Goal: Task Accomplishment & Management: Use online tool/utility

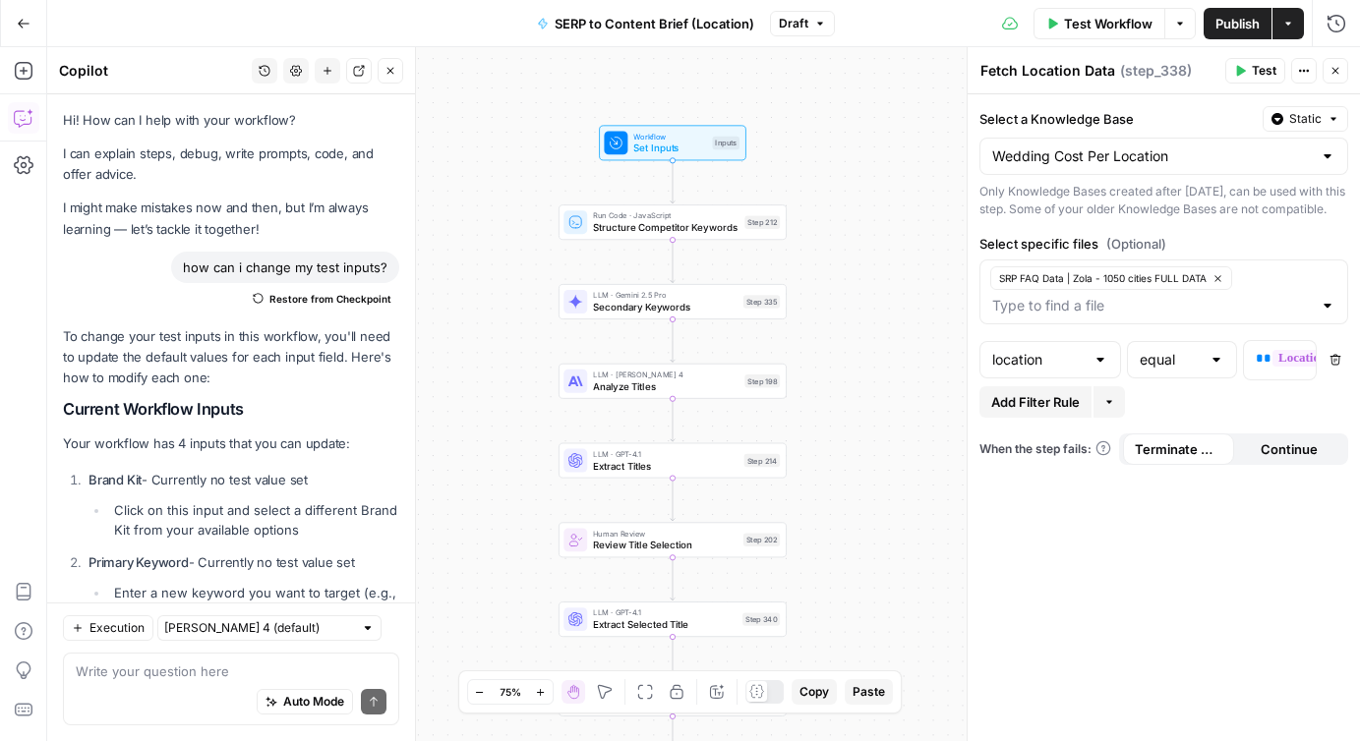
scroll to position [4309, 0]
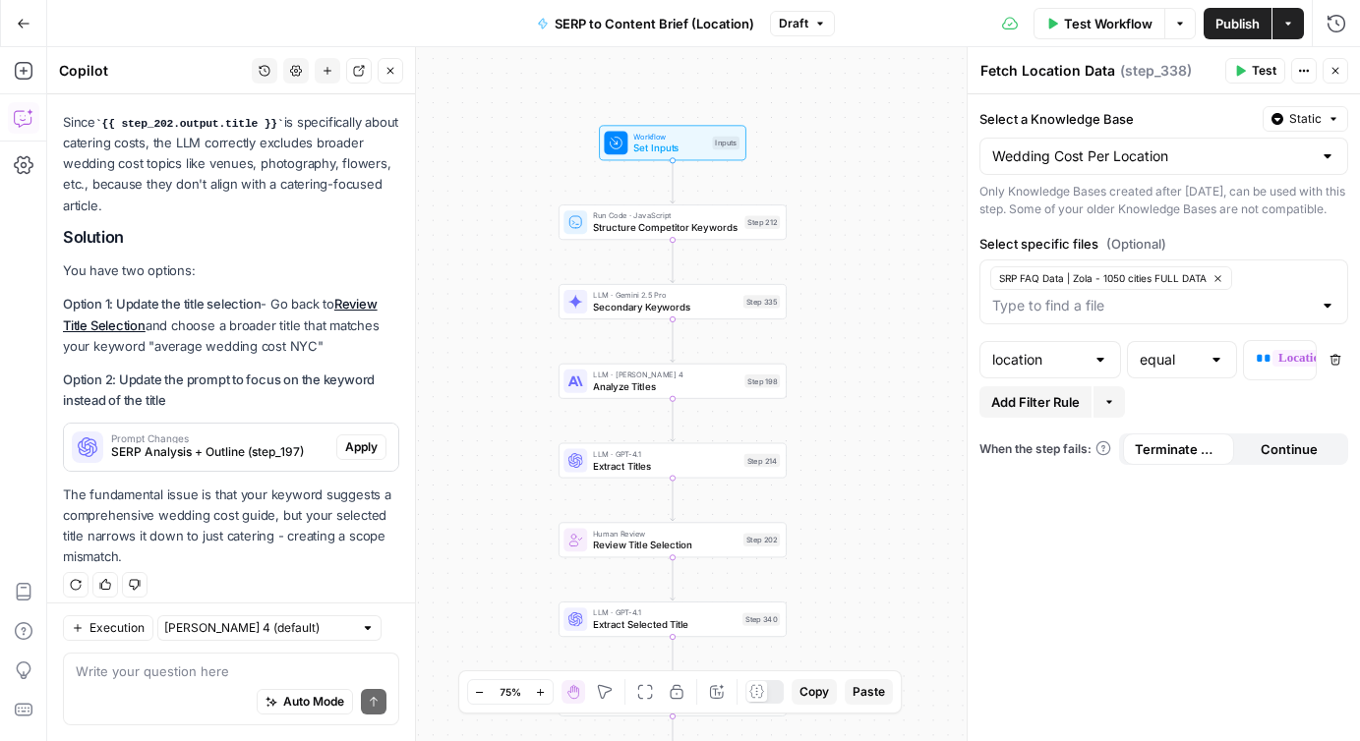
click at [831, 348] on div "Workflow Set Inputs Inputs Run Code · JavaScript Structure Competitor Keywords …" at bounding box center [703, 394] width 1313 height 694
click at [1335, 68] on icon "button" at bounding box center [1335, 71] width 12 height 12
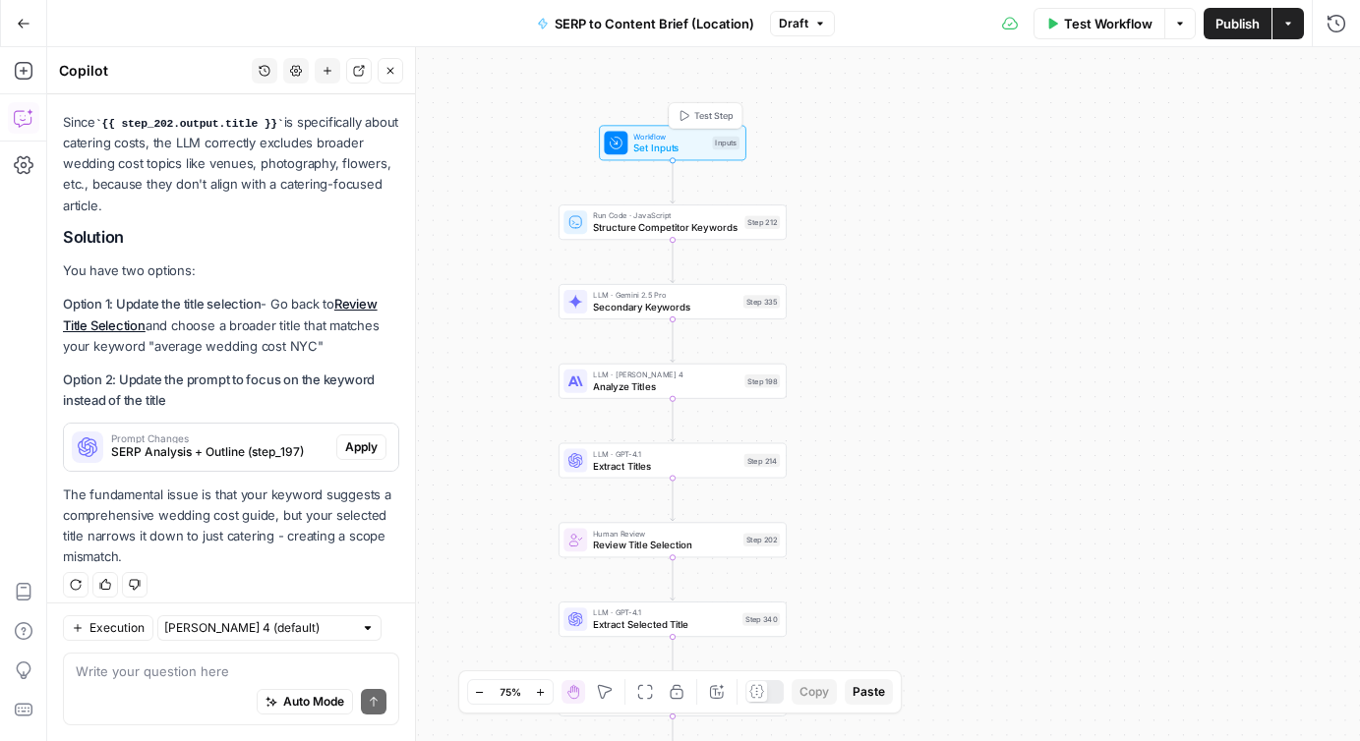
click at [643, 147] on span "Set Inputs" at bounding box center [669, 148] width 73 height 15
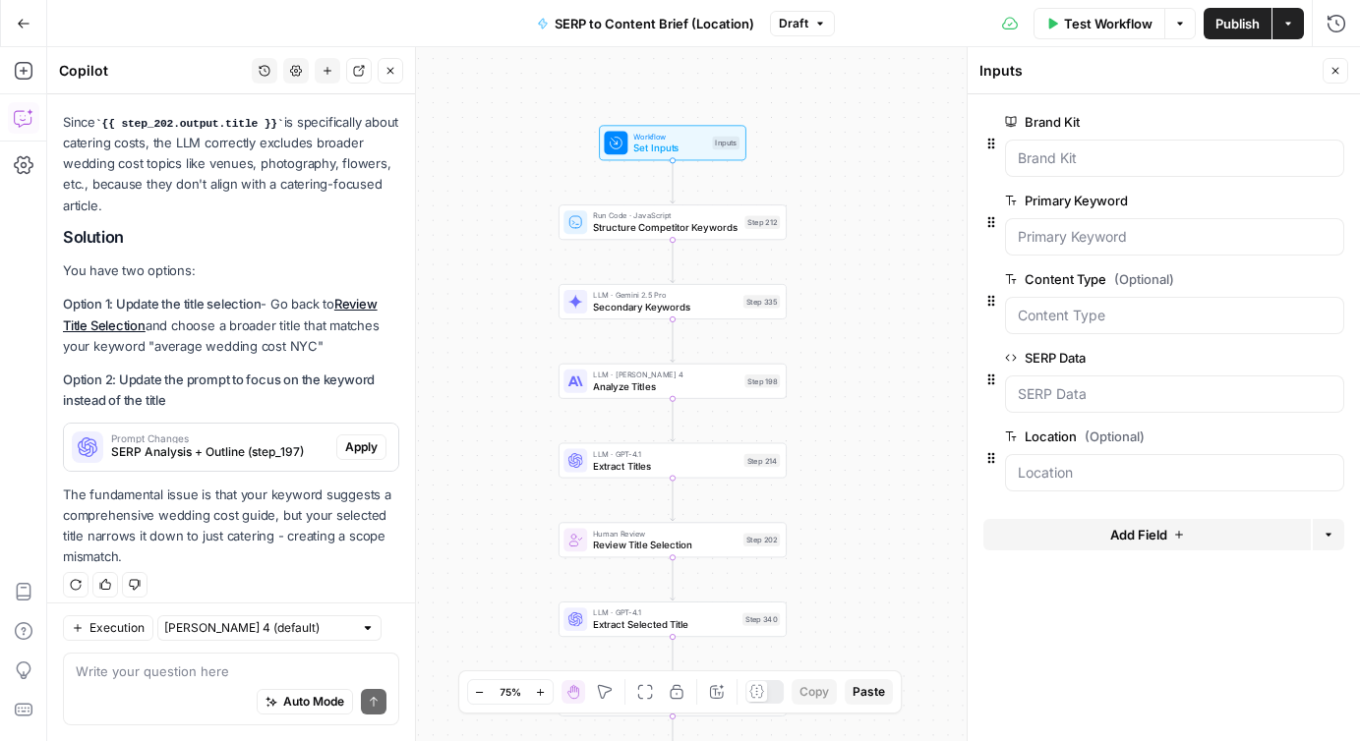
drag, startPoint x: 905, startPoint y: 505, endPoint x: 904, endPoint y: 465, distance: 40.3
click at [904, 465] on div "Workflow Set Inputs Inputs Run Code · JavaScript Structure Competitor Keywords …" at bounding box center [703, 394] width 1313 height 694
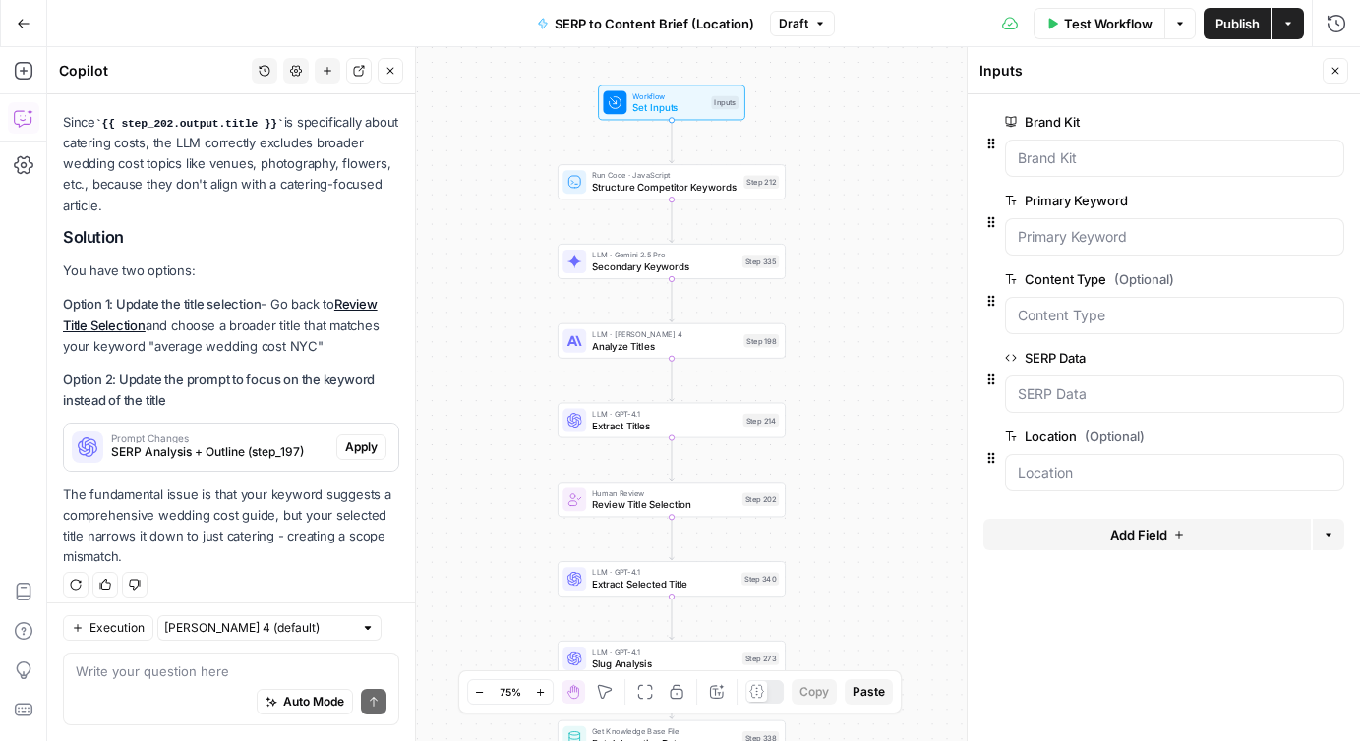
click at [1182, 23] on icon "button" at bounding box center [1180, 24] width 12 height 12
click at [1121, 104] on span "View Last Test" at bounding box center [1125, 98] width 87 height 20
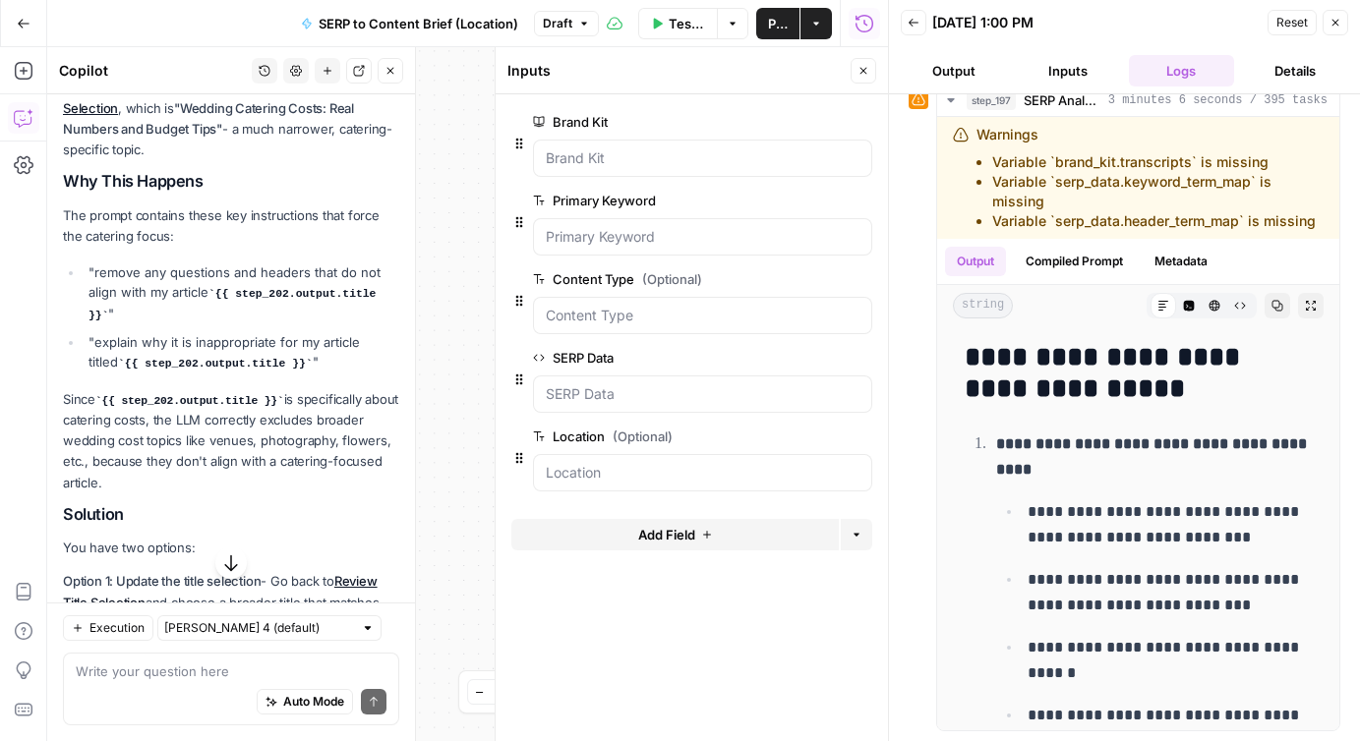
scroll to position [4029, 0]
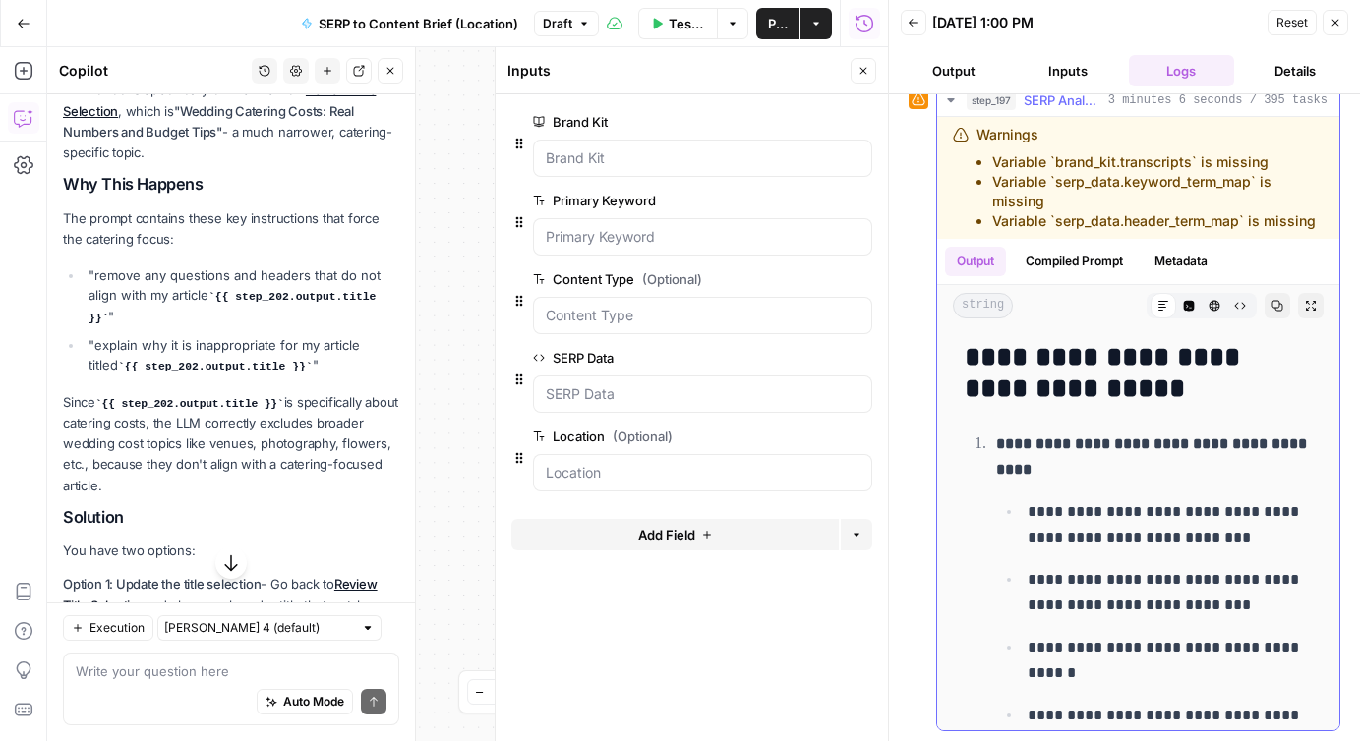
drag, startPoint x: 1190, startPoint y: 163, endPoint x: 1053, endPoint y: 159, distance: 136.7
click at [1053, 159] on li "Variable `brand_kit.transcripts` is missing" at bounding box center [1157, 162] width 331 height 20
drag, startPoint x: 1243, startPoint y: 221, endPoint x: 1056, endPoint y: 219, distance: 186.8
click at [1056, 220] on li "Variable `serp_data.header_term_map` is missing" at bounding box center [1157, 221] width 331 height 20
drag, startPoint x: 1188, startPoint y: 161, endPoint x: 1057, endPoint y: 160, distance: 130.8
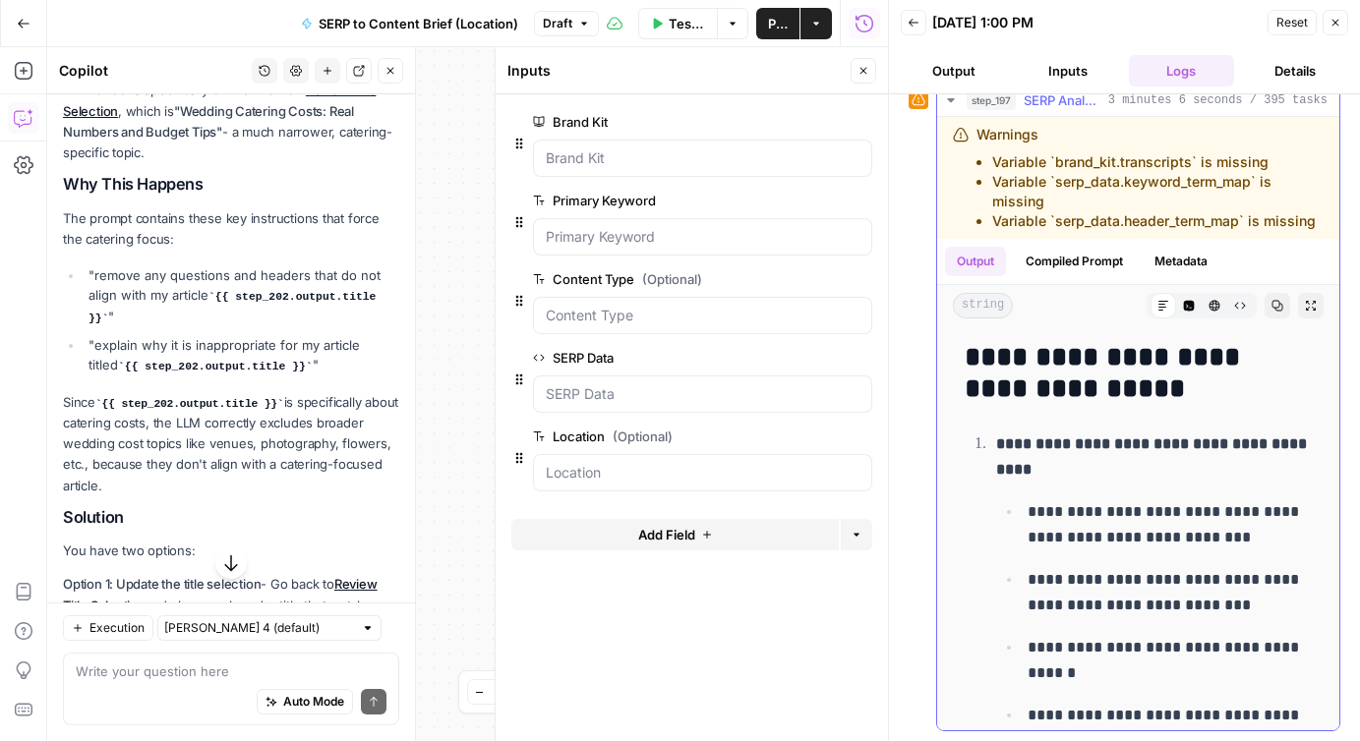
click at [1057, 160] on li "Variable `brand_kit.transcripts` is missing" at bounding box center [1157, 162] width 331 height 20
copy li "brand_kit.transcripts"
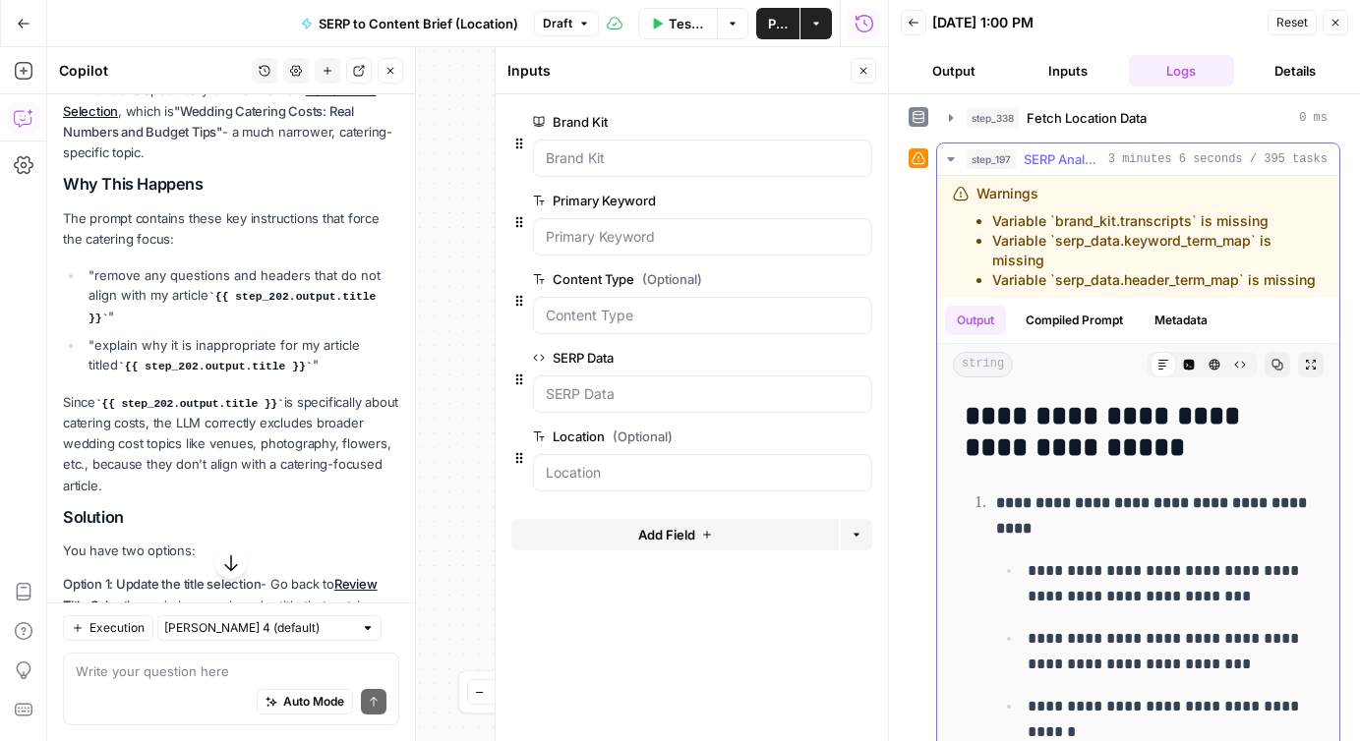
scroll to position [290, 0]
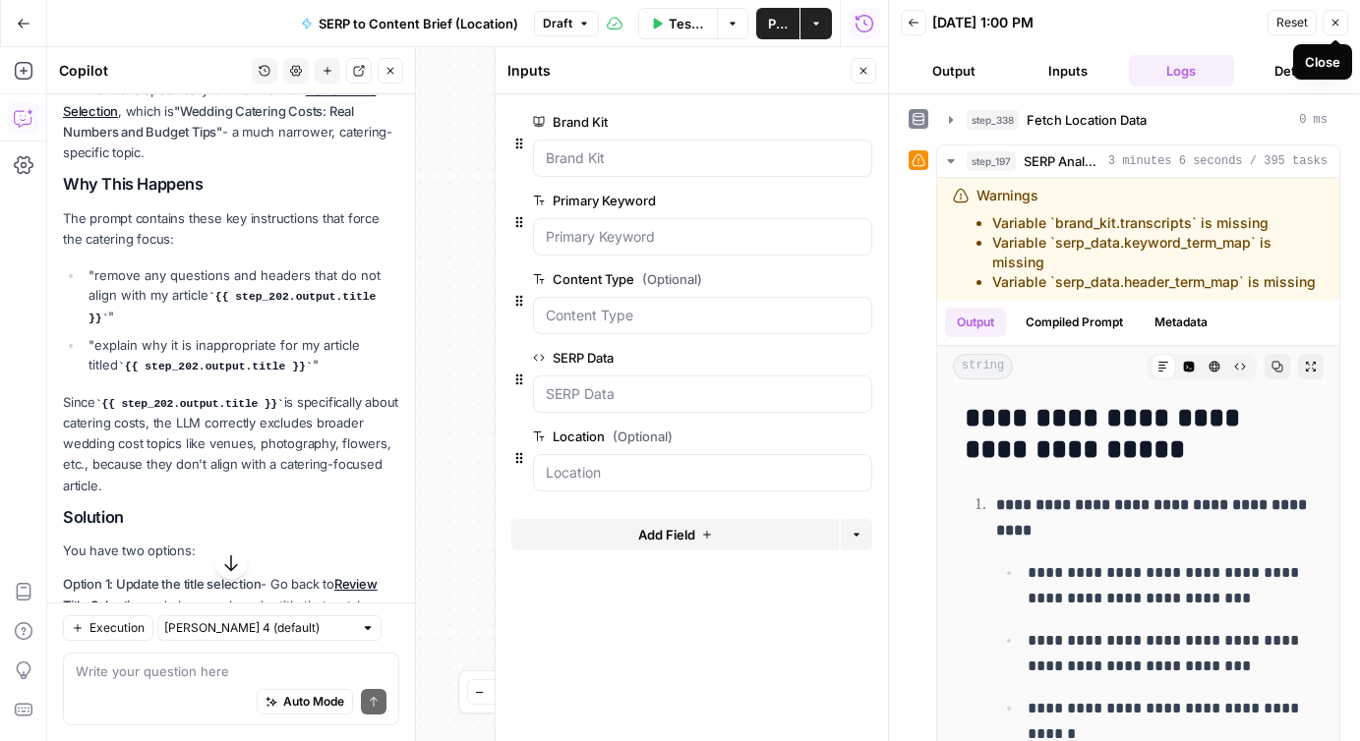
click at [1332, 26] on icon "button" at bounding box center [1335, 23] width 7 height 7
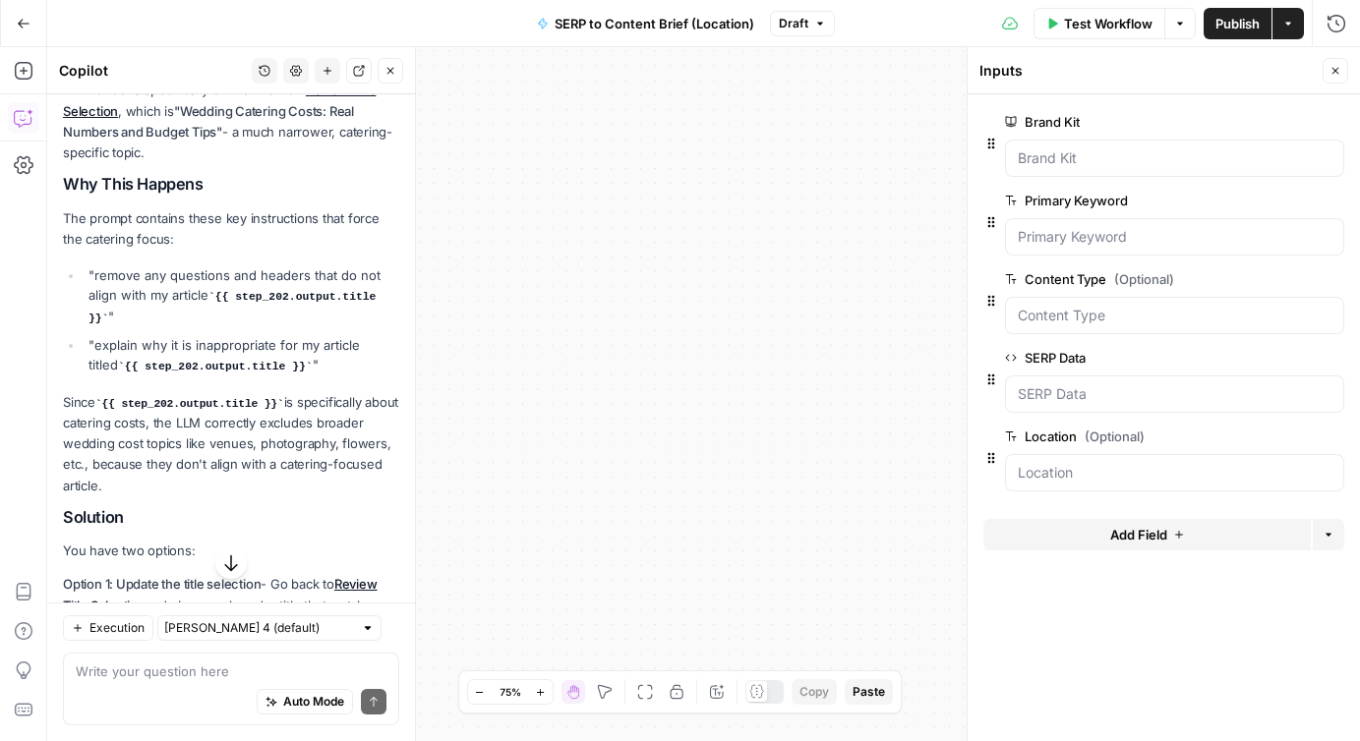
click at [1338, 70] on icon "button" at bounding box center [1335, 71] width 12 height 12
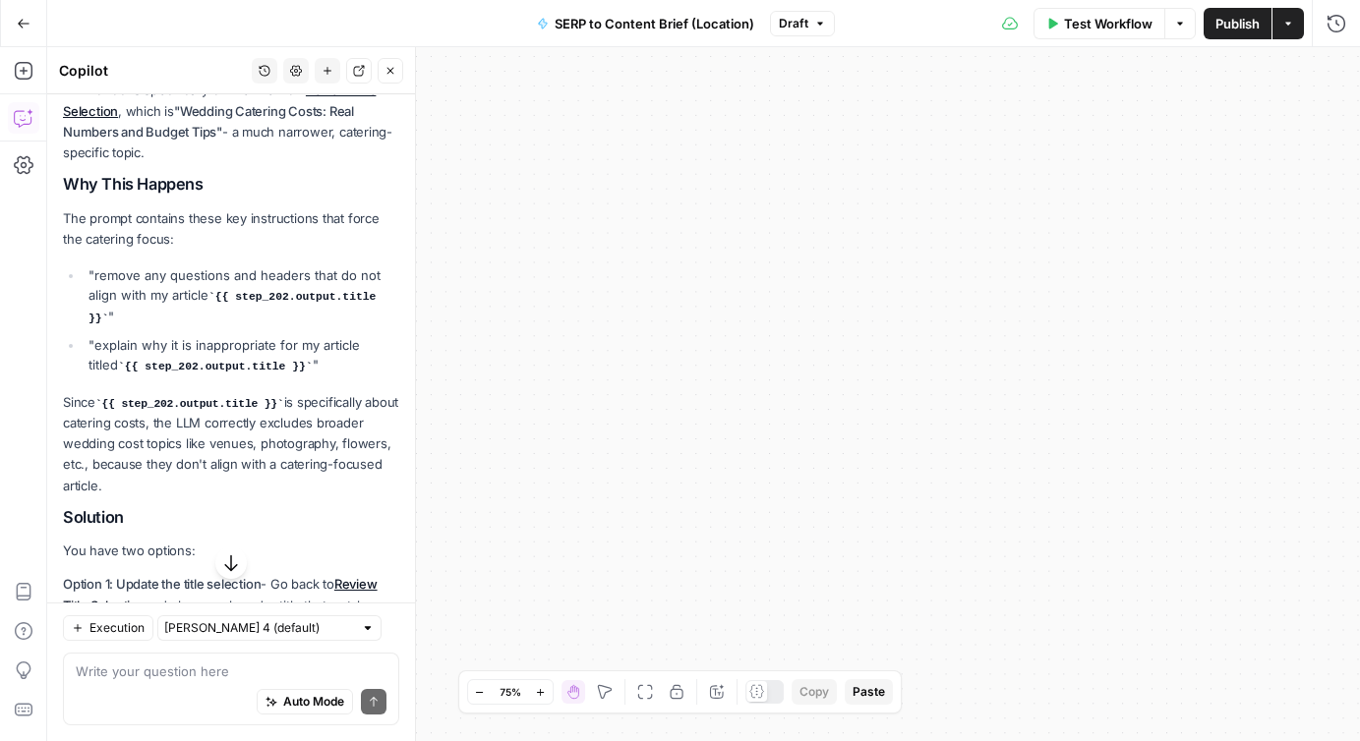
drag, startPoint x: 1106, startPoint y: 410, endPoint x: 603, endPoint y: 268, distance: 523.0
click at [603, 268] on div "Workflow Set Inputs Inputs Run Code · JavaScript Structure Competitor Keywords …" at bounding box center [703, 394] width 1313 height 694
drag, startPoint x: 1143, startPoint y: 408, endPoint x: 558, endPoint y: 299, distance: 595.2
click at [558, 299] on div "Workflow Set Inputs Inputs Run Code · JavaScript Structure Competitor Keywords …" at bounding box center [703, 394] width 1313 height 694
drag, startPoint x: 1241, startPoint y: 468, endPoint x: 799, endPoint y: 425, distance: 443.6
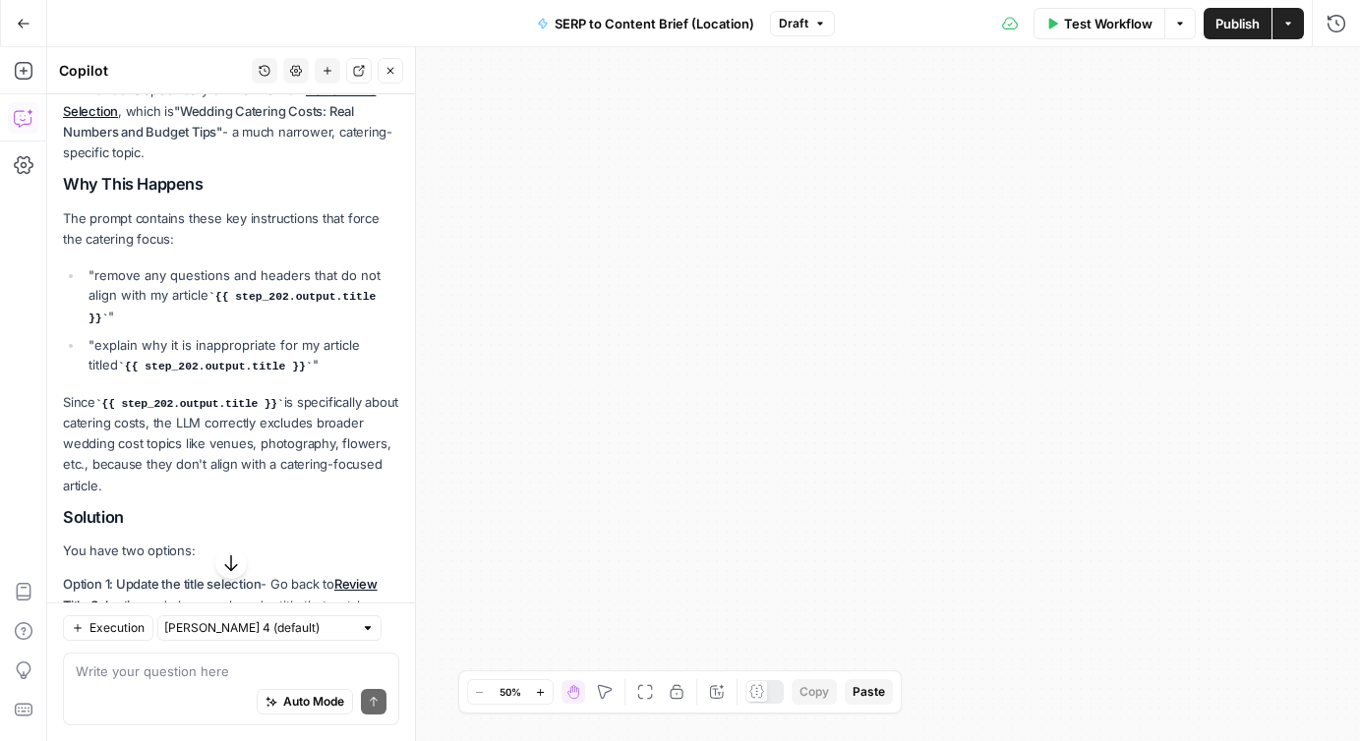
click at [799, 425] on div "Workflow Set Inputs Inputs Run Code · JavaScript Structure Competitor Keywords …" at bounding box center [703, 394] width 1313 height 694
drag, startPoint x: 1104, startPoint y: 438, endPoint x: 615, endPoint y: 358, distance: 496.1
click at [615, 358] on div "Workflow Set Inputs Inputs Run Code · JavaScript Structure Competitor Keywords …" at bounding box center [703, 394] width 1313 height 694
drag, startPoint x: 588, startPoint y: 581, endPoint x: 588, endPoint y: 200, distance: 381.5
click at [588, 200] on div "Workflow Set Inputs Inputs Run Code · JavaScript Structure Competitor Keywords …" at bounding box center [703, 394] width 1313 height 694
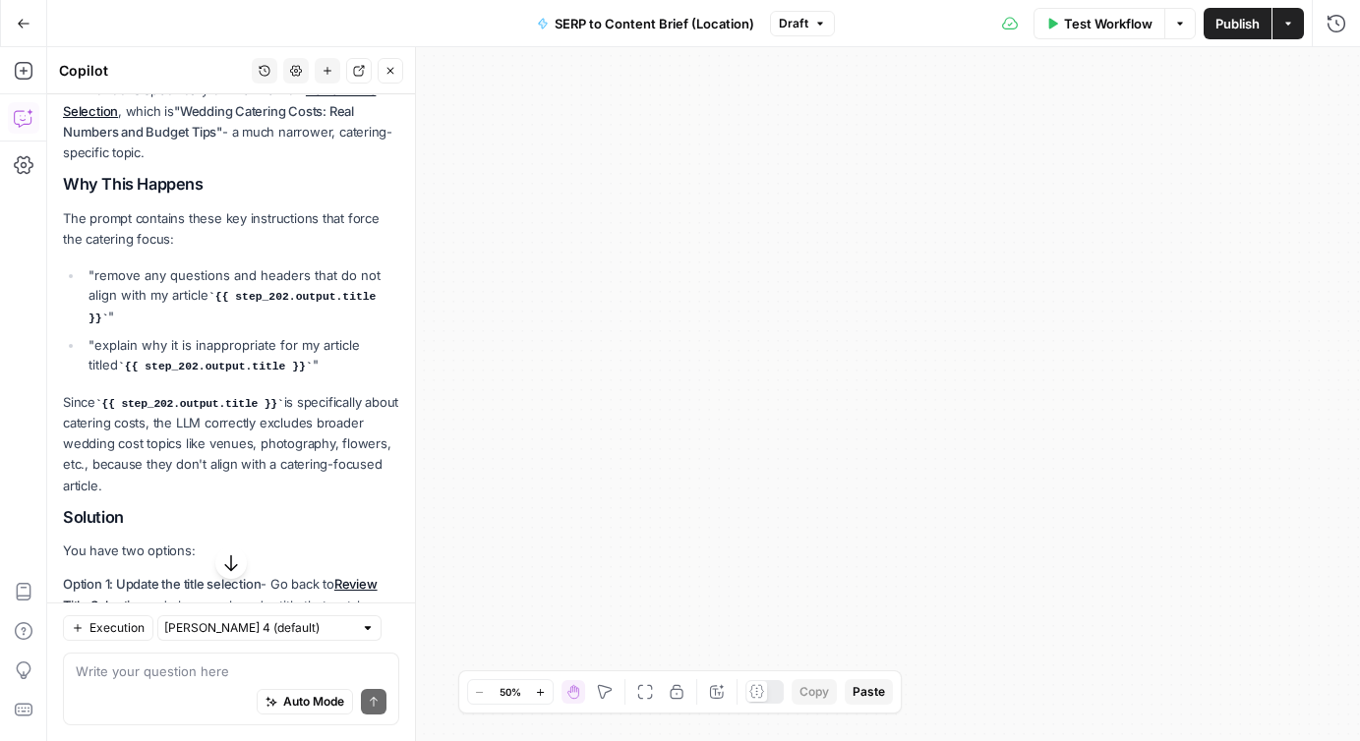
drag, startPoint x: 622, startPoint y: 444, endPoint x: 622, endPoint y: 146, distance: 298.9
click at [622, 146] on div "Workflow Set Inputs Inputs Run Code · JavaScript Structure Competitor Keywords …" at bounding box center [703, 394] width 1313 height 694
drag, startPoint x: 658, startPoint y: 402, endPoint x: 658, endPoint y: 89, distance: 313.7
click at [658, 89] on div "Workflow Set Inputs Inputs Run Code · JavaScript Structure Competitor Keywords …" at bounding box center [703, 394] width 1313 height 694
drag, startPoint x: 647, startPoint y: 105, endPoint x: 734, endPoint y: 508, distance: 412.4
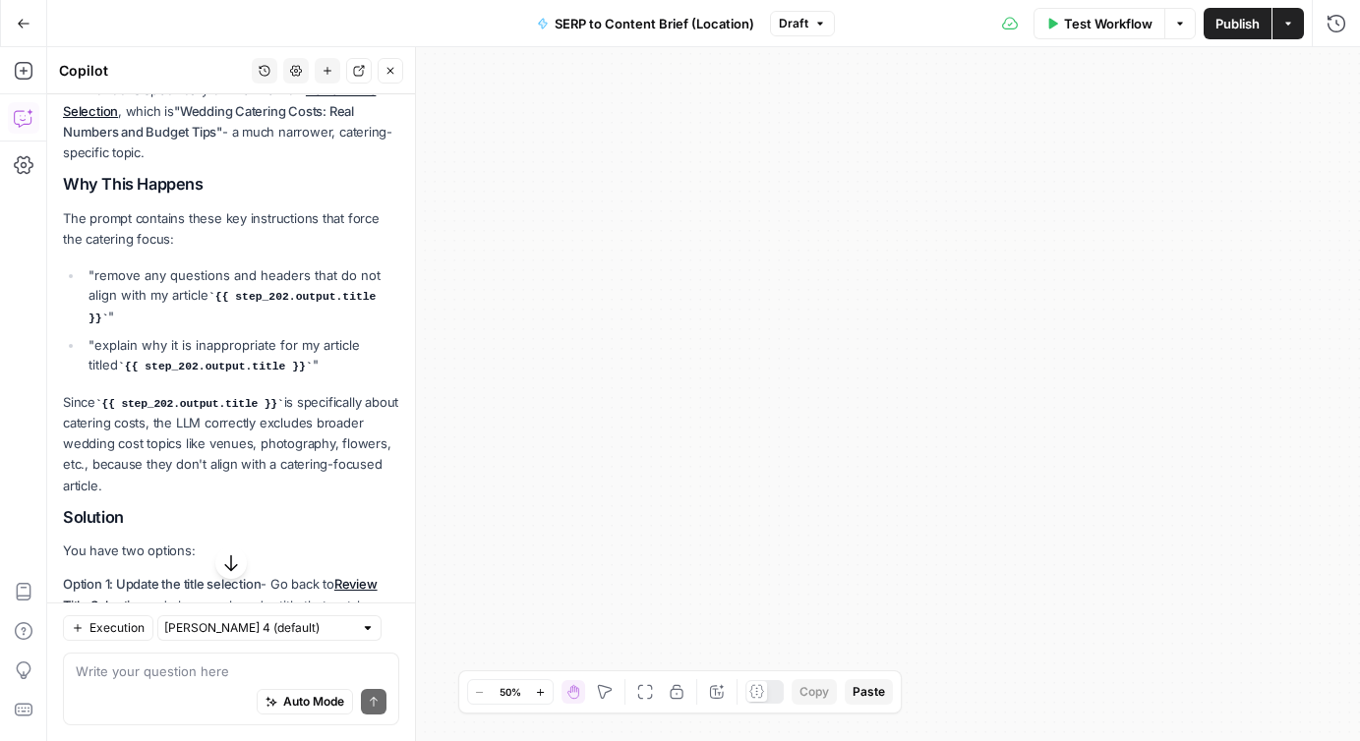
click at [734, 508] on div "Workflow Set Inputs Inputs Run Code · JavaScript Structure Competitor Keywords …" at bounding box center [703, 394] width 1313 height 694
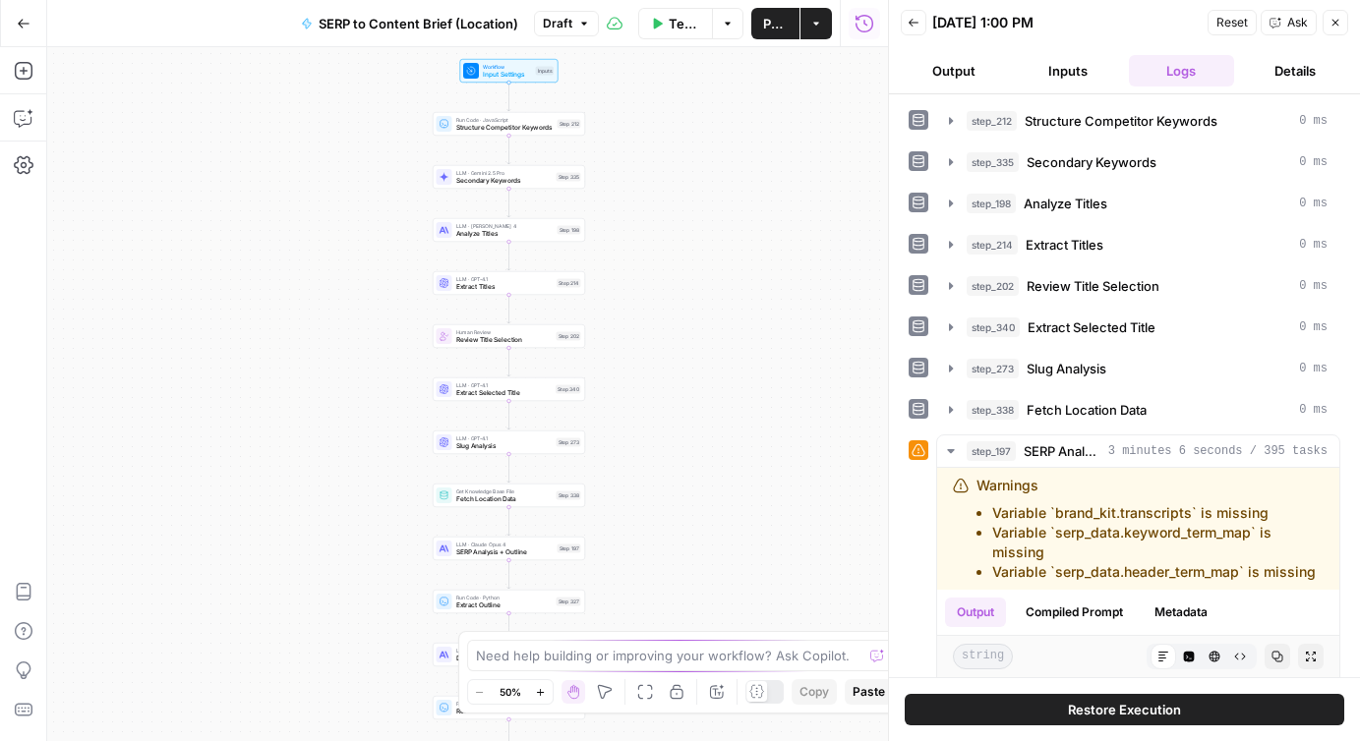
drag, startPoint x: 614, startPoint y: 480, endPoint x: 655, endPoint y: 528, distance: 63.5
click at [655, 528] on div "Workflow Input Settings Inputs Run Code · JavaScript Structure Competitor Keywo…" at bounding box center [467, 394] width 841 height 694
click at [725, 27] on icon "button" at bounding box center [728, 24] width 12 height 12
click at [524, 124] on span "Structure Competitor Keywords" at bounding box center [504, 128] width 97 height 10
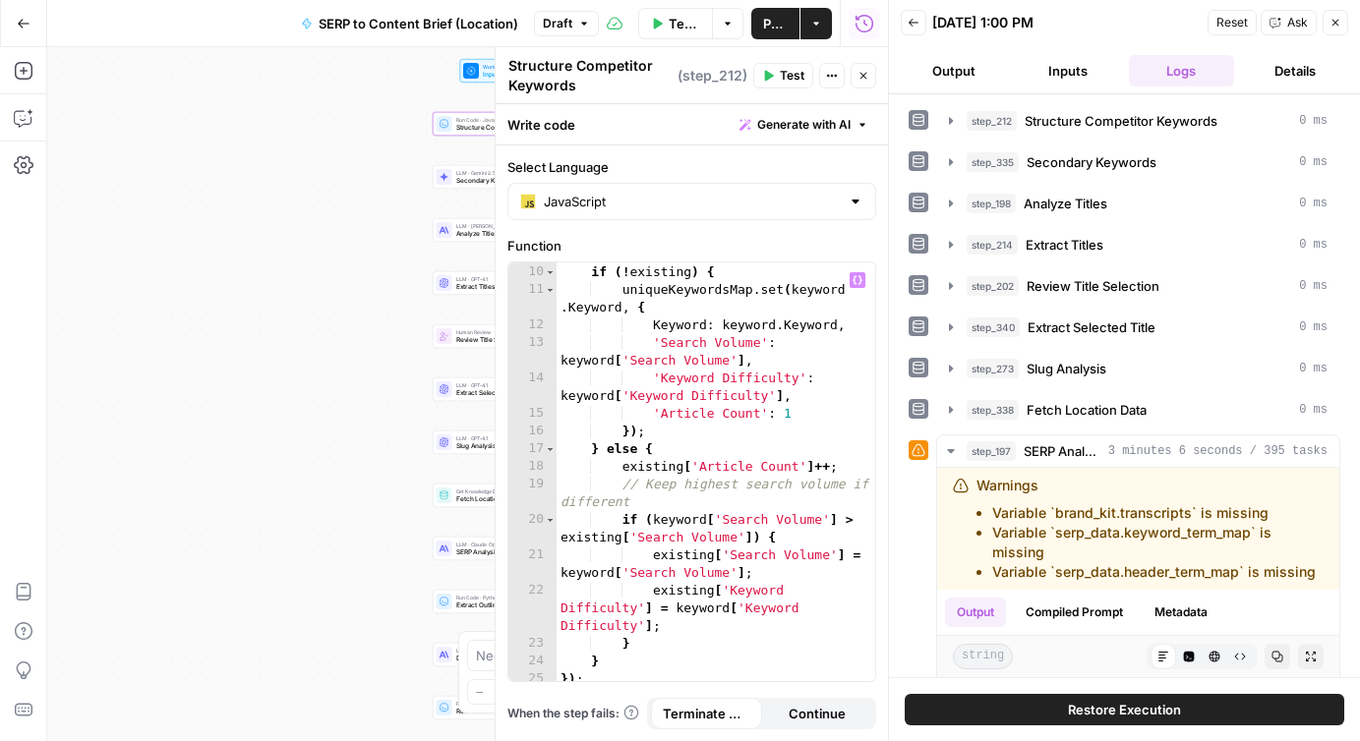
scroll to position [254, 0]
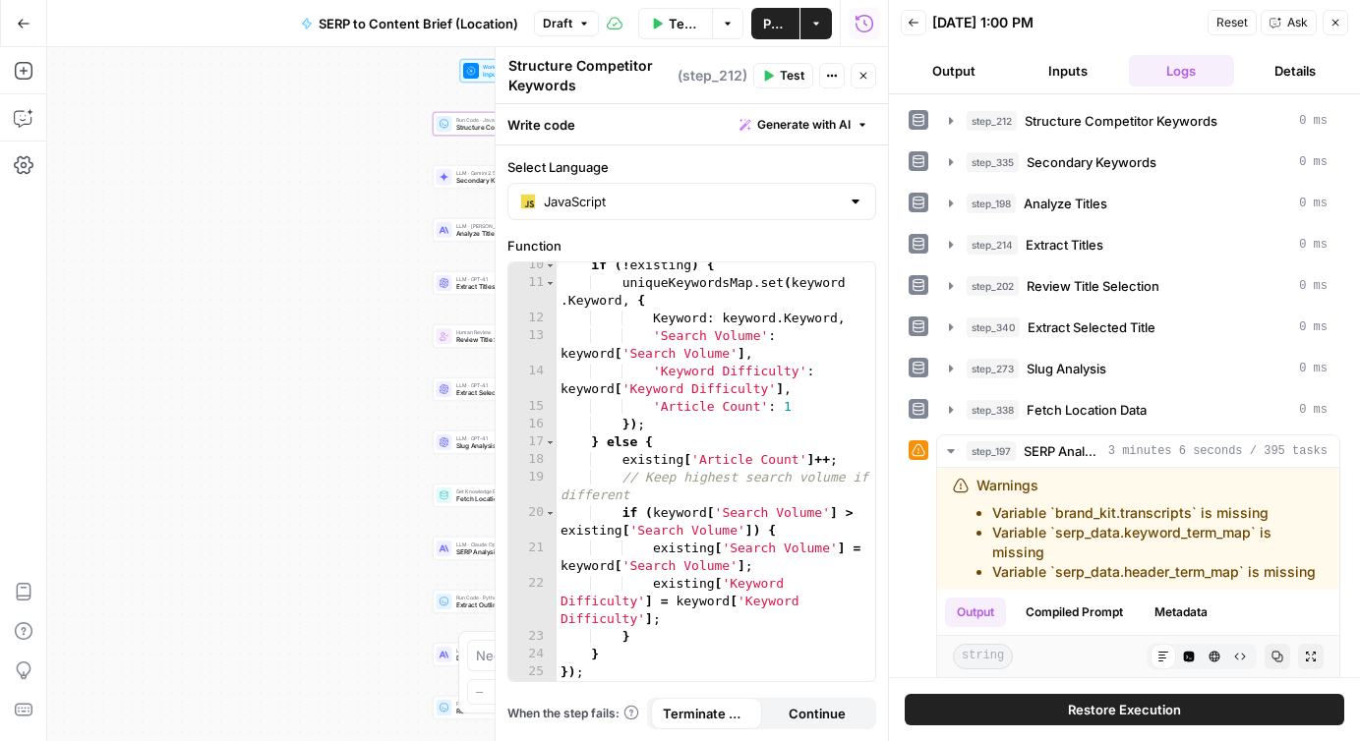
click at [864, 72] on icon "button" at bounding box center [863, 76] width 12 height 12
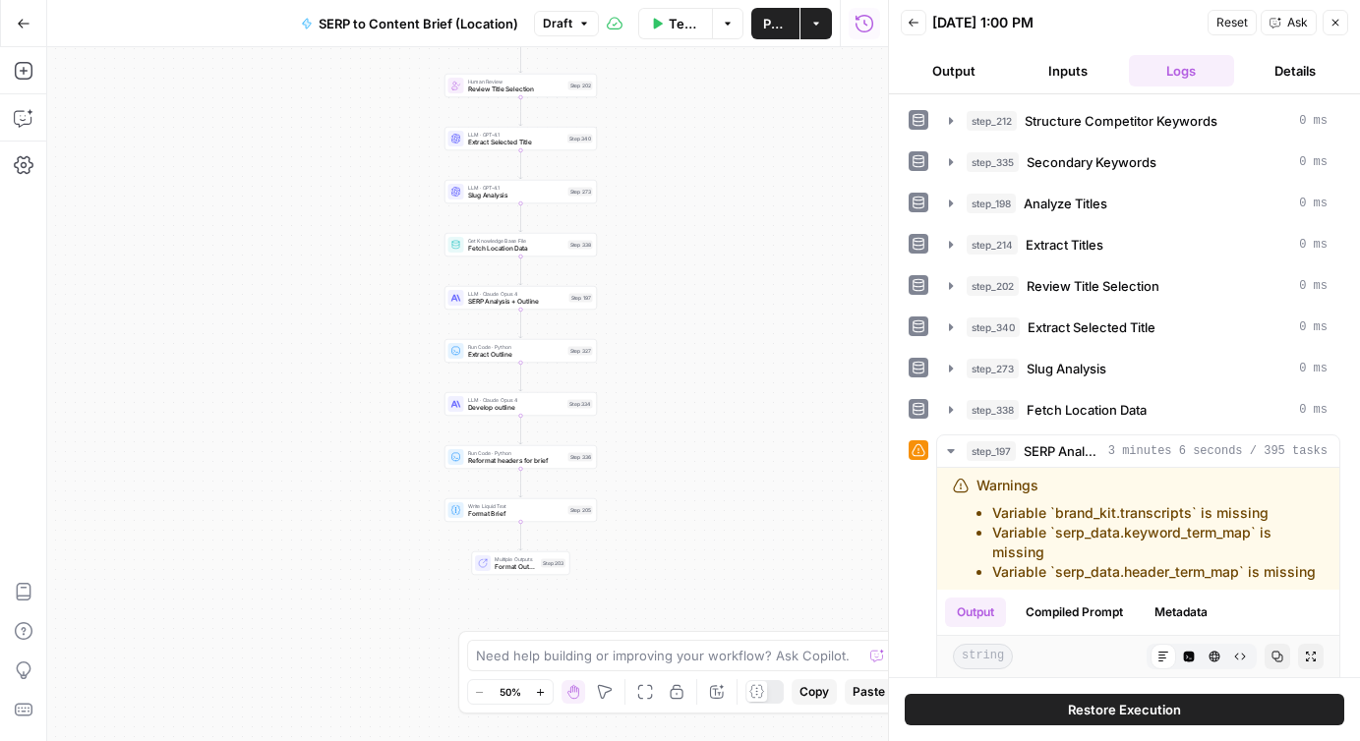
drag, startPoint x: 682, startPoint y: 593, endPoint x: 695, endPoint y: 320, distance: 273.7
click at [695, 320] on div "Workflow Input Settings Inputs Run Code · JavaScript Structure Competitor Keywo…" at bounding box center [467, 394] width 841 height 694
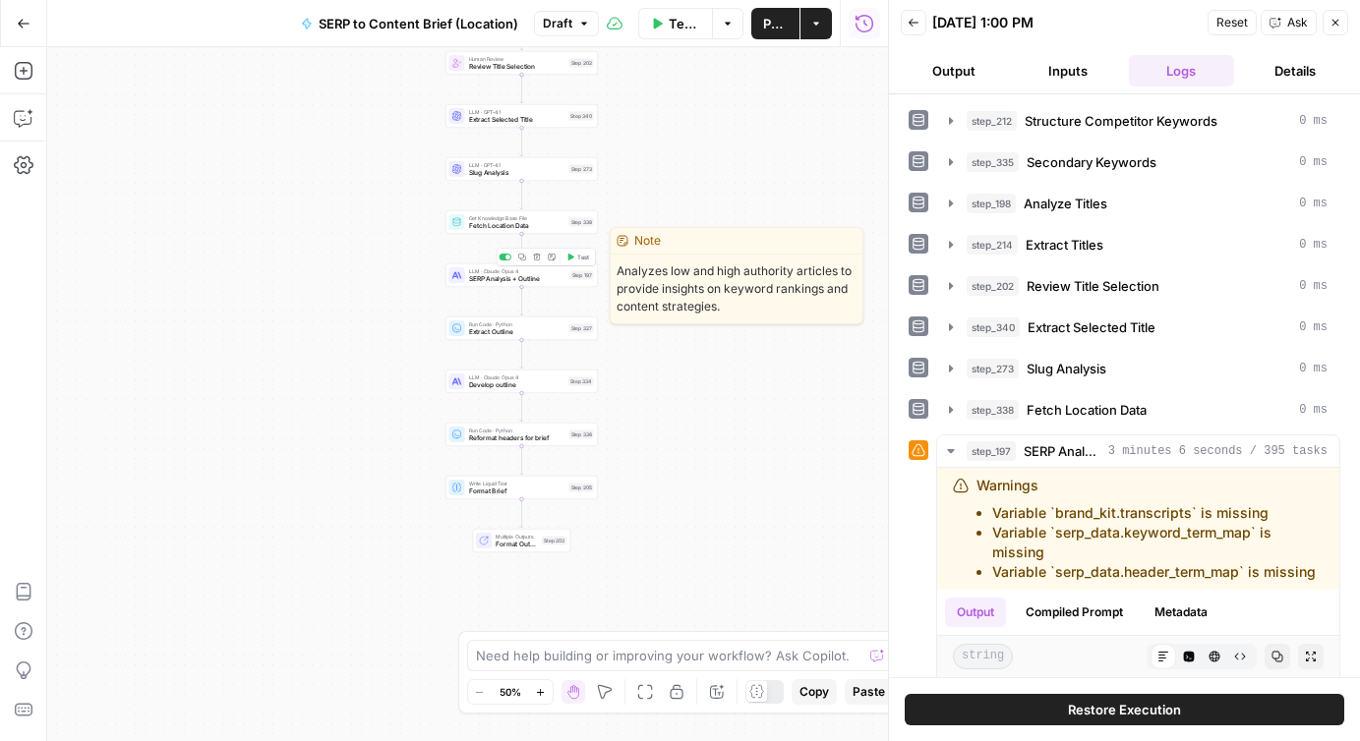
click at [501, 280] on span "SERP Analysis + Outline" at bounding box center [517, 279] width 97 height 10
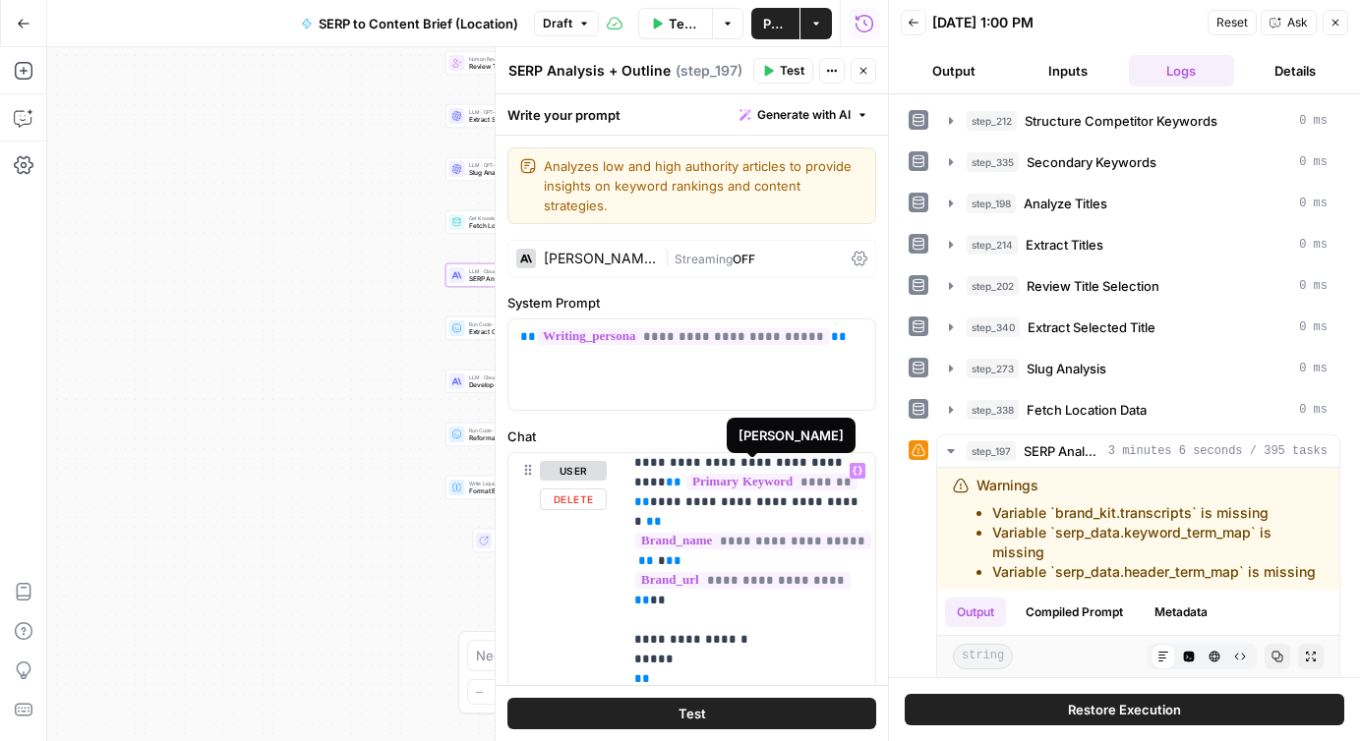
scroll to position [7, 0]
click at [684, 534] on span "**********" at bounding box center [753, 542] width 236 height 17
click at [791, 534] on span "**********" at bounding box center [753, 542] width 236 height 17
click at [817, 534] on span "**********" at bounding box center [753, 542] width 236 height 17
click at [579, 582] on div "Zola" at bounding box center [507, 576] width 443 height 321
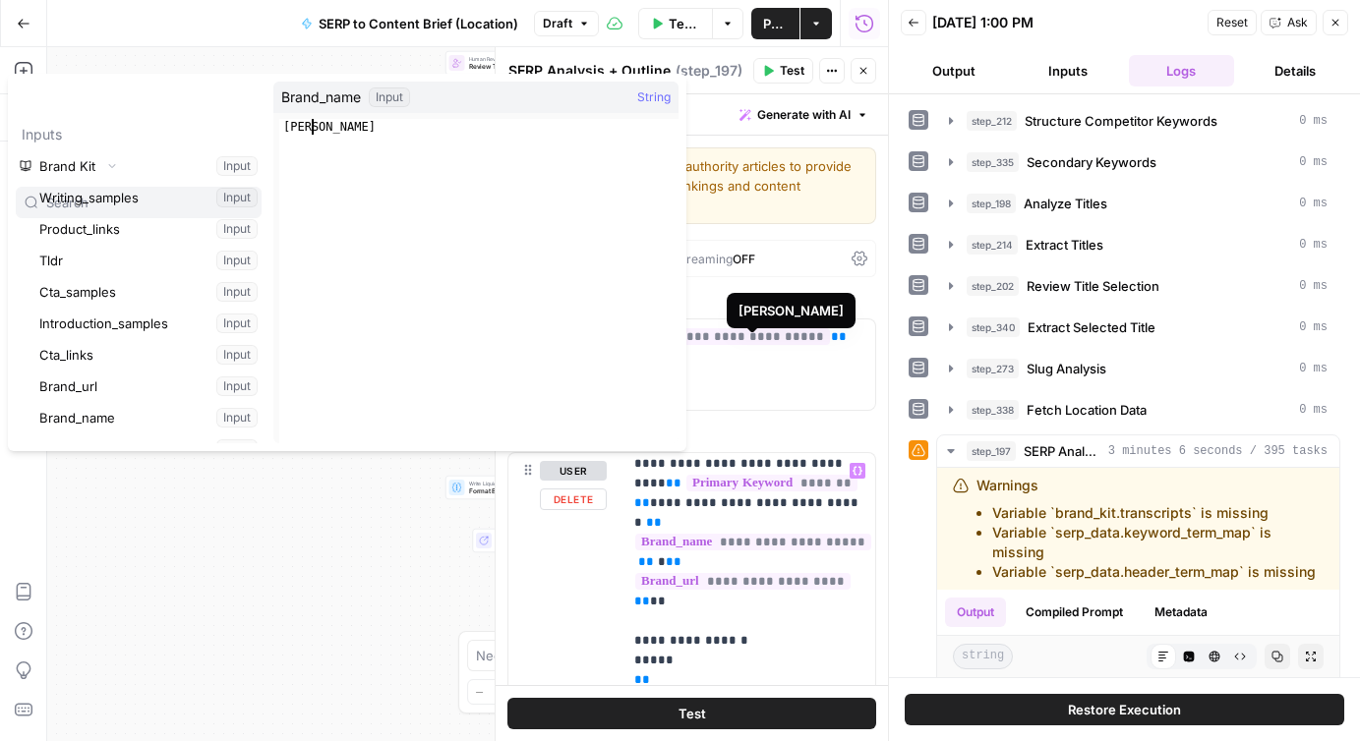
type textarea "****"
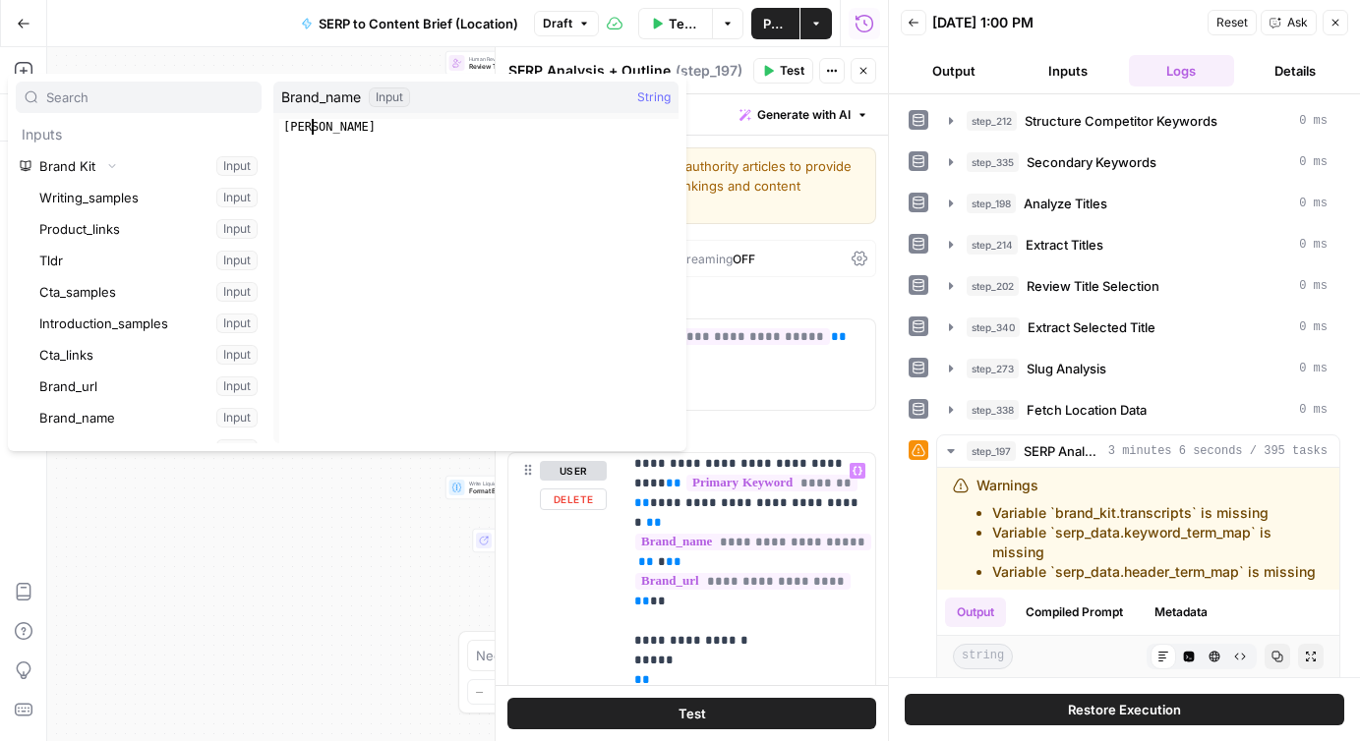
scroll to position [360, 0]
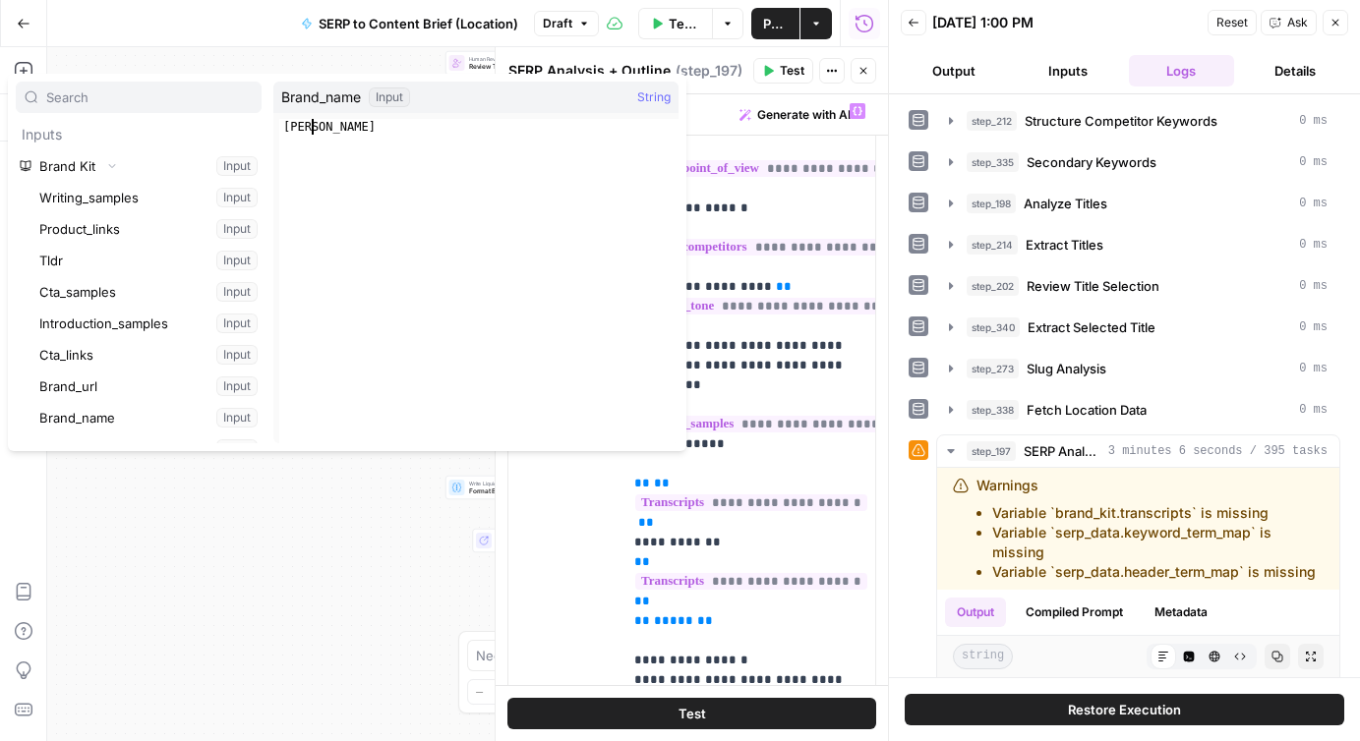
click at [379, 610] on div "Workflow Input Settings Inputs Run Code · JavaScript Structure Competitor Keywo…" at bounding box center [467, 394] width 841 height 694
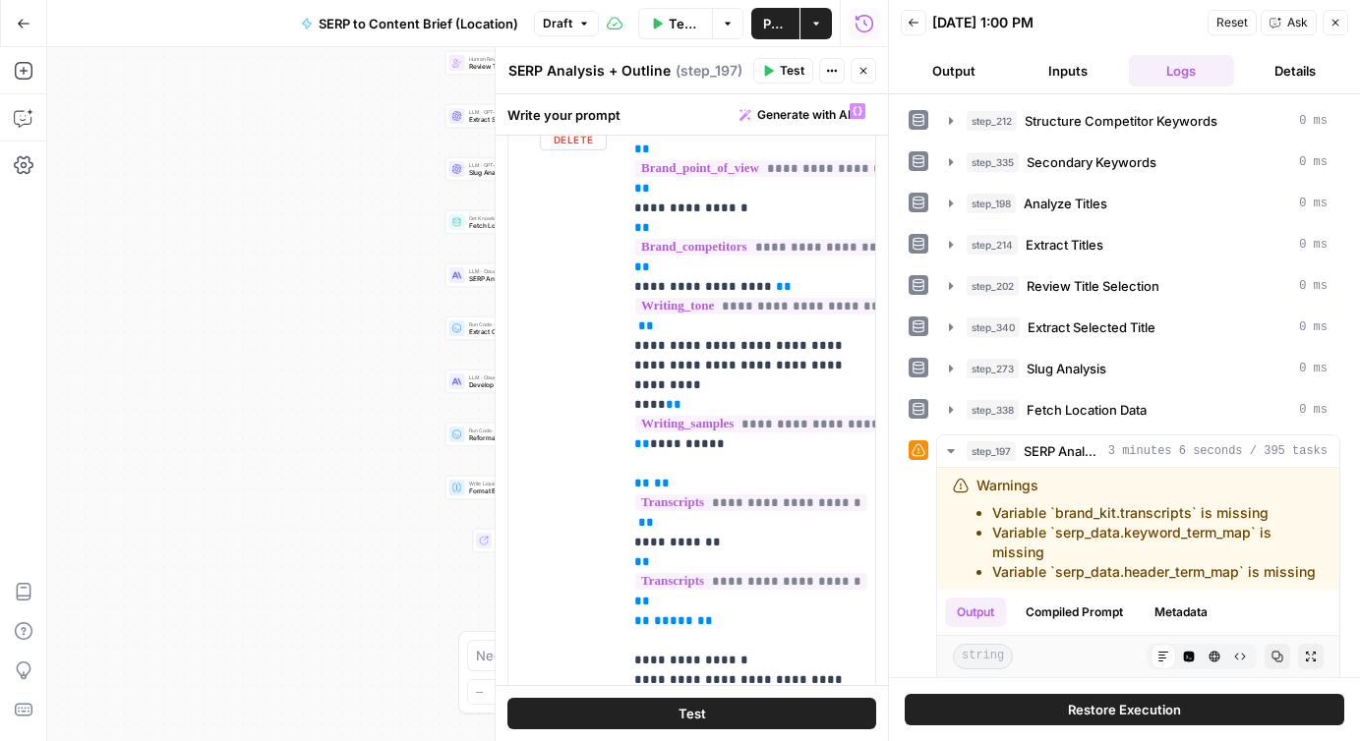
scroll to position [403, 0]
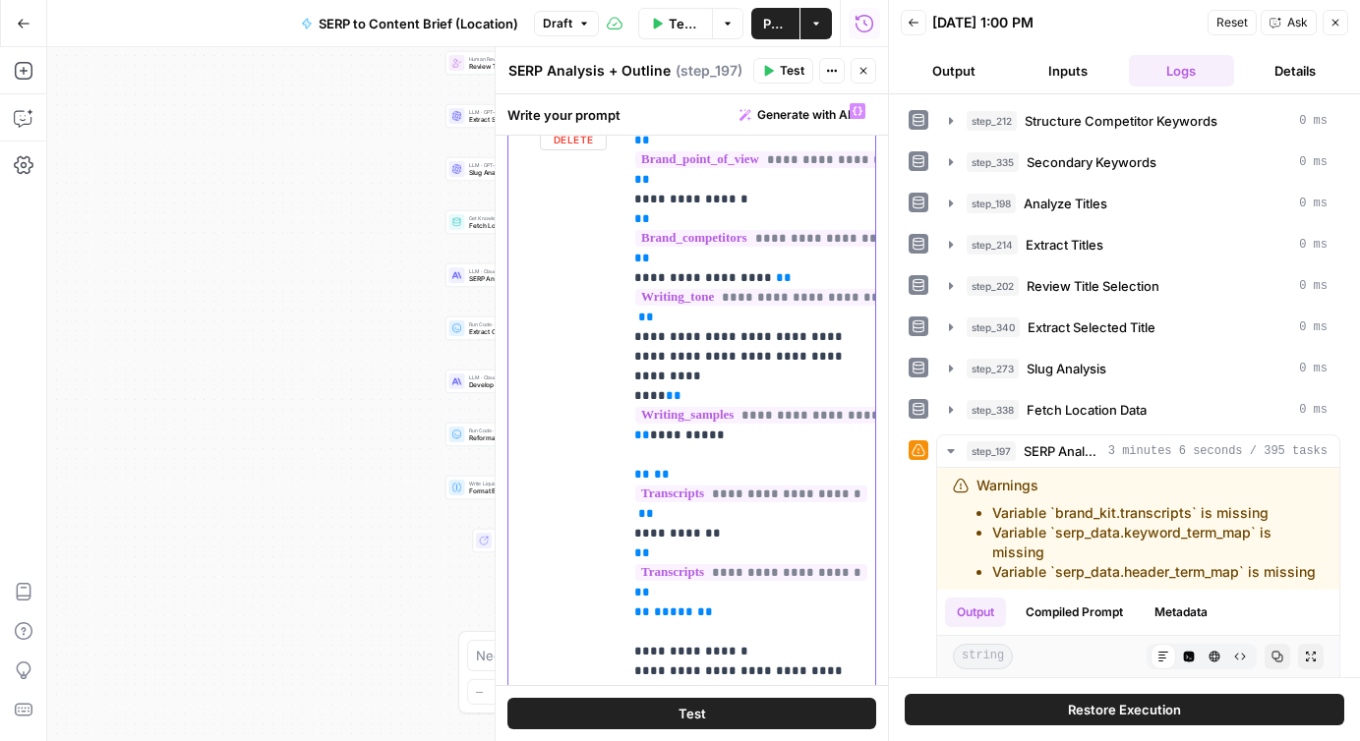
click at [731, 486] on span "**********" at bounding box center [751, 494] width 232 height 17
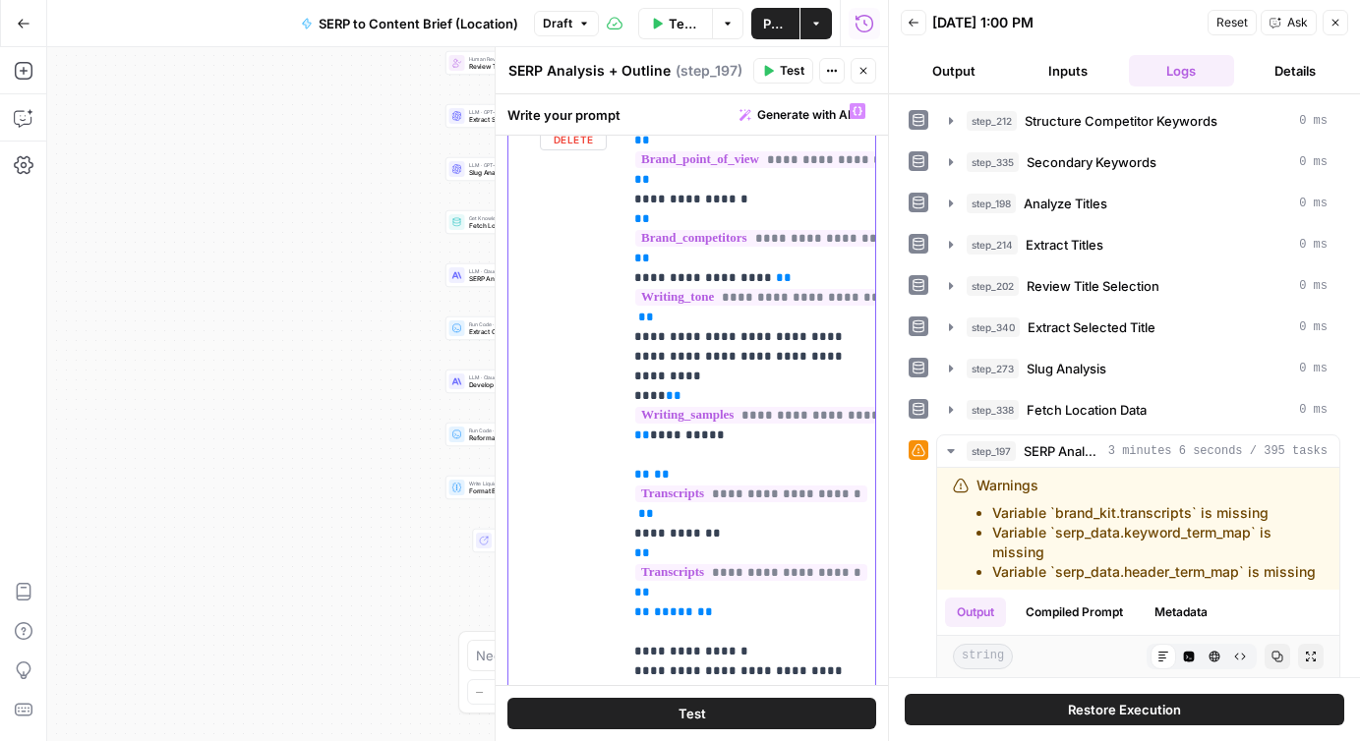
click at [747, 486] on span "**********" at bounding box center [751, 494] width 232 height 17
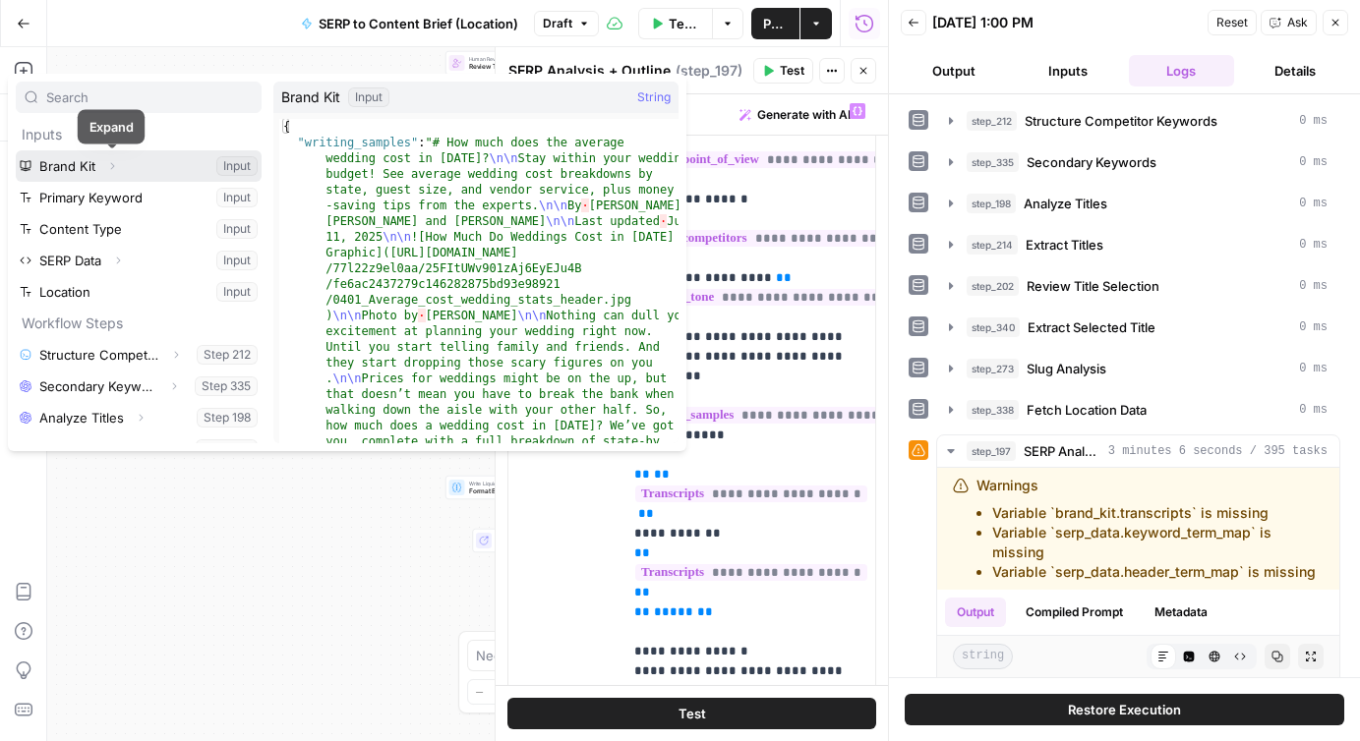
click at [113, 167] on icon "button" at bounding box center [112, 166] width 12 height 12
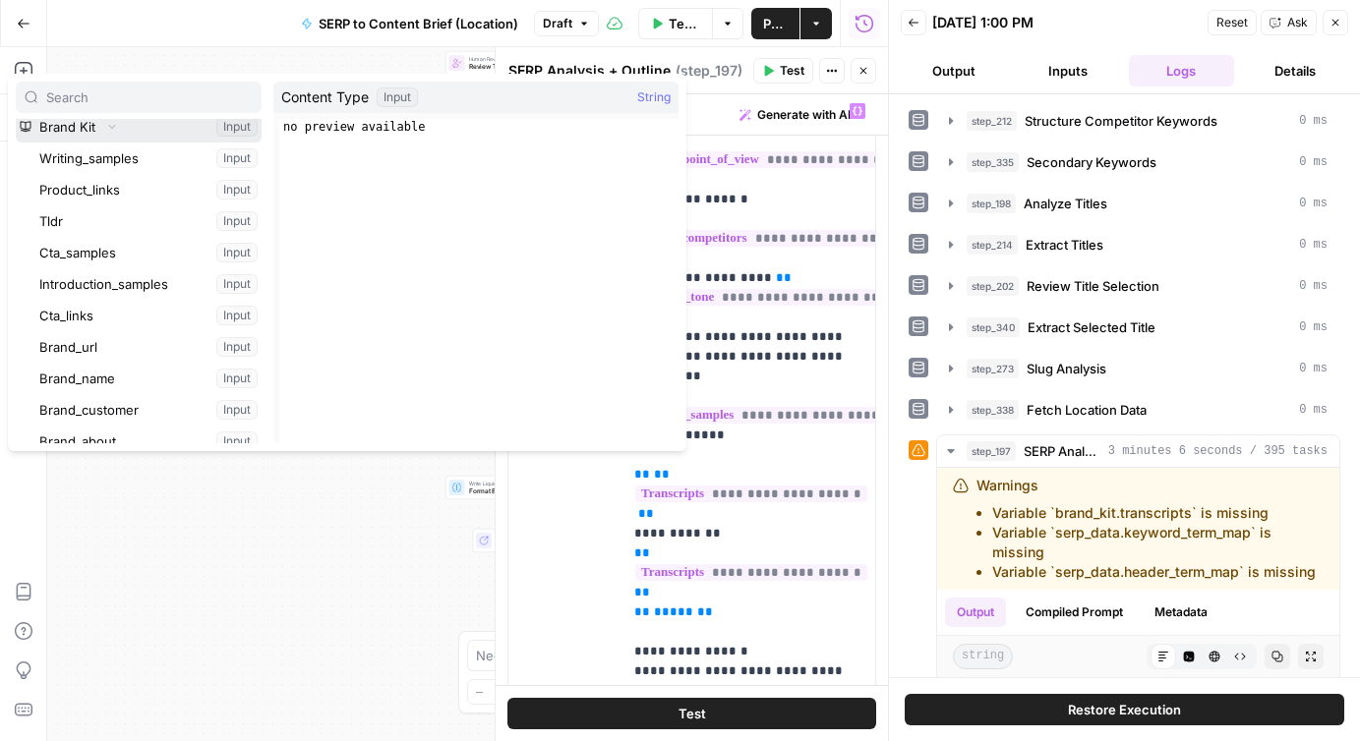
scroll to position [0, 0]
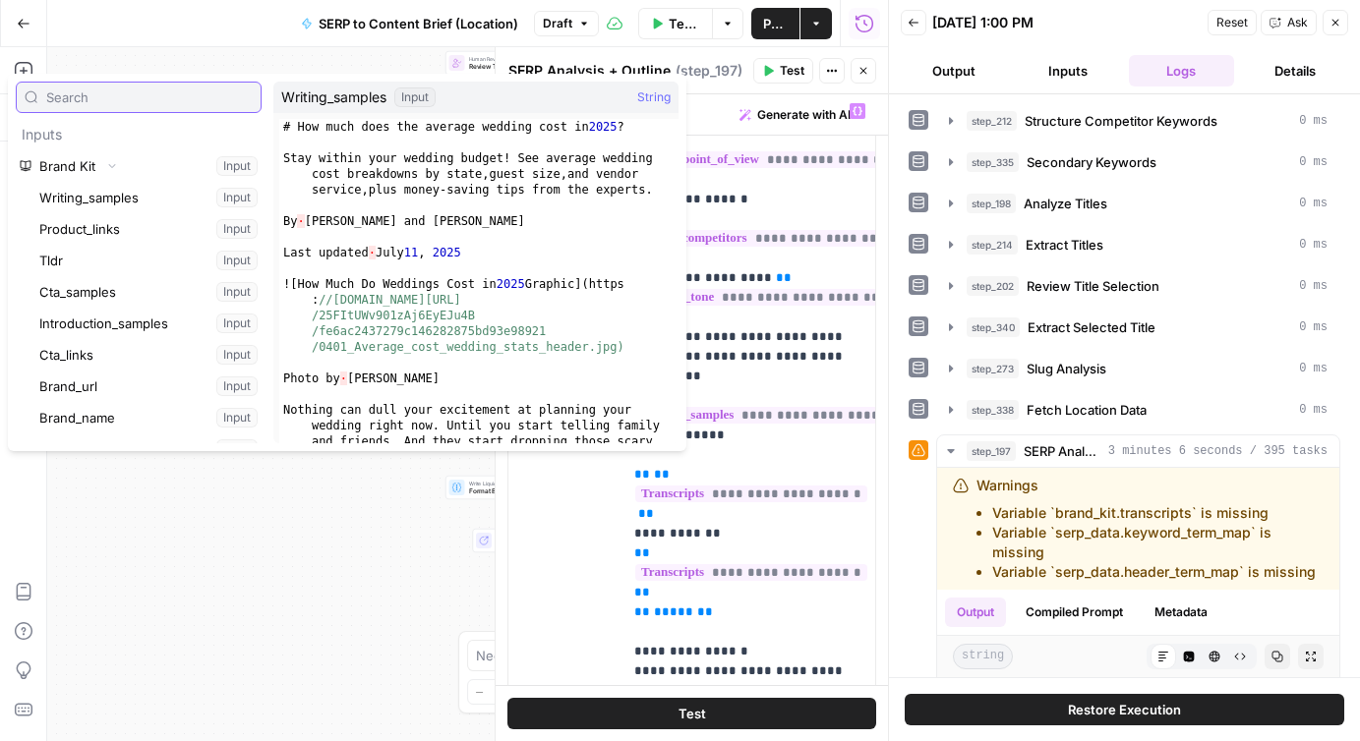
click at [89, 91] on input "text" at bounding box center [149, 98] width 207 height 20
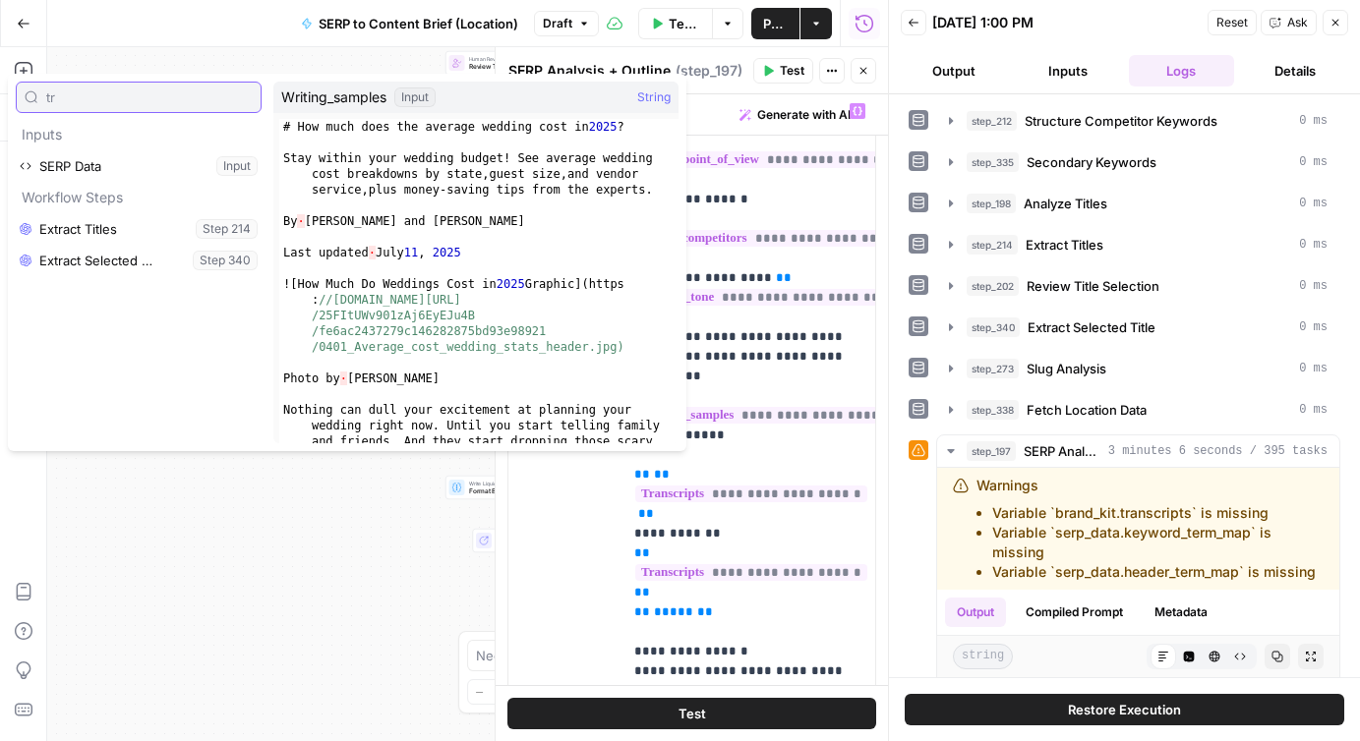
type input "t"
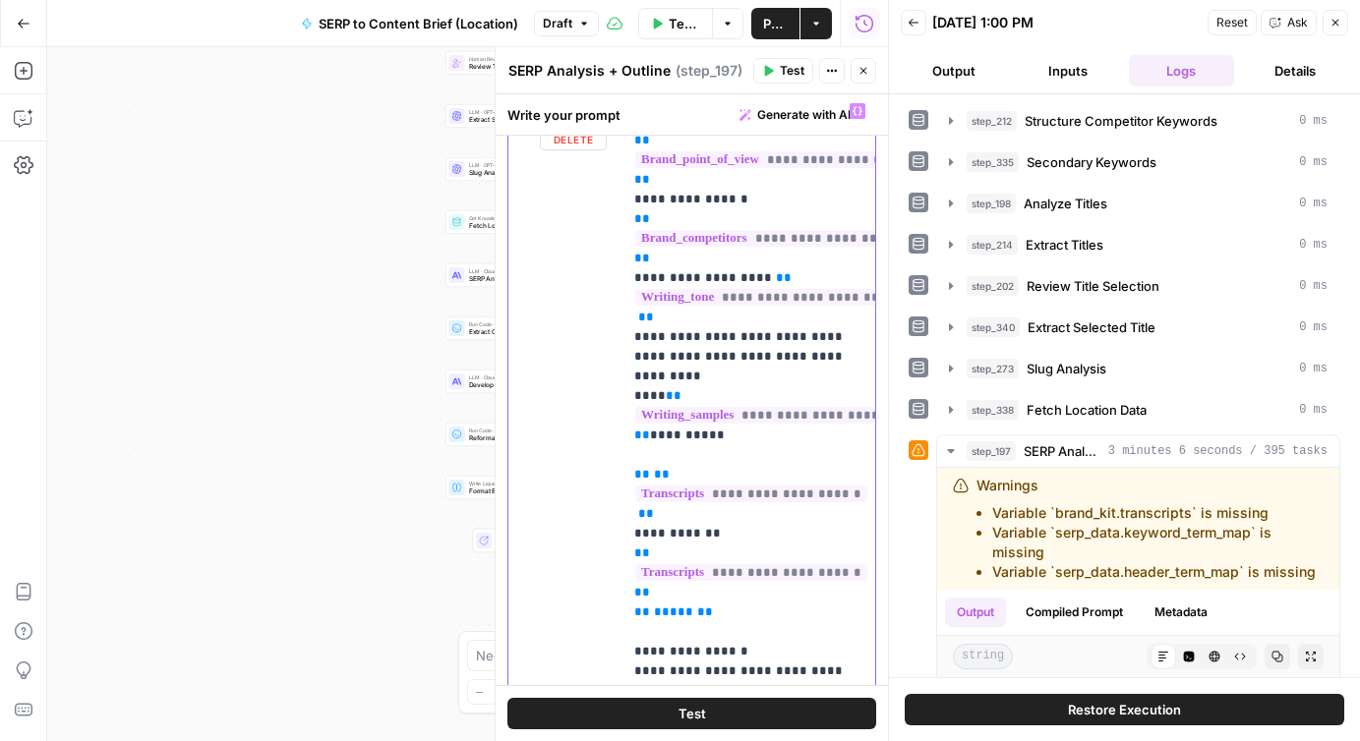
click at [679, 486] on span "**********" at bounding box center [751, 494] width 232 height 17
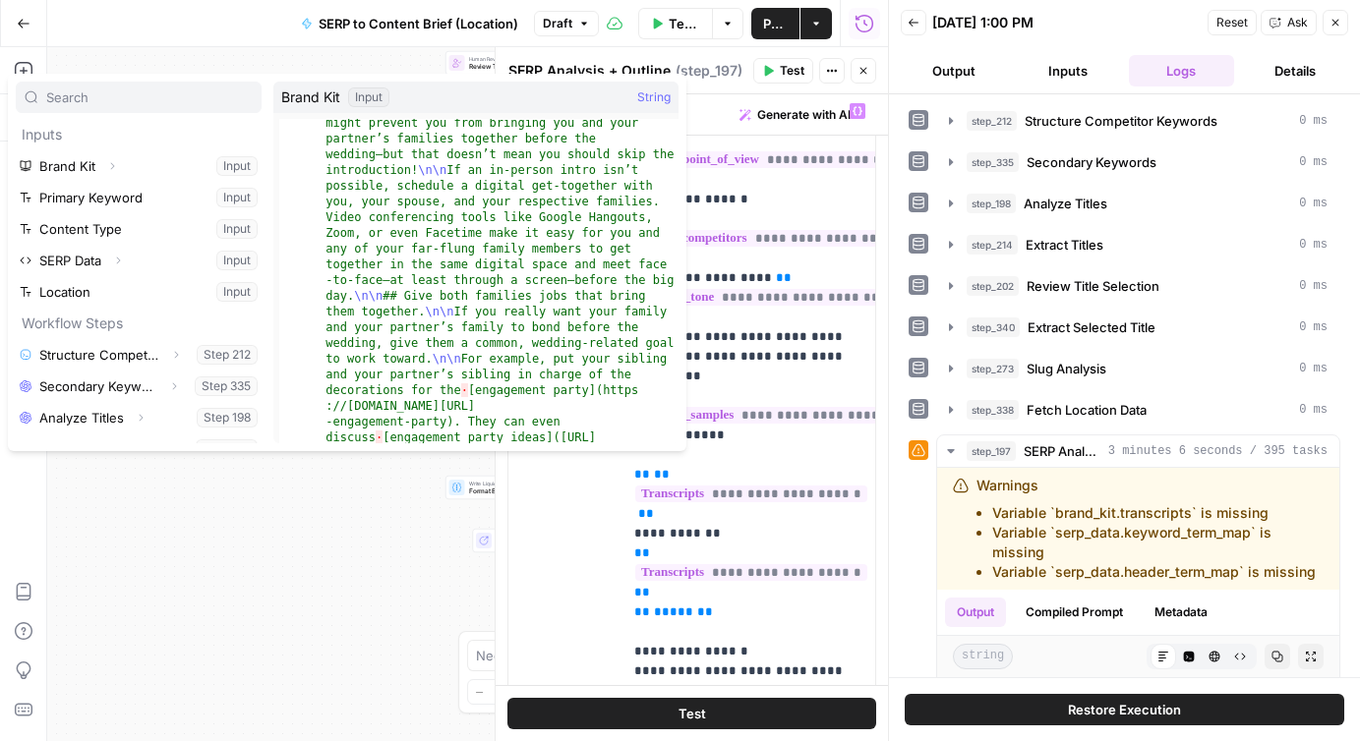
scroll to position [4154, 0]
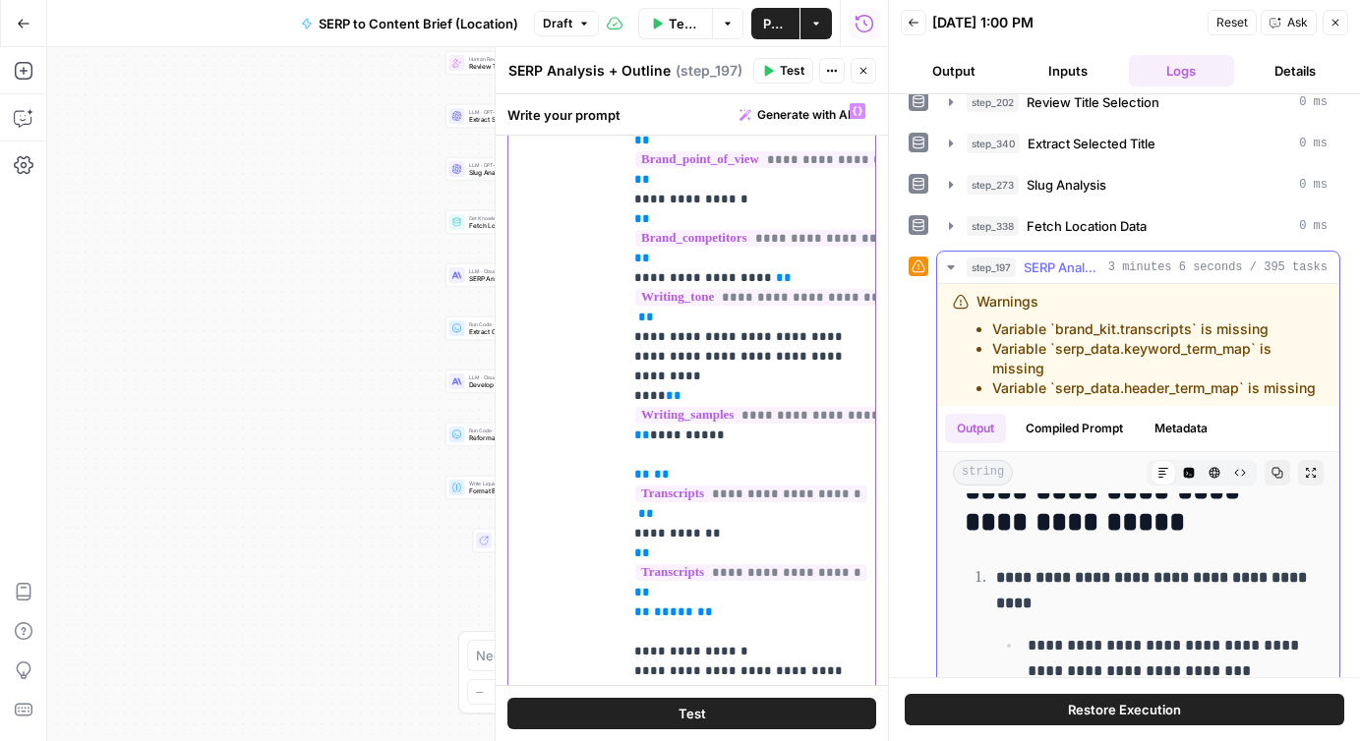
scroll to position [0, 0]
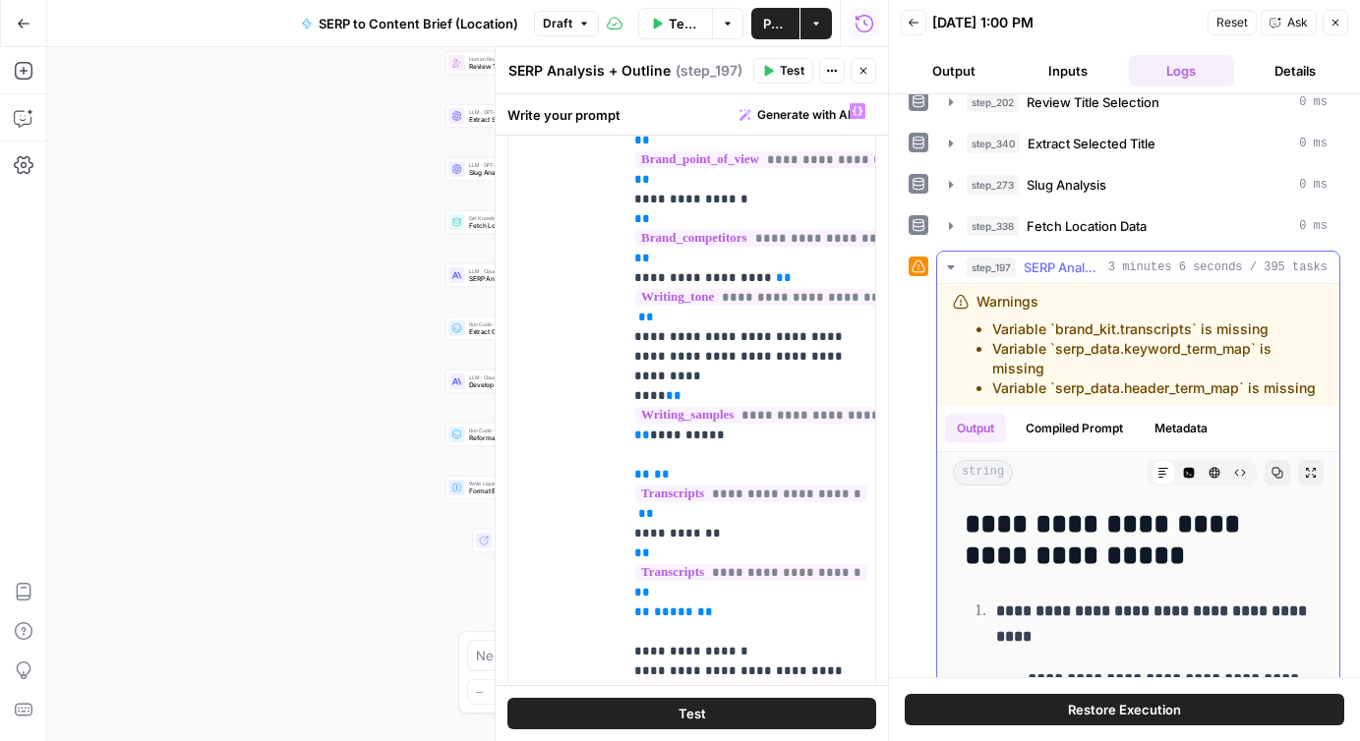
drag, startPoint x: 1317, startPoint y: 390, endPoint x: 993, endPoint y: 326, distance: 329.8
click at [993, 326] on ul "Variable `brand_kit.transcripts` is missing Variable `serp_data.keyword_term_ma…" at bounding box center [1149, 359] width 347 height 79
copy ul "Variable `brand_kit.transcripts` is missing Variable `serp_data.keyword_term_ma…"
click at [22, 109] on icon "button" at bounding box center [24, 118] width 20 height 20
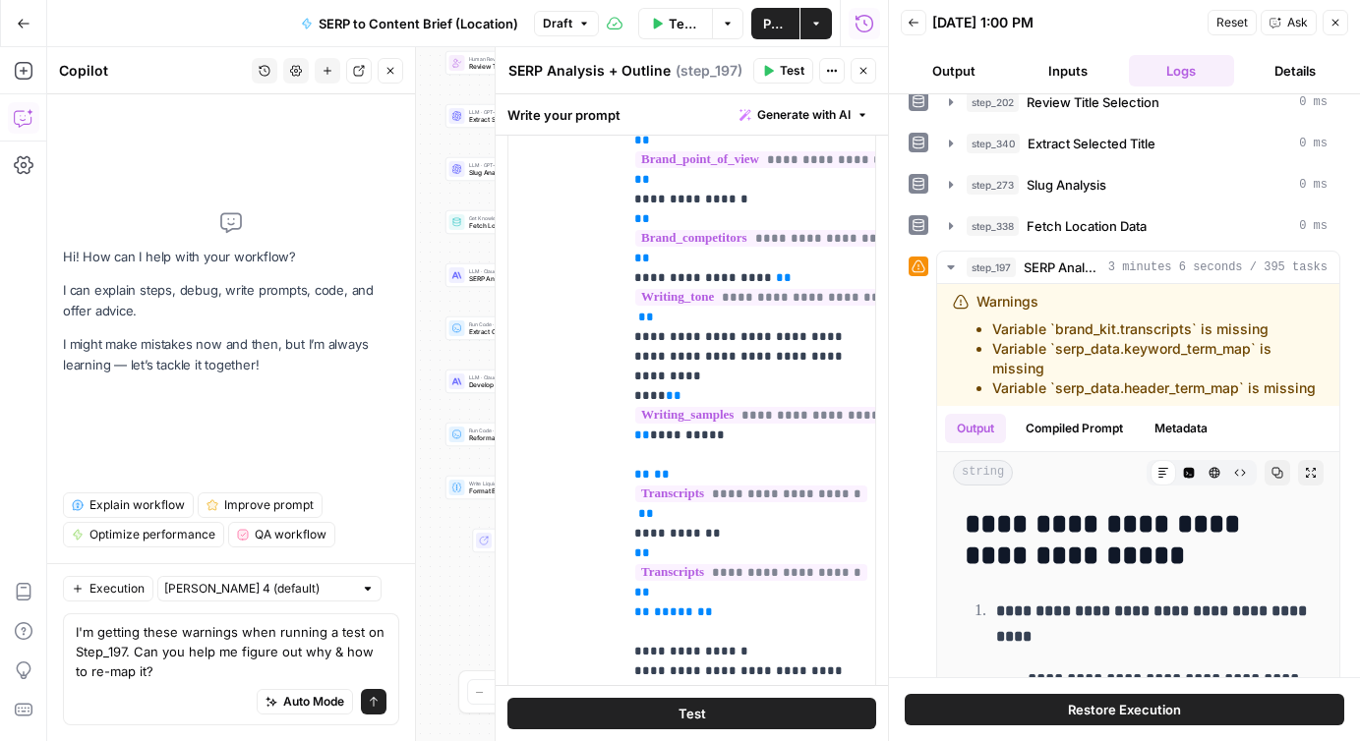
type textarea "I'm getting these warnings when running a test on Step_197. Can you help me fig…"
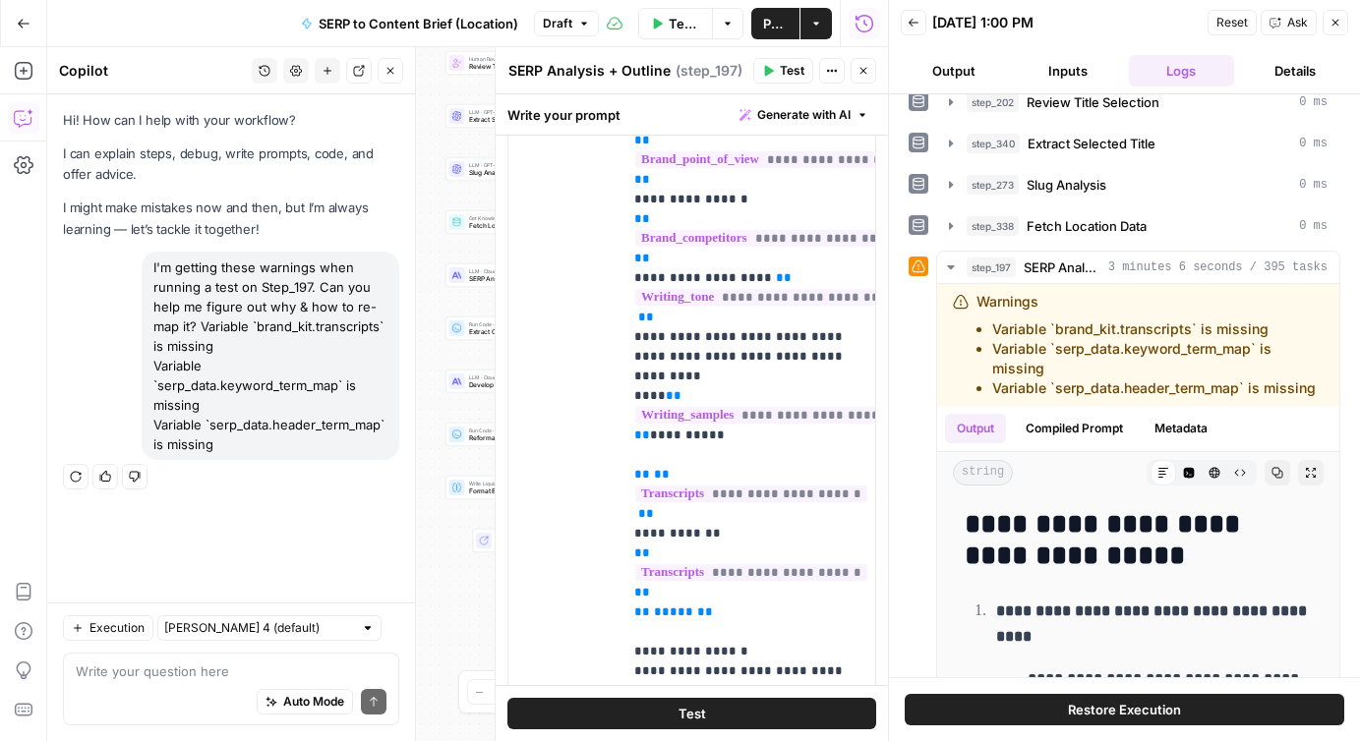
drag, startPoint x: 214, startPoint y: 449, endPoint x: 153, endPoint y: 267, distance: 191.9
click at [153, 267] on div "I'm getting these warnings when running a test on Step_197. Can you help me fig…" at bounding box center [271, 356] width 258 height 208
copy div "I'm getting these warnings when running a test on Step_197. Can you help me fig…"
click at [124, 677] on textarea at bounding box center [231, 672] width 311 height 20
click at [80, 471] on icon "button" at bounding box center [76, 477] width 12 height 12
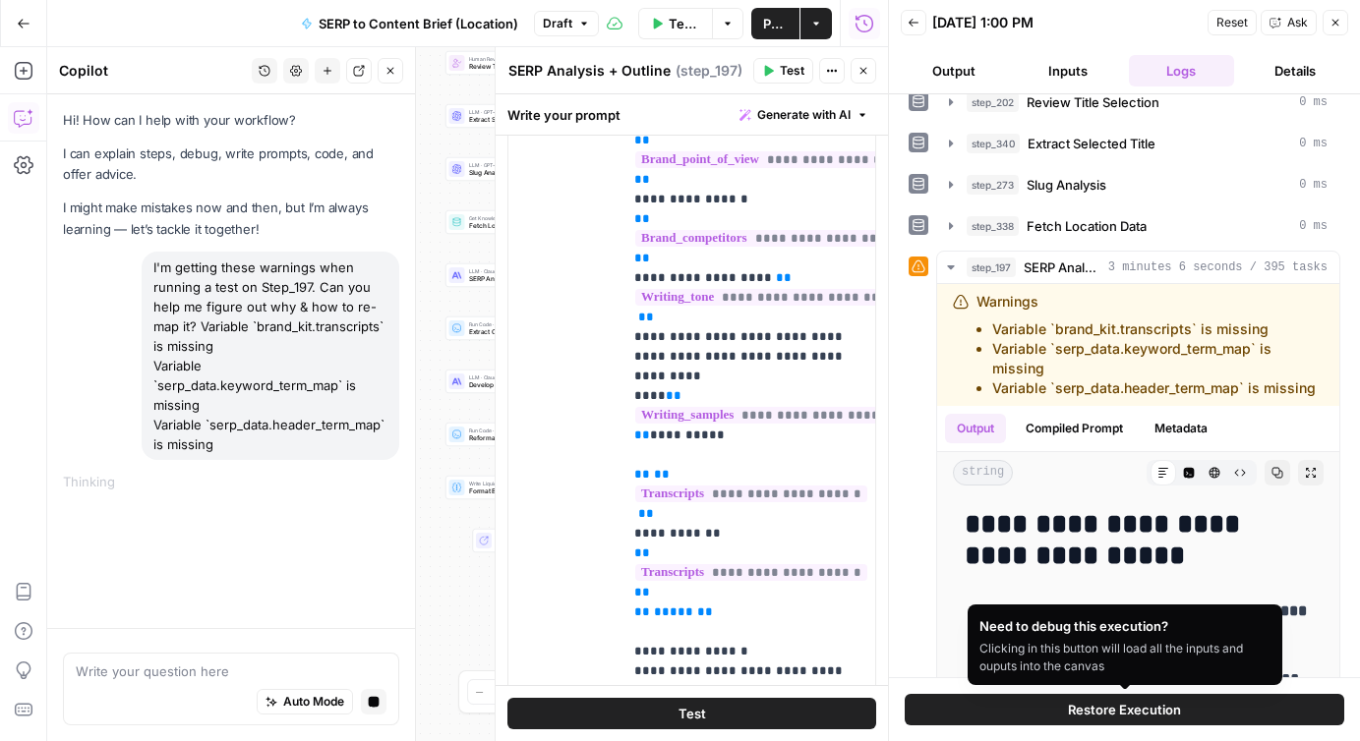
click at [1111, 710] on span "Restore Execution" at bounding box center [1124, 710] width 113 height 20
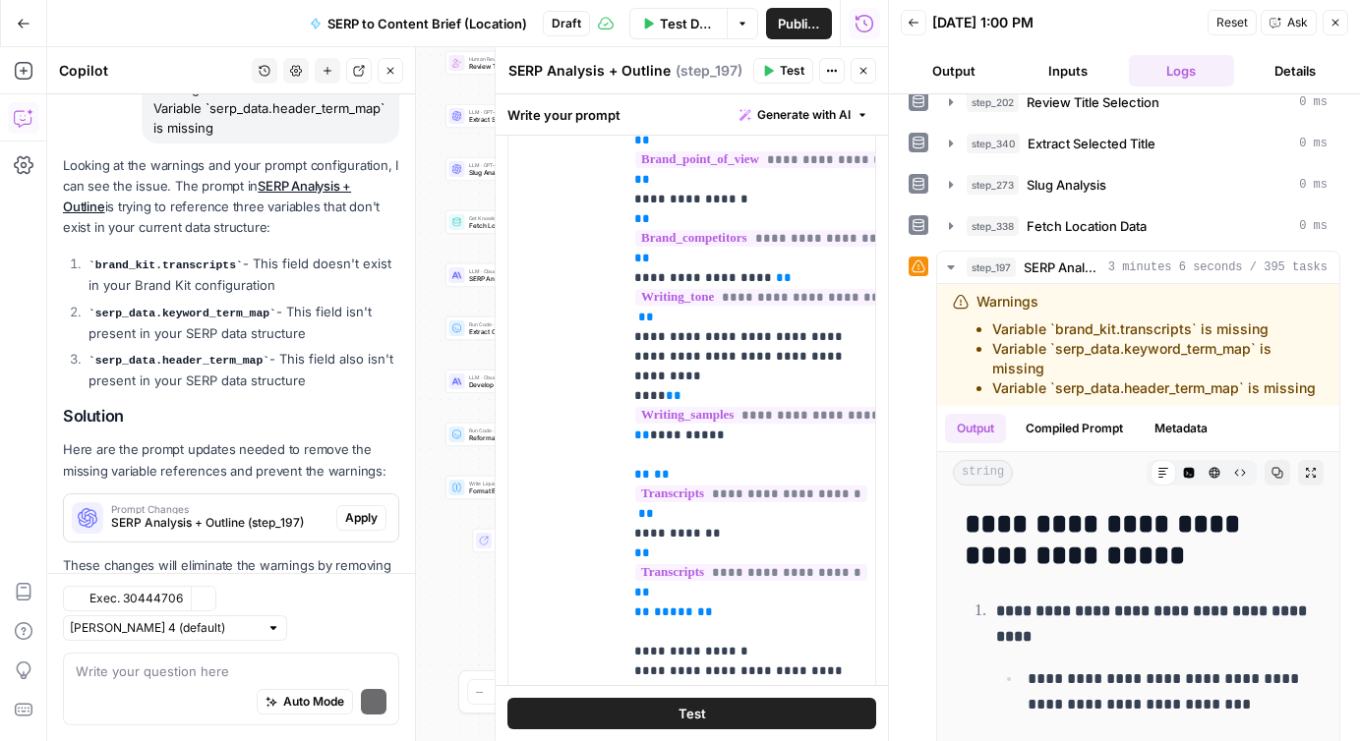
scroll to position [374, 0]
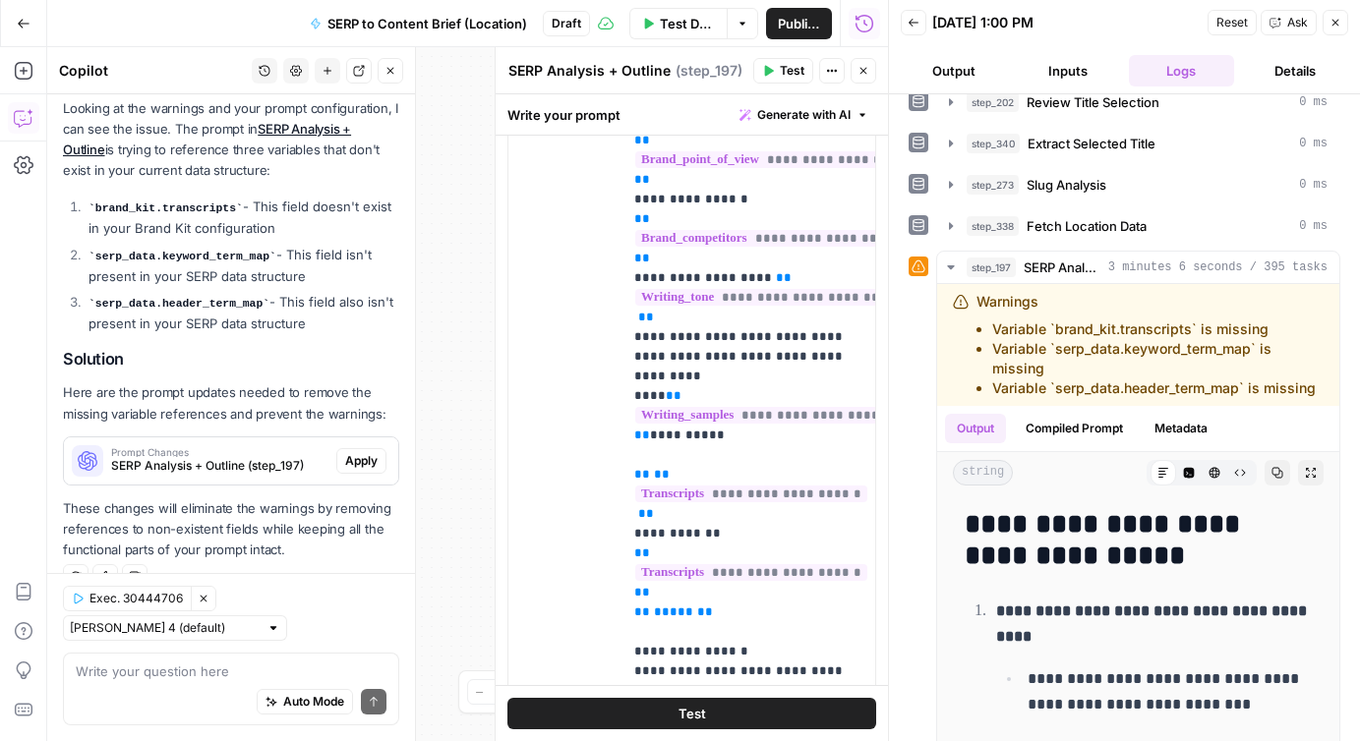
click at [252, 464] on span "SERP Analysis + Outline (step_197)" at bounding box center [219, 466] width 217 height 18
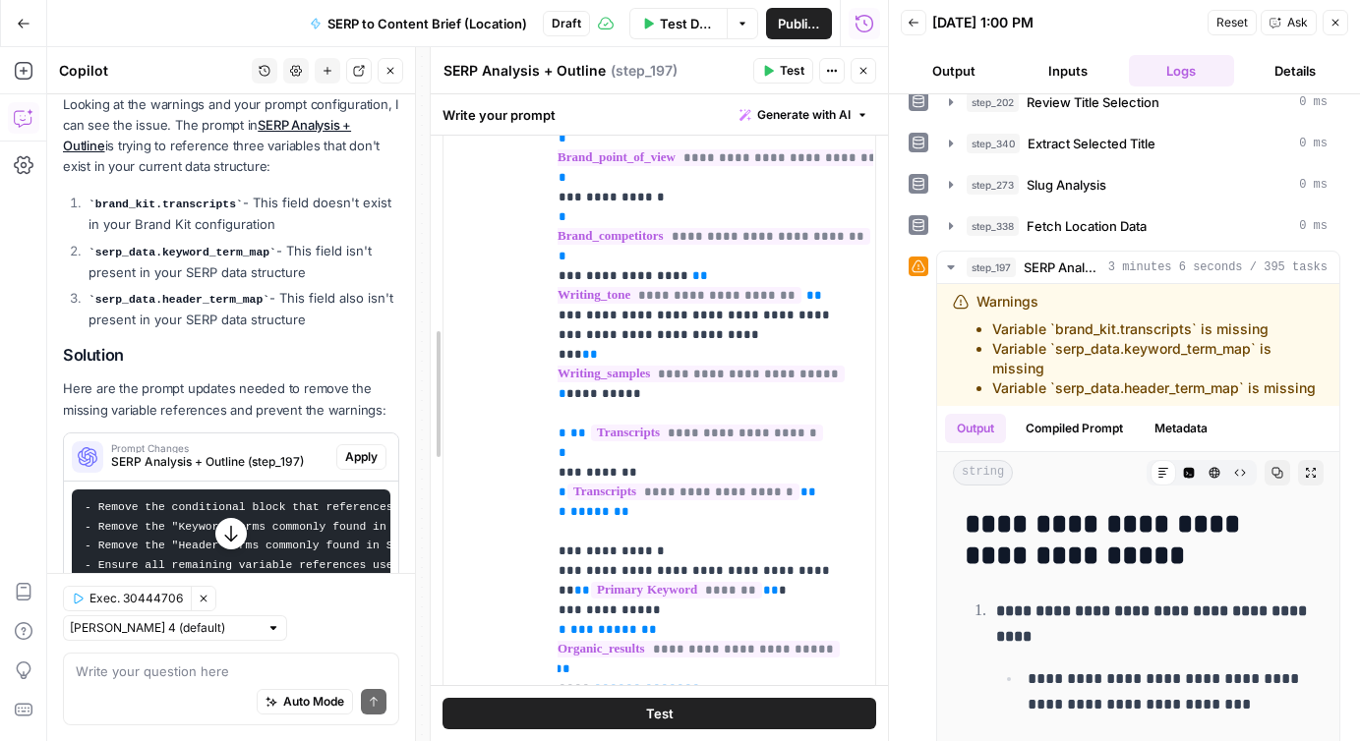
scroll to position [208, 19]
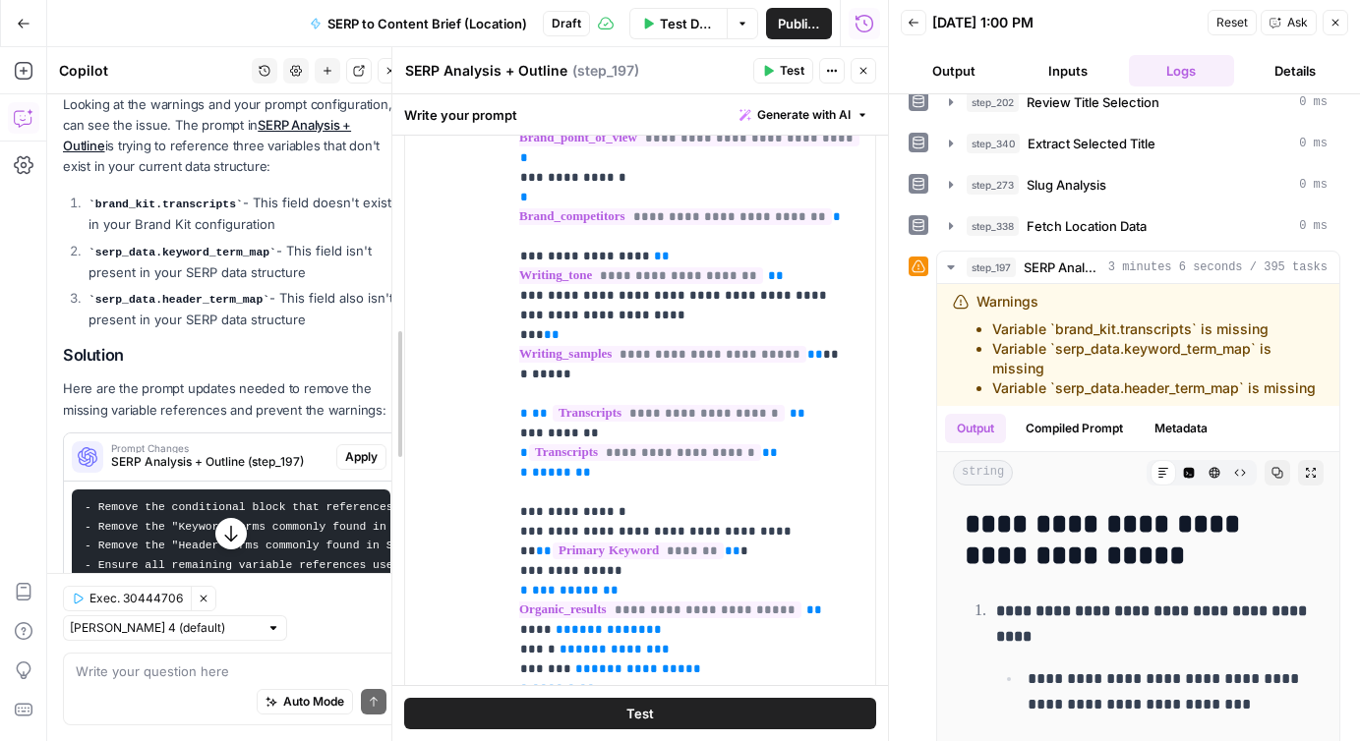
drag, startPoint x: 504, startPoint y: 308, endPoint x: 401, endPoint y: 309, distance: 103.3
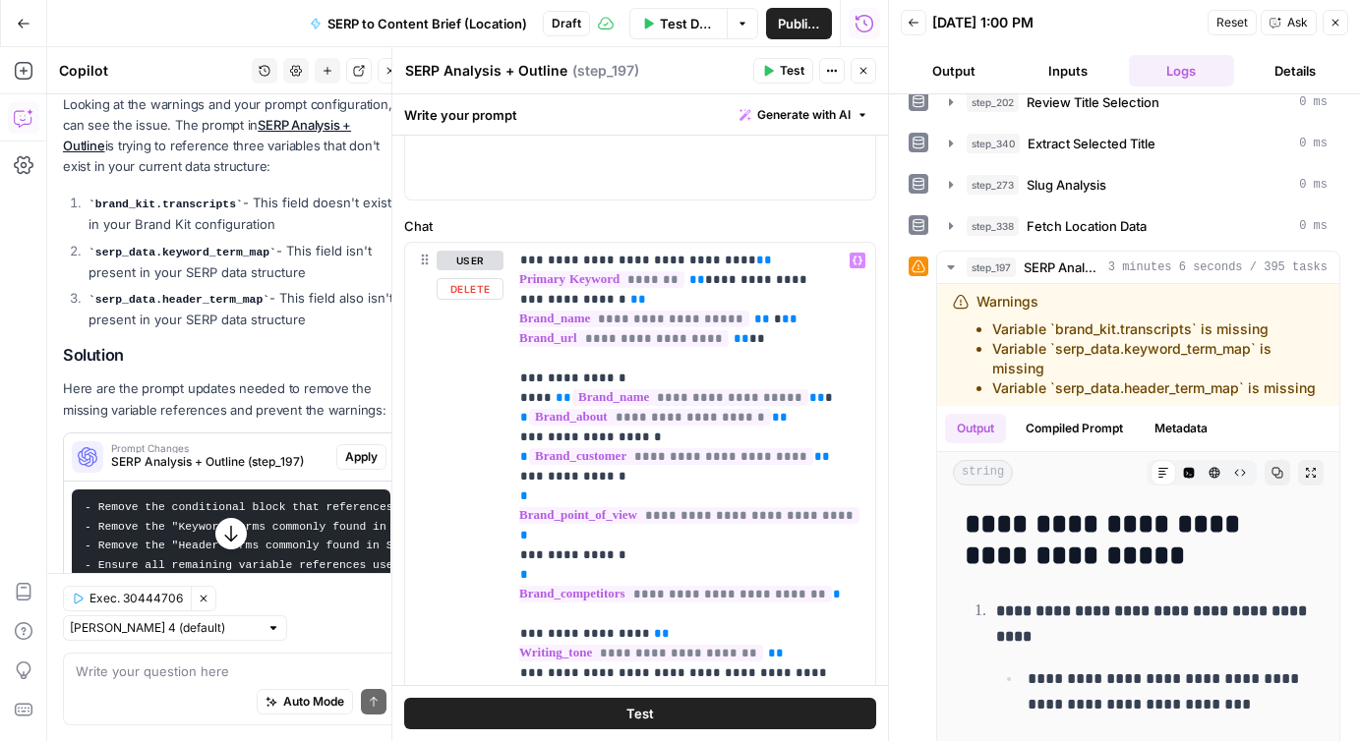
scroll to position [186, 0]
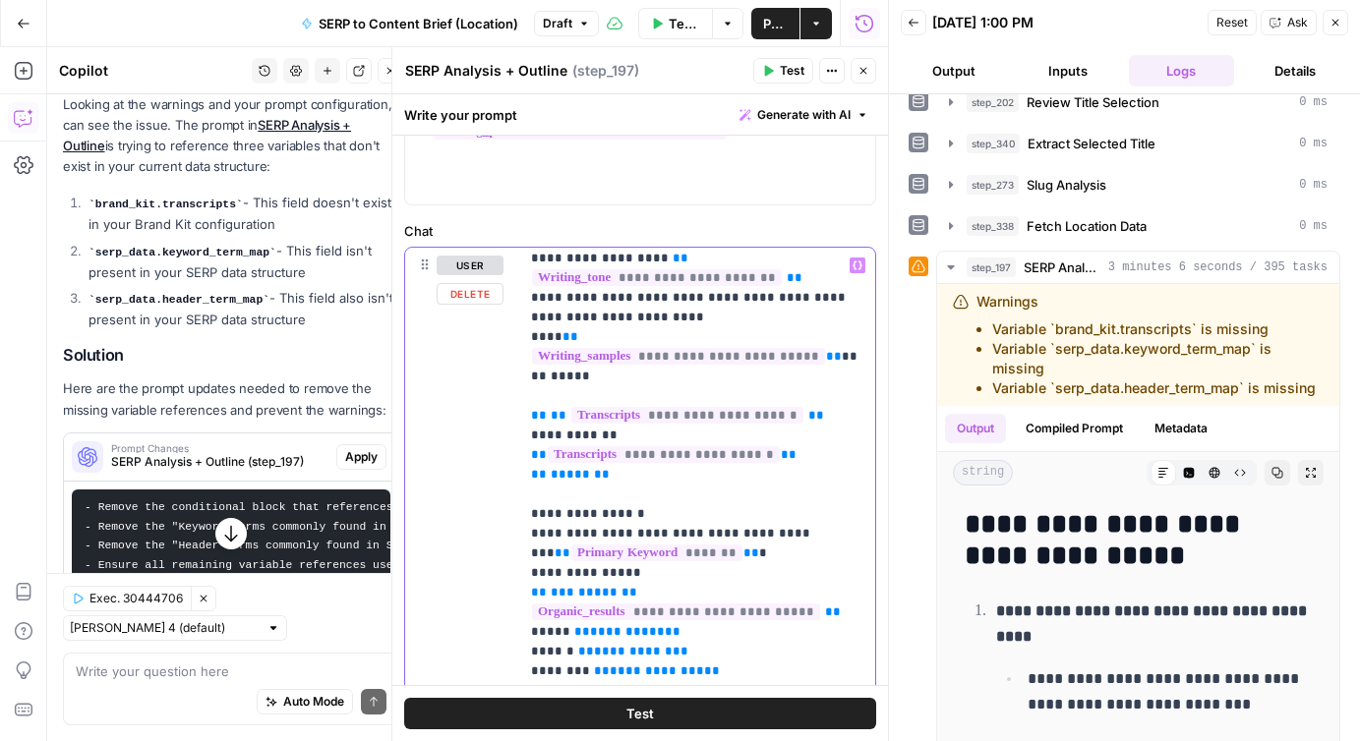
scroll to position [383, 0]
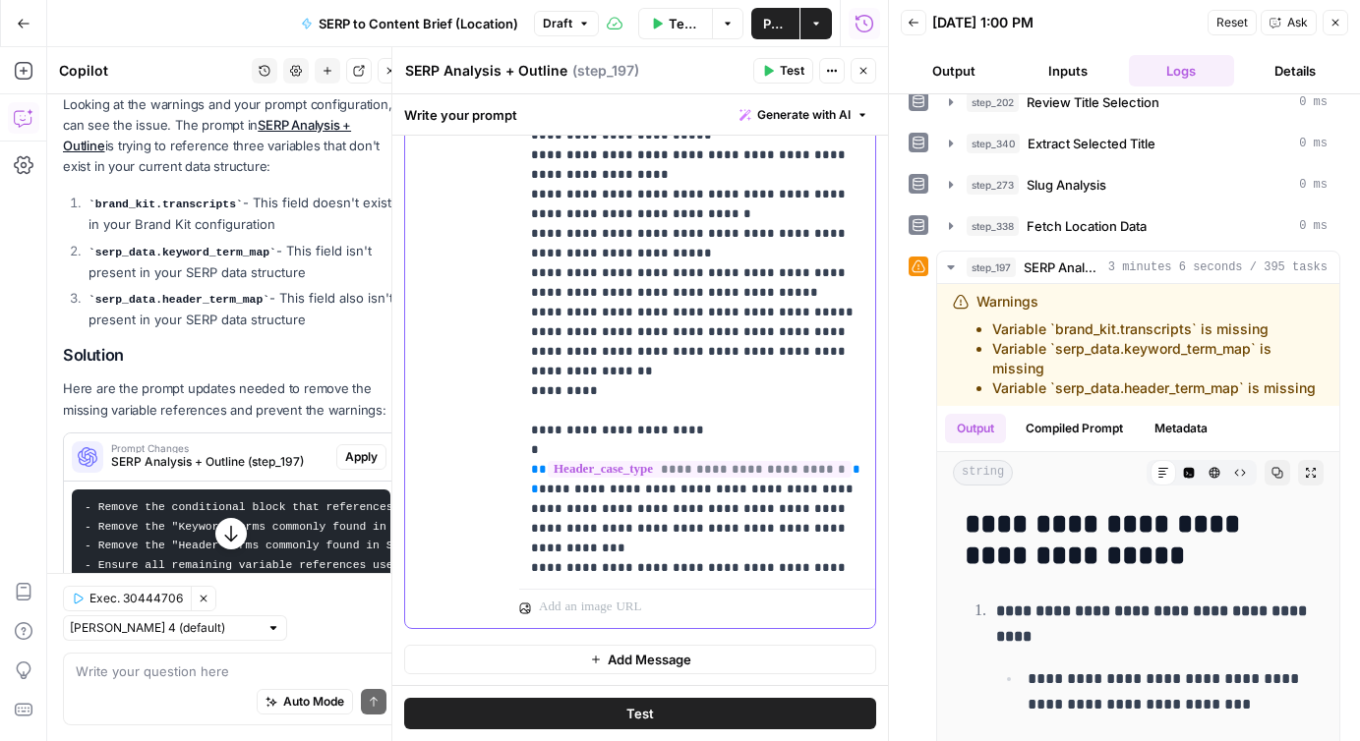
scroll to position [4249, 0]
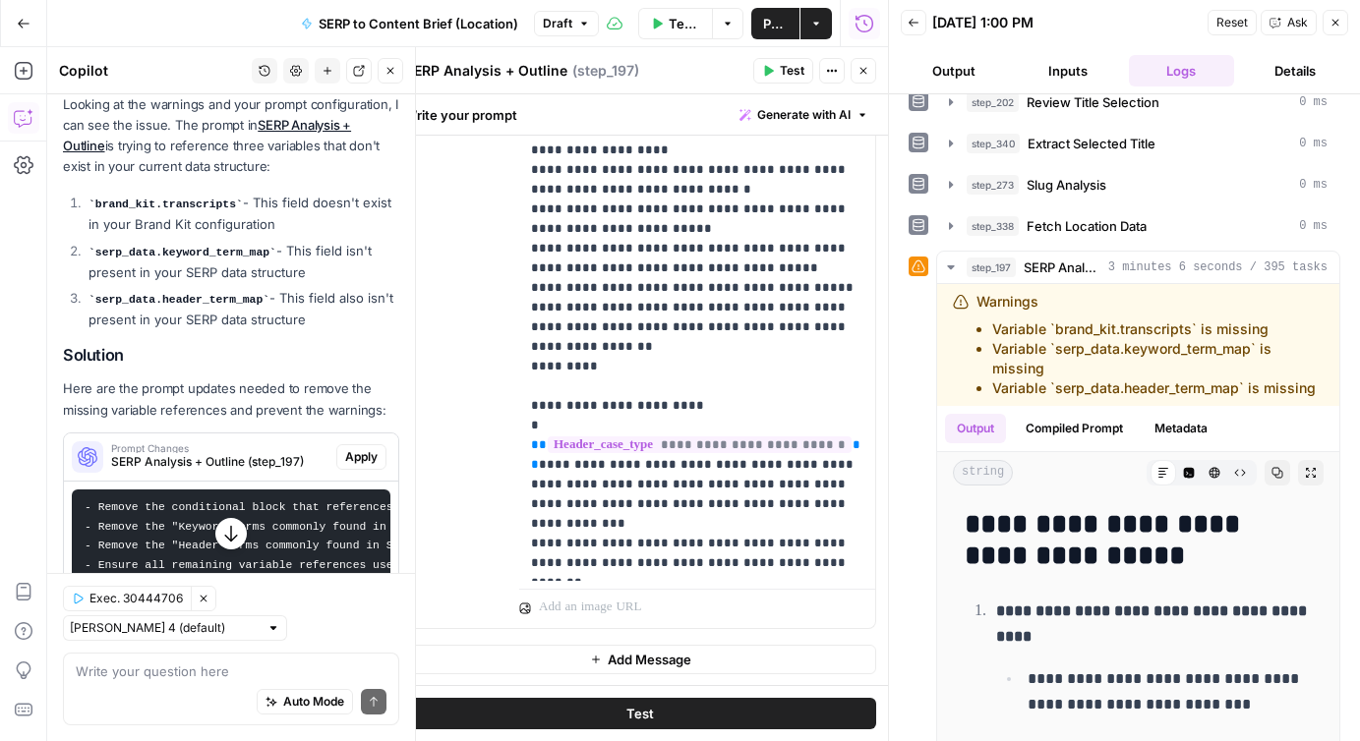
click at [355, 449] on span "Apply" at bounding box center [361, 457] width 32 height 18
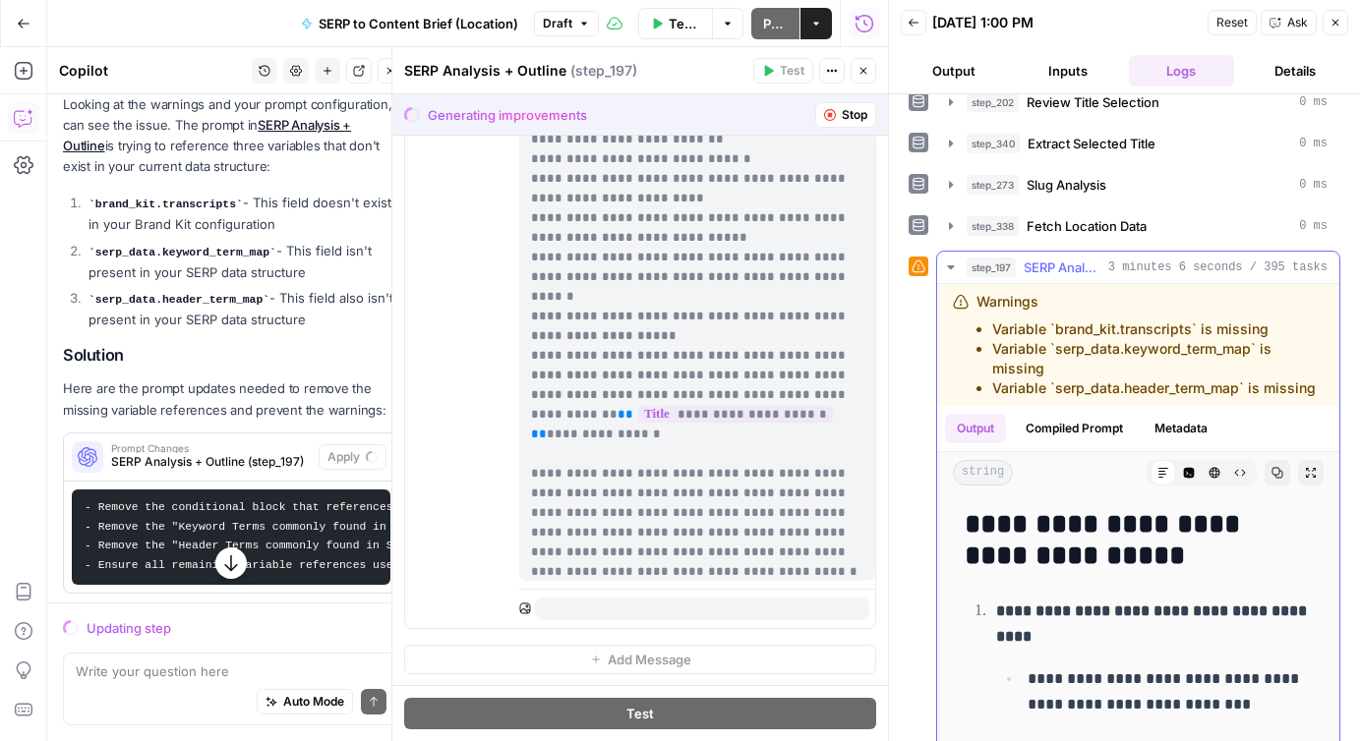
scroll to position [0, 0]
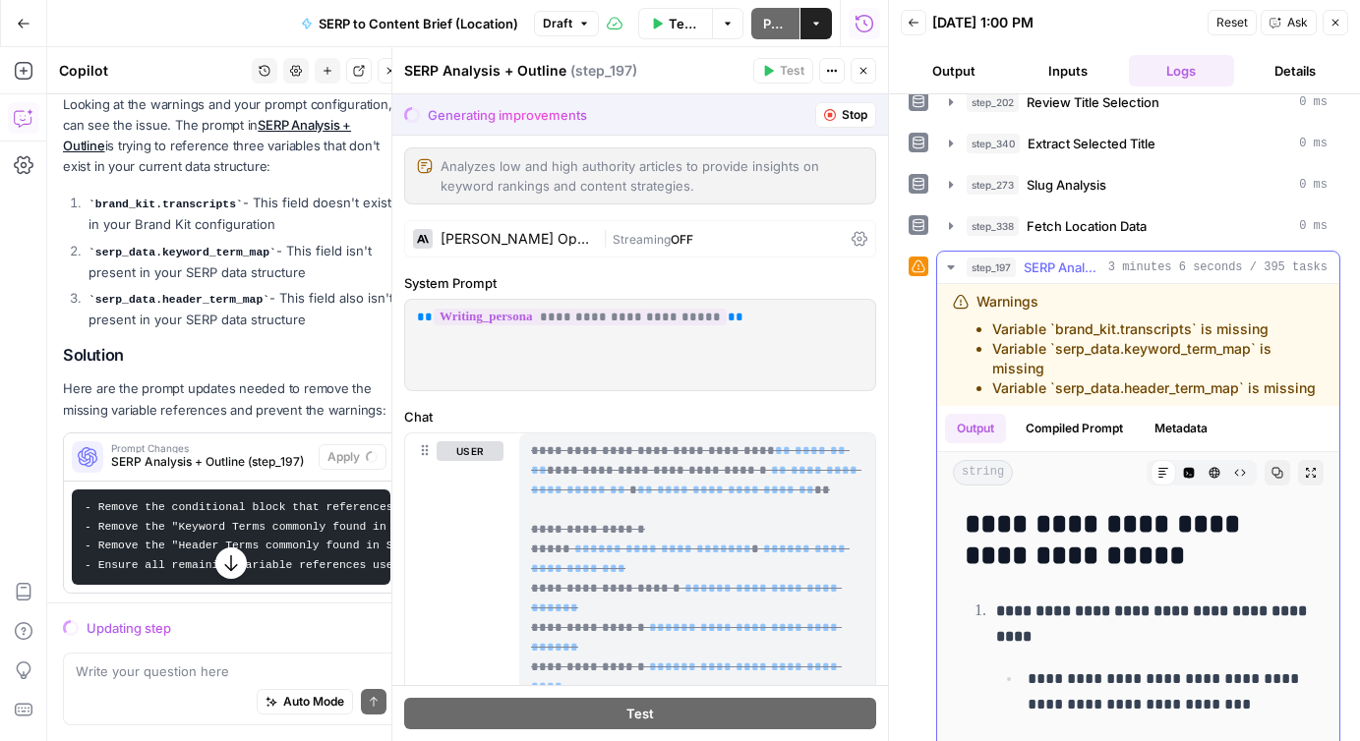
click at [1274, 471] on icon "button" at bounding box center [1277, 473] width 12 height 12
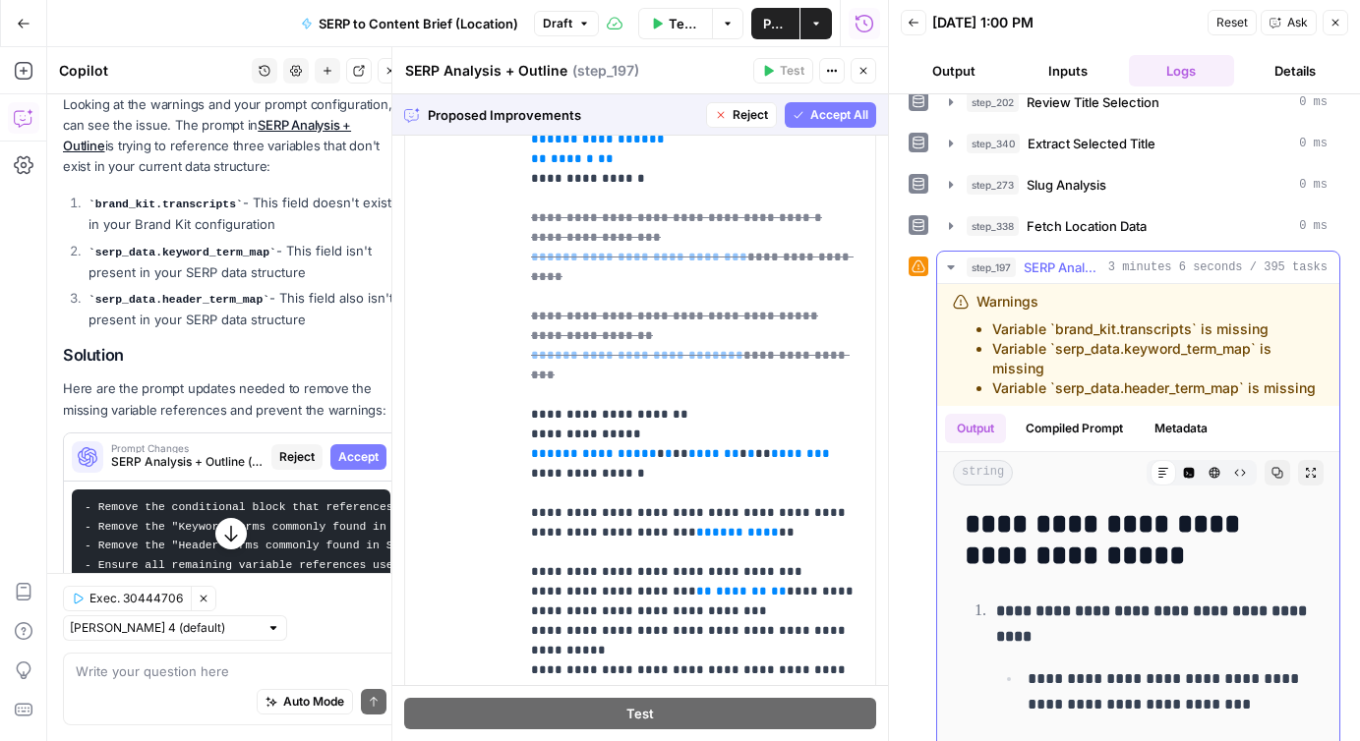
scroll to position [1, 0]
click at [1335, 16] on button "Close" at bounding box center [1336, 23] width 26 height 26
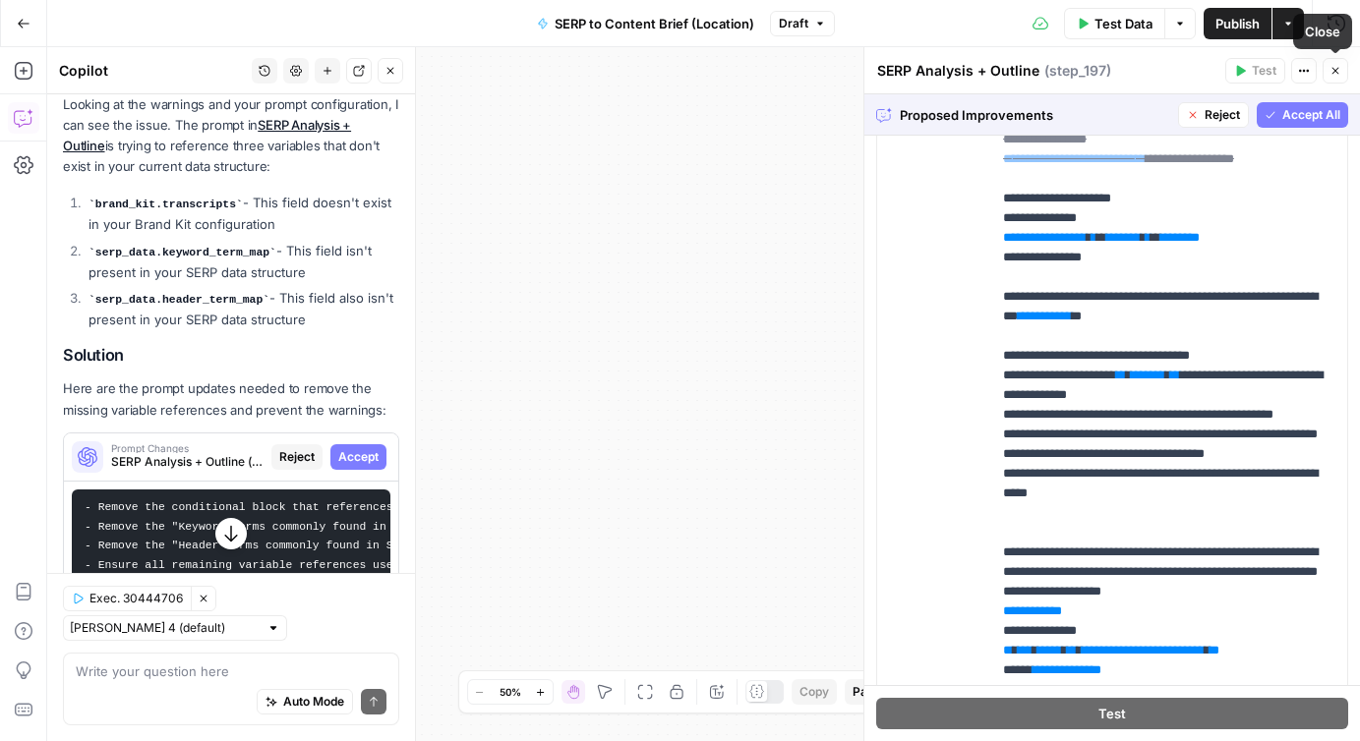
click at [1333, 67] on icon "button" at bounding box center [1335, 71] width 12 height 12
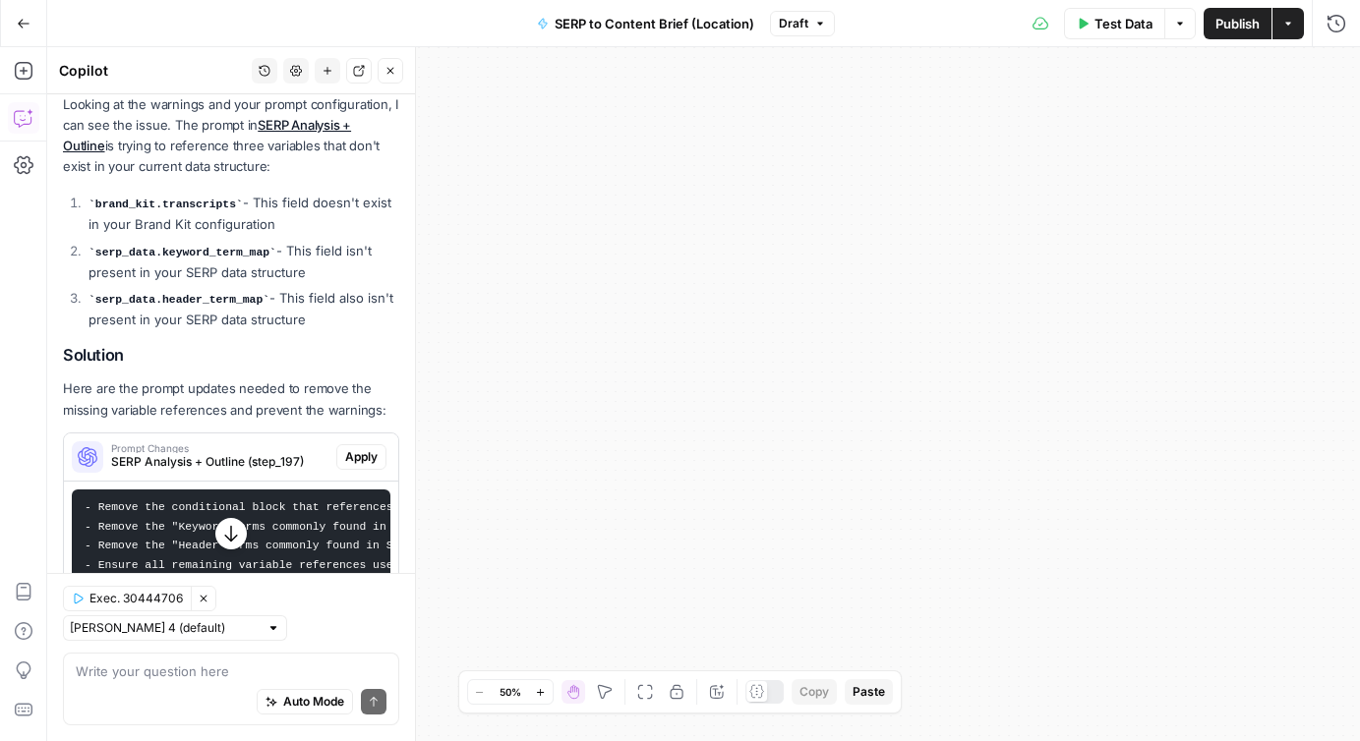
drag, startPoint x: 1184, startPoint y: 363, endPoint x: 710, endPoint y: 359, distance: 474.0
click at [710, 359] on div "Workflow Input Settings Inputs Run Code · JavaScript Structure Competitor Keywo…" at bounding box center [703, 394] width 1313 height 694
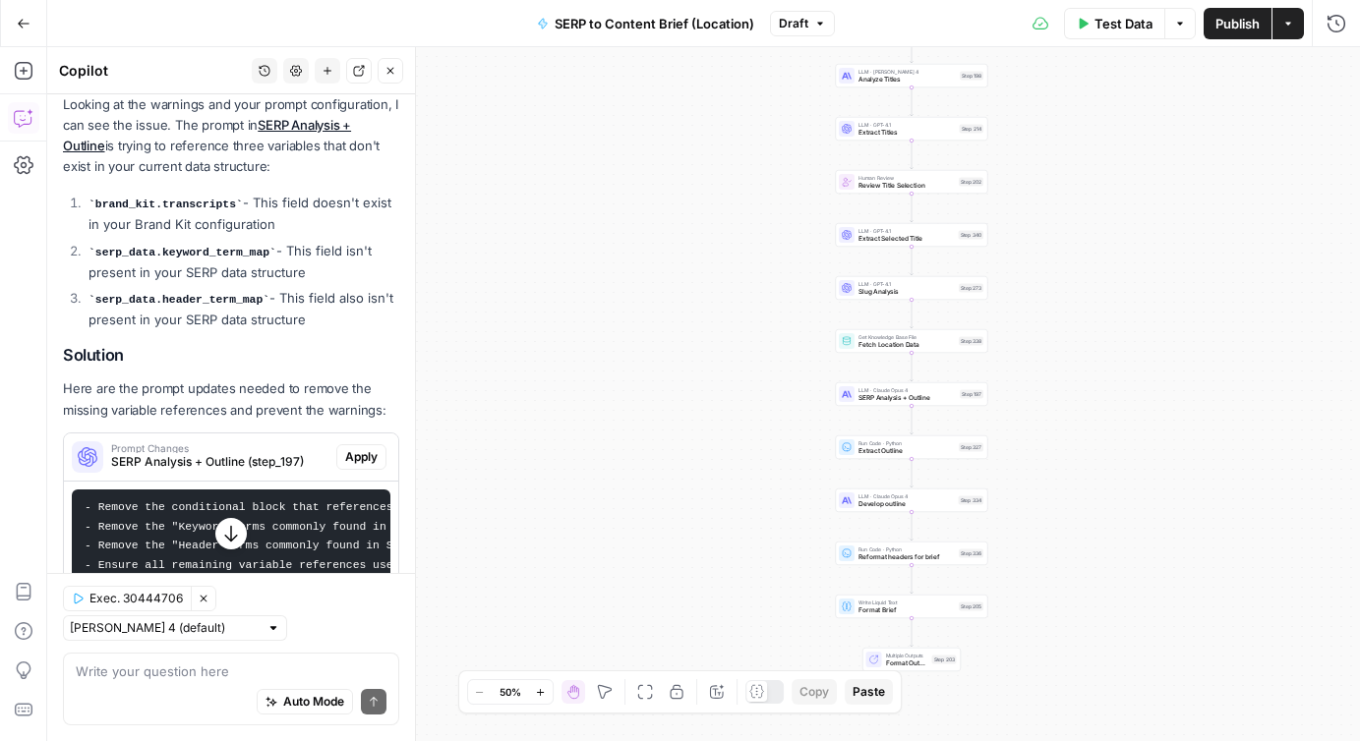
click at [533, 698] on button "Zoom In" at bounding box center [541, 692] width 24 height 24
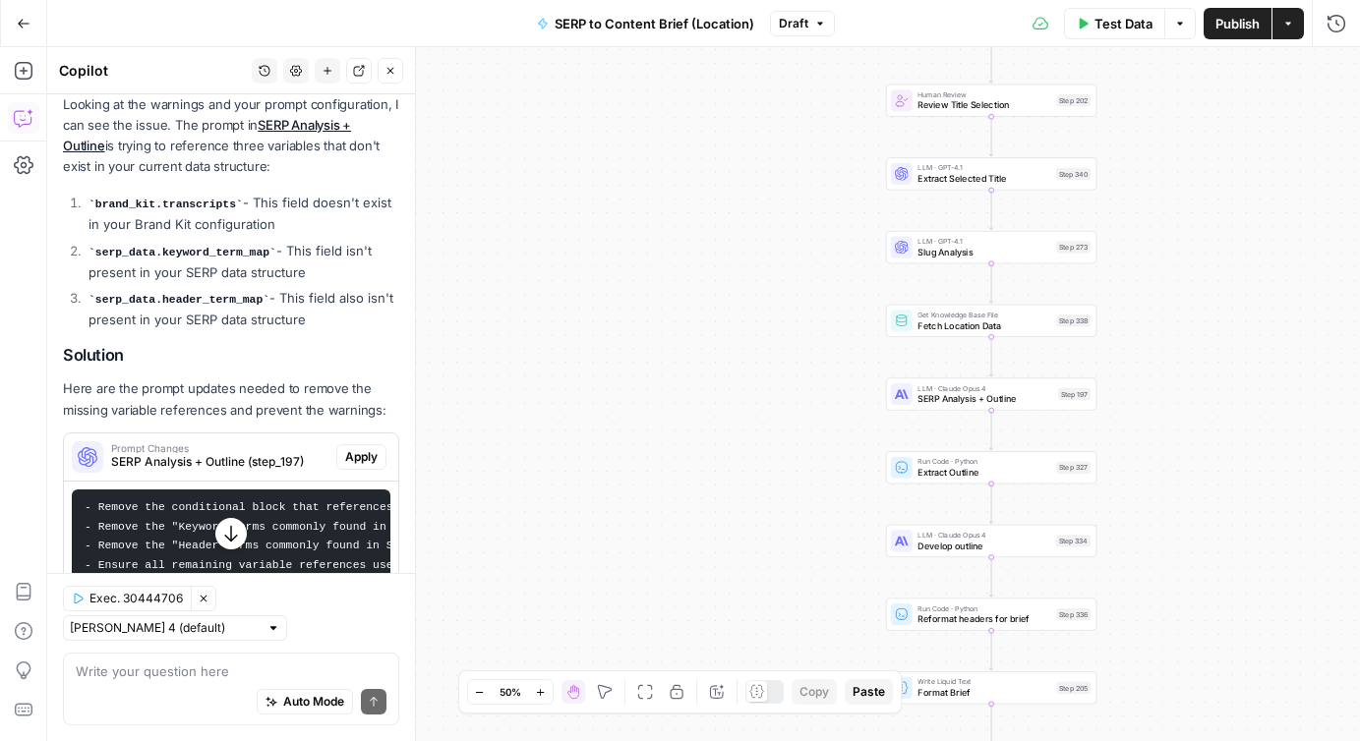
click at [533, 698] on button "Zoom In" at bounding box center [541, 692] width 24 height 24
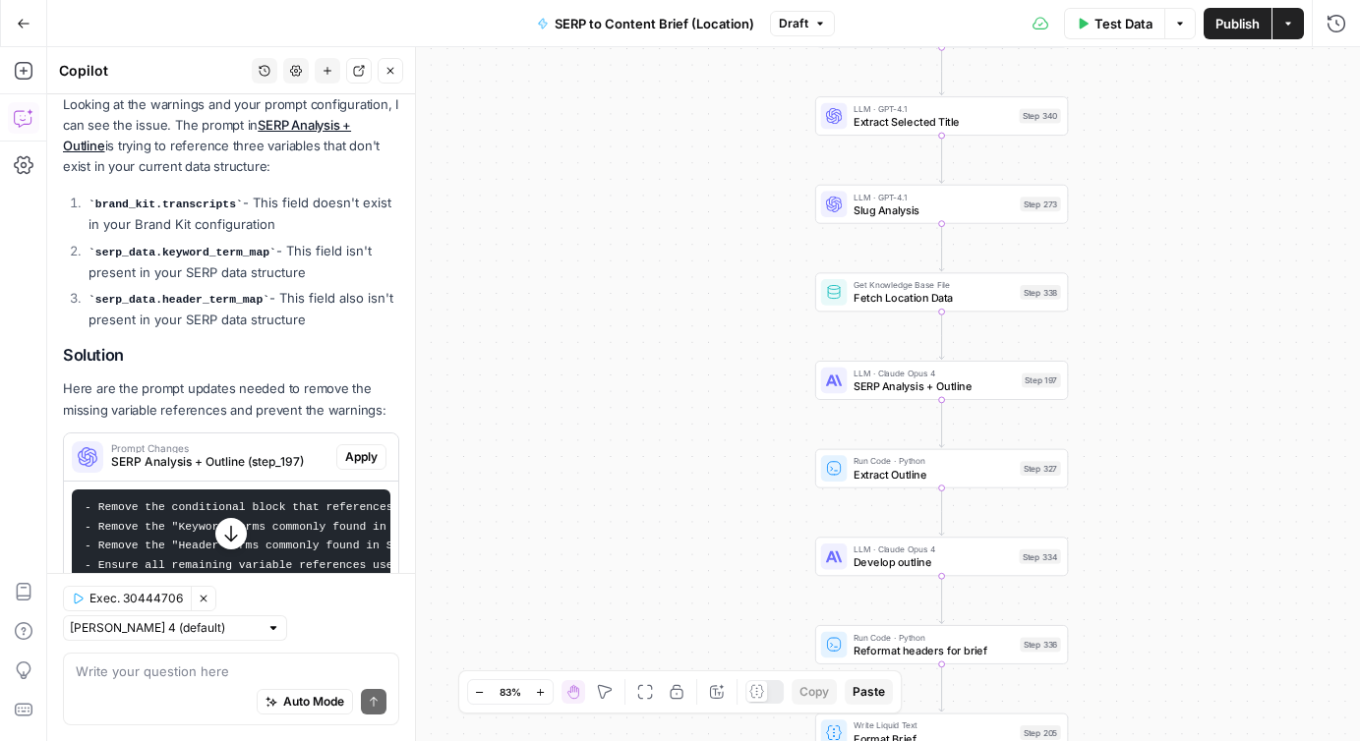
drag, startPoint x: 766, startPoint y: 520, endPoint x: 531, endPoint y: 400, distance: 263.9
click at [531, 400] on div "Workflow Input Settings Inputs Run Code · JavaScript Structure Competitor Keywo…" at bounding box center [703, 394] width 1313 height 694
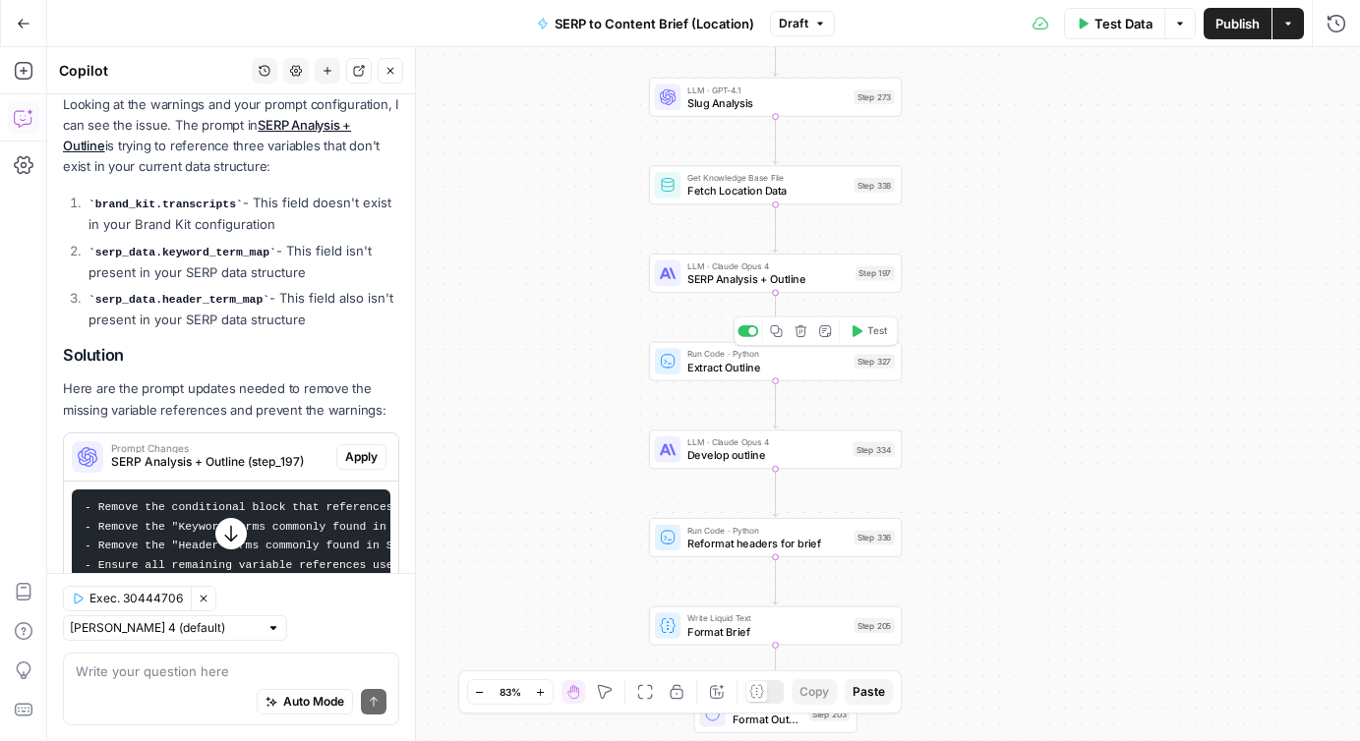
click at [747, 364] on span "Extract Outline" at bounding box center [767, 367] width 160 height 17
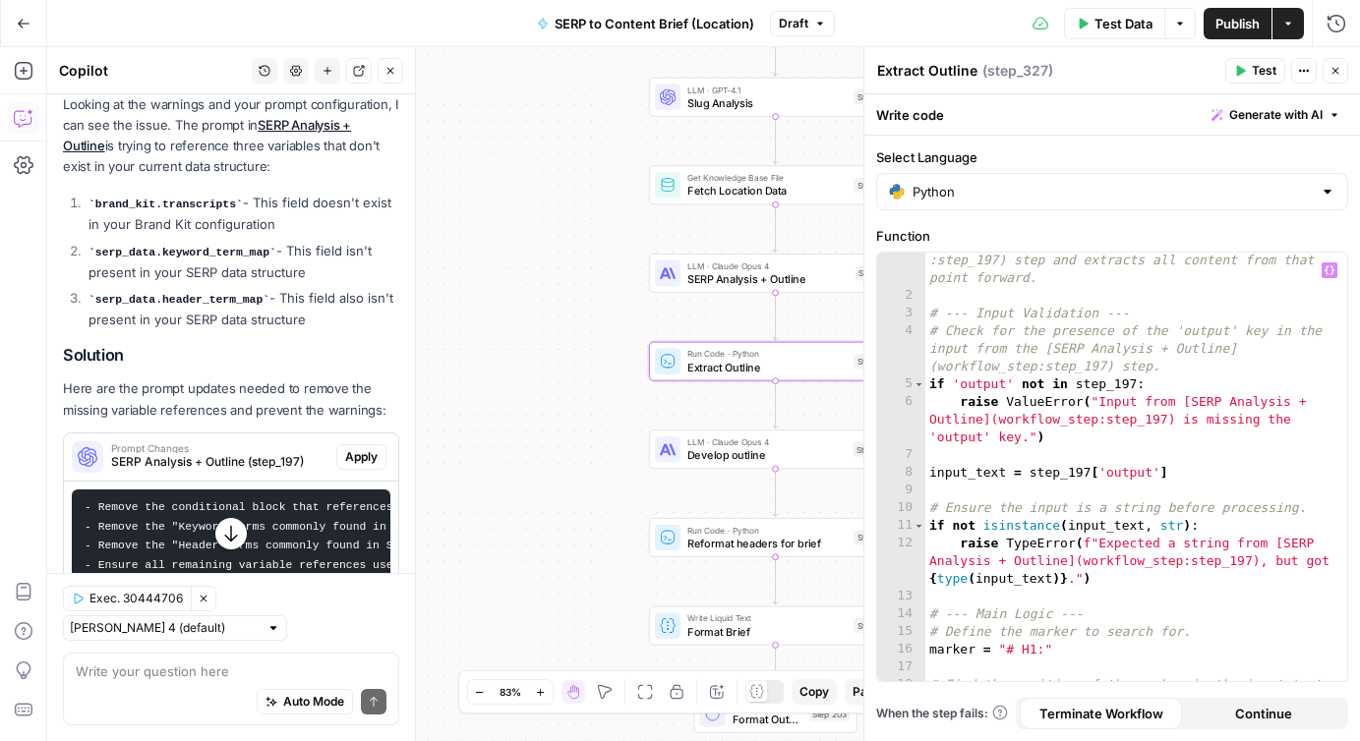
scroll to position [0, 0]
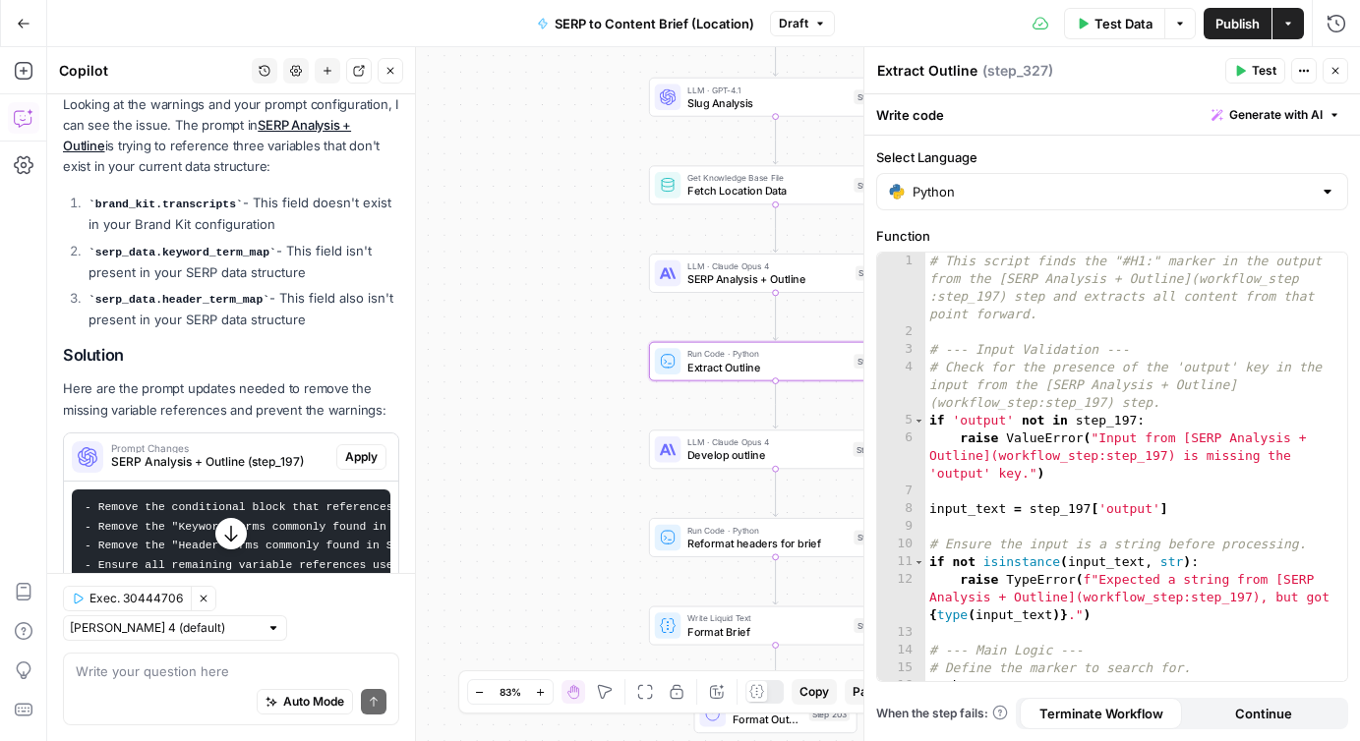
click at [536, 381] on div "Workflow Input Settings Inputs Run Code · JavaScript Structure Competitor Keywo…" at bounding box center [703, 394] width 1313 height 694
click at [1335, 72] on icon "button" at bounding box center [1335, 71] width 12 height 12
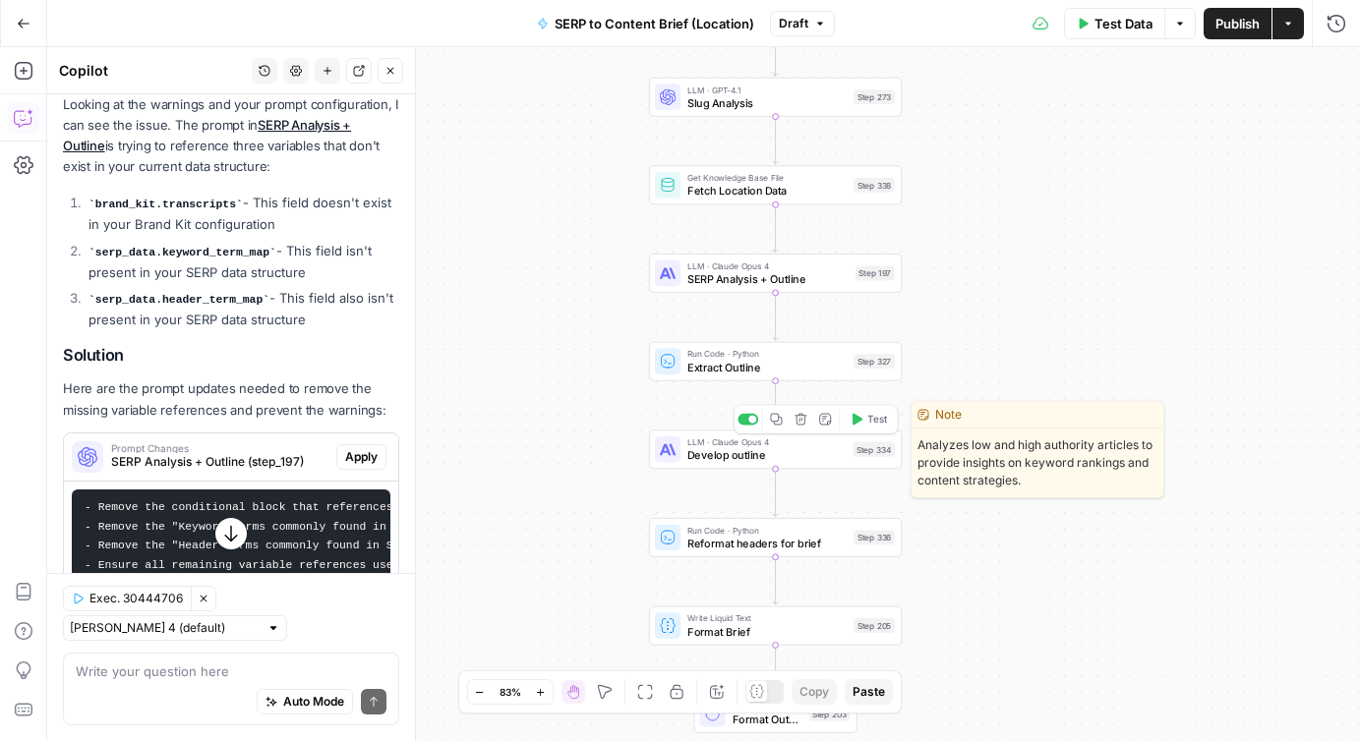
click at [856, 423] on icon "button" at bounding box center [858, 420] width 10 height 12
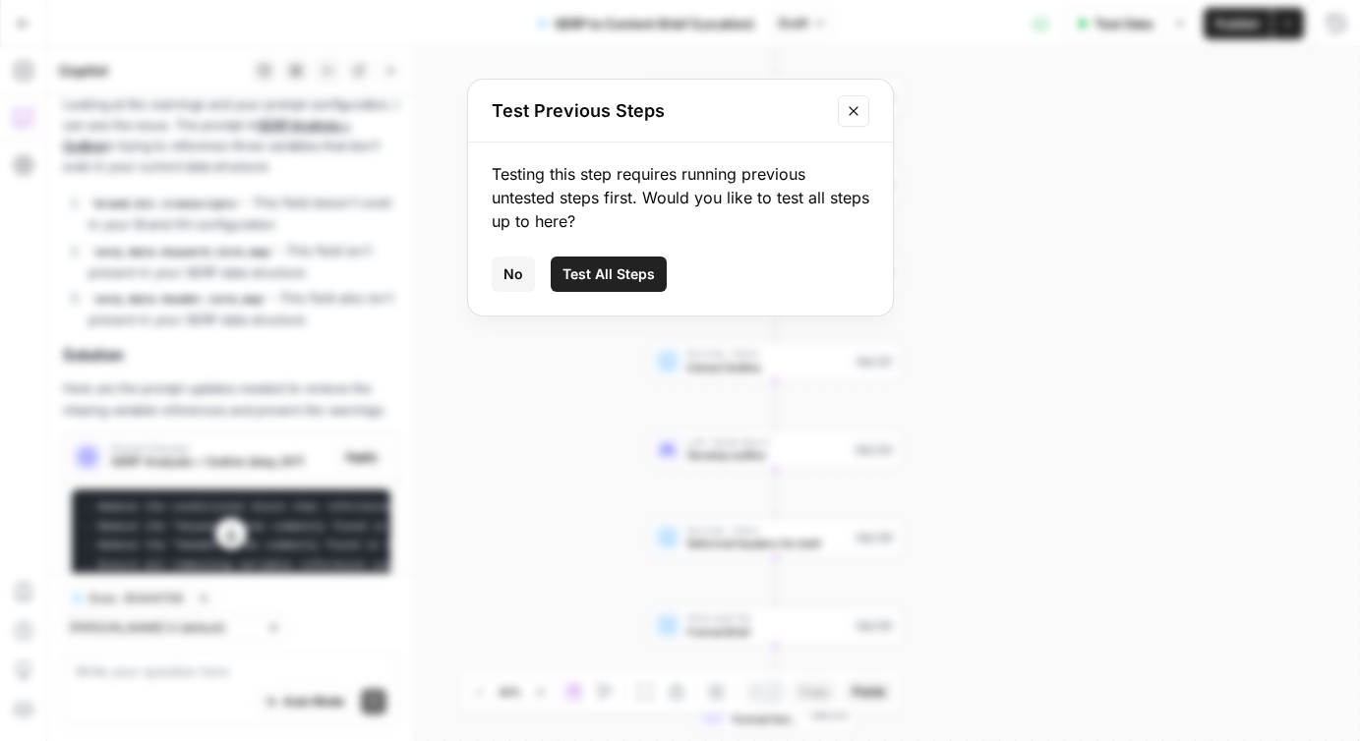
click at [852, 107] on icon "Close modal" at bounding box center [854, 111] width 16 height 16
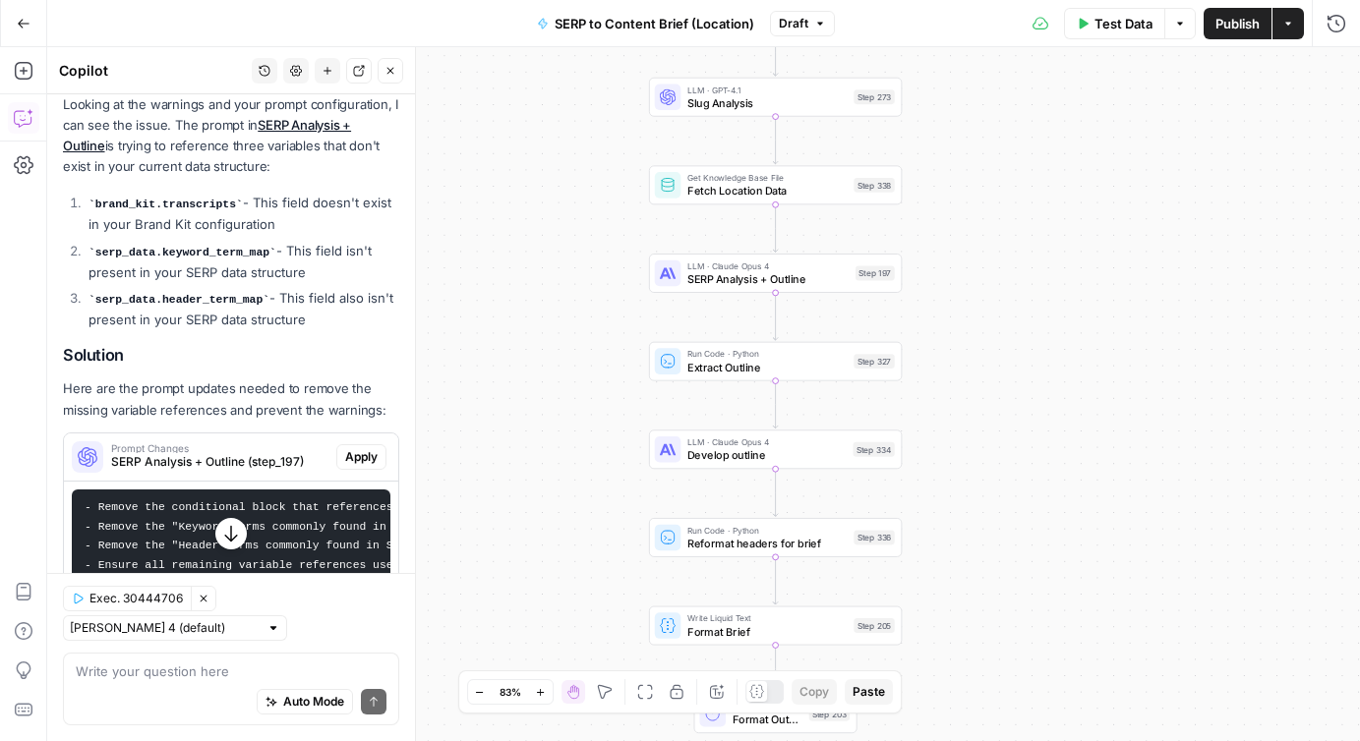
click at [1181, 31] on button "Options" at bounding box center [1179, 23] width 31 height 31
click at [810, 367] on span "Extract Outline" at bounding box center [767, 367] width 160 height 17
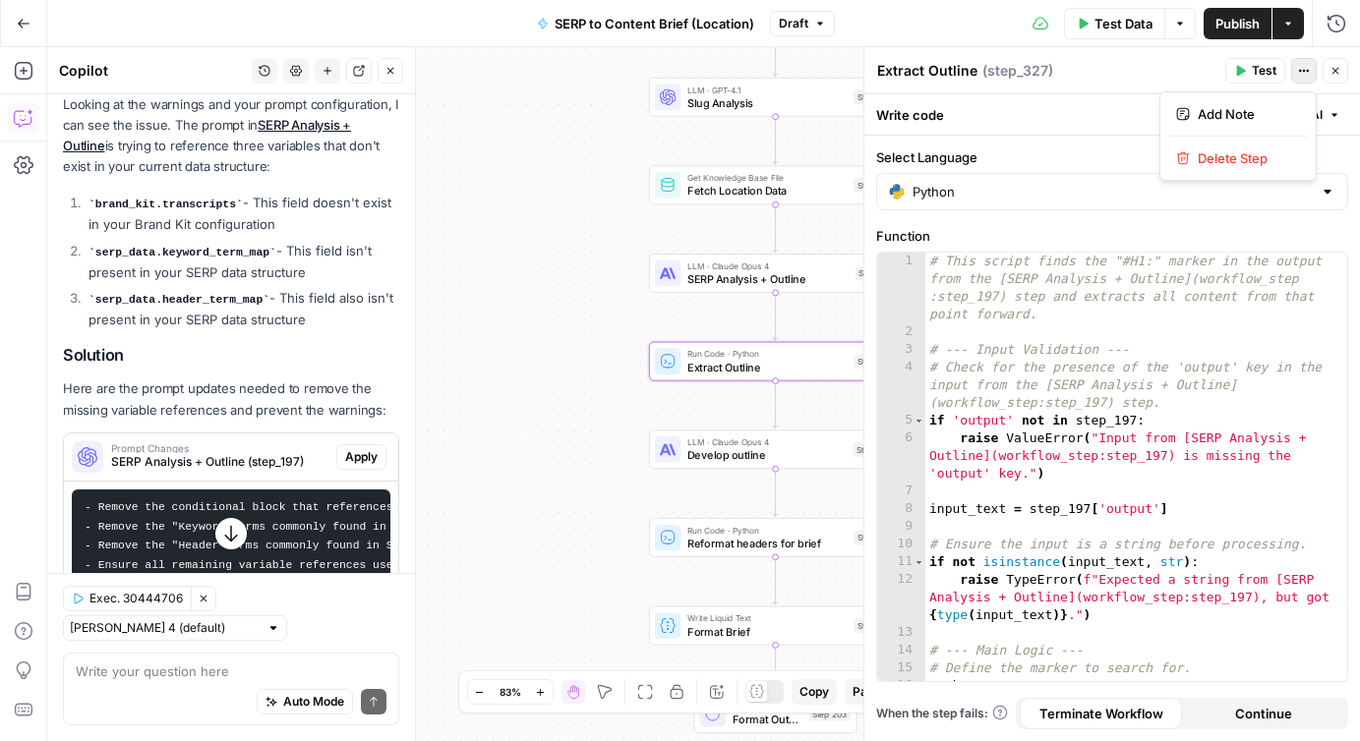
click at [1305, 67] on icon "button" at bounding box center [1304, 71] width 12 height 12
click at [1153, 73] on div "Extract Outline Extract Outline ( step_327 )" at bounding box center [1047, 71] width 343 height 22
click at [1174, 27] on icon "button" at bounding box center [1180, 24] width 12 height 12
click at [1336, 71] on icon "button" at bounding box center [1335, 71] width 7 height 7
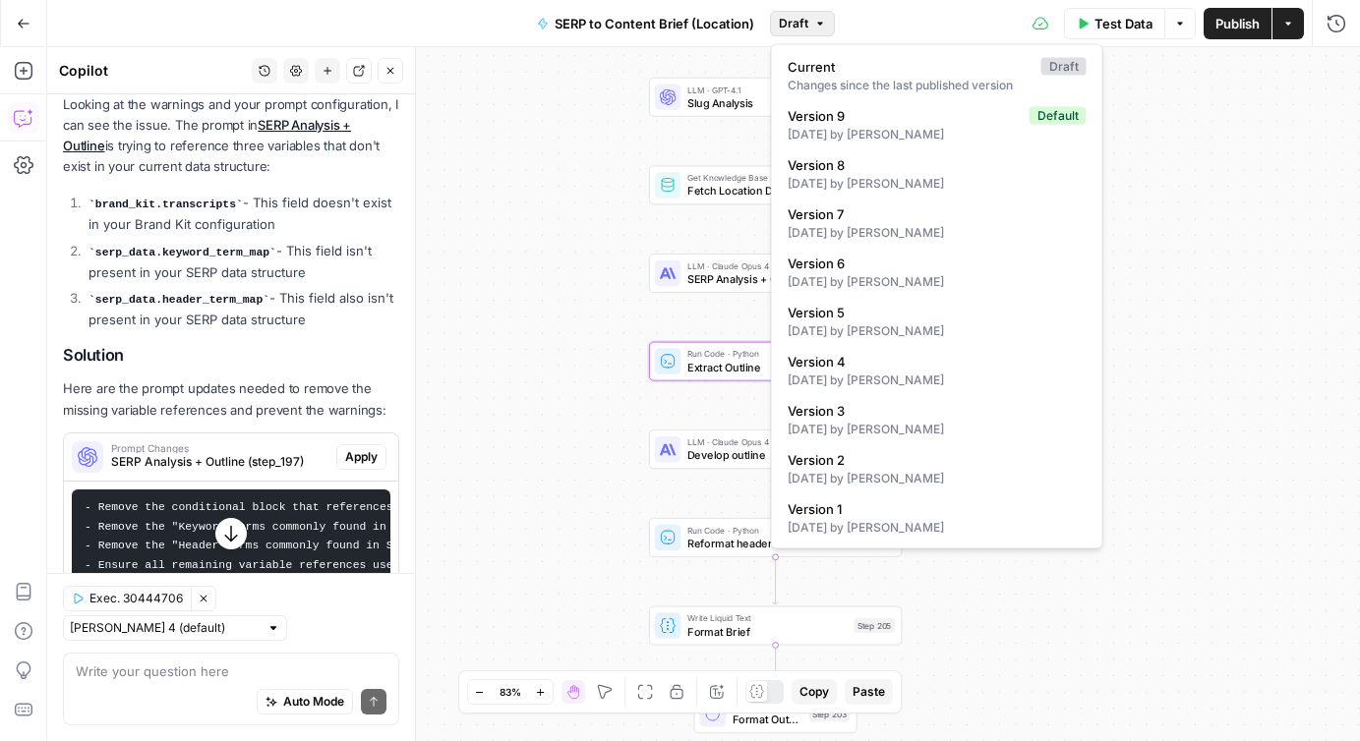
click at [803, 24] on span "Draft" at bounding box center [794, 24] width 30 height 18
click at [913, 119] on span "Version 9" at bounding box center [905, 116] width 234 height 20
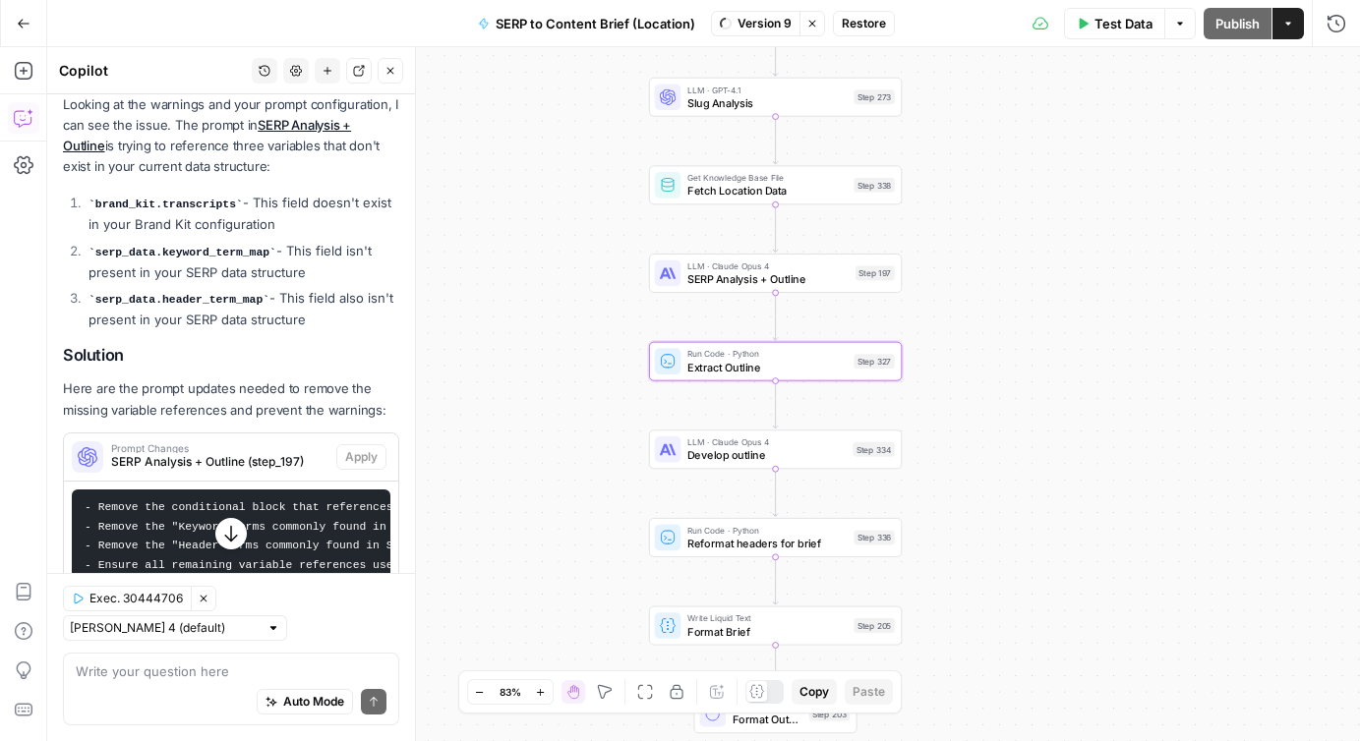
scroll to position [409, 0]
click at [1174, 27] on icon "button" at bounding box center [1180, 24] width 12 height 12
click at [1054, 227] on div "Workflow Input Settings Inputs Run Code · JavaScript Structure Competitor Keywo…" at bounding box center [703, 394] width 1313 height 694
click at [807, 24] on icon "button" at bounding box center [812, 24] width 12 height 12
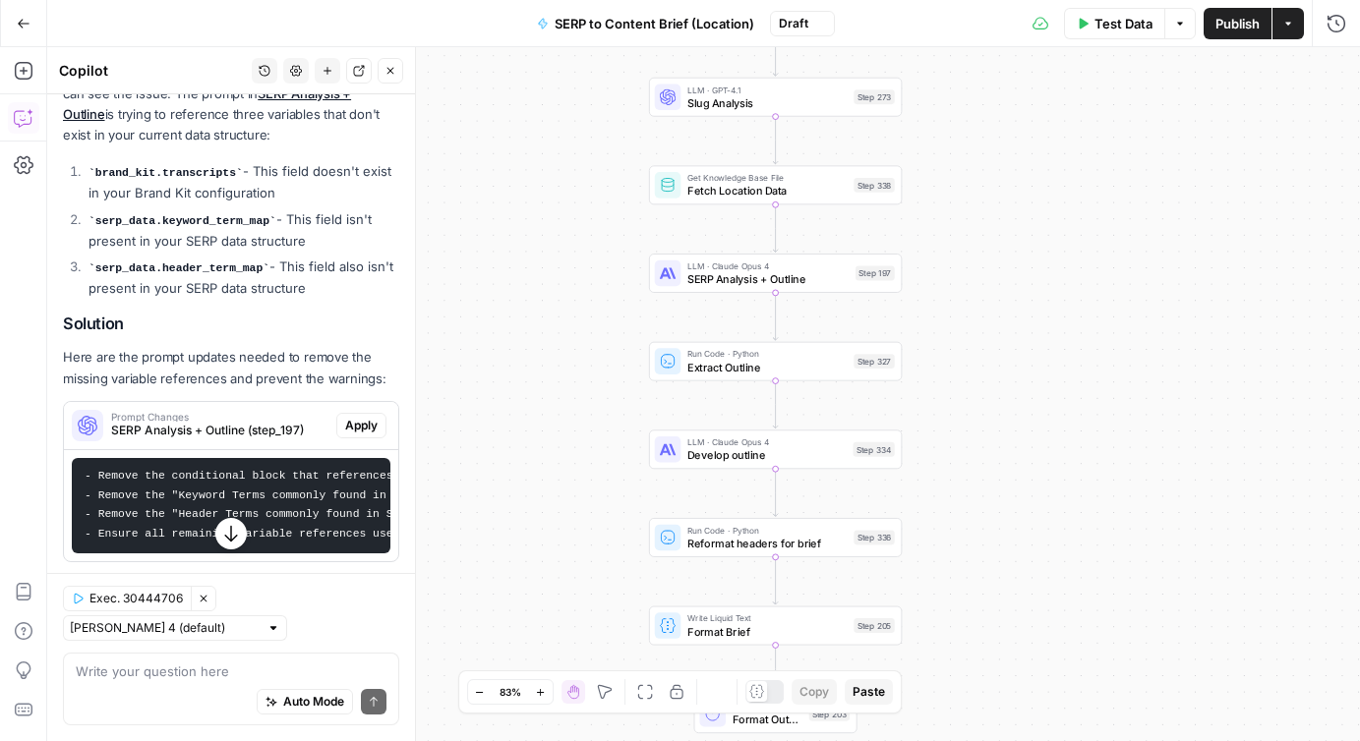
scroll to position [378, 0]
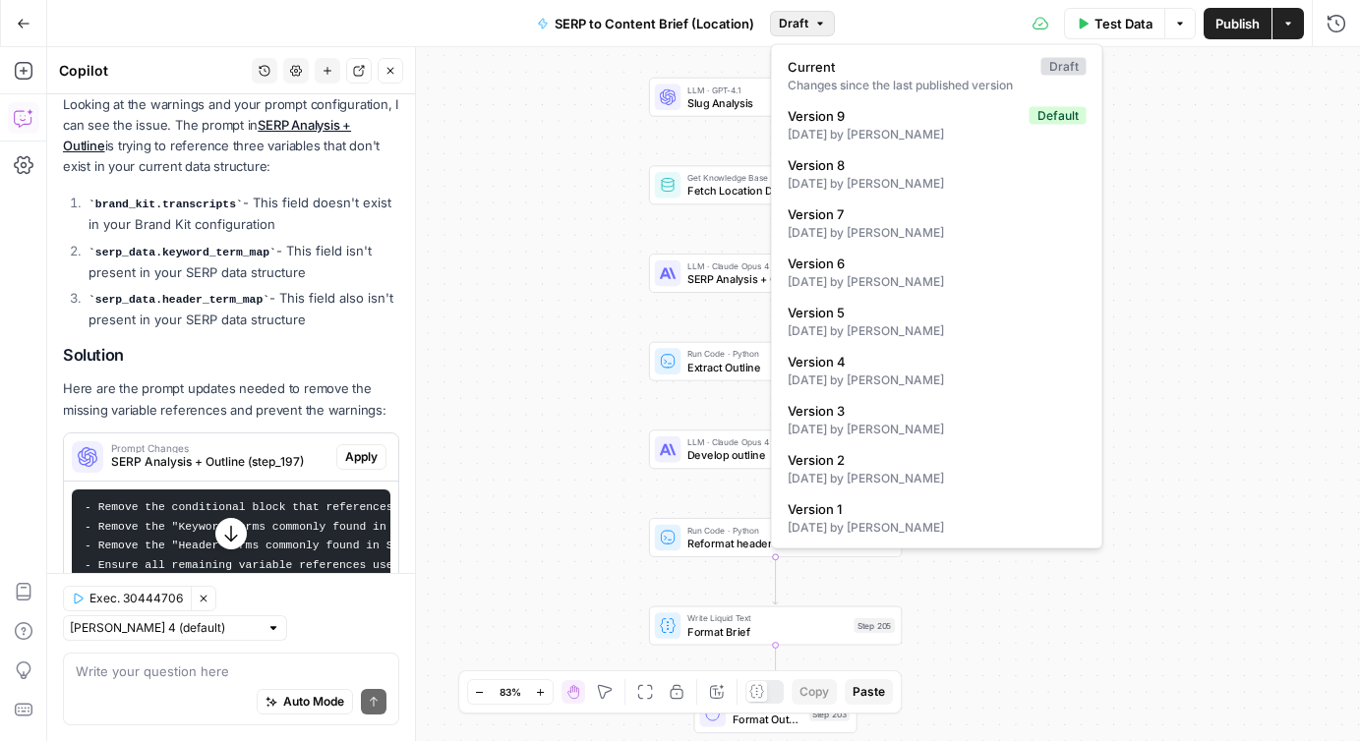
click at [807, 24] on button "Draft" at bounding box center [802, 24] width 65 height 26
click at [832, 79] on div "Changes since the last published version" at bounding box center [937, 86] width 299 height 18
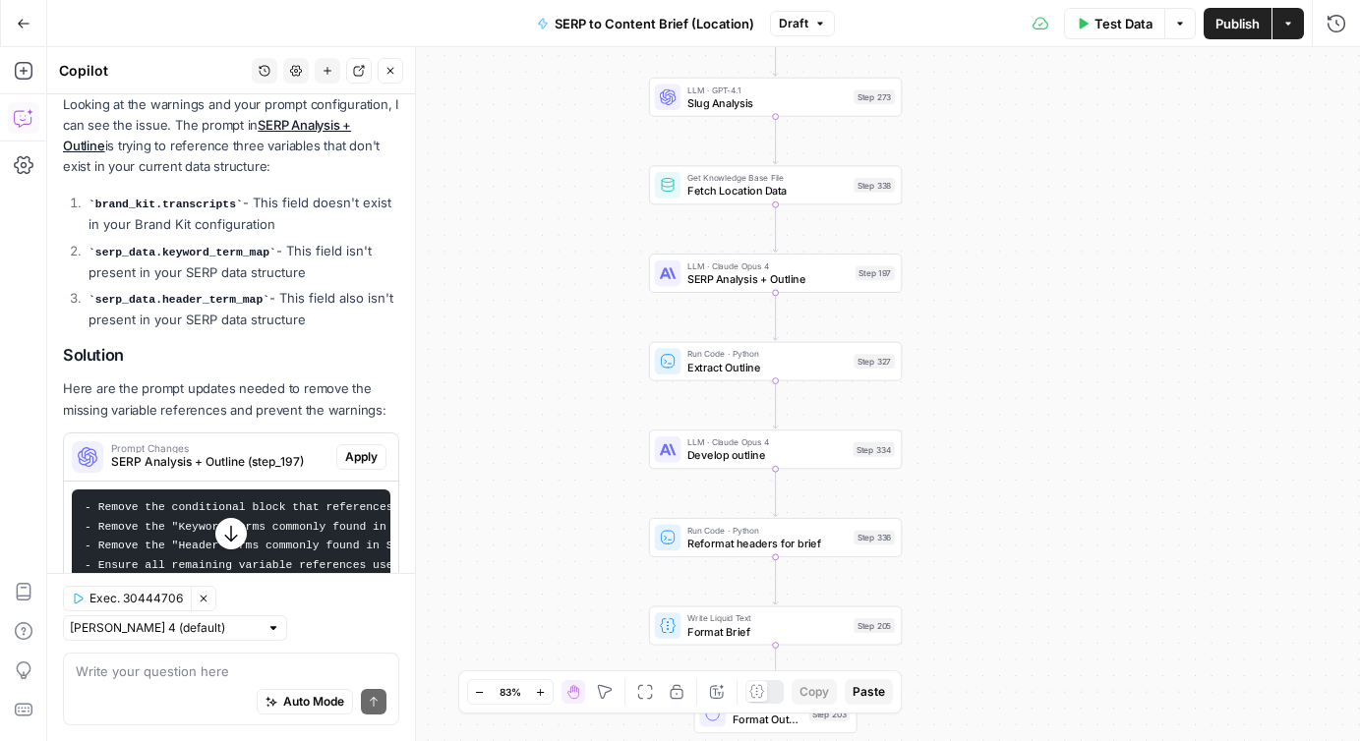
click at [804, 19] on span "Draft" at bounding box center [794, 24] width 30 height 18
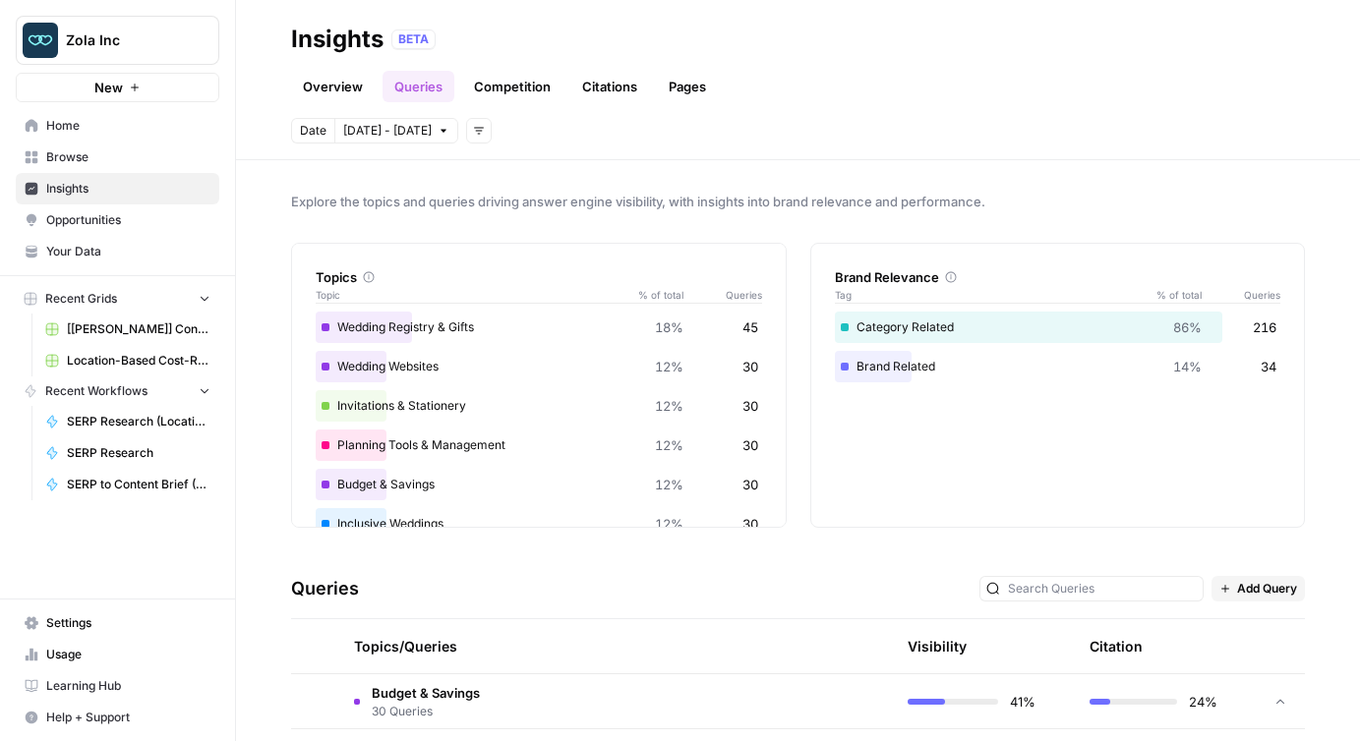
scroll to position [115, 0]
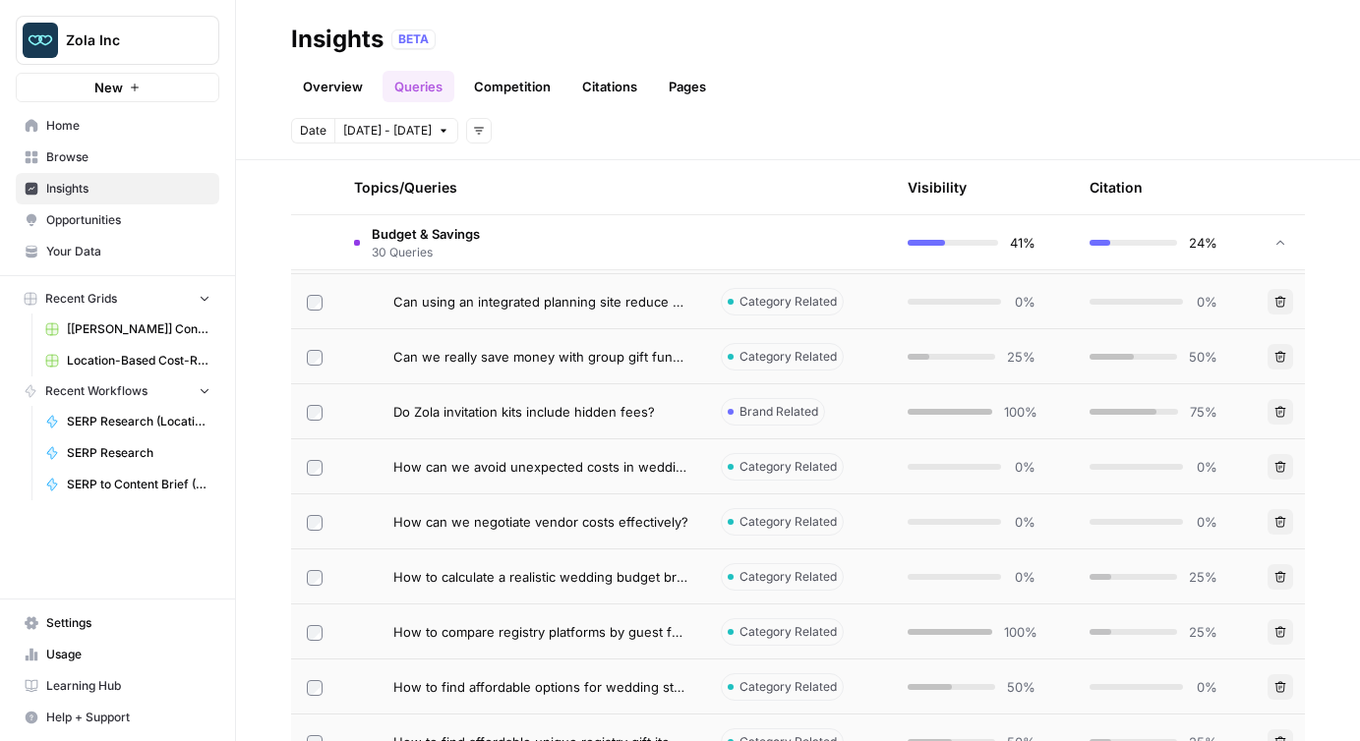
click at [121, 328] on span "[[PERSON_NAME]] Content Creation" at bounding box center [139, 330] width 144 height 18
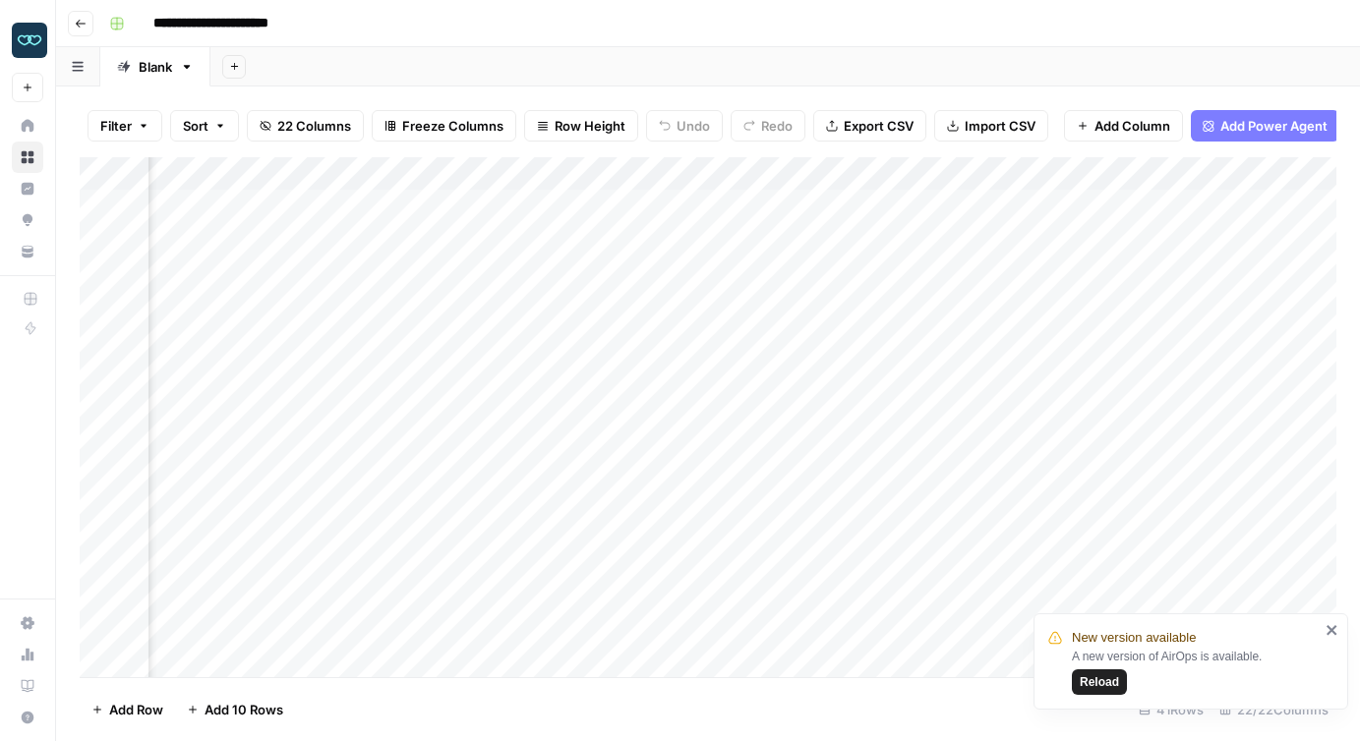
scroll to position [0, 1116]
click at [540, 204] on div "Add Column" at bounding box center [708, 417] width 1257 height 520
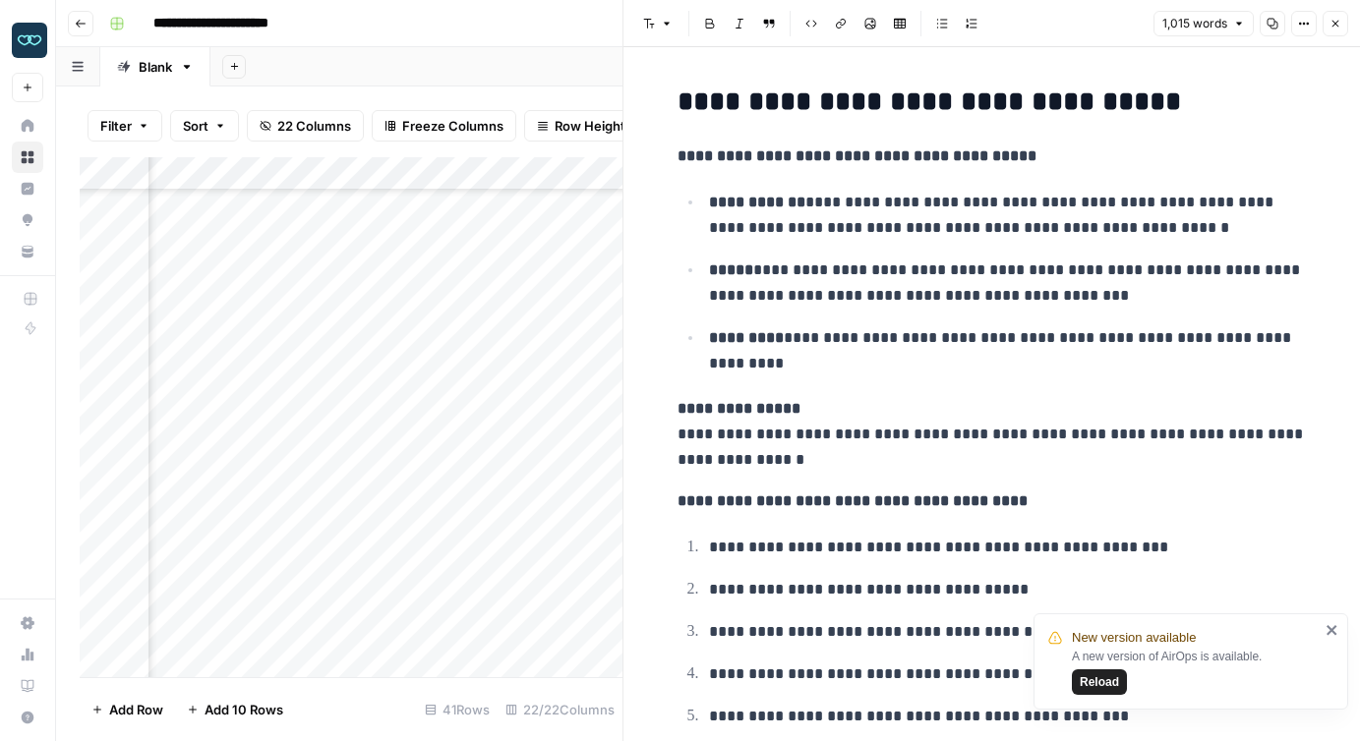
scroll to position [628, 1116]
click at [1333, 17] on button "Close" at bounding box center [1336, 24] width 26 height 26
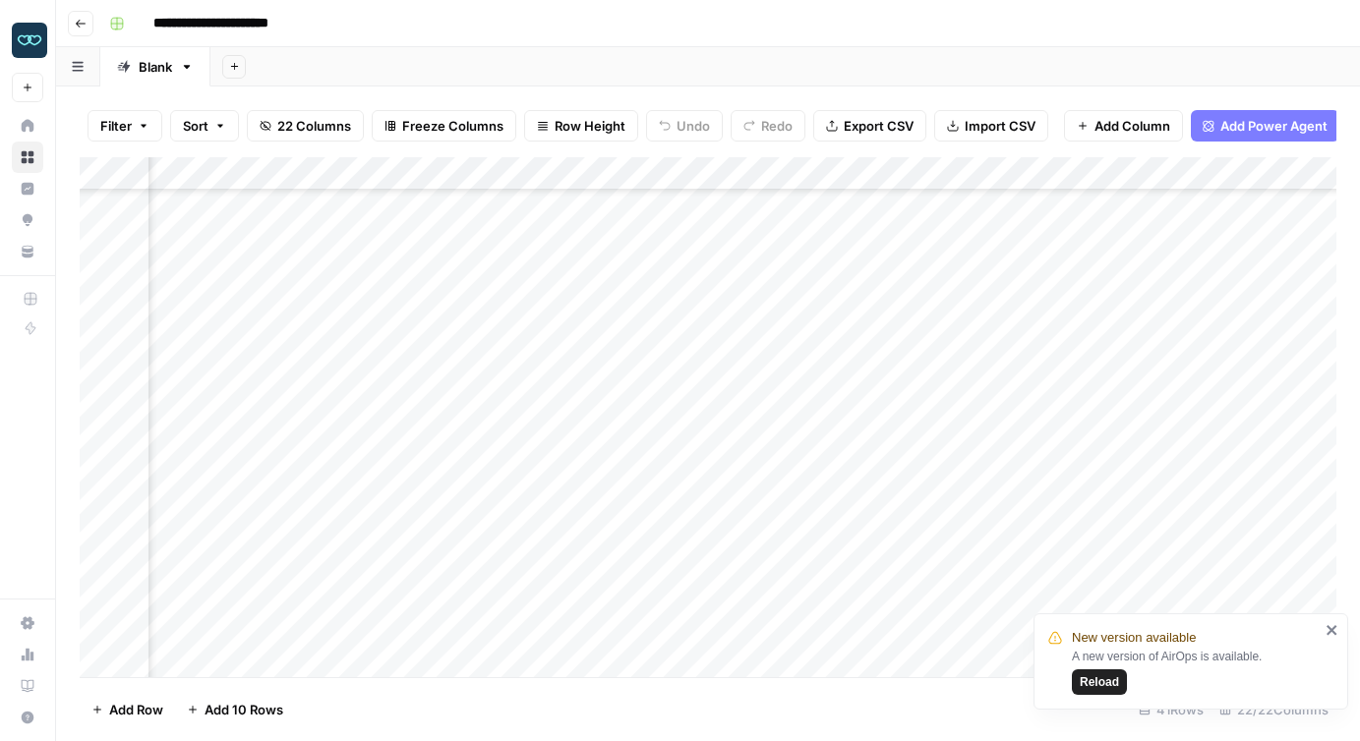
scroll to position [783, 1116]
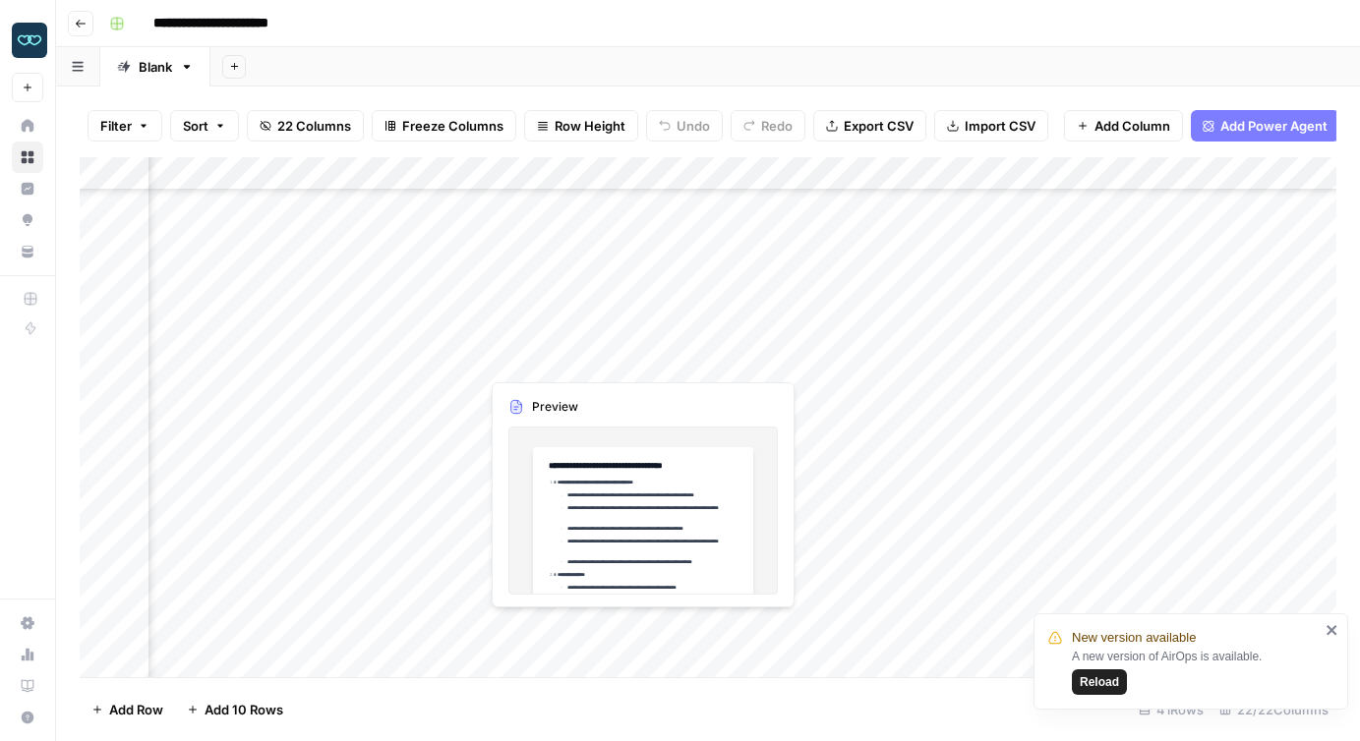
click at [541, 358] on div "Add Column" at bounding box center [708, 417] width 1257 height 520
click at [541, 358] on div at bounding box center [569, 359] width 180 height 36
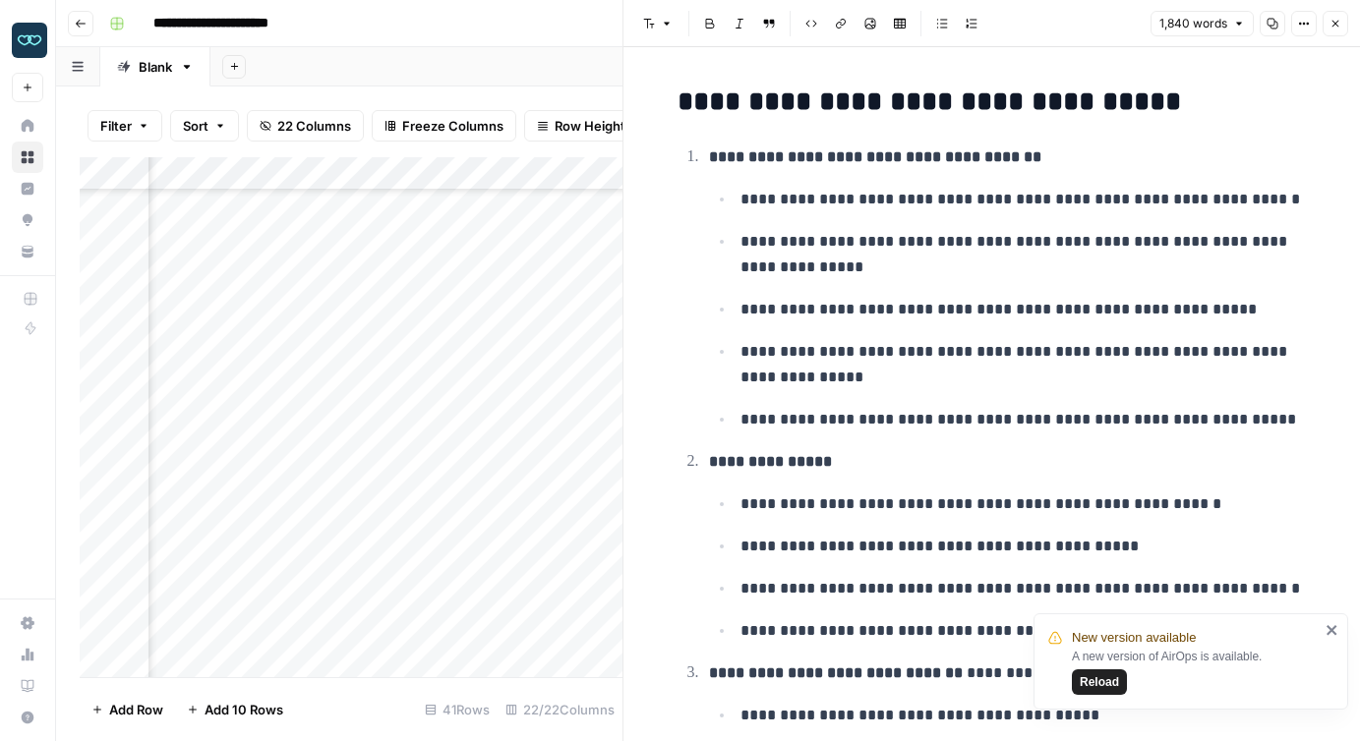
click at [891, 269] on p "**********" at bounding box center [1023, 254] width 566 height 51
copy div "**********"
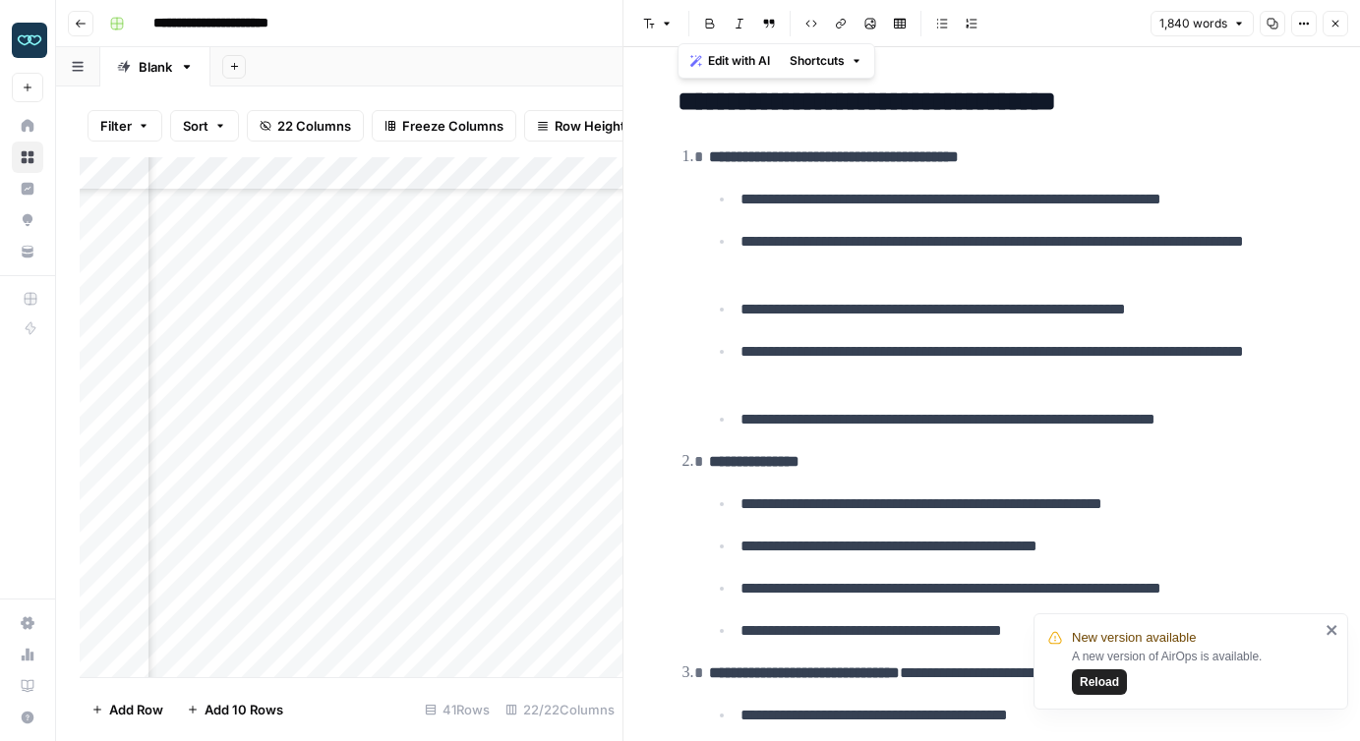
click at [1333, 22] on icon "button" at bounding box center [1335, 24] width 7 height 7
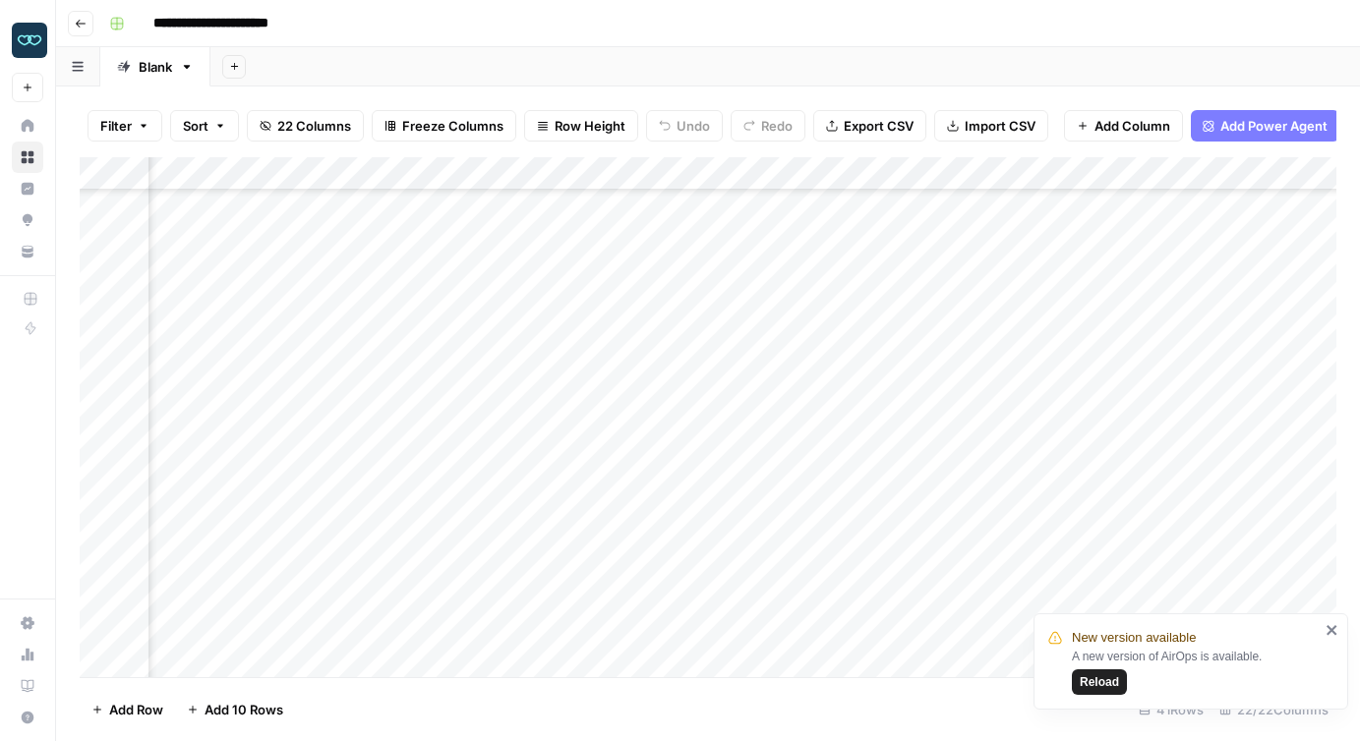
scroll to position [783, 264]
click at [524, 359] on div "Add Column" at bounding box center [708, 417] width 1257 height 520
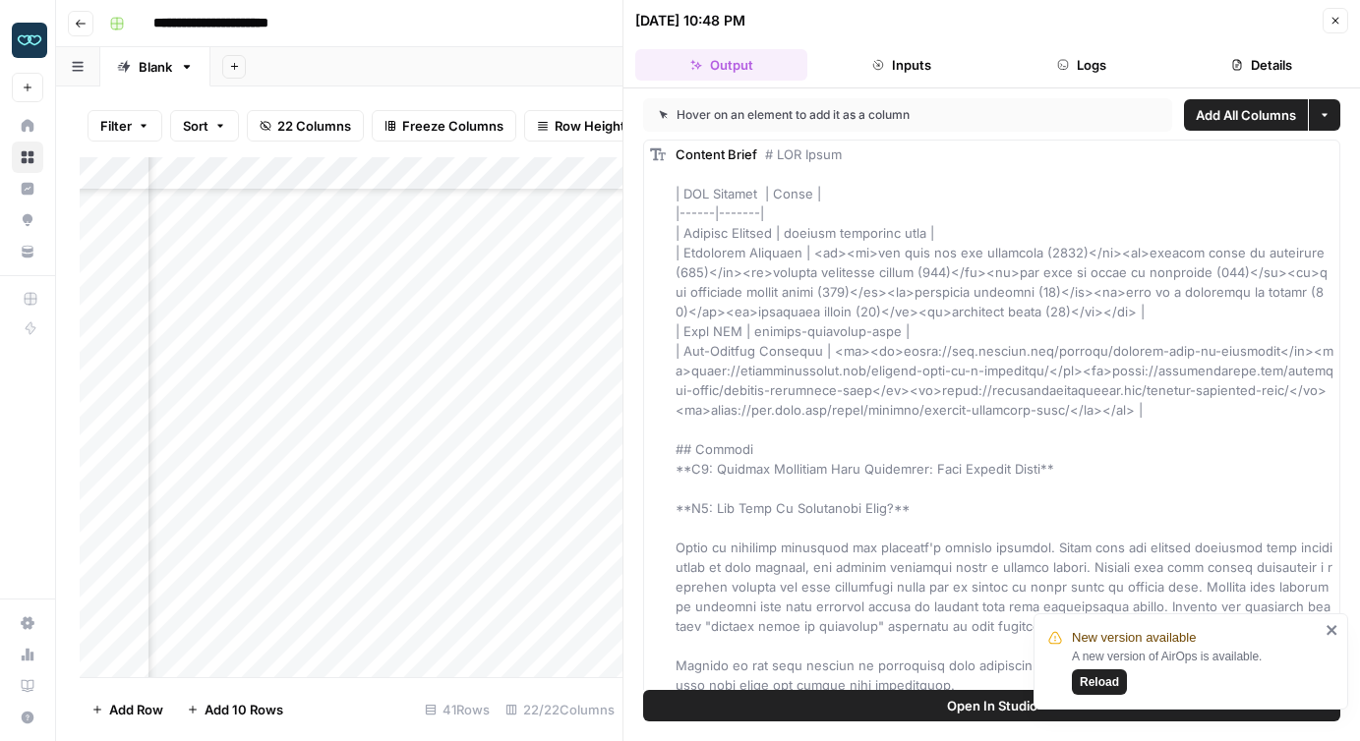
scroll to position [783, 397]
click at [1111, 683] on span "Reload" at bounding box center [1099, 683] width 39 height 18
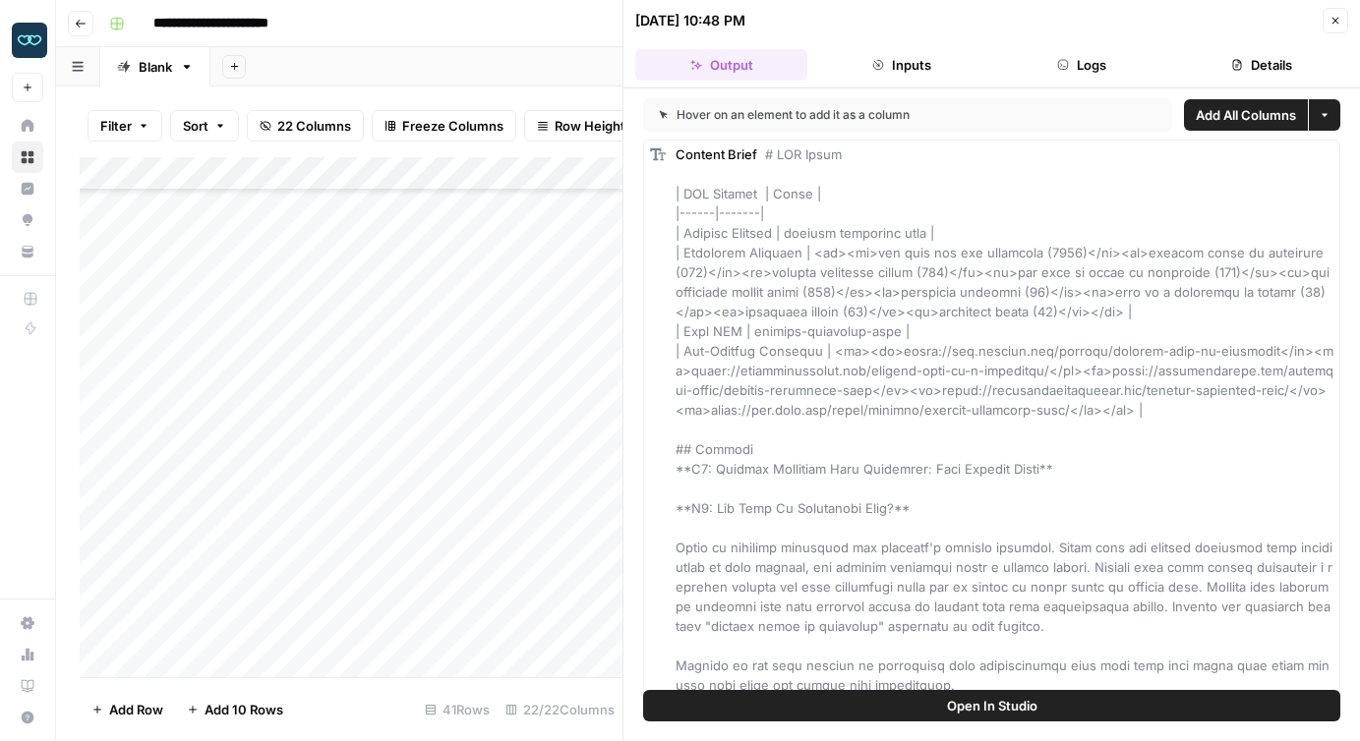
click at [1331, 20] on icon "button" at bounding box center [1335, 21] width 12 height 12
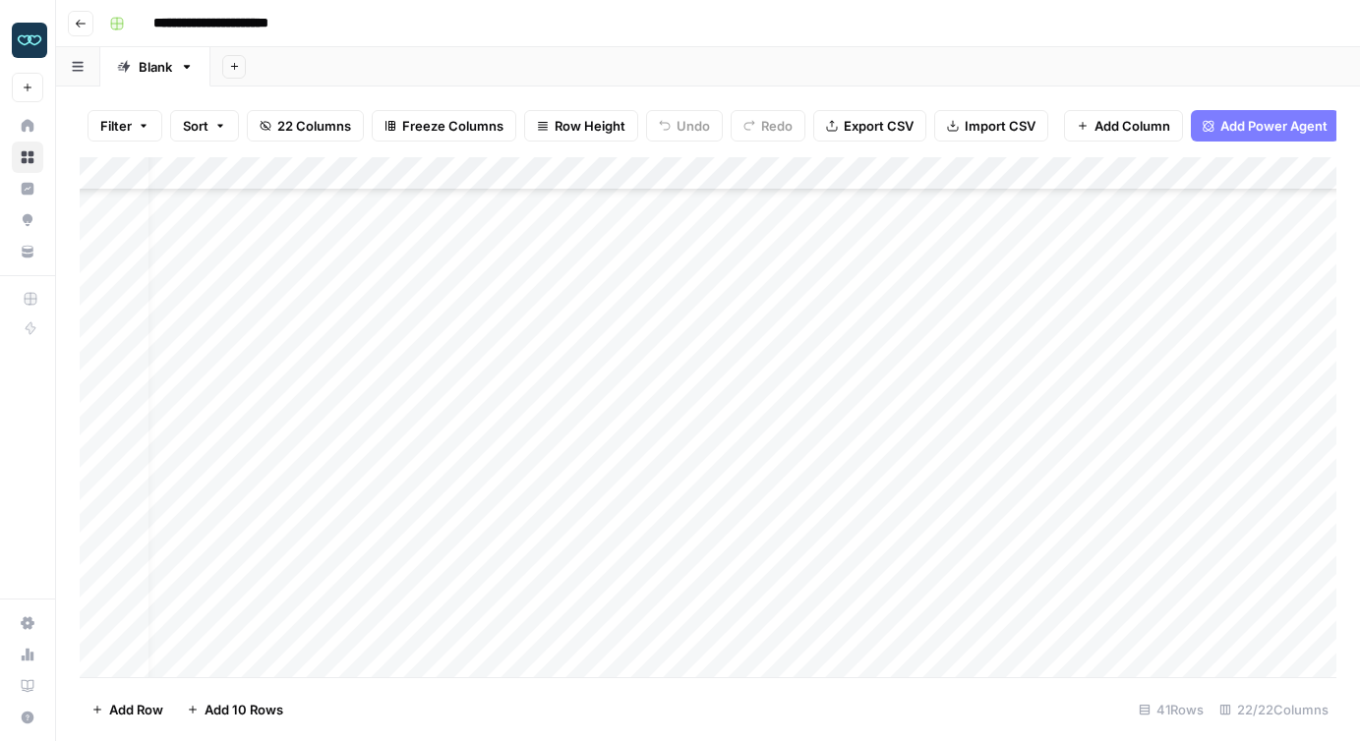
scroll to position [852, 31]
click at [762, 172] on div "Add Column" at bounding box center [708, 417] width 1257 height 520
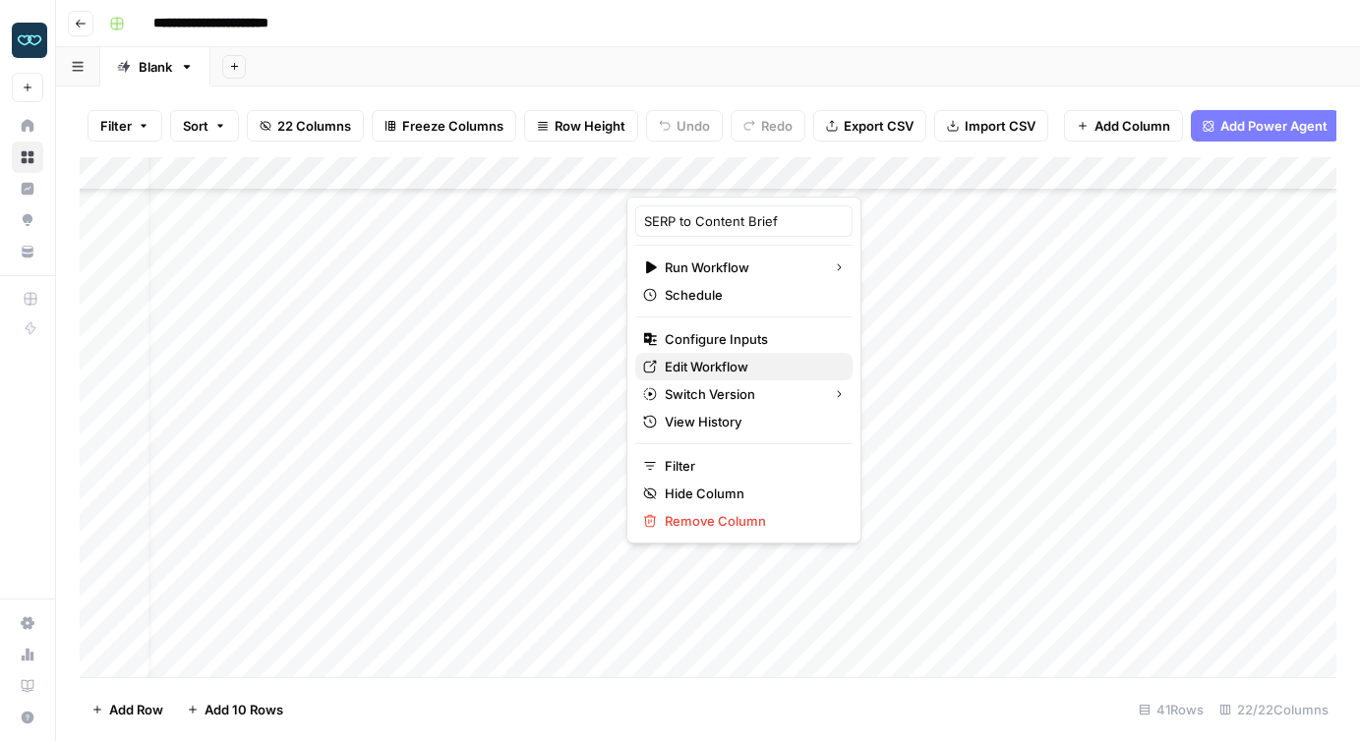
click at [717, 363] on span "Edit Workflow" at bounding box center [751, 367] width 172 height 20
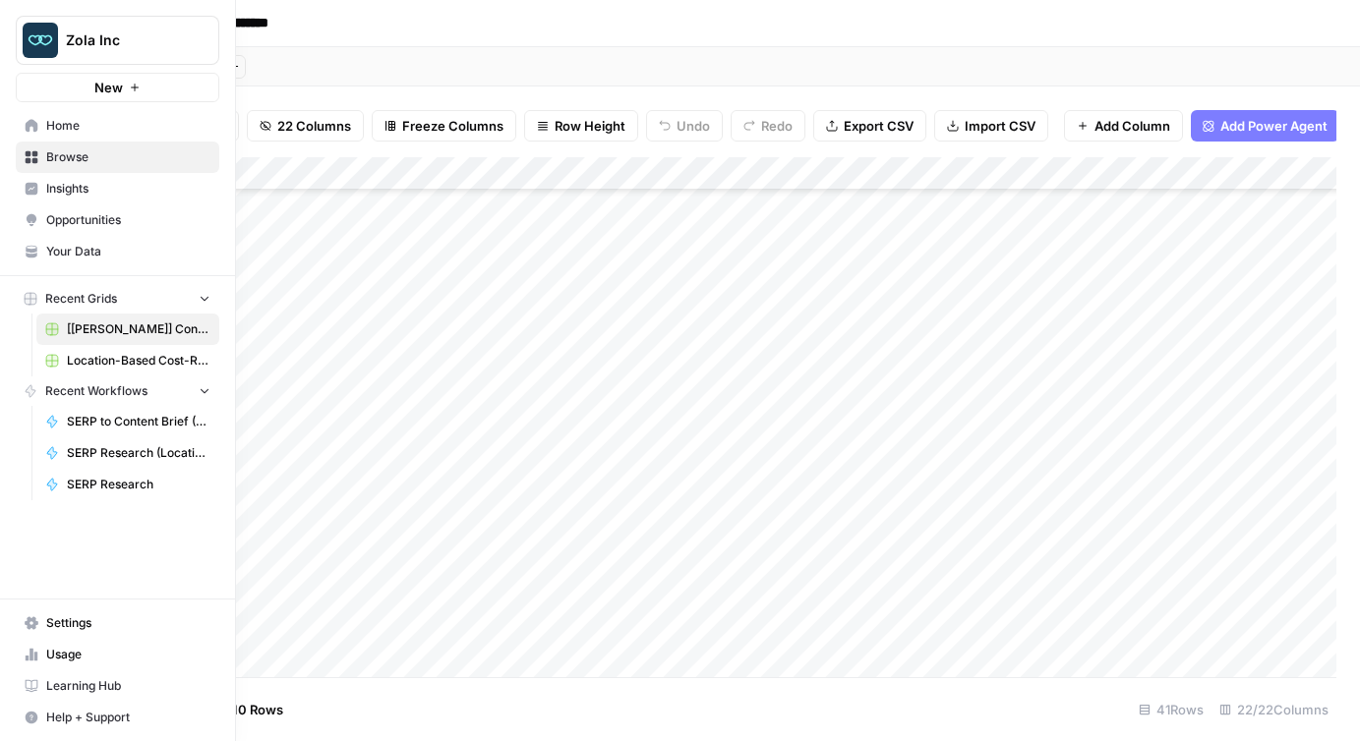
click at [97, 249] on span "Your Data" at bounding box center [128, 252] width 164 height 18
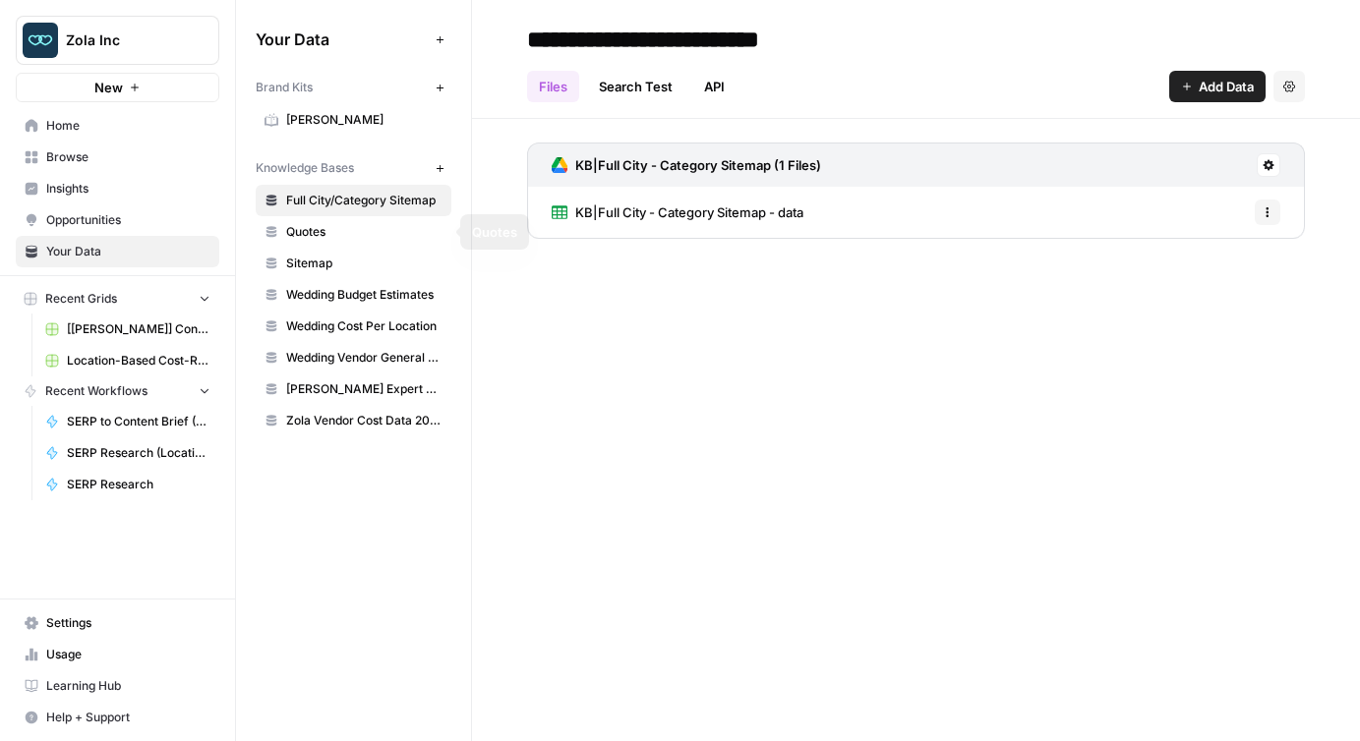
click at [311, 124] on span "Zola" at bounding box center [364, 120] width 156 height 18
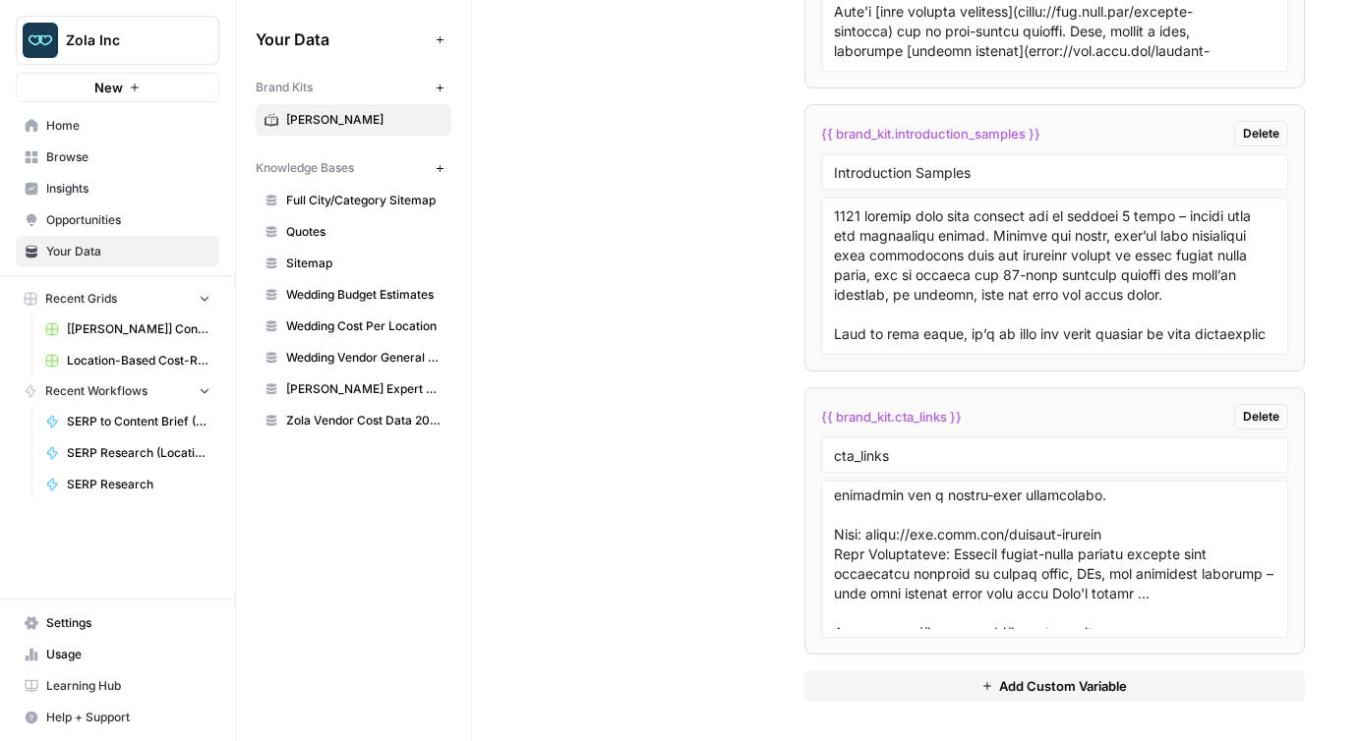
scroll to position [455, 0]
drag, startPoint x: 1151, startPoint y: 537, endPoint x: 1021, endPoint y: 537, distance: 129.8
click at [1021, 537] on textarea at bounding box center [1055, 560] width 442 height 140
click at [120, 331] on span "[[PERSON_NAME]] Content Creation" at bounding box center [139, 330] width 144 height 18
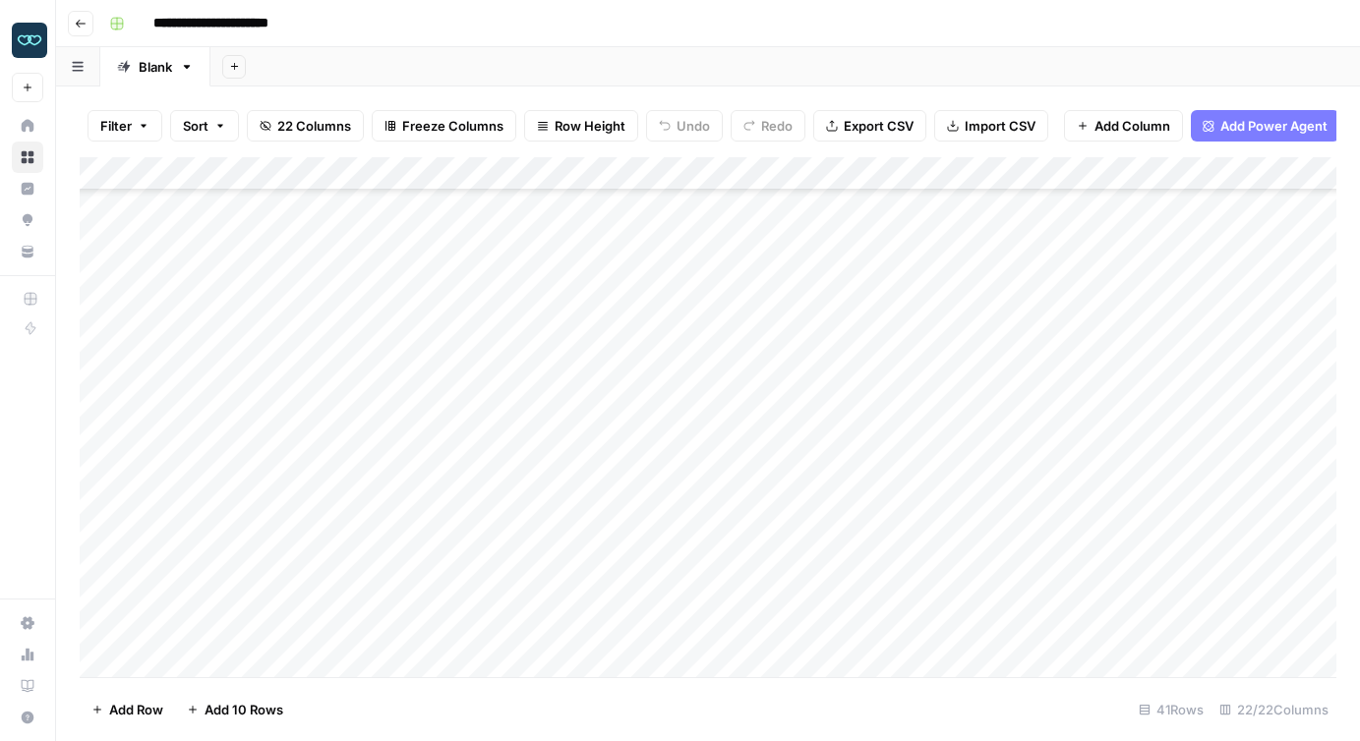
scroll to position [760, 0]
click at [790, 381] on div "Add Column" at bounding box center [708, 417] width 1257 height 520
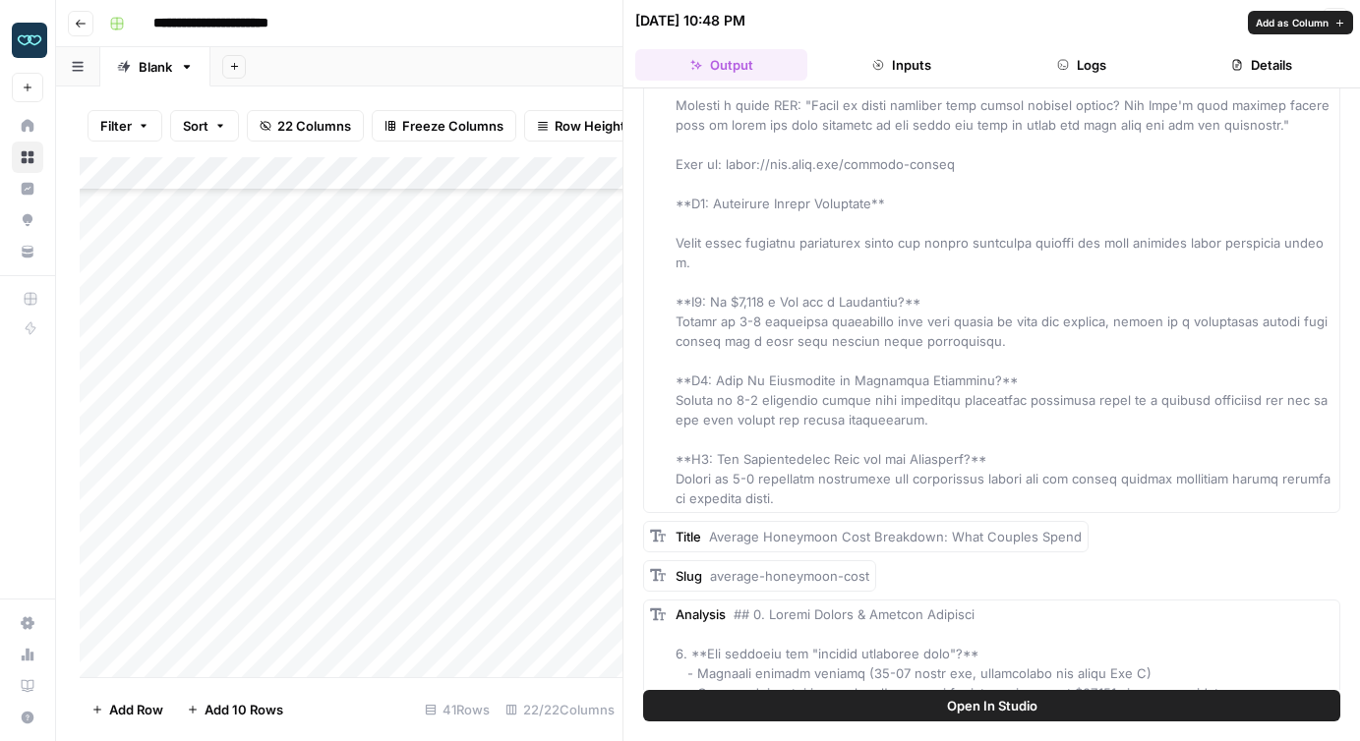
scroll to position [2751, 0]
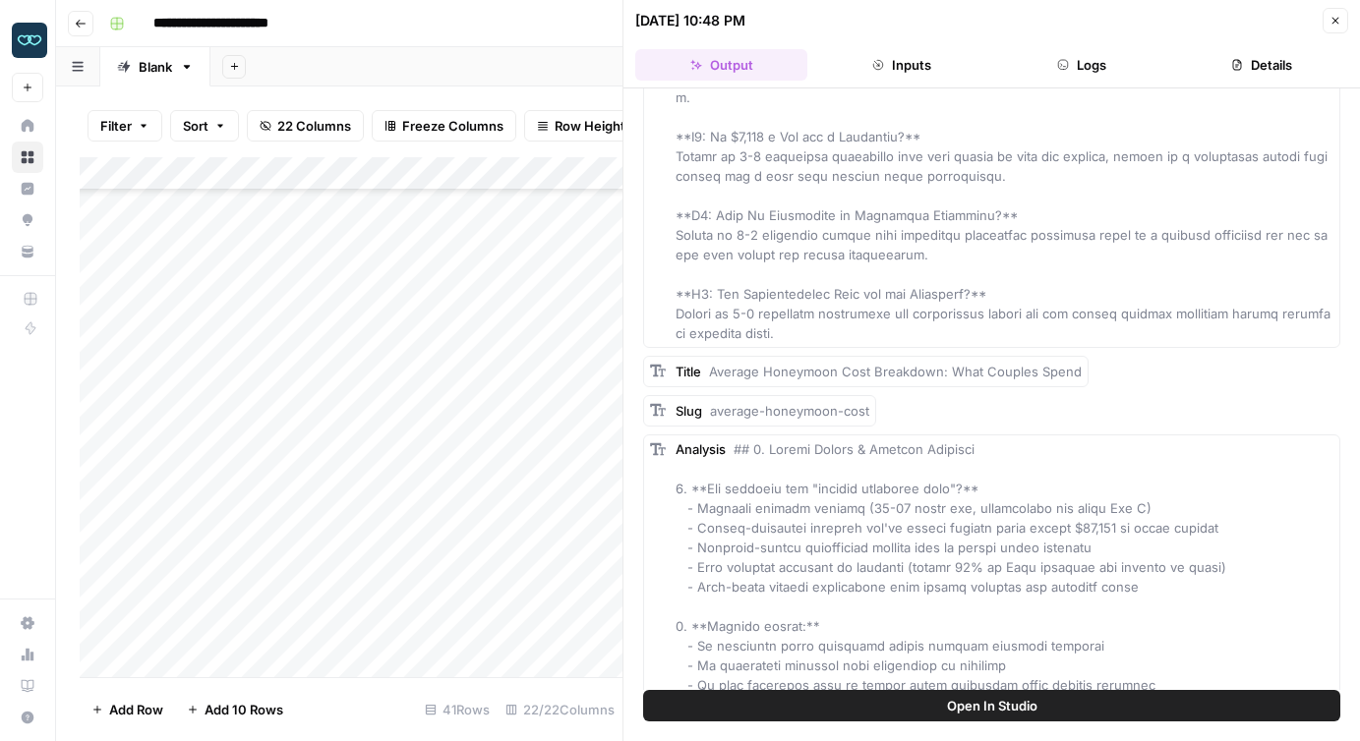
click at [1328, 17] on button "Close" at bounding box center [1336, 21] width 26 height 26
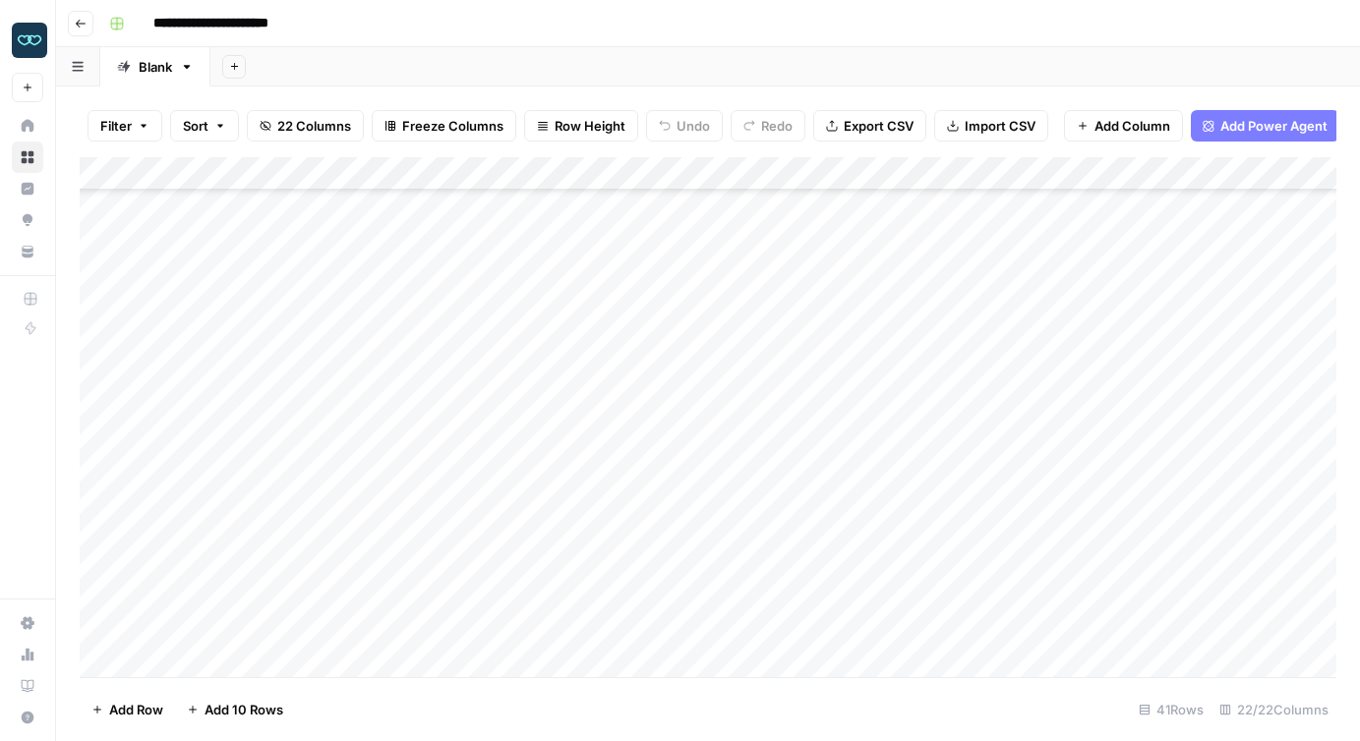
scroll to position [915, 0]
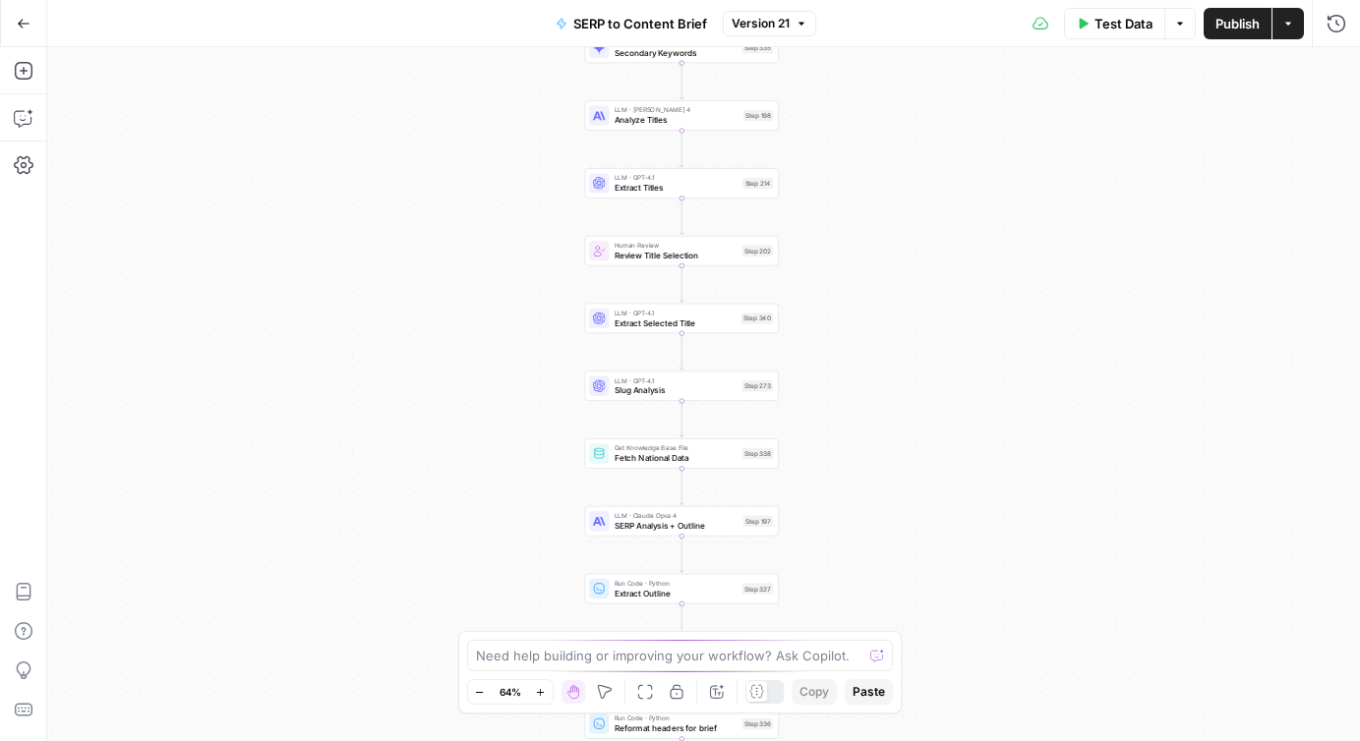
click at [1187, 27] on button "Options" at bounding box center [1179, 23] width 31 height 31
click at [904, 339] on div "Workflow Input Settings Inputs Run Code · JavaScript Structure Competitor Keywo…" at bounding box center [703, 394] width 1313 height 694
drag, startPoint x: 855, startPoint y: 584, endPoint x: 834, endPoint y: 527, distance: 60.7
click at [834, 527] on div "Workflow Input Settings Inputs Run Code · JavaScript Structure Competitor Keywo…" at bounding box center [703, 394] width 1313 height 694
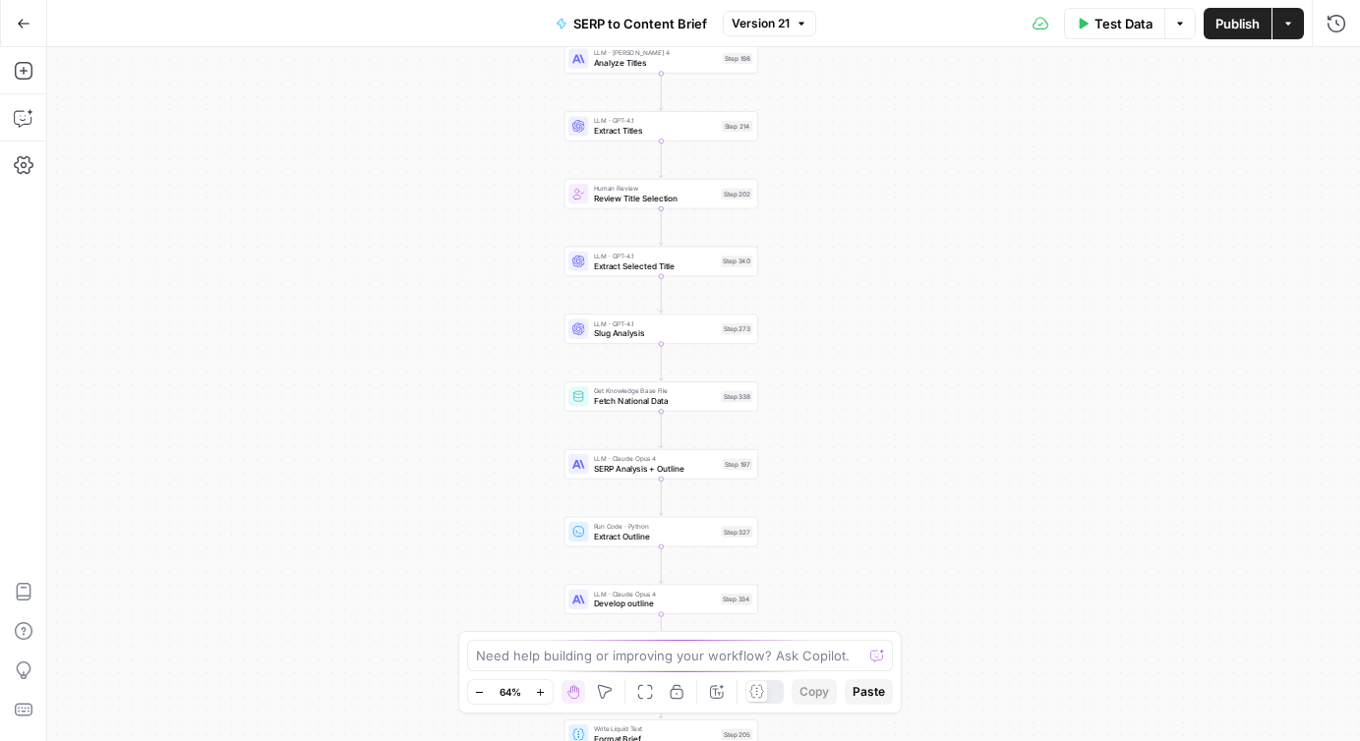
click at [696, 471] on span "SERP Analysis + Outline" at bounding box center [656, 468] width 124 height 13
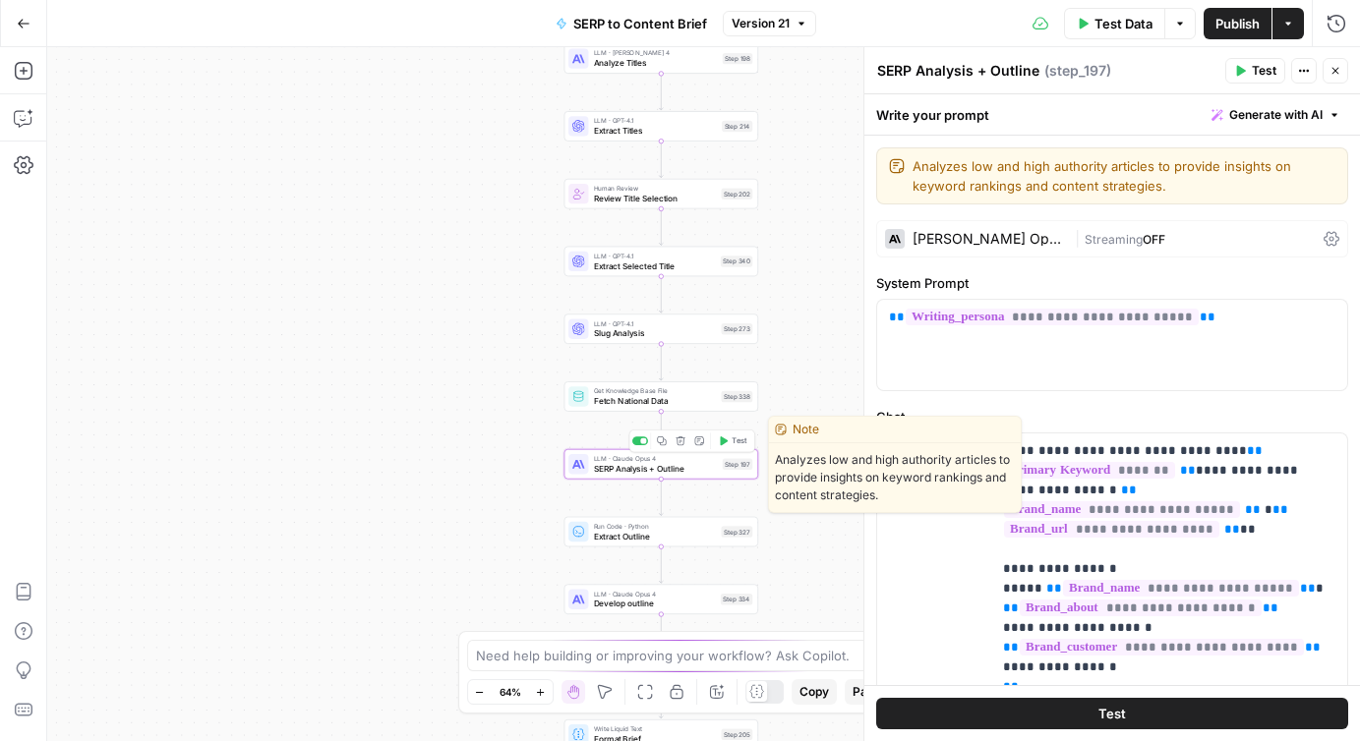
click at [727, 441] on icon "button" at bounding box center [724, 441] width 8 height 9
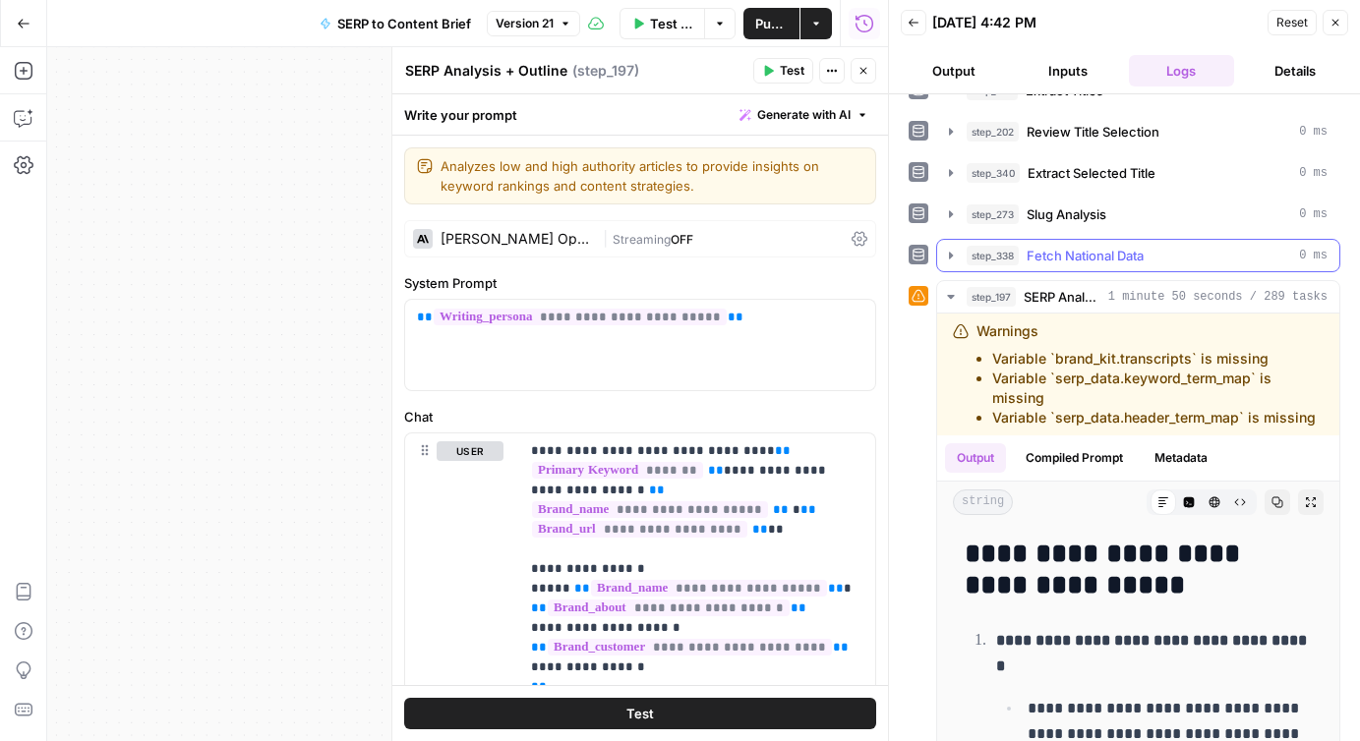
scroll to position [158, 0]
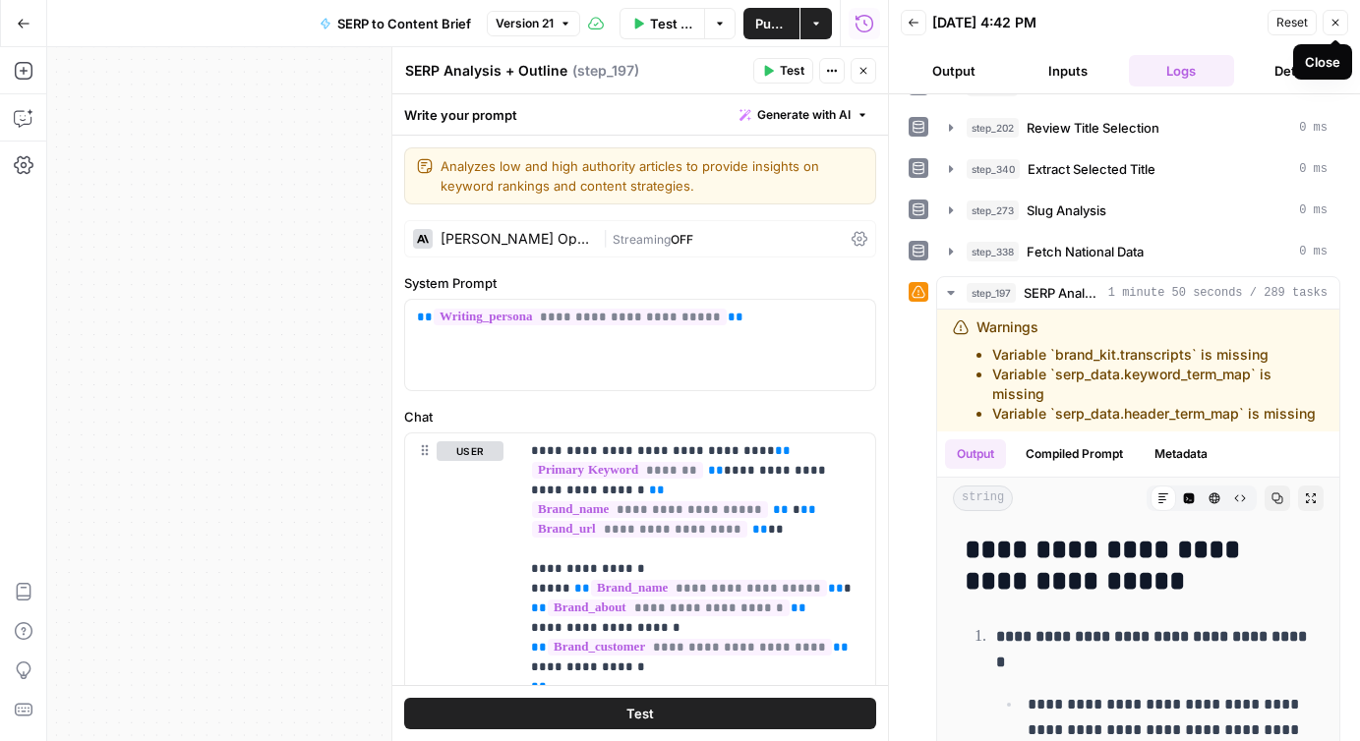
click at [1332, 21] on icon "button" at bounding box center [1335, 23] width 12 height 12
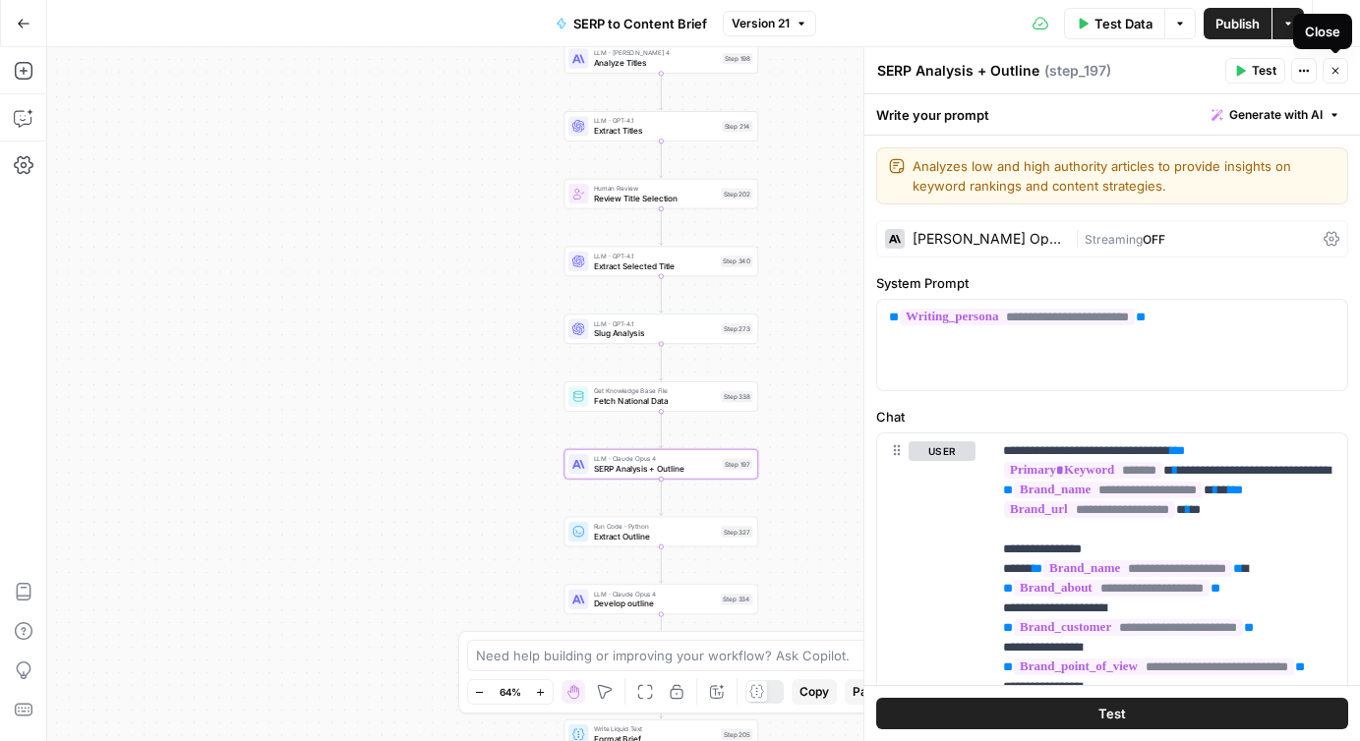
click at [1333, 71] on icon "button" at bounding box center [1335, 71] width 12 height 12
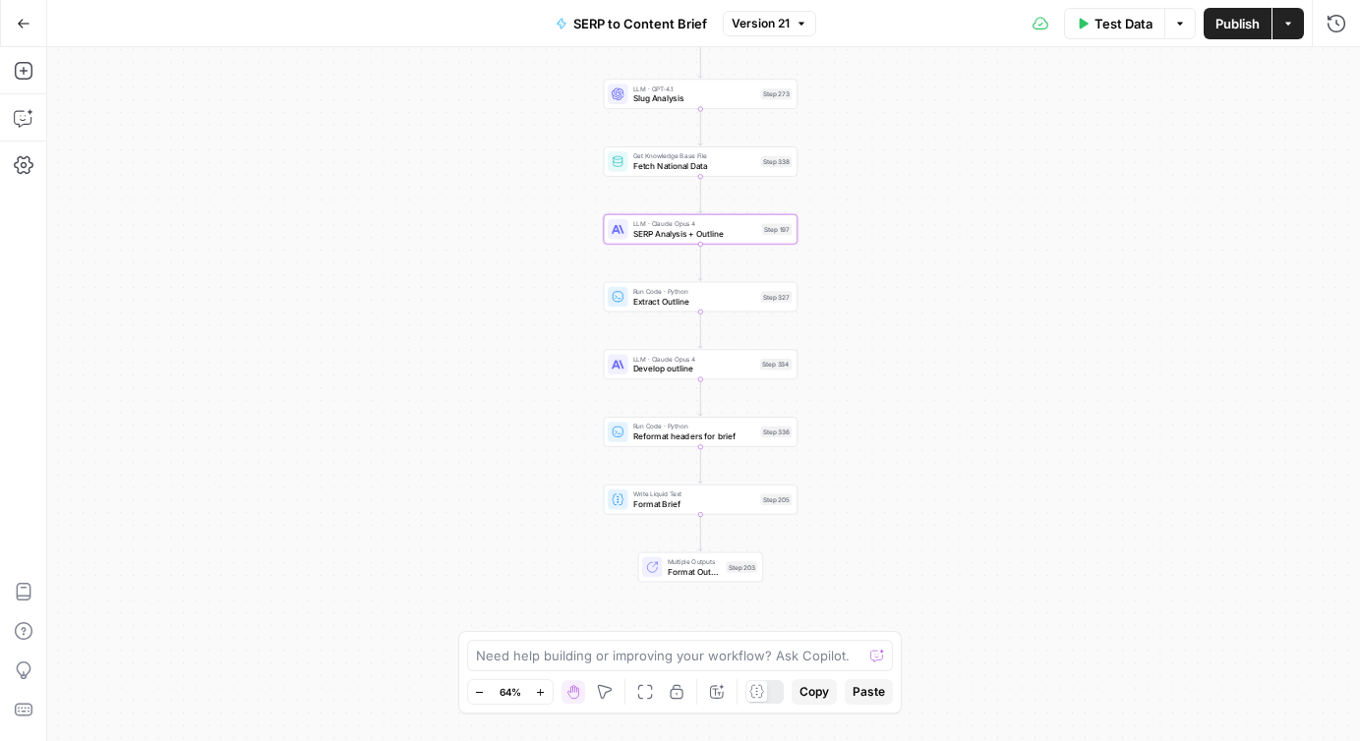
drag, startPoint x: 895, startPoint y: 544, endPoint x: 934, endPoint y: 310, distance: 237.3
click at [934, 310] on div "Workflow Input Settings Inputs Run Code · JavaScript Structure Competitor Keywo…" at bounding box center [703, 394] width 1313 height 694
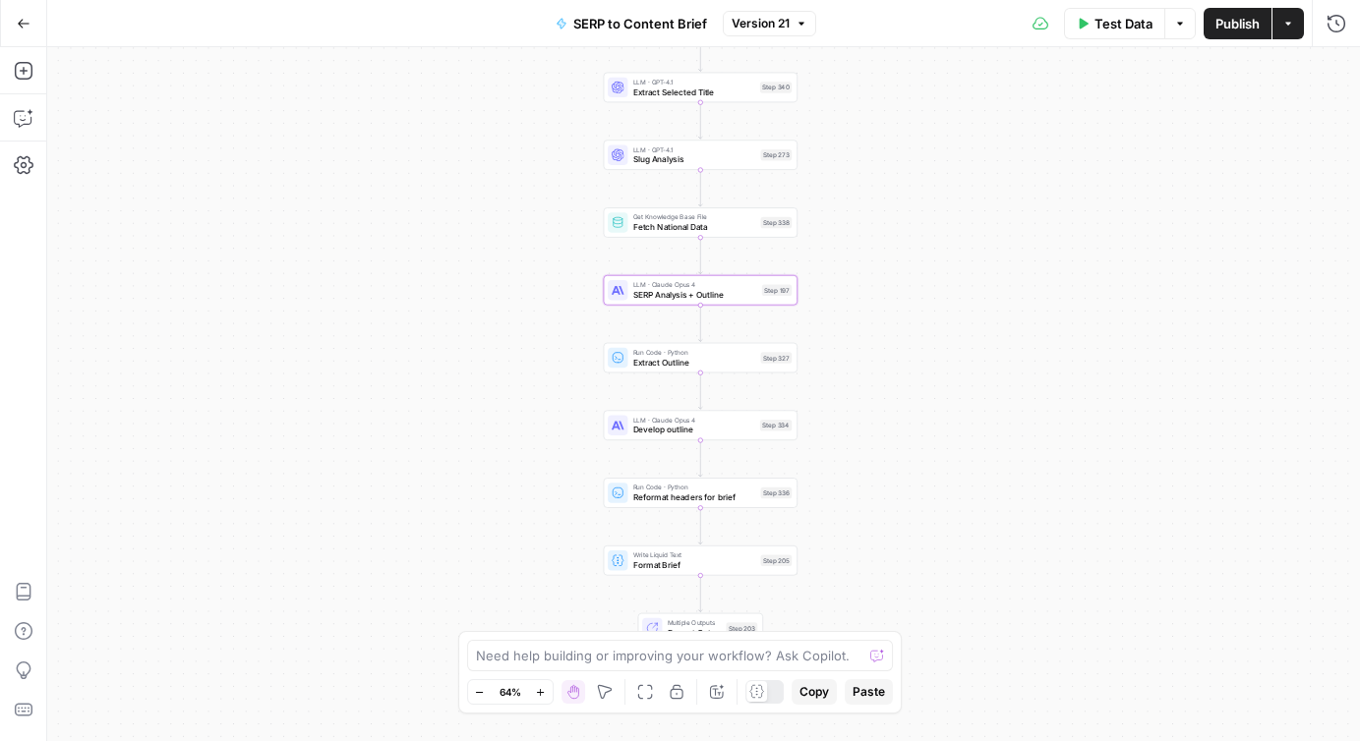
drag, startPoint x: 872, startPoint y: 127, endPoint x: 872, endPoint y: 189, distance: 62.0
click at [872, 189] on div "Workflow Input Settings Inputs Run Code · JavaScript Structure Competitor Keywo…" at bounding box center [703, 394] width 1313 height 694
click at [705, 227] on span "Fetch National Data" at bounding box center [694, 229] width 123 height 13
type input "Zola Vendor Cost Data 2025"
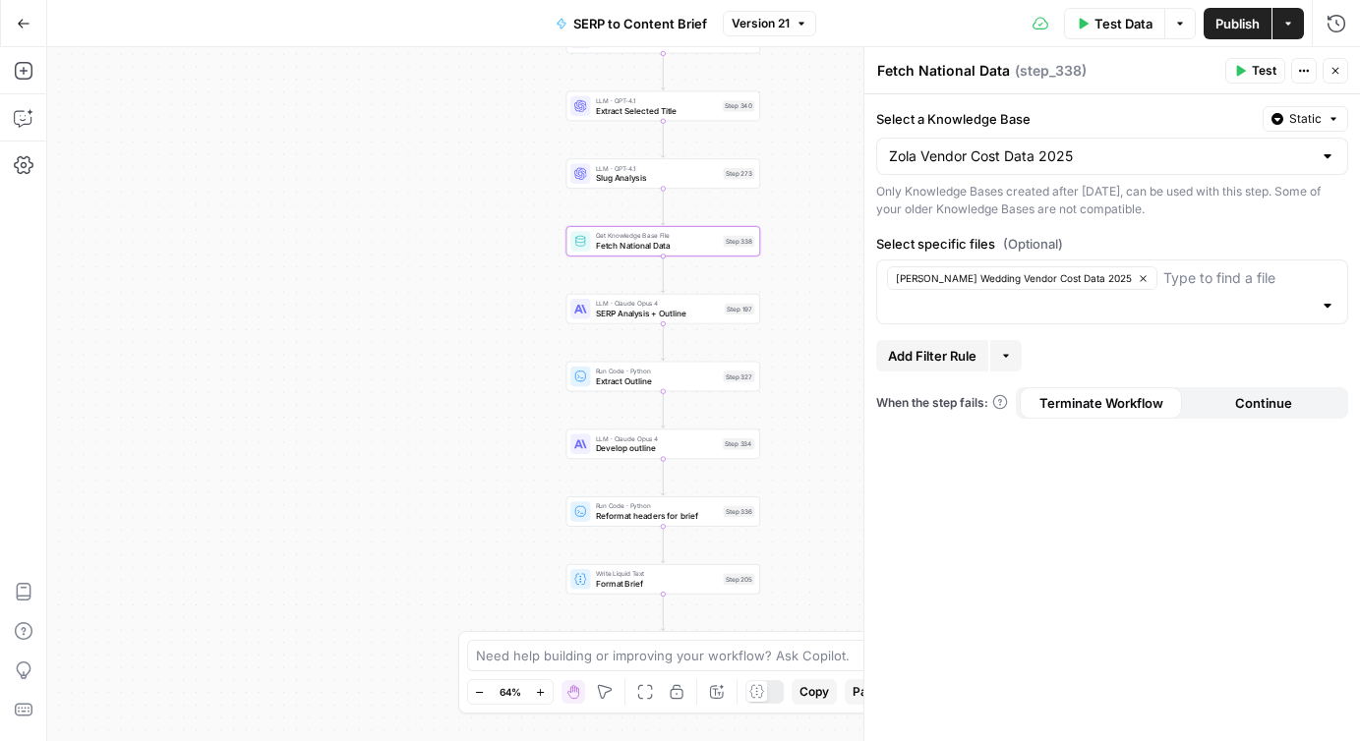
drag, startPoint x: 848, startPoint y: 272, endPoint x: 804, endPoint y: 253, distance: 47.5
click at [804, 253] on div "Workflow Input Settings Inputs Run Code · JavaScript Structure Competitor Keywo…" at bounding box center [703, 394] width 1313 height 694
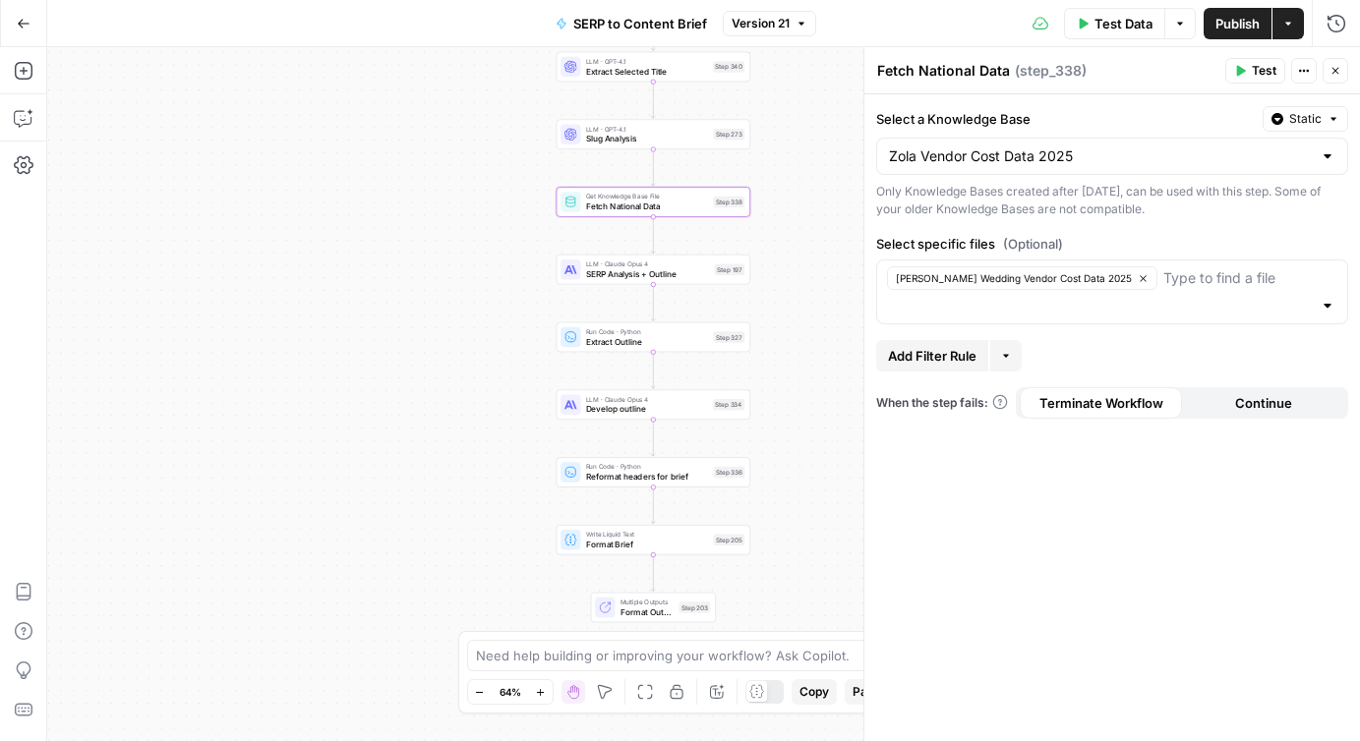
click at [787, 597] on div "Workflow Input Settings Inputs Run Code · JavaScript Structure Competitor Keywo…" at bounding box center [703, 394] width 1313 height 694
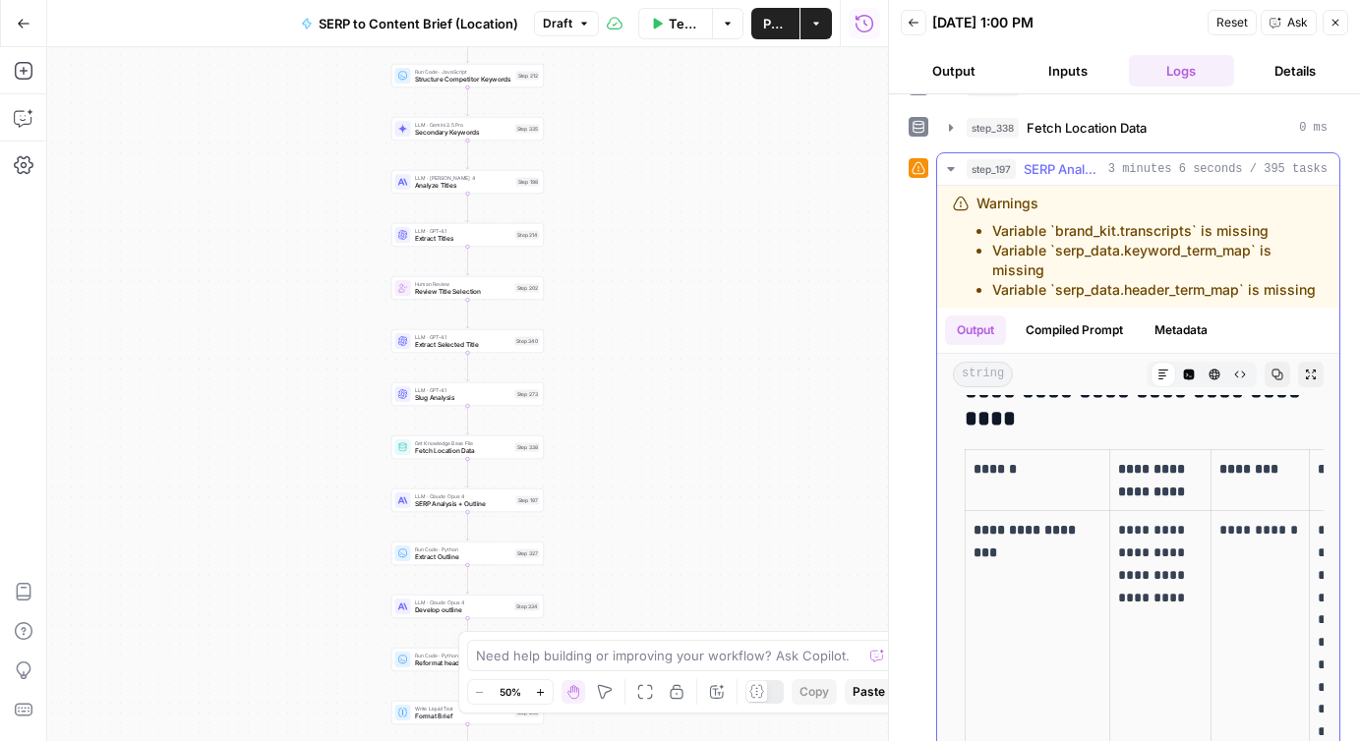
scroll to position [3779, 0]
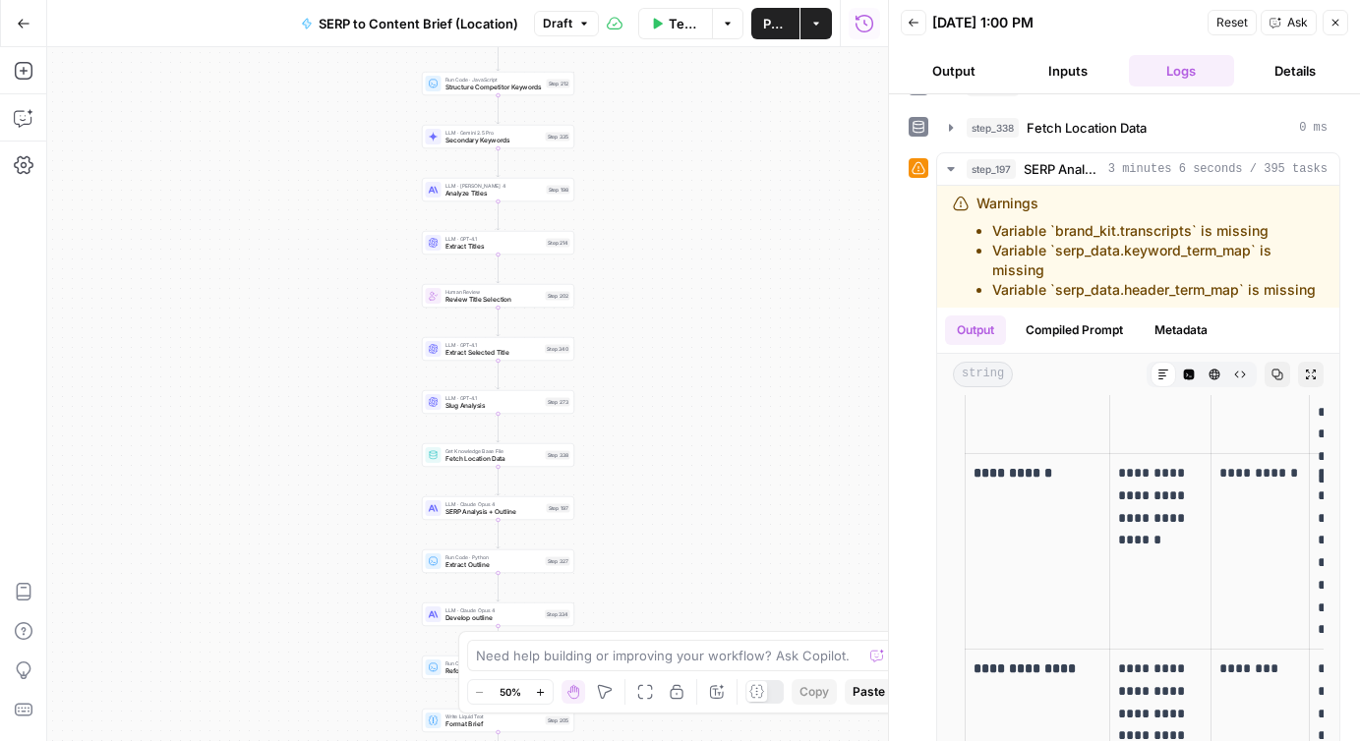
drag, startPoint x: 608, startPoint y: 502, endPoint x: 639, endPoint y: 536, distance: 45.9
click at [639, 536] on div "Workflow Input Settings Inputs Run Code · JavaScript Structure Competitor Keywo…" at bounding box center [467, 394] width 841 height 694
click at [549, 441] on icon "button" at bounding box center [549, 440] width 6 height 7
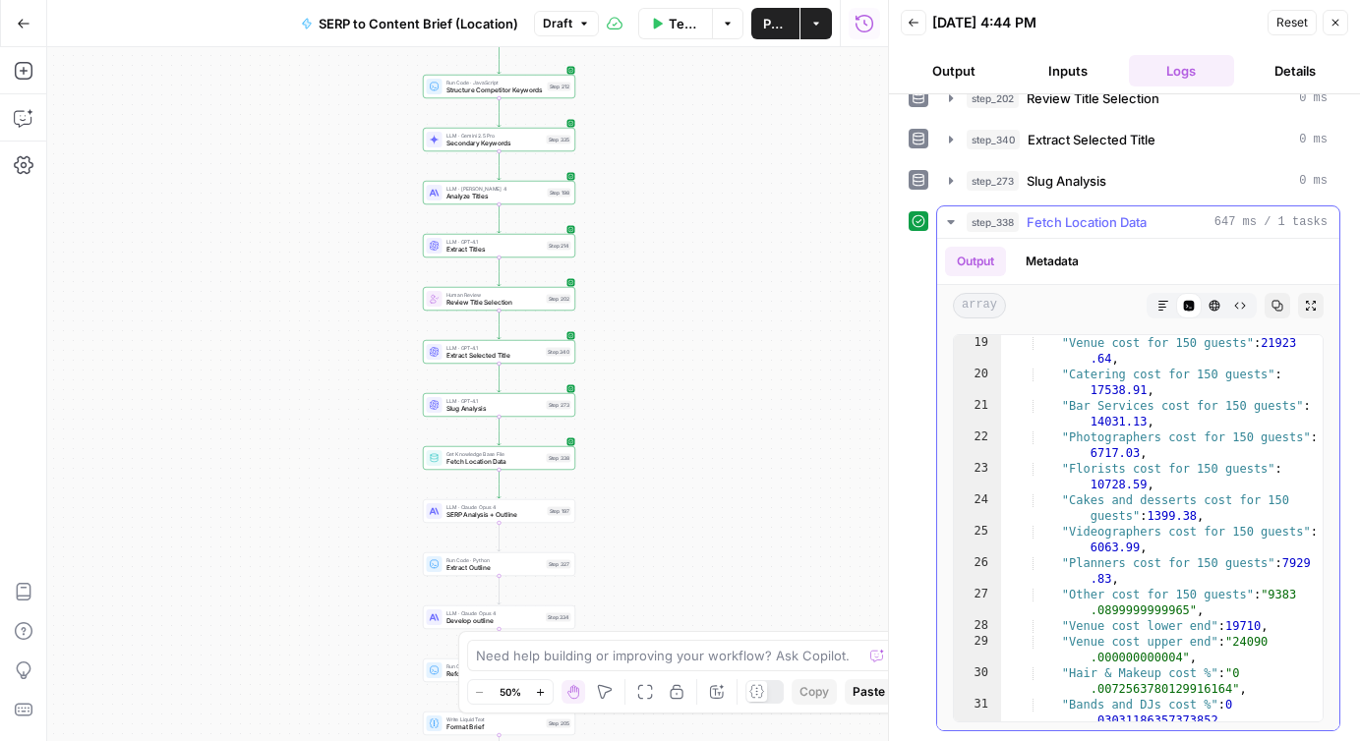
scroll to position [506, 0]
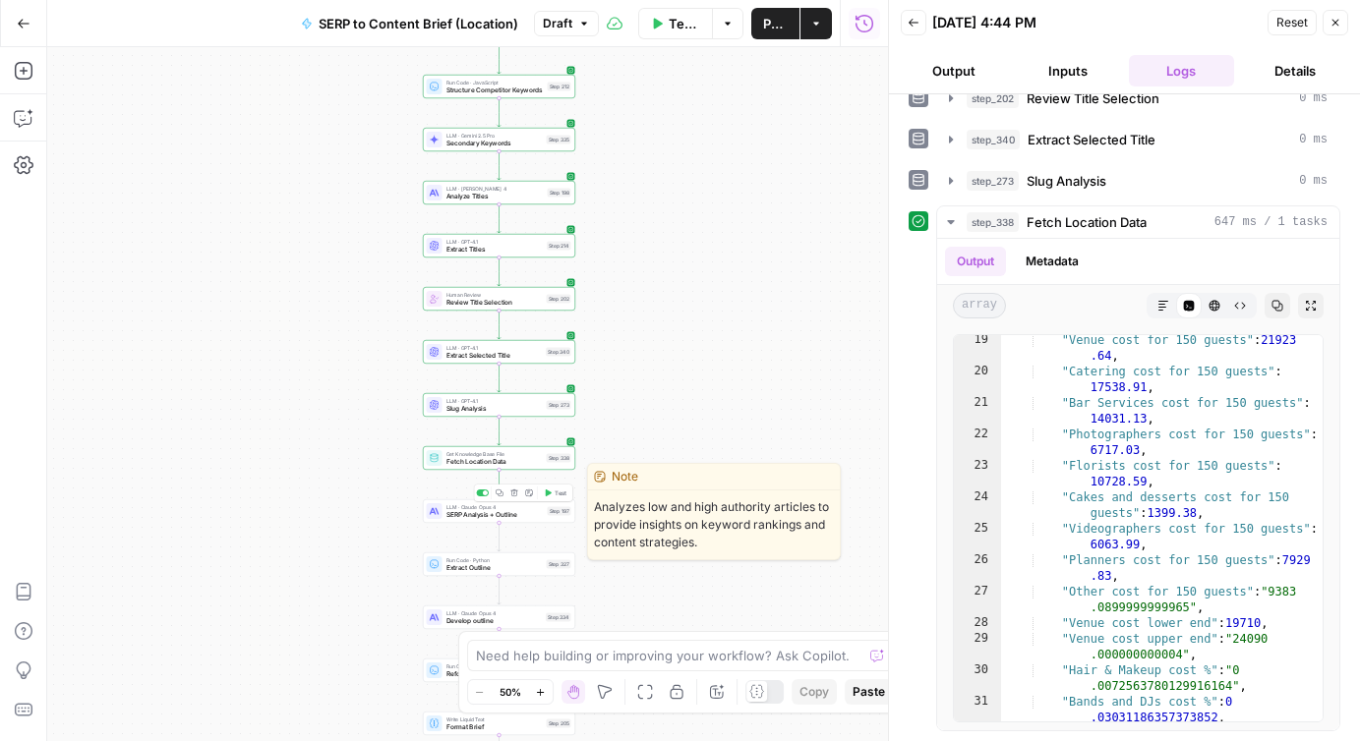
click at [498, 516] on span "SERP Analysis + Outline" at bounding box center [494, 515] width 97 height 10
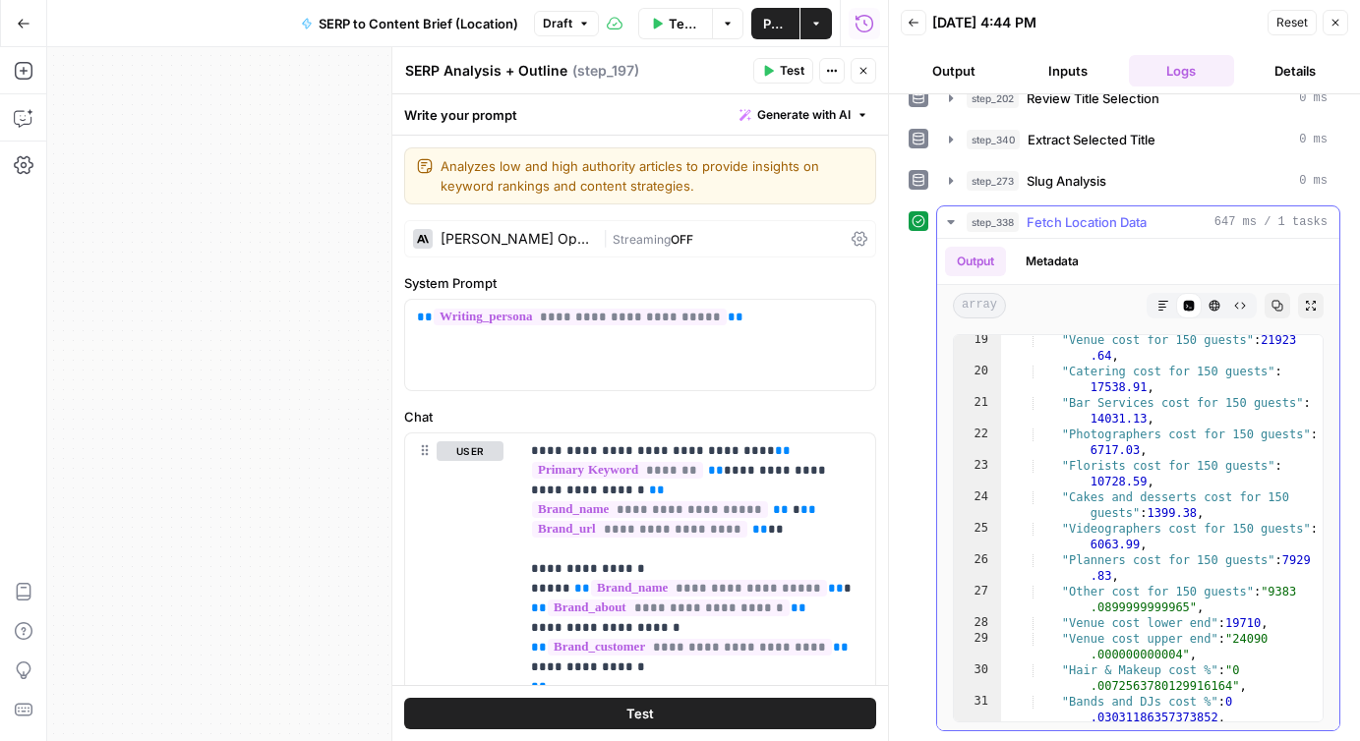
click at [952, 224] on icon "button" at bounding box center [951, 222] width 16 height 16
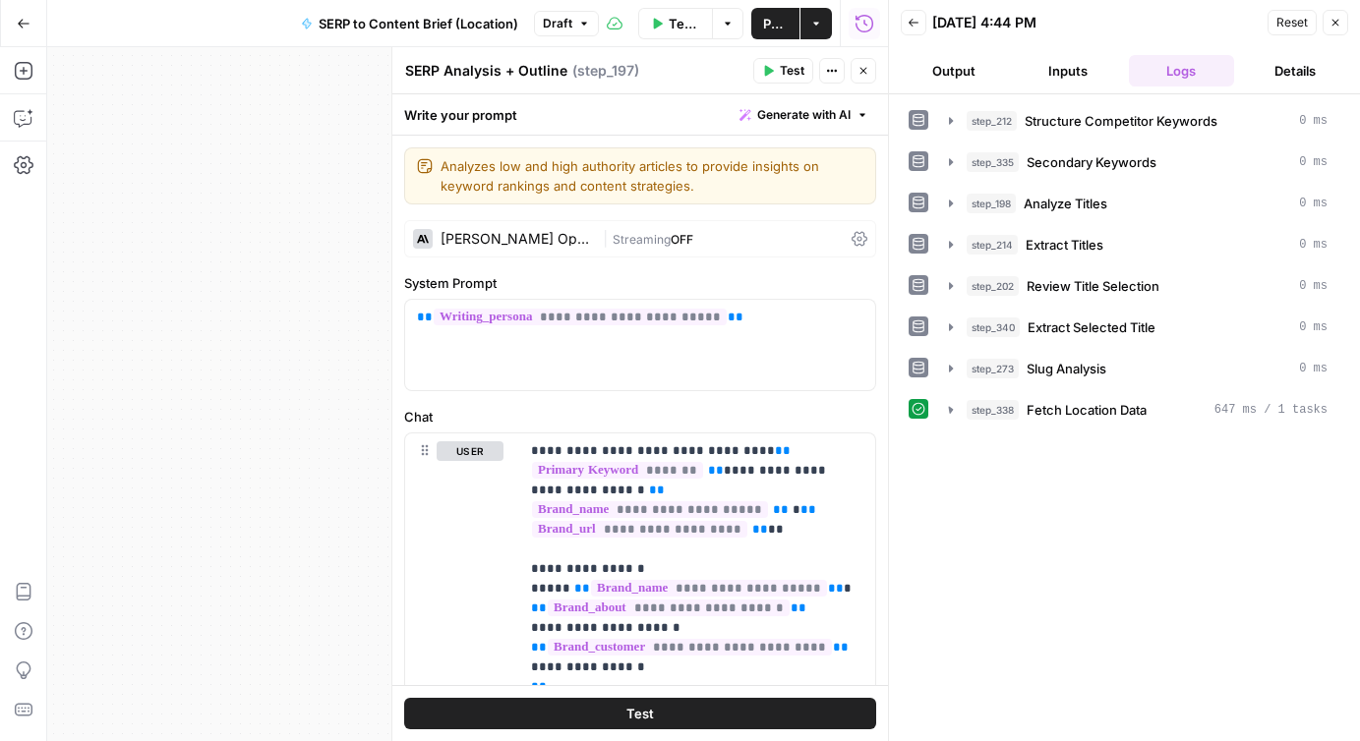
scroll to position [0, 0]
click at [861, 78] on div "Run History E" at bounding box center [863, 65] width 115 height 35
click at [864, 71] on icon "button" at bounding box center [863, 71] width 12 height 12
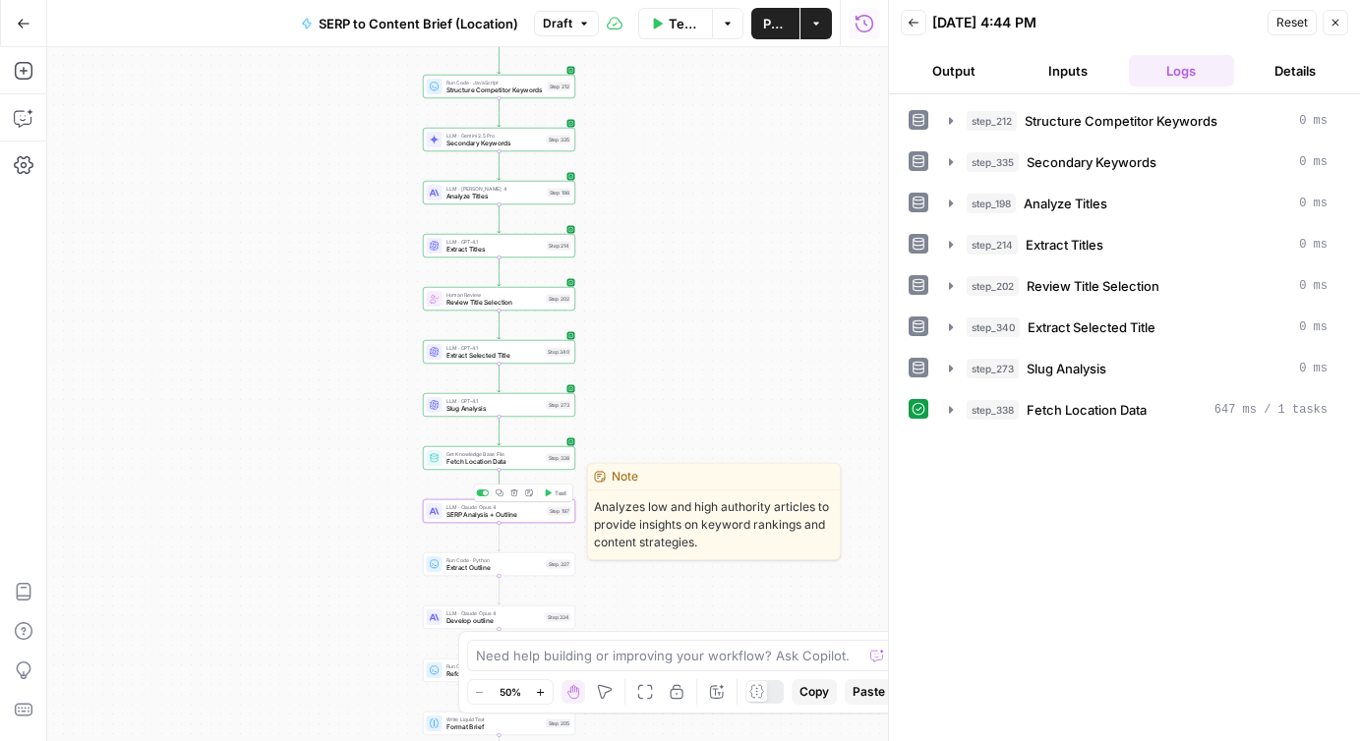
click at [549, 490] on icon "button" at bounding box center [548, 494] width 8 height 8
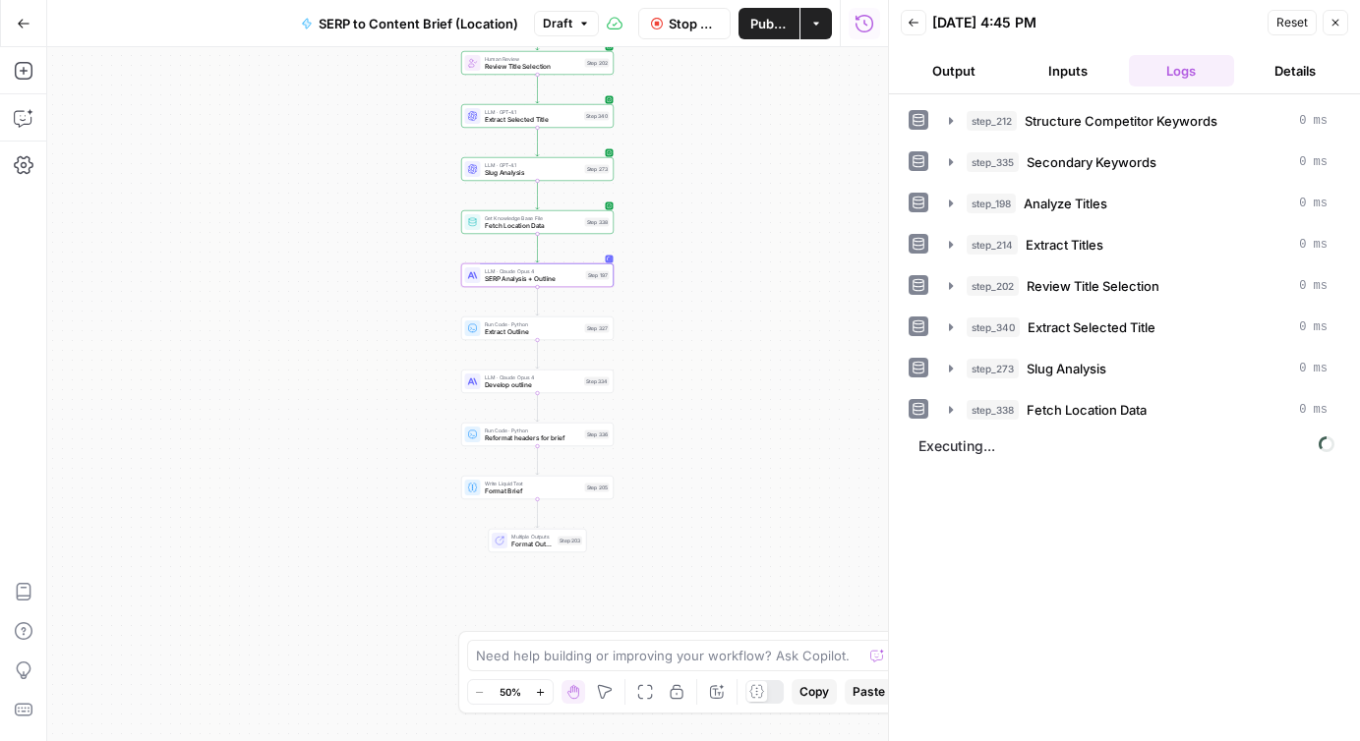
drag, startPoint x: 663, startPoint y: 563, endPoint x: 701, endPoint y: 326, distance: 240.1
click at [701, 326] on div "Workflow Input Settings Inputs Run Code · JavaScript Structure Competitor Keywo…" at bounding box center [467, 394] width 841 height 694
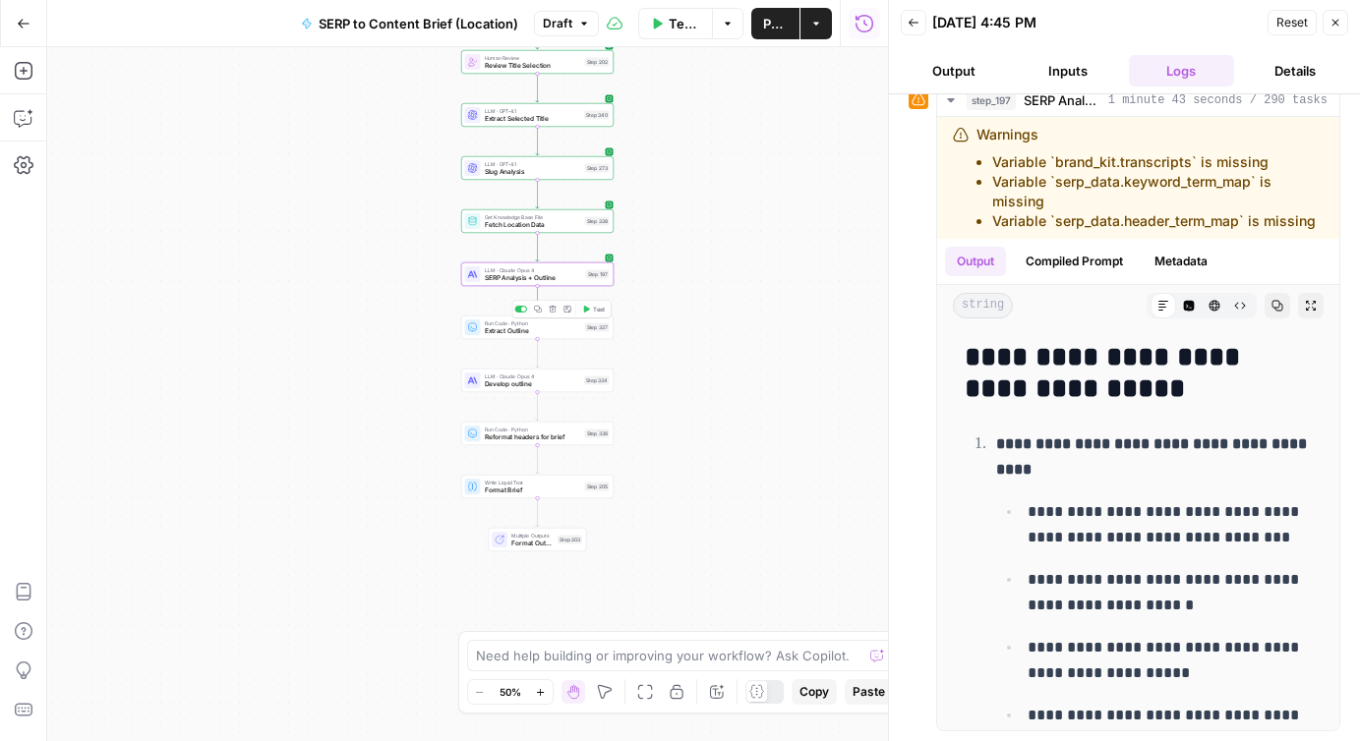
click at [587, 309] on icon "button" at bounding box center [587, 309] width 6 height 7
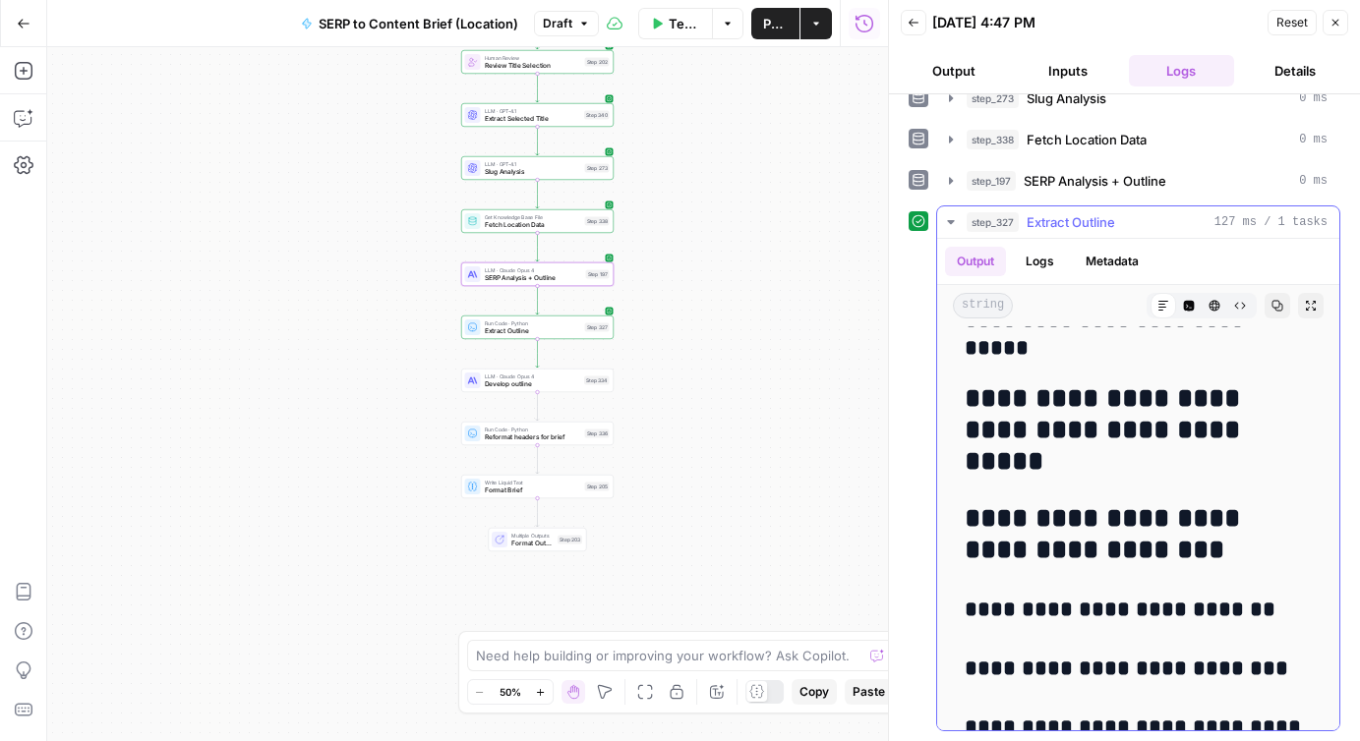
scroll to position [415, 0]
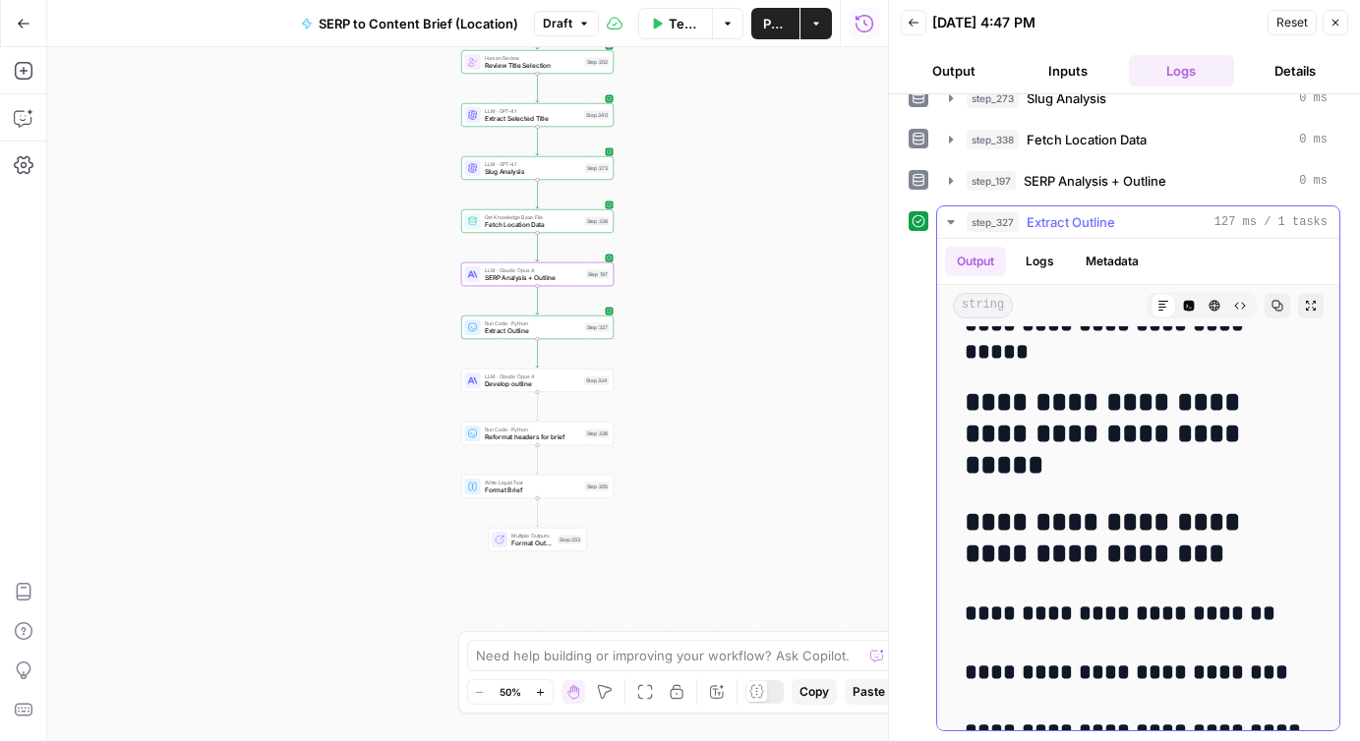
click at [1092, 466] on h2 "**********" at bounding box center [1138, 434] width 347 height 94
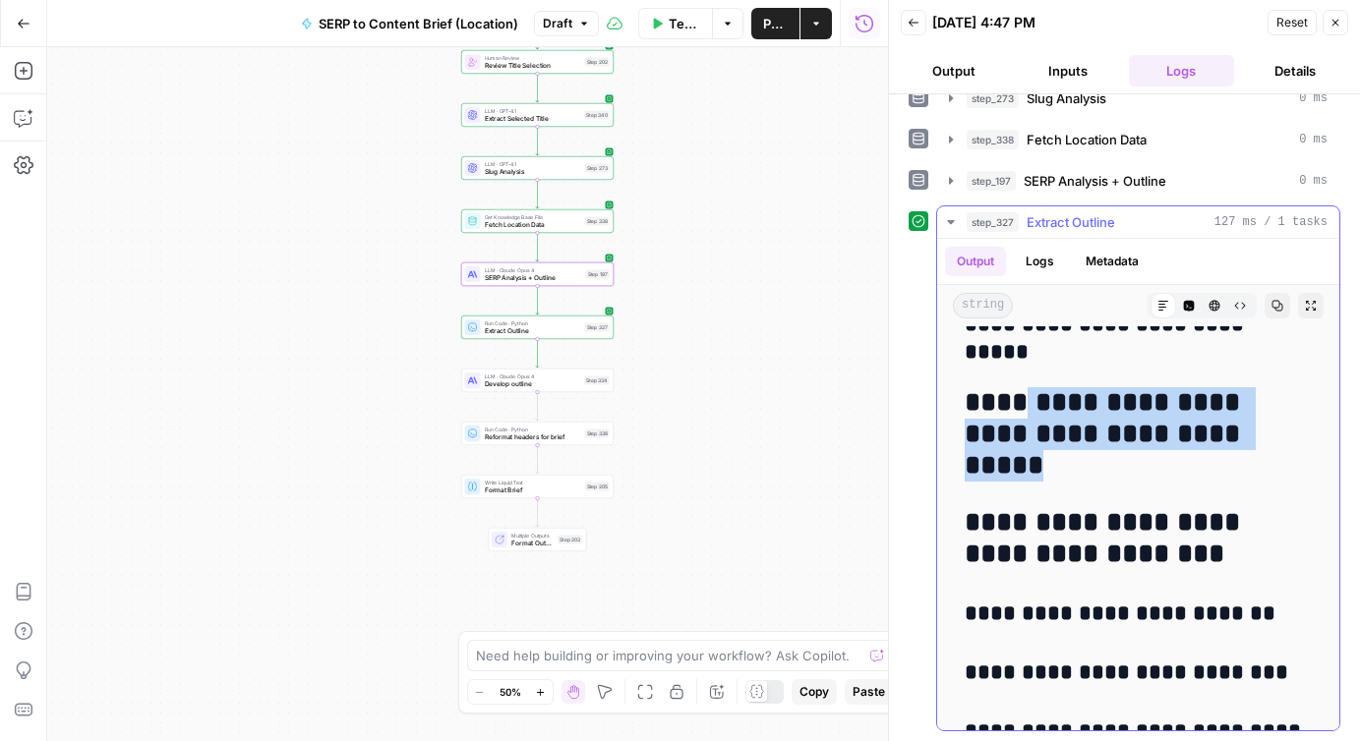
drag, startPoint x: 1093, startPoint y: 464, endPoint x: 1016, endPoint y: 410, distance: 94.7
click at [1016, 410] on h2 "**********" at bounding box center [1138, 434] width 347 height 94
copy h2 "**********"
drag, startPoint x: 28, startPoint y: 132, endPoint x: 18, endPoint y: 118, distance: 16.9
click at [18, 118] on icon "button" at bounding box center [24, 118] width 20 height 20
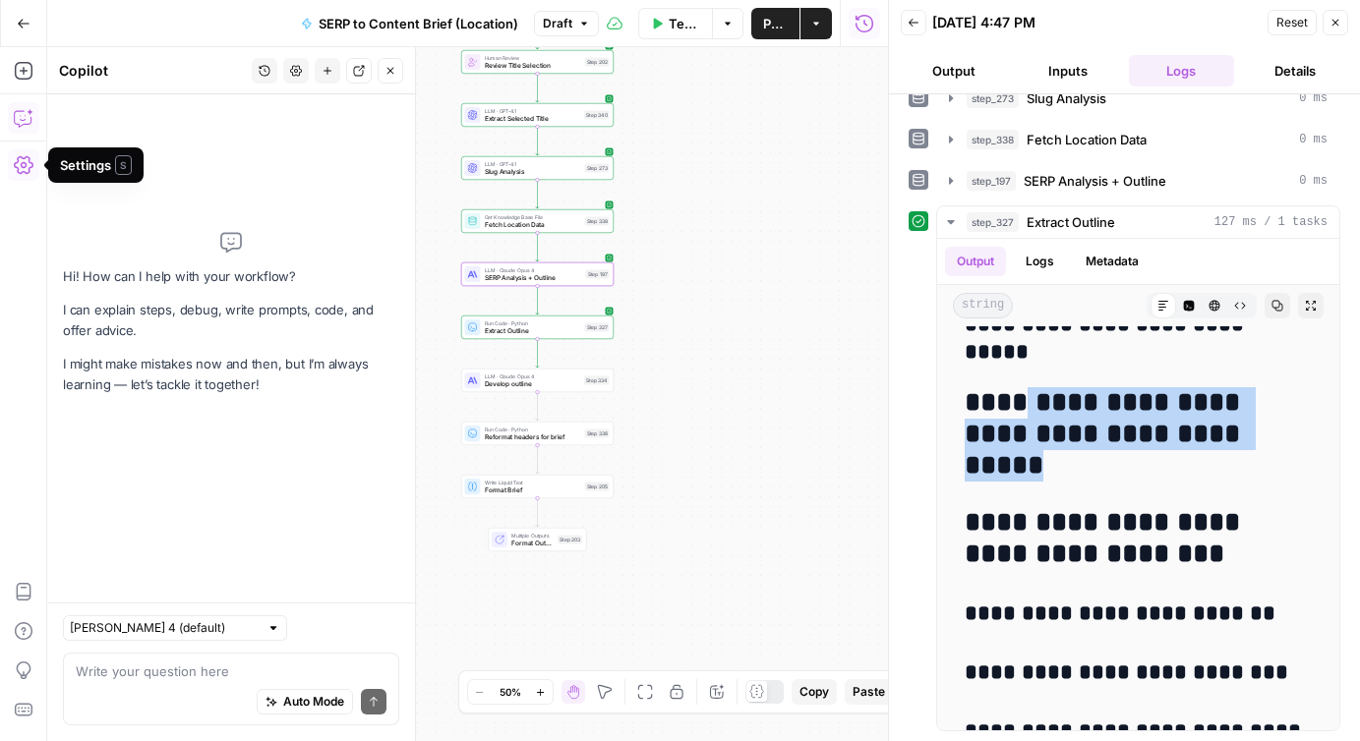
click at [161, 685] on div "Auto Mode Send" at bounding box center [231, 702] width 311 height 43
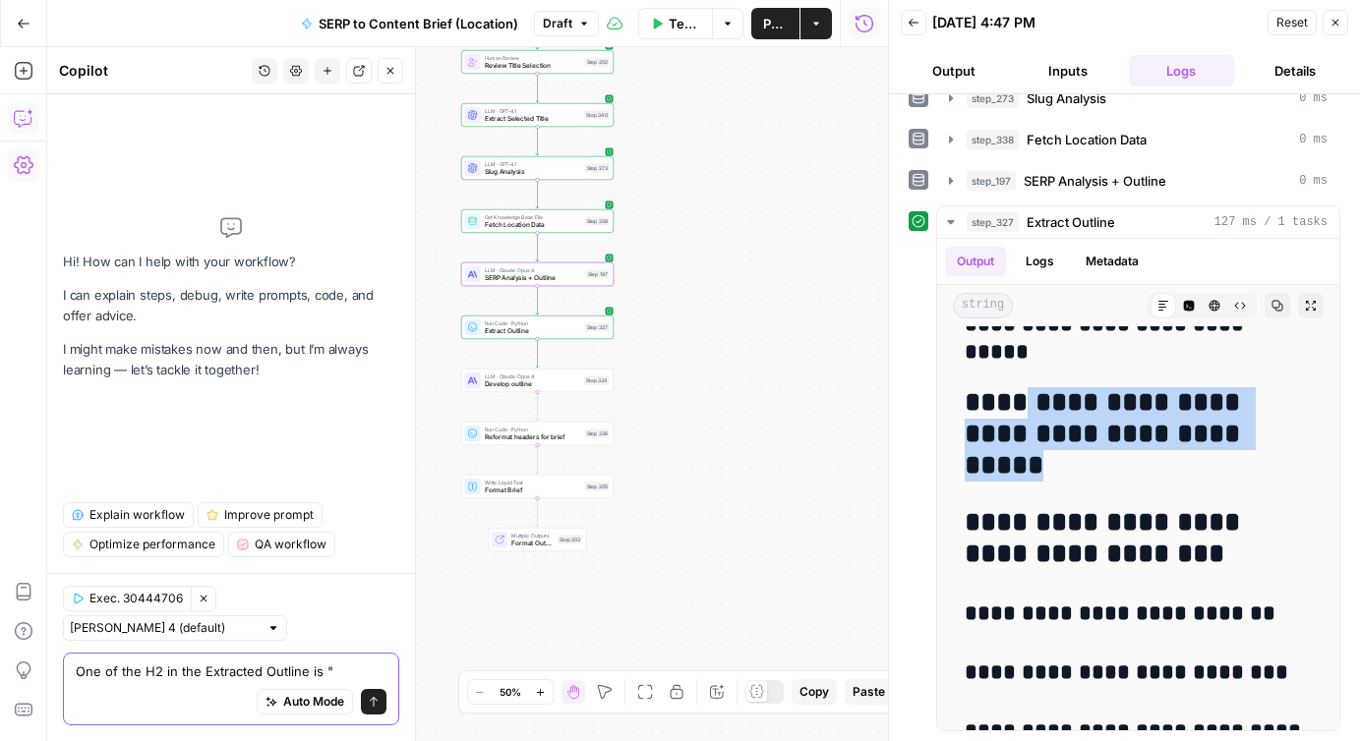
paste textarea "How Much Do Weddings Cost by NYC Borough?"
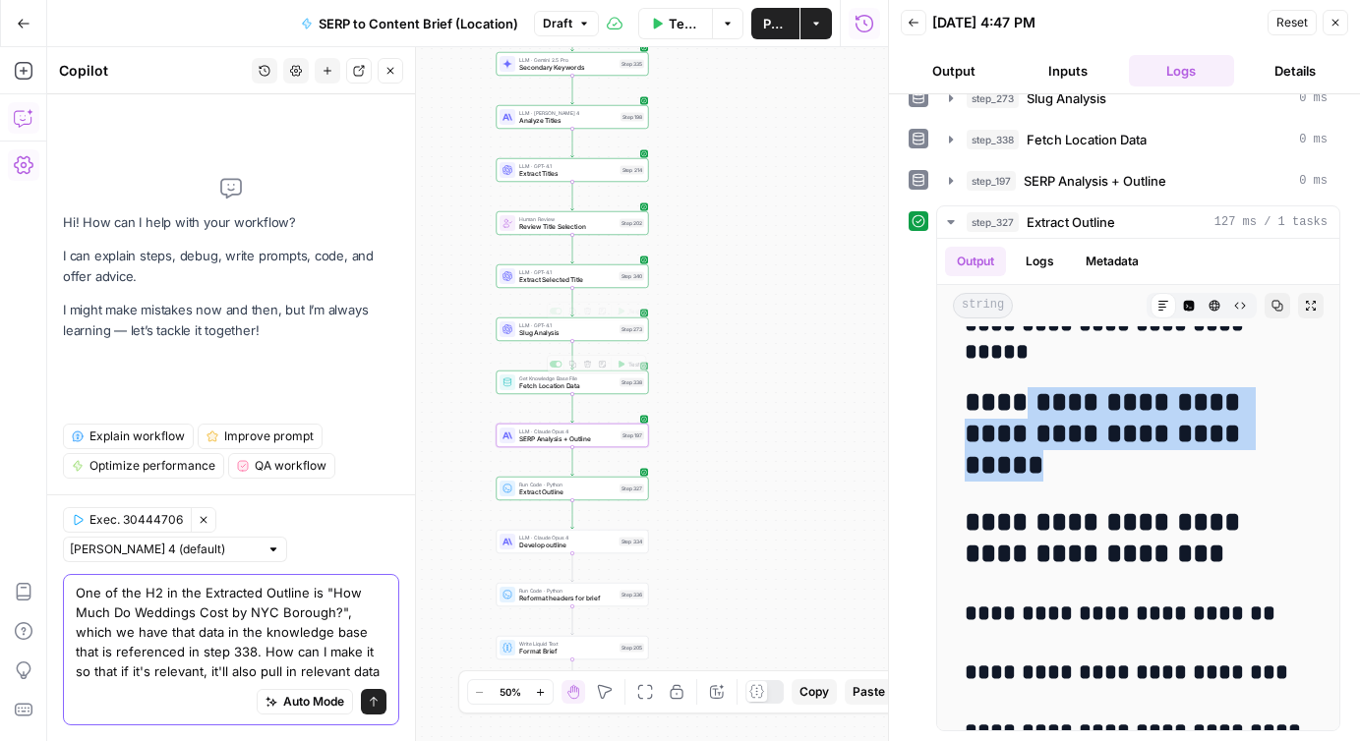
type textarea "One of the H2 in the Extracted Outline is "How Much Do Weddings Cost by NYC Bor…"
click at [536, 386] on span "Fetch Location Data" at bounding box center [567, 387] width 96 height 10
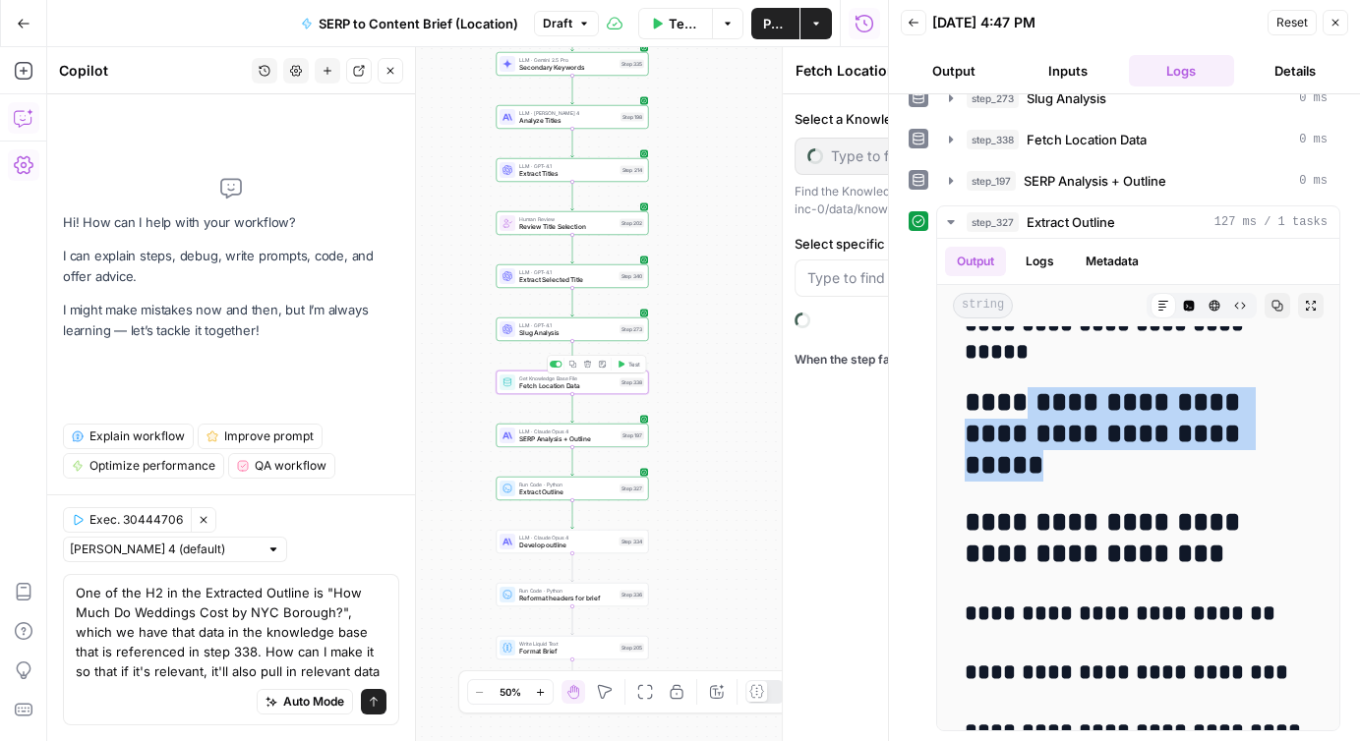
type input "Wedding Cost Per Location"
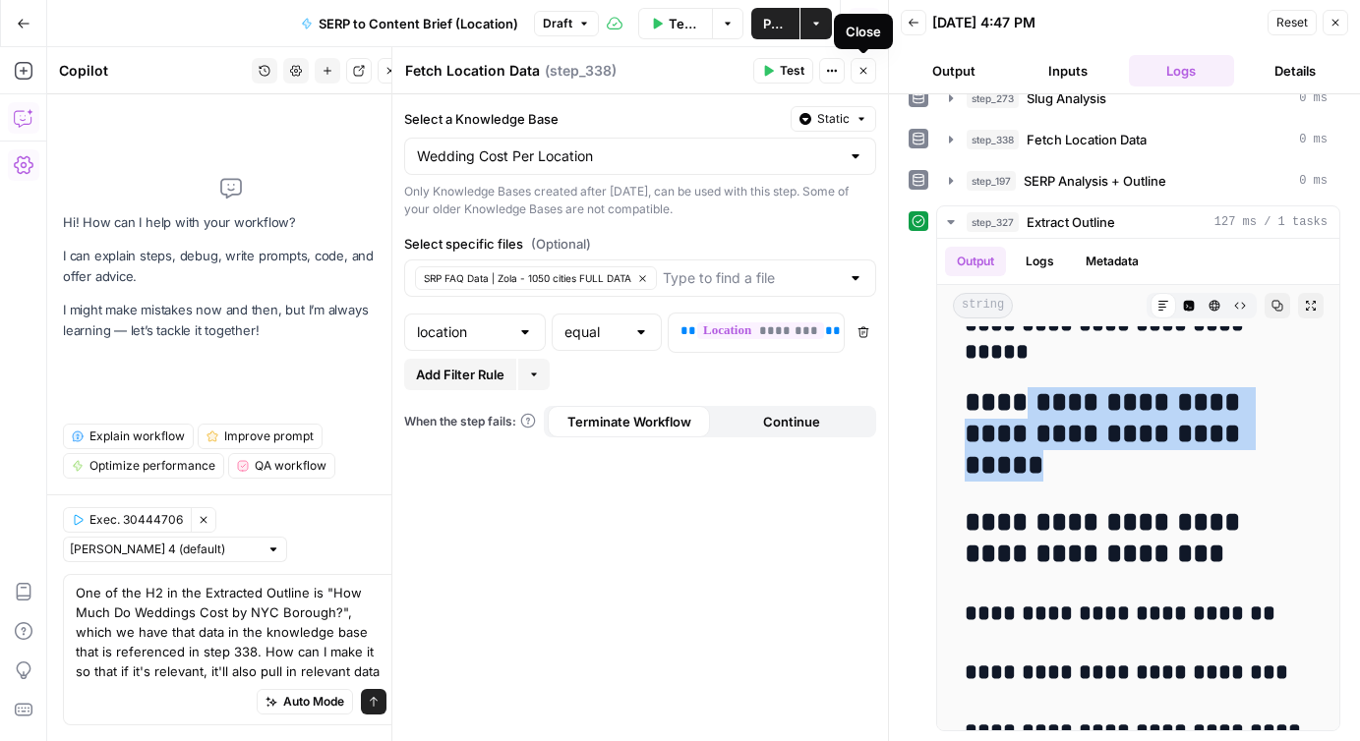
click at [865, 68] on icon "button" at bounding box center [863, 71] width 7 height 7
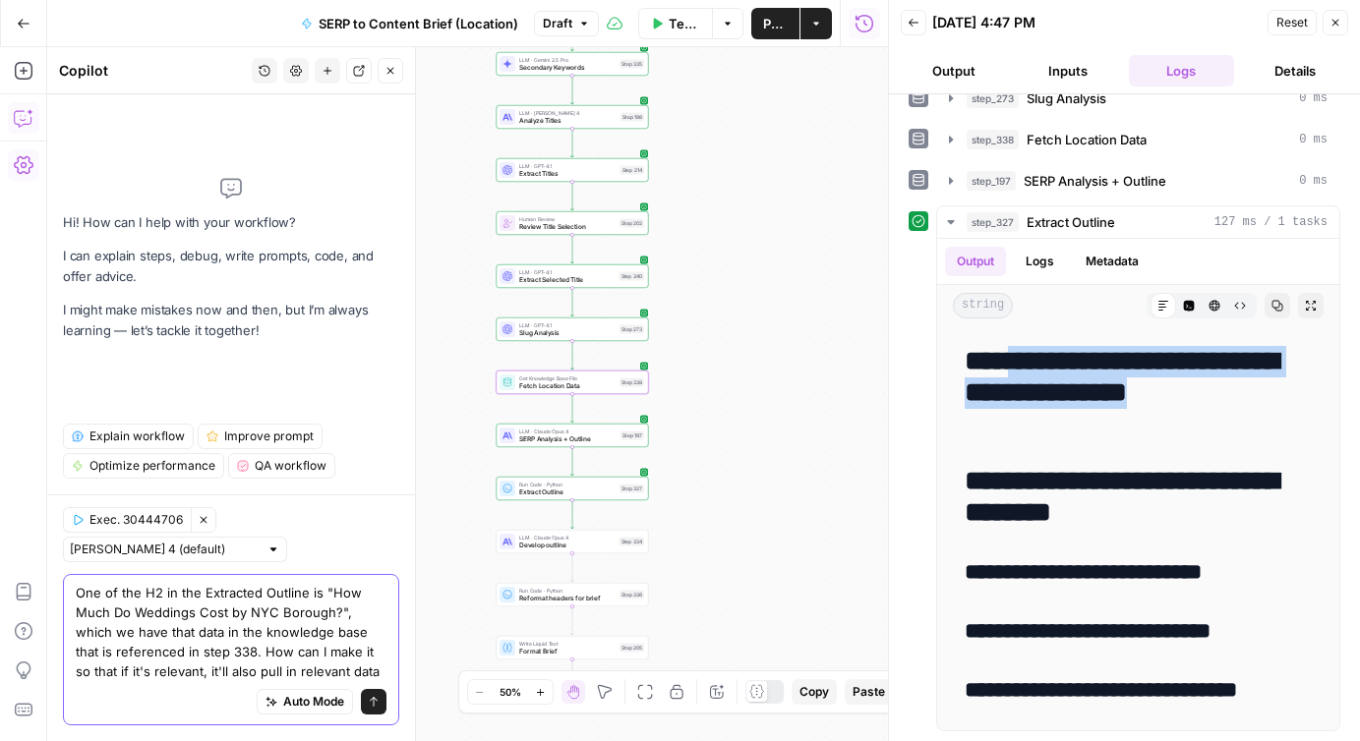
click at [335, 670] on textarea "One of the H2 in the Extracted Outline is "How Much Do Weddings Cost by NYC Bor…" at bounding box center [231, 632] width 311 height 98
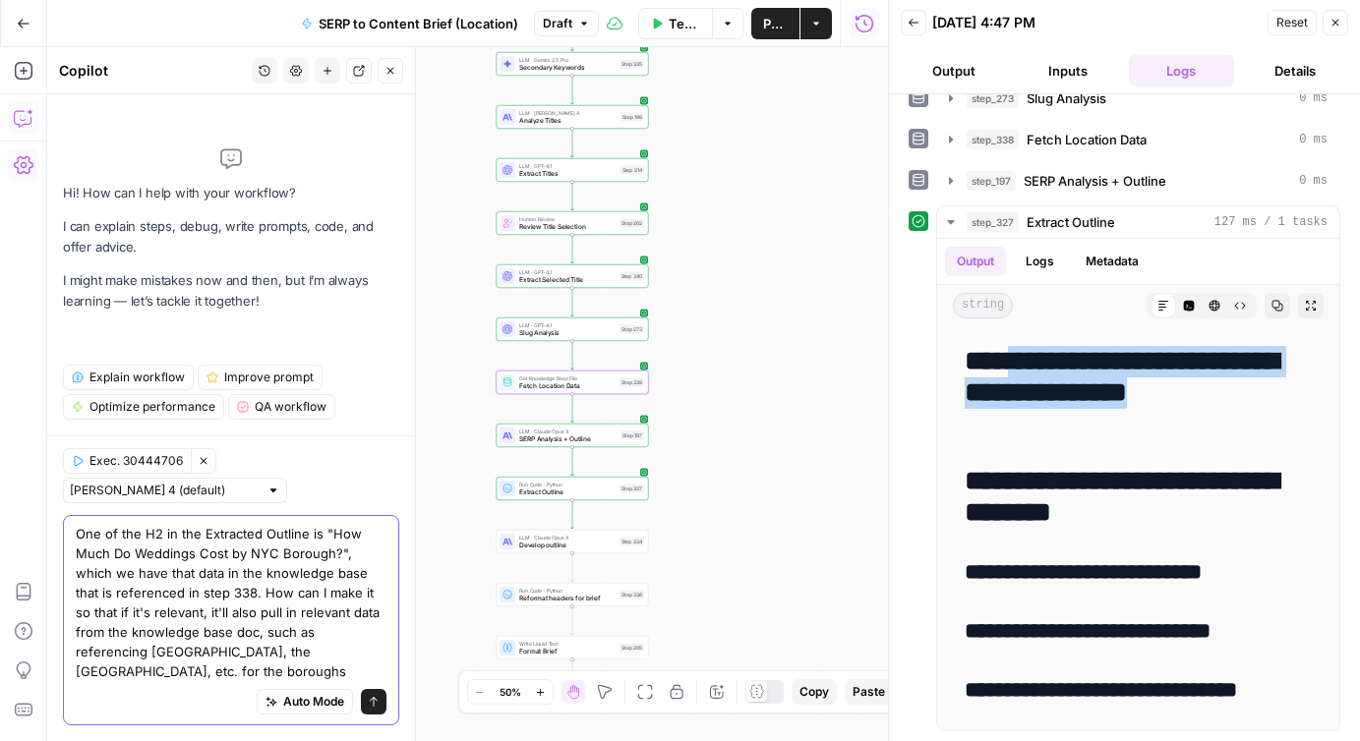
type textarea "One of the H2 in the Extracted Outline is "How Much Do Weddings Cost by NYC Bor…"
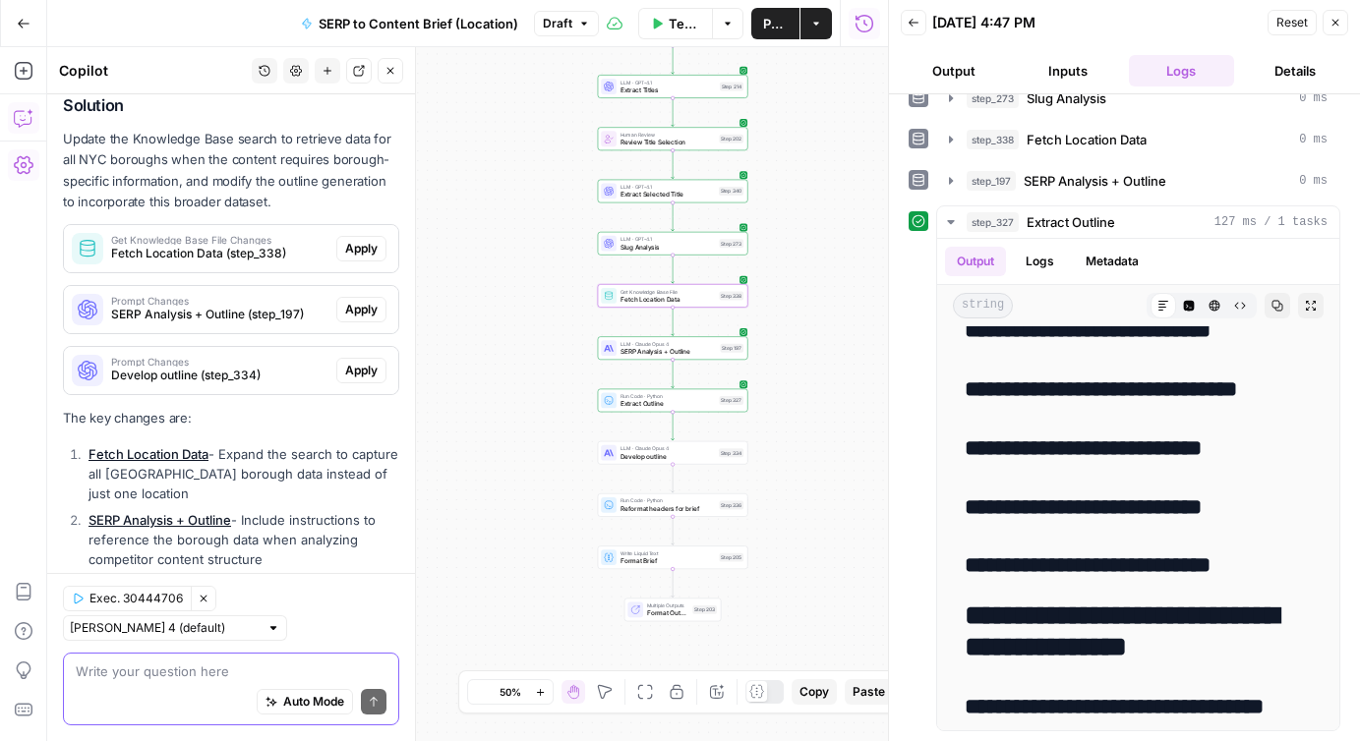
scroll to position [501, 0]
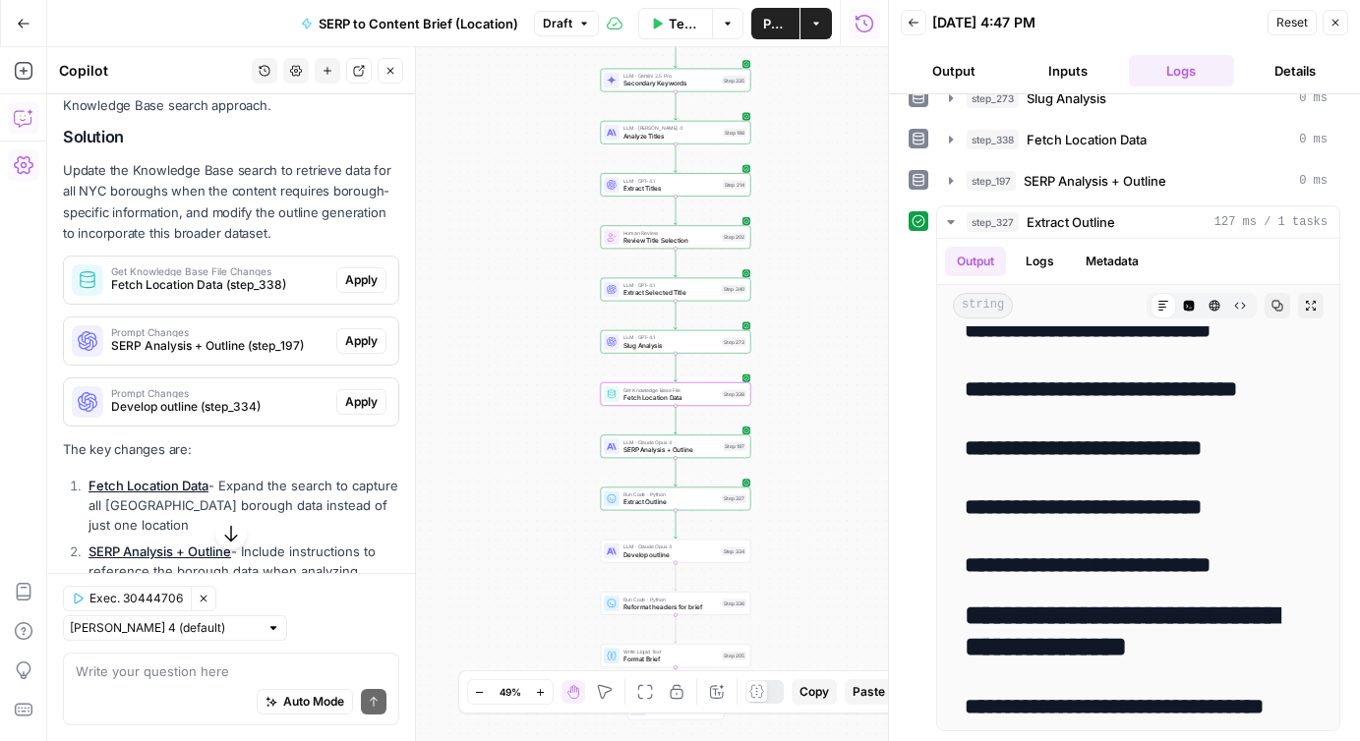
click at [259, 276] on span "Fetch Location Data (step_338)" at bounding box center [219, 285] width 217 height 18
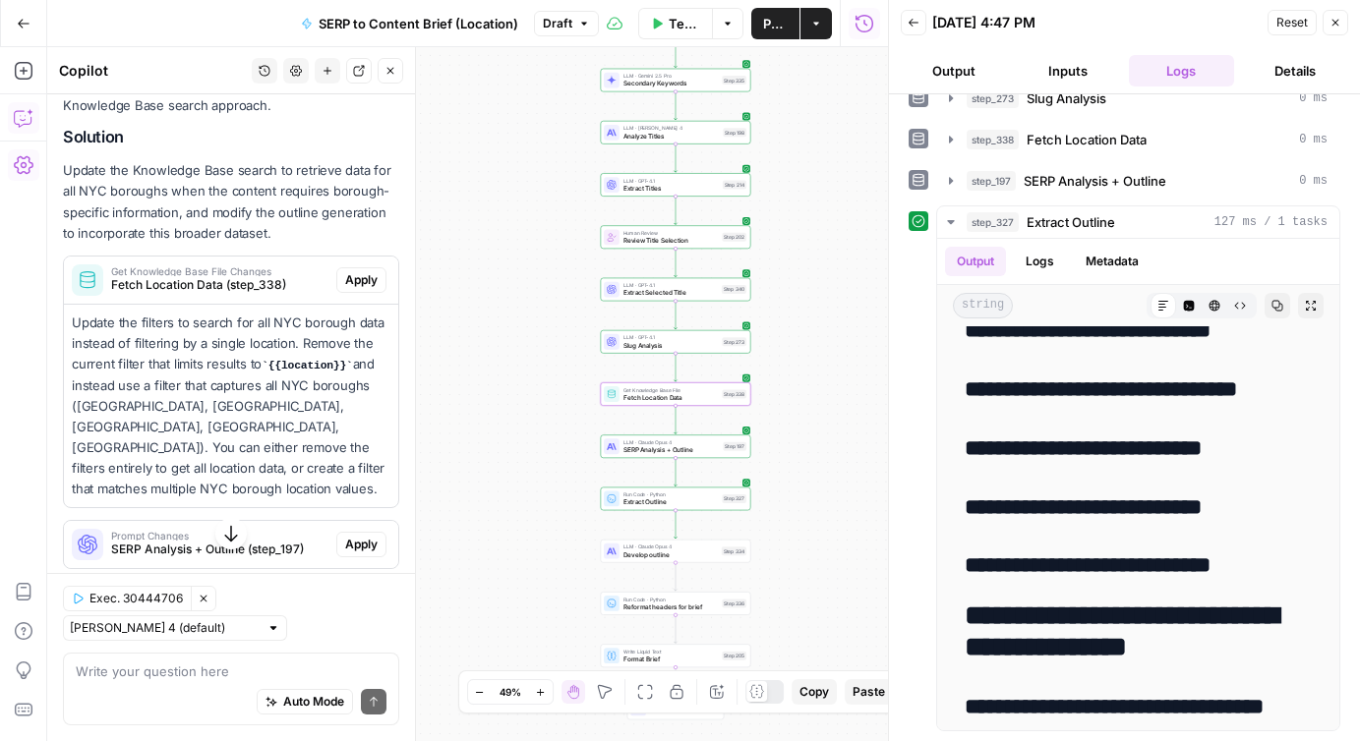
click at [361, 271] on span "Apply" at bounding box center [361, 280] width 32 height 18
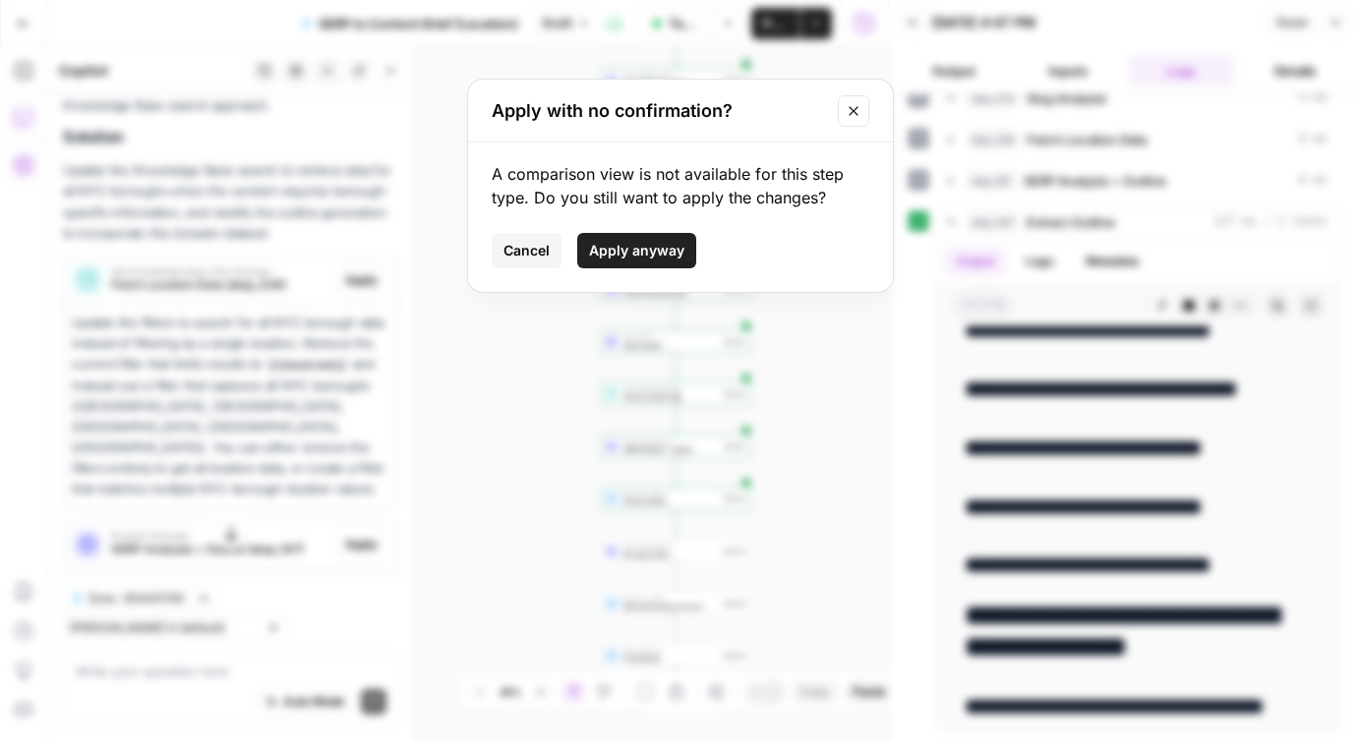
click at [859, 106] on icon "Close modal" at bounding box center [854, 111] width 16 height 16
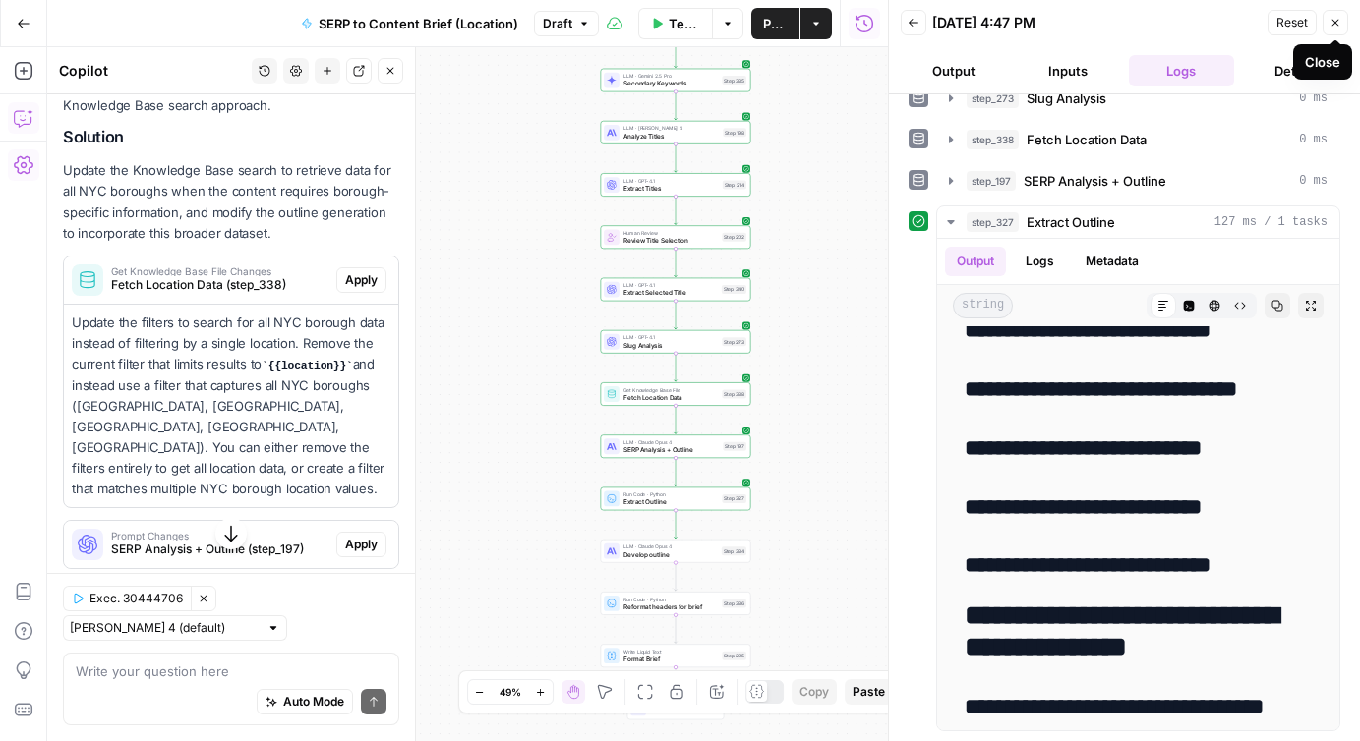
click at [1333, 21] on icon "button" at bounding box center [1335, 23] width 7 height 7
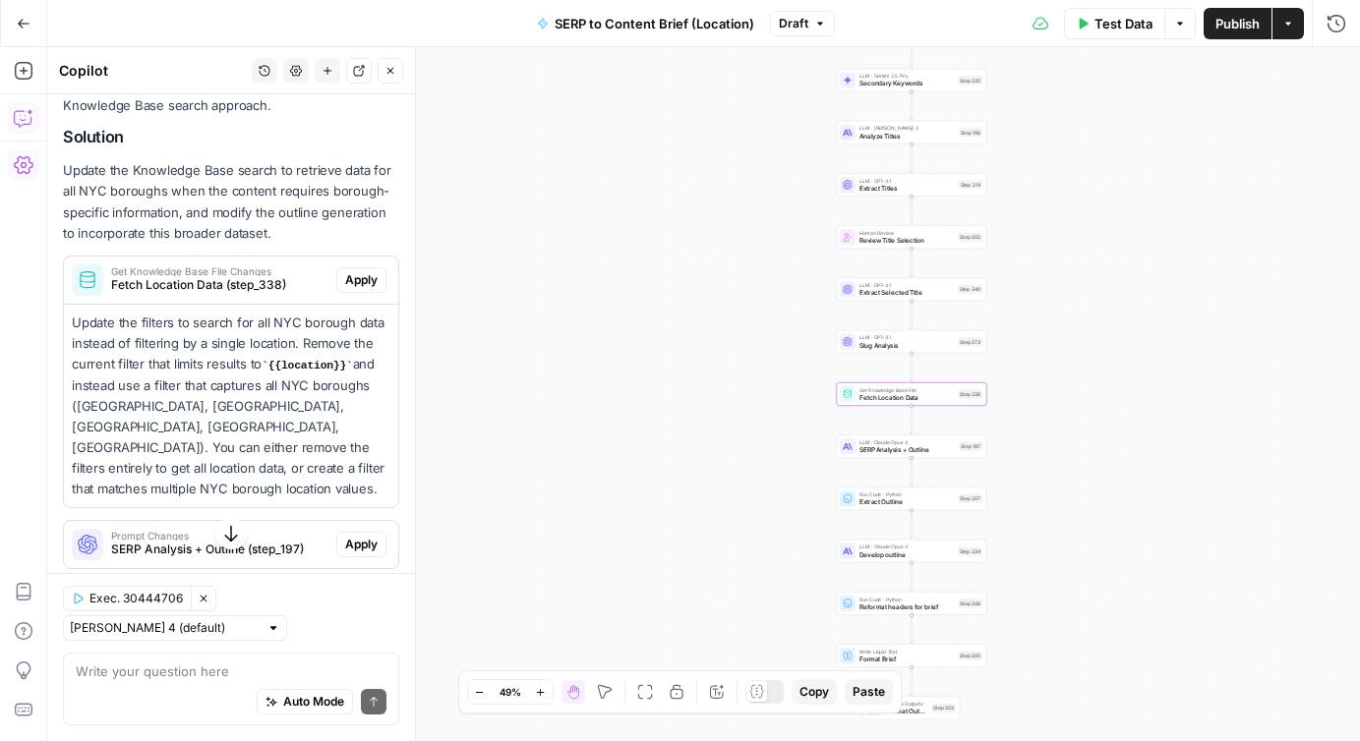
click at [205, 276] on span "Fetch Location Data (step_338)" at bounding box center [219, 285] width 217 height 18
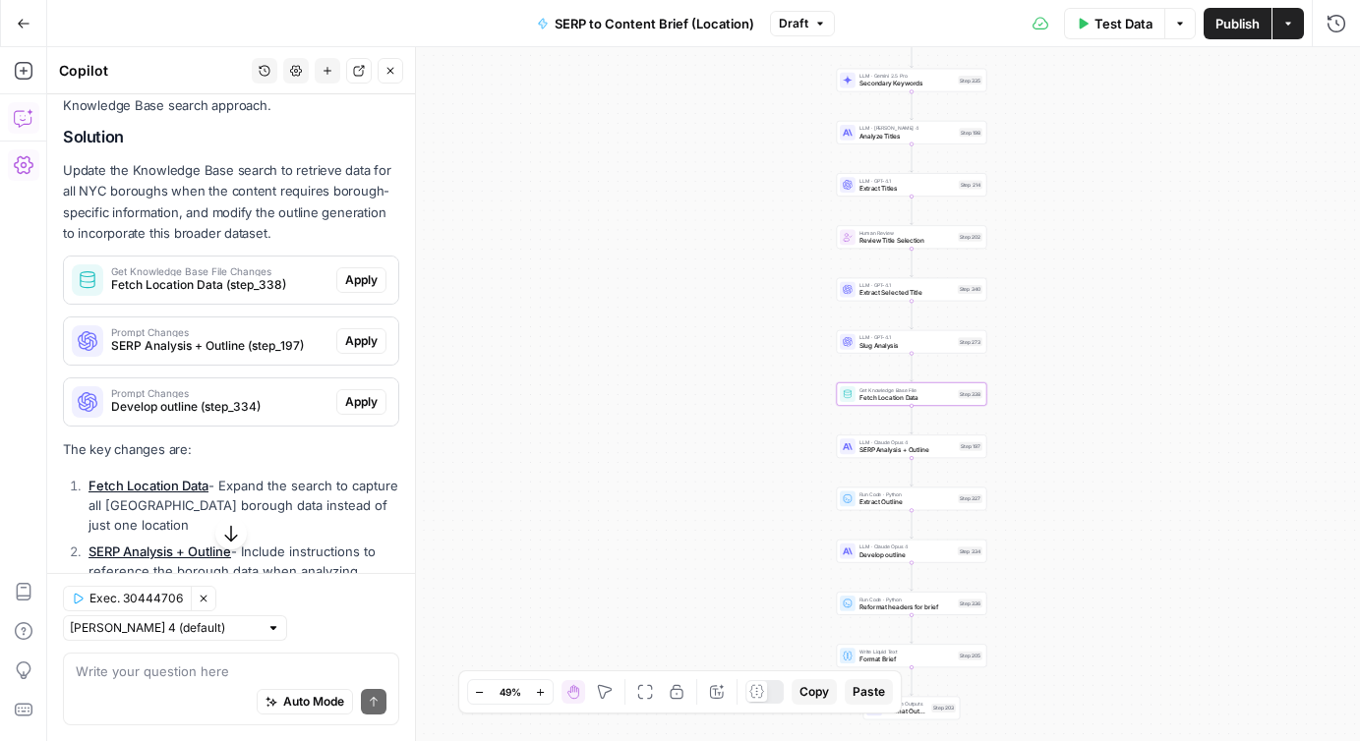
click at [205, 276] on span "Fetch Location Data (step_338)" at bounding box center [219, 285] width 217 height 18
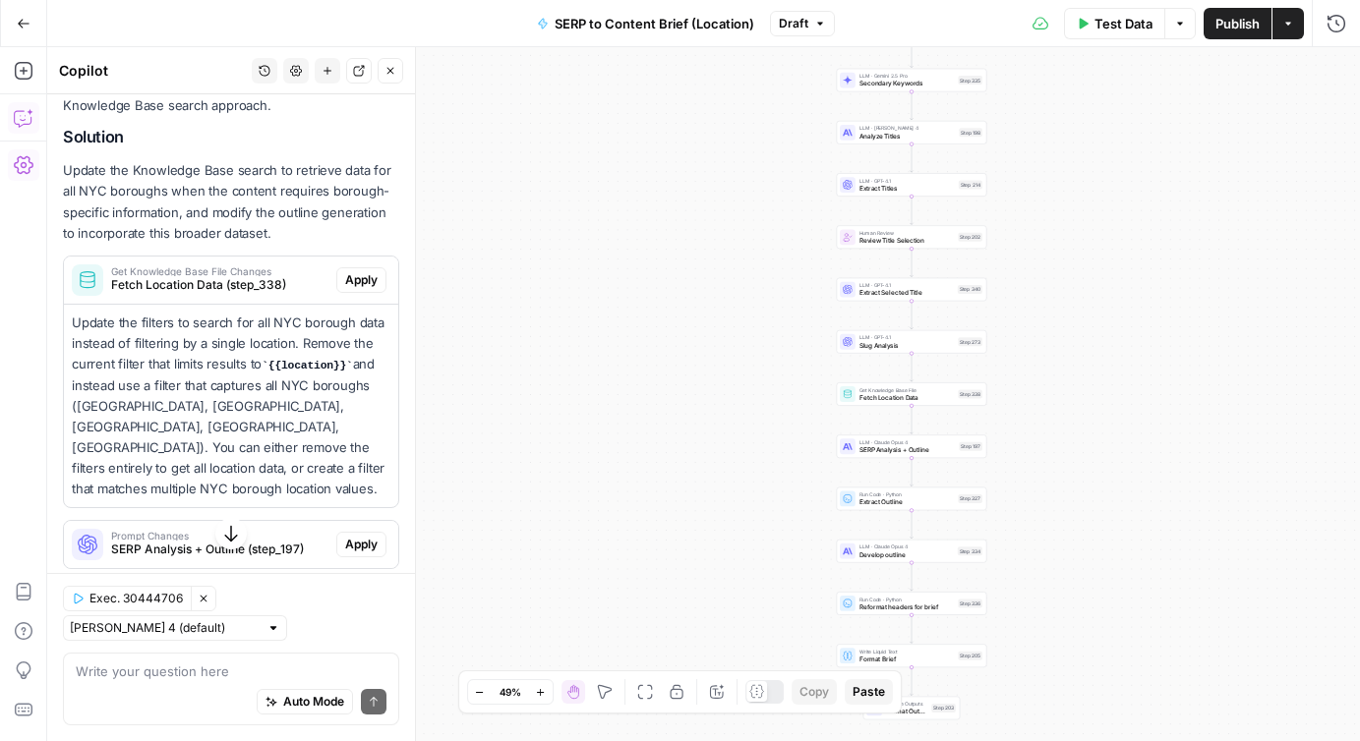
click at [896, 402] on div "Get Knowledge Base File Fetch Location Data Step 338 Copy step Delete step Add …" at bounding box center [912, 395] width 150 height 24
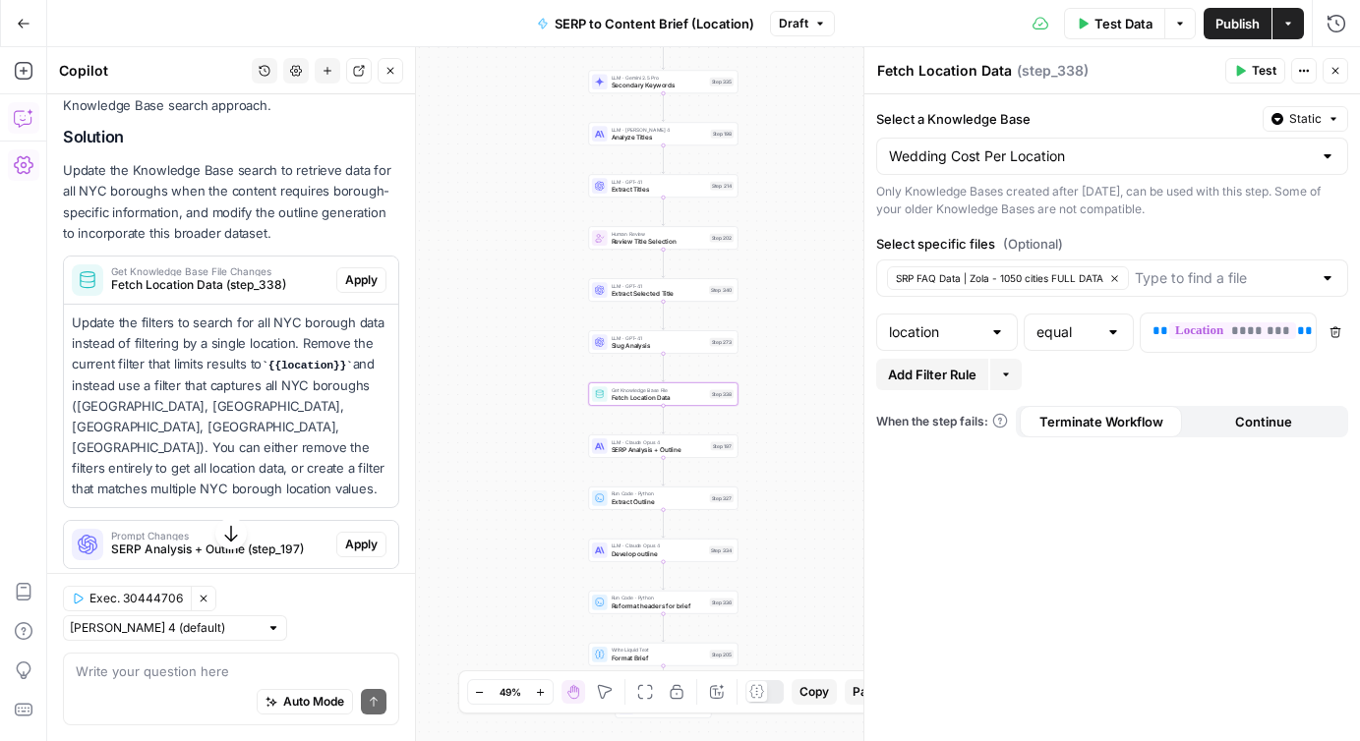
click at [355, 271] on span "Apply" at bounding box center [361, 280] width 32 height 18
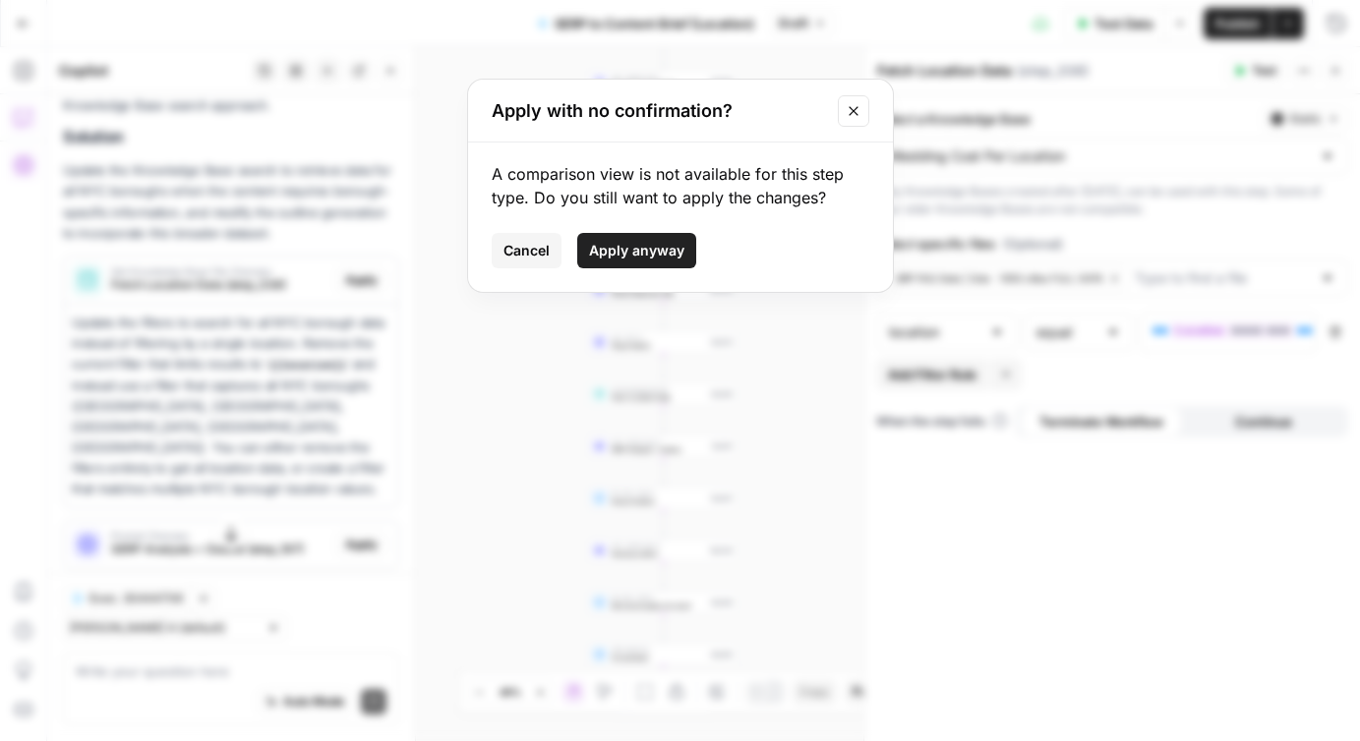
click at [628, 242] on span "Apply anyway" at bounding box center [636, 251] width 95 height 20
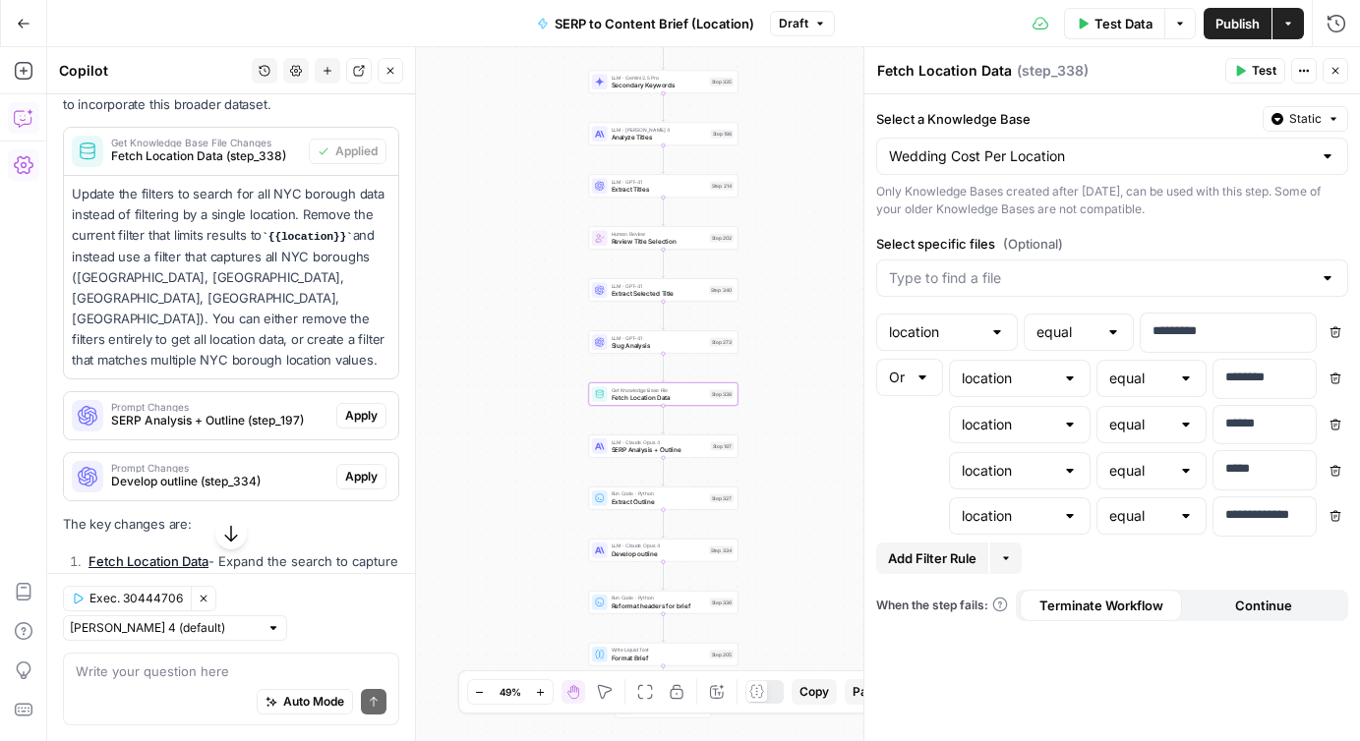
scroll to position [662, 0]
click at [155, 674] on textarea at bounding box center [231, 672] width 311 height 20
type textarea "T"
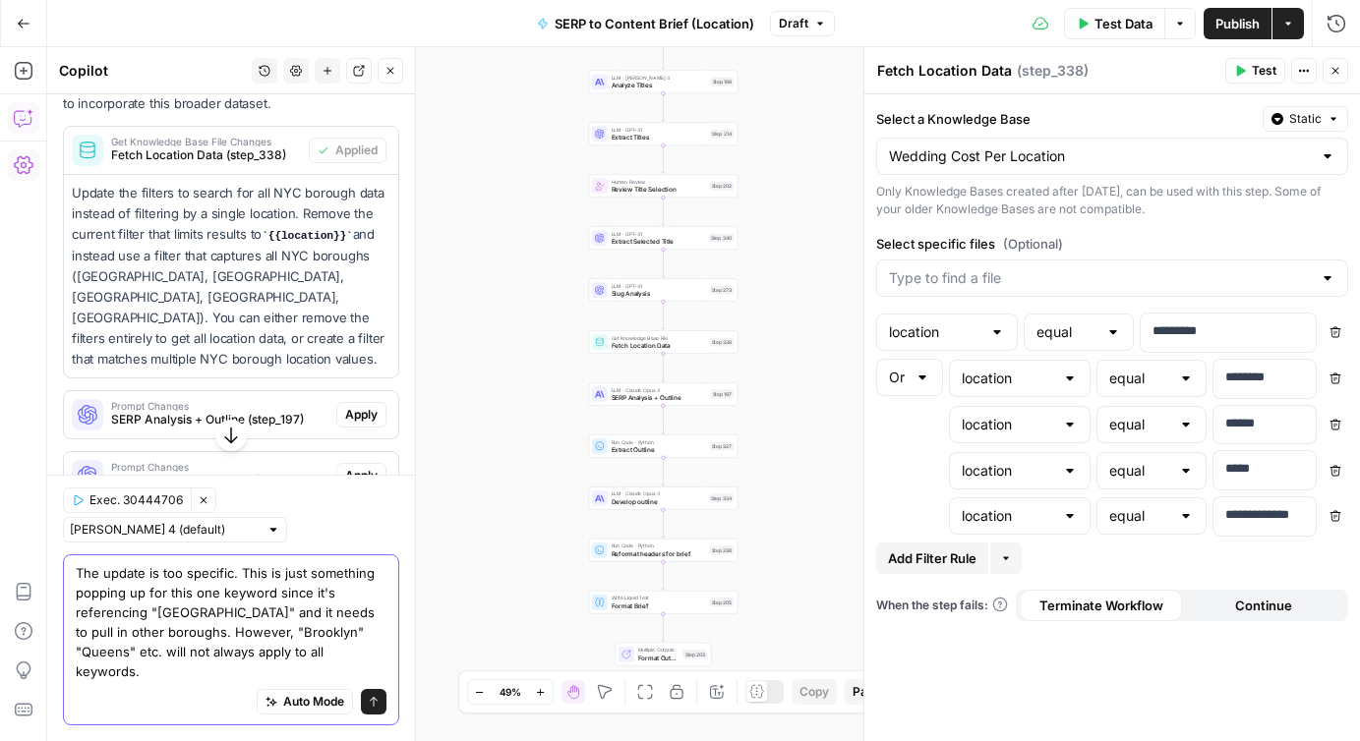
type textarea "The update is too specific. This is just something popping up for this one keyw…"
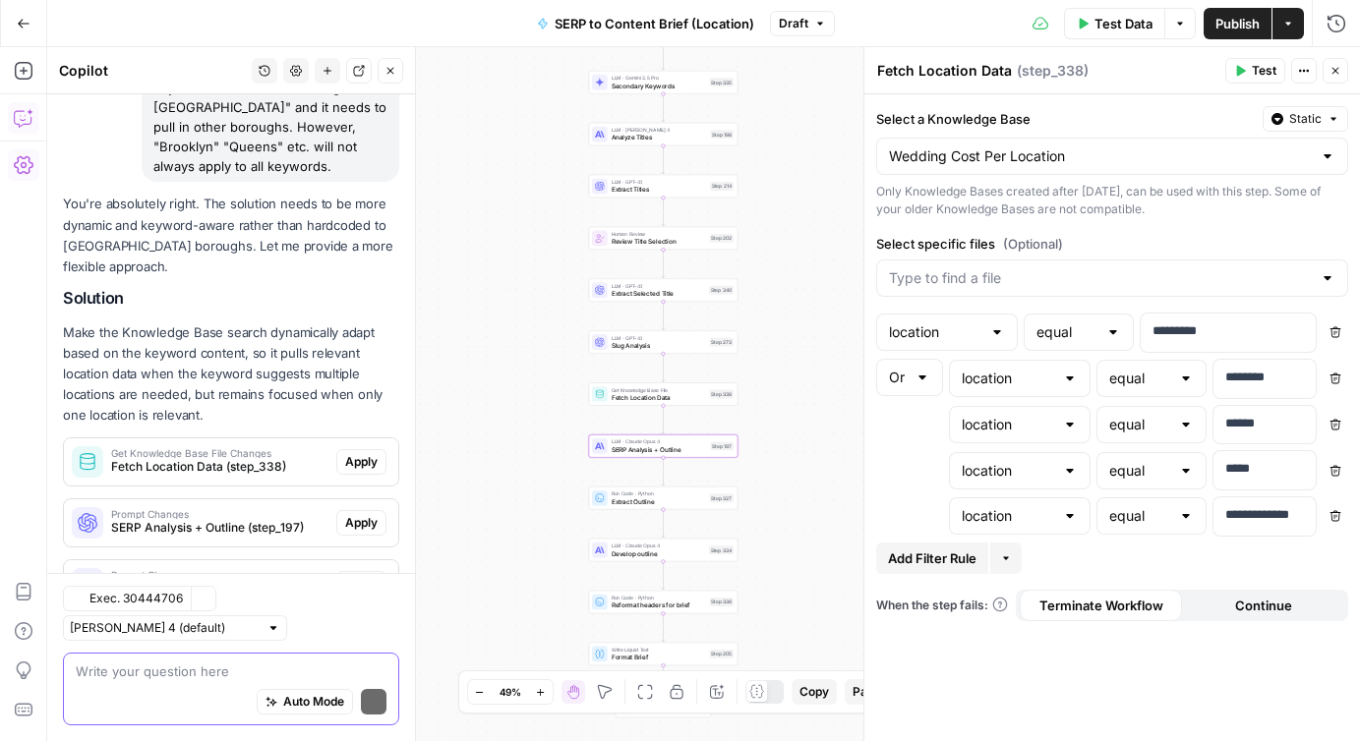
scroll to position [1568, 0]
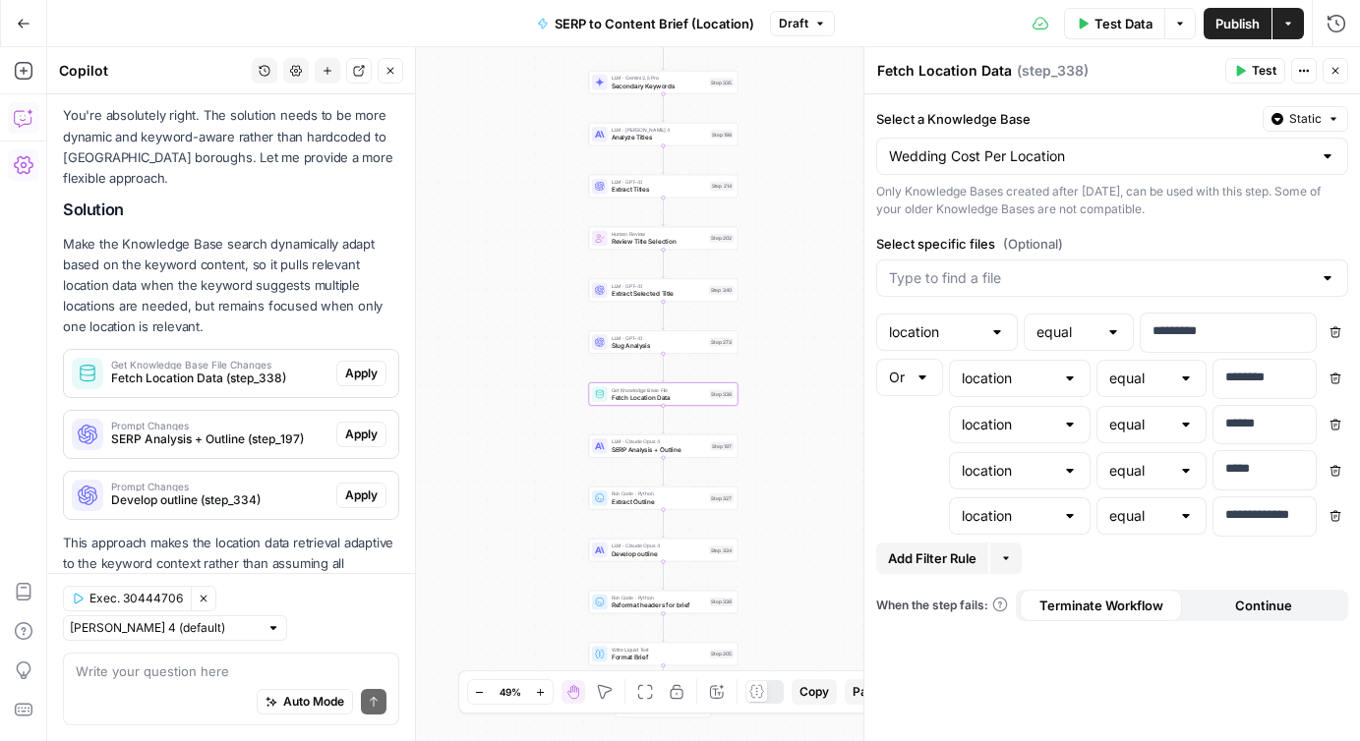
click at [262, 370] on span "Fetch Location Data (step_338)" at bounding box center [219, 379] width 217 height 18
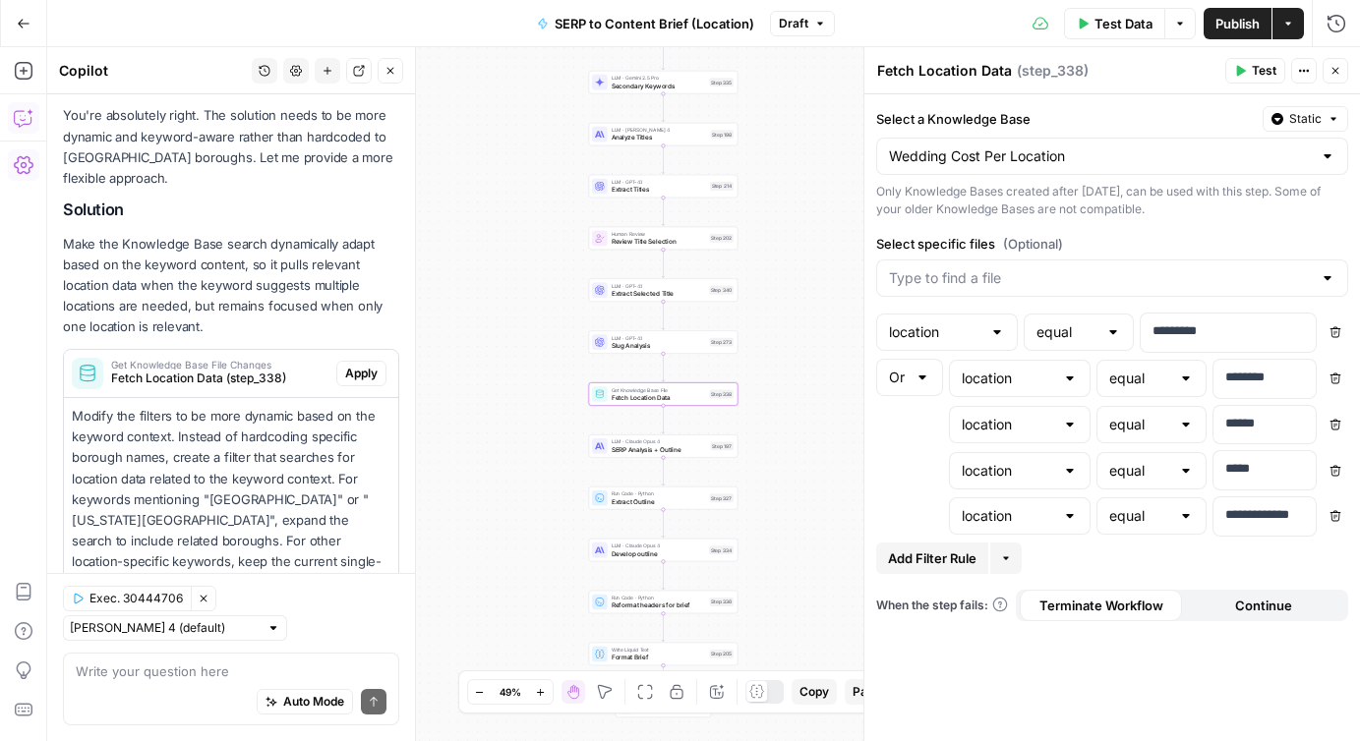
click at [356, 365] on span "Apply" at bounding box center [361, 374] width 32 height 18
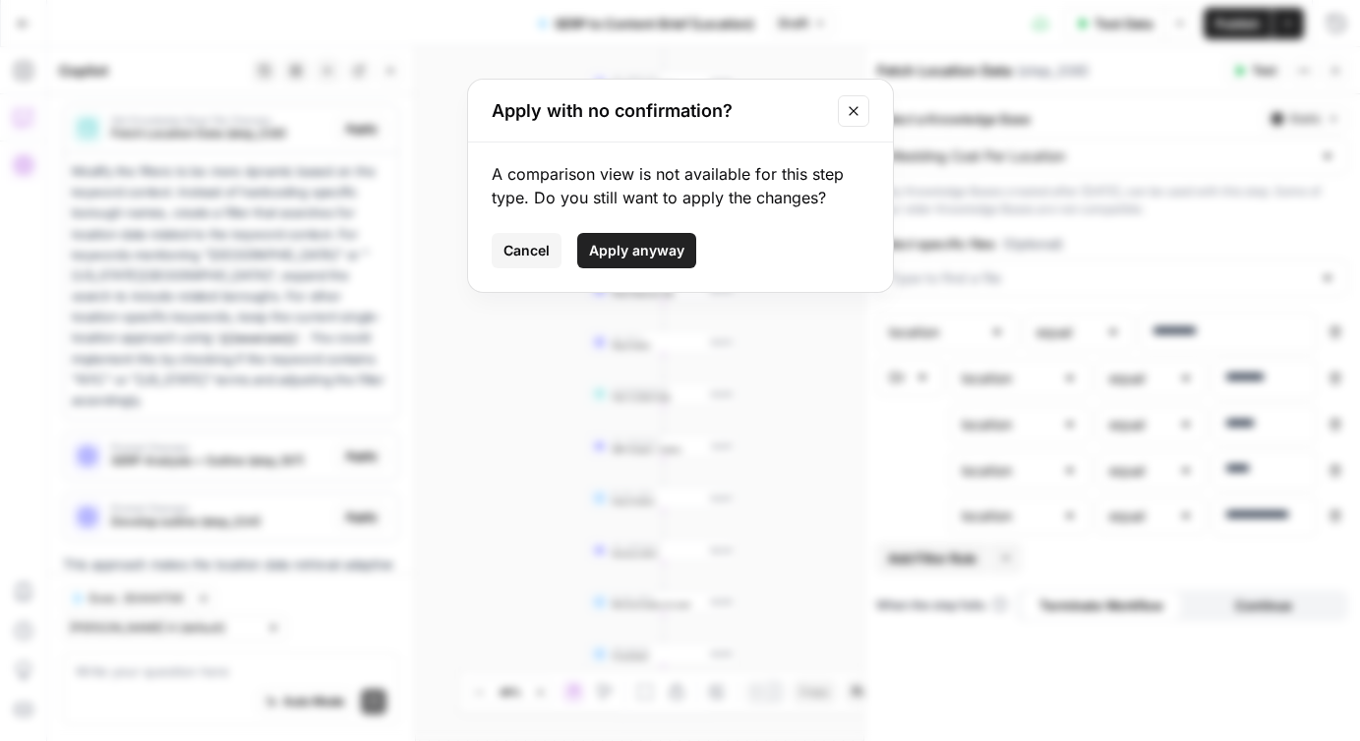
click at [632, 245] on span "Apply anyway" at bounding box center [636, 251] width 95 height 20
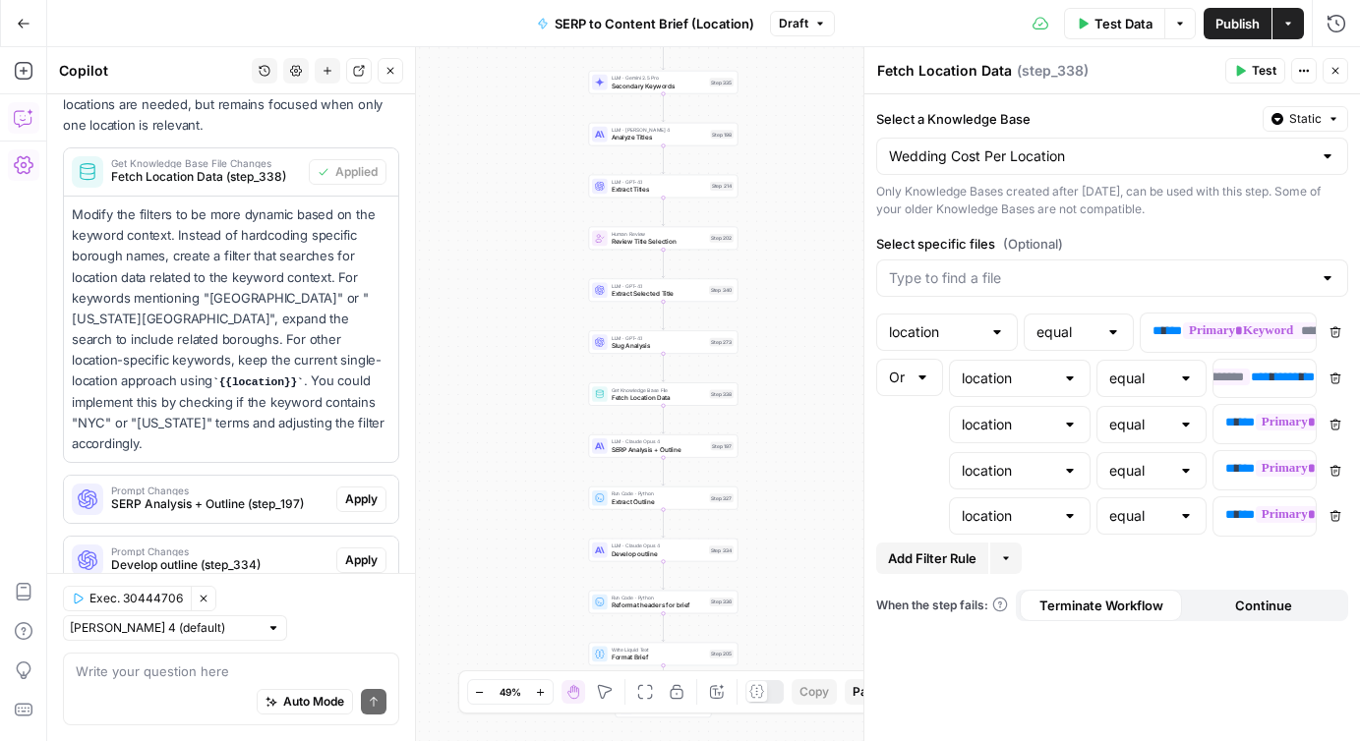
scroll to position [1785, 0]
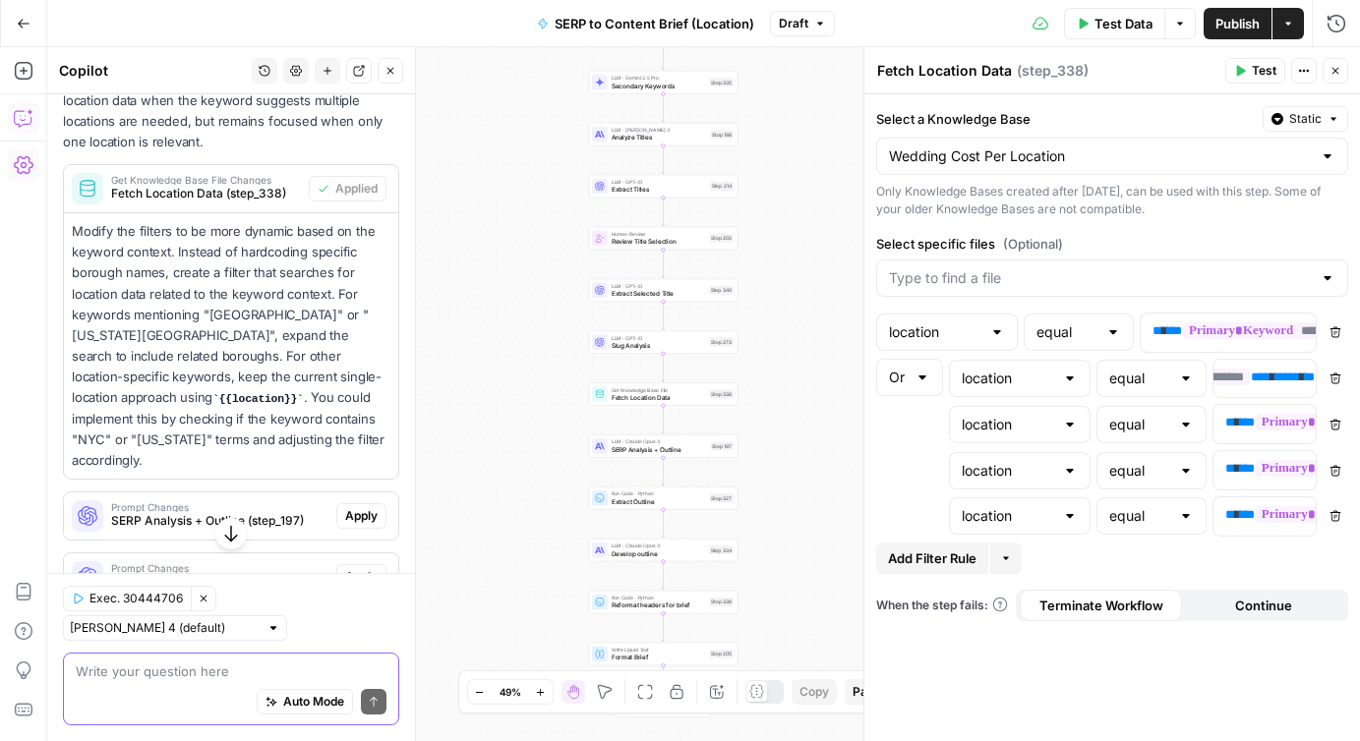
click at [129, 664] on textarea at bounding box center [231, 672] width 311 height 20
drag, startPoint x: 236, startPoint y: 672, endPoint x: 423, endPoint y: 672, distance: 186.8
click at [416, 672] on div "Copilot History Settings New chat Detach Close Hi! How can I help with your wor…" at bounding box center [231, 394] width 369 height 694
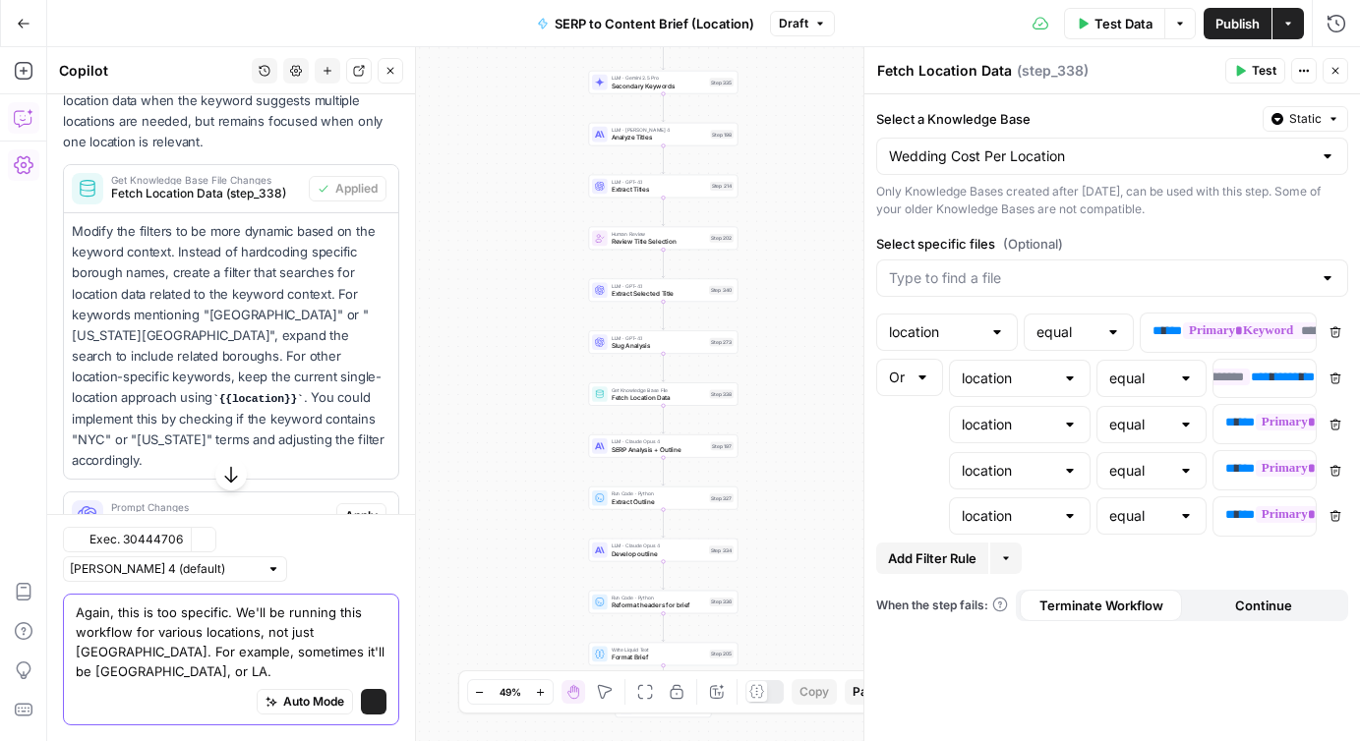
type textarea "Again, this is too specific. We'll be running this workflow for various locatio…"
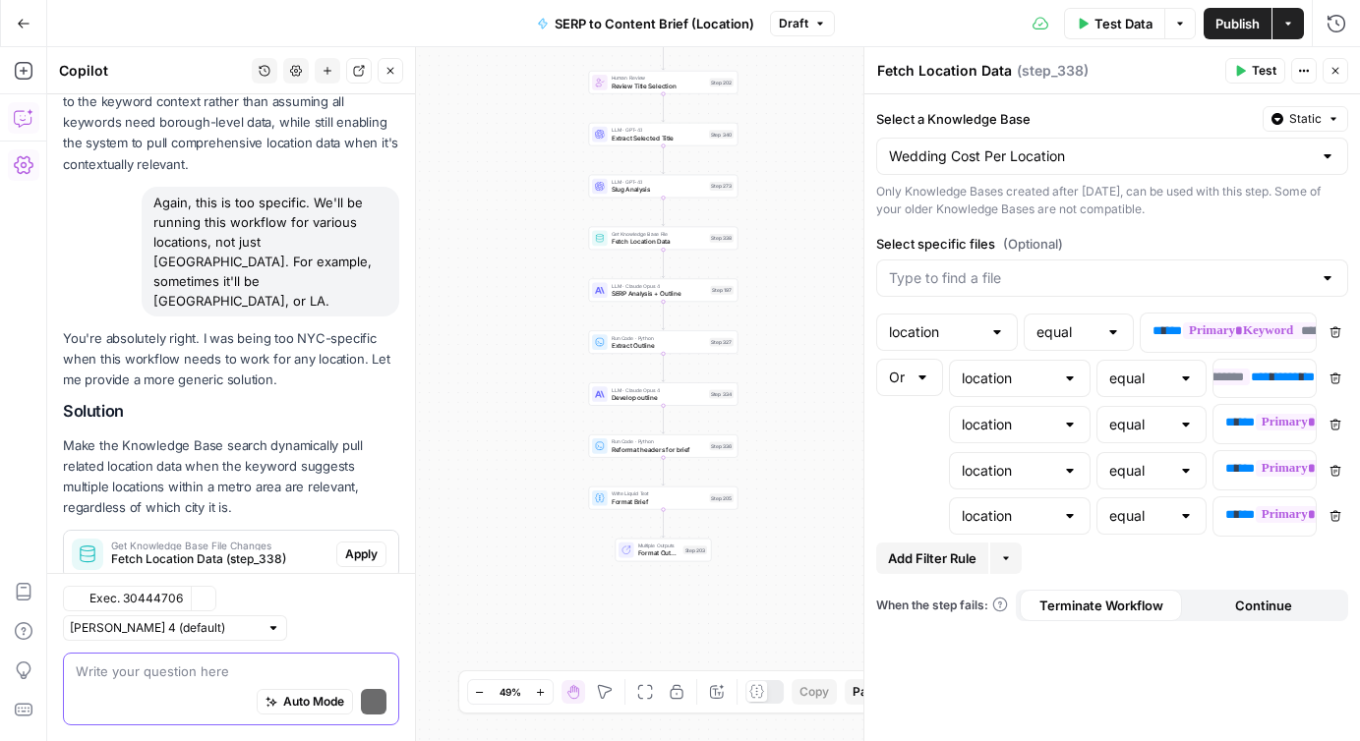
scroll to position [2449, 0]
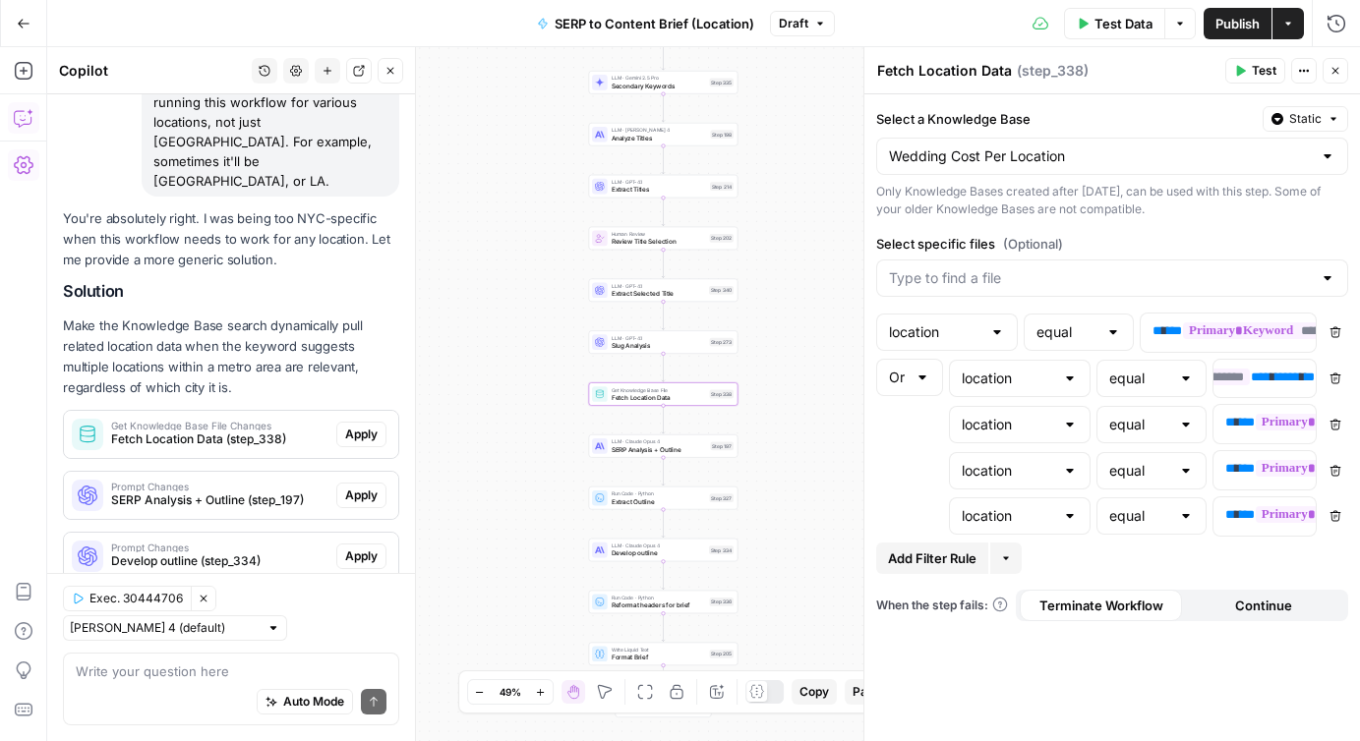
click at [357, 426] on span "Apply" at bounding box center [361, 435] width 32 height 18
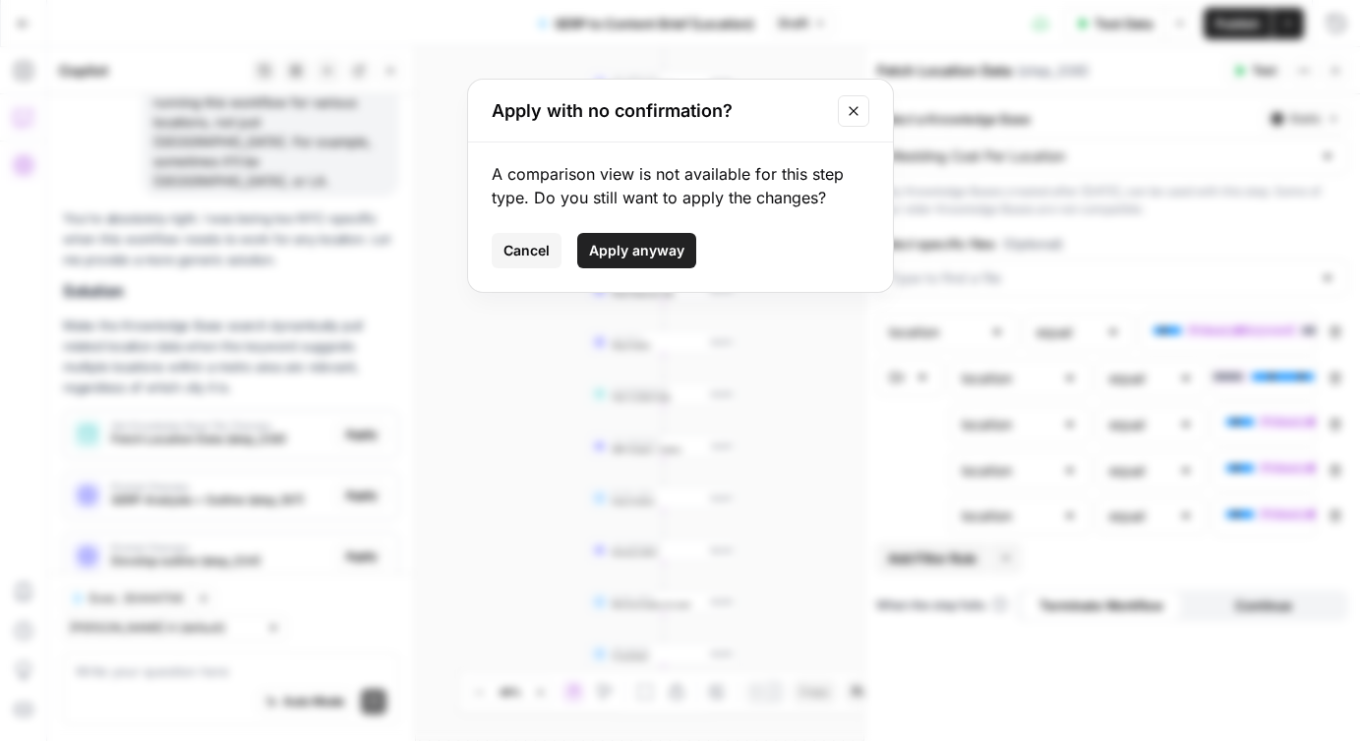
click at [624, 248] on span "Apply anyway" at bounding box center [636, 251] width 95 height 20
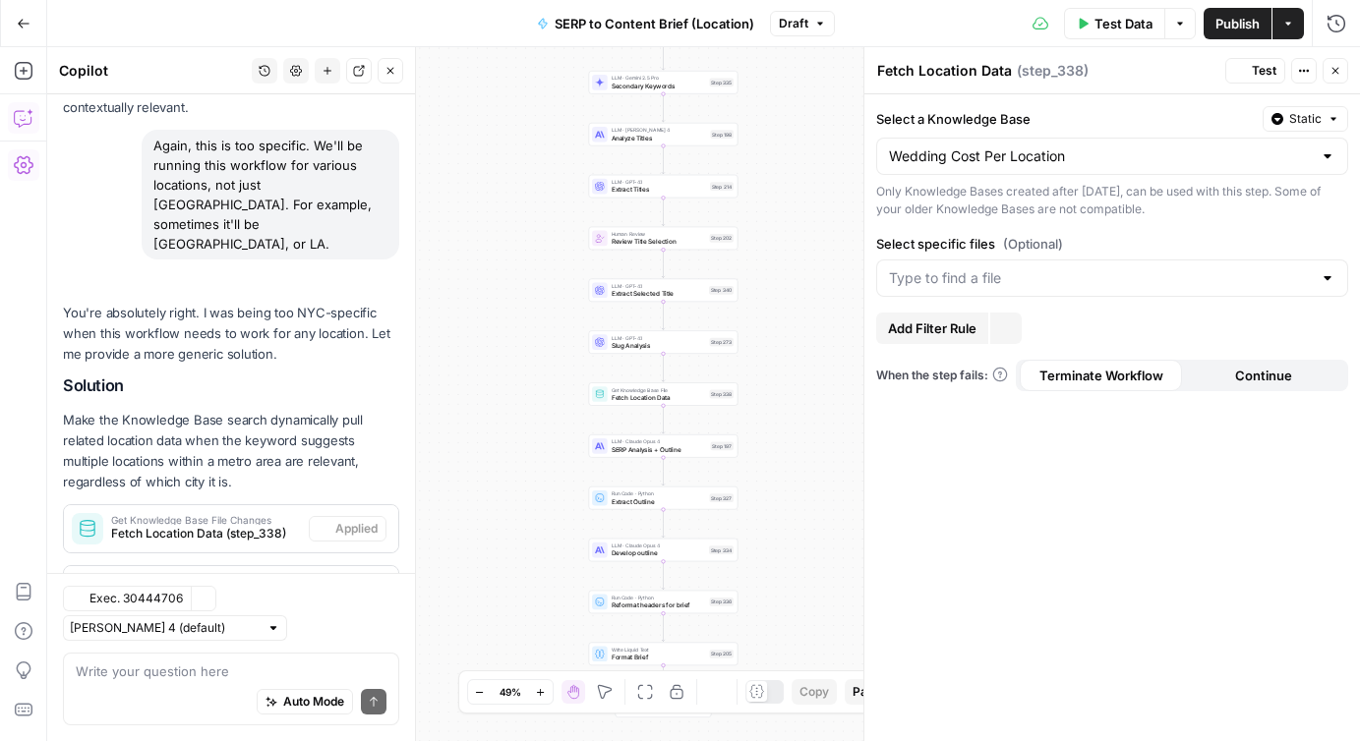
scroll to position [2480, 0]
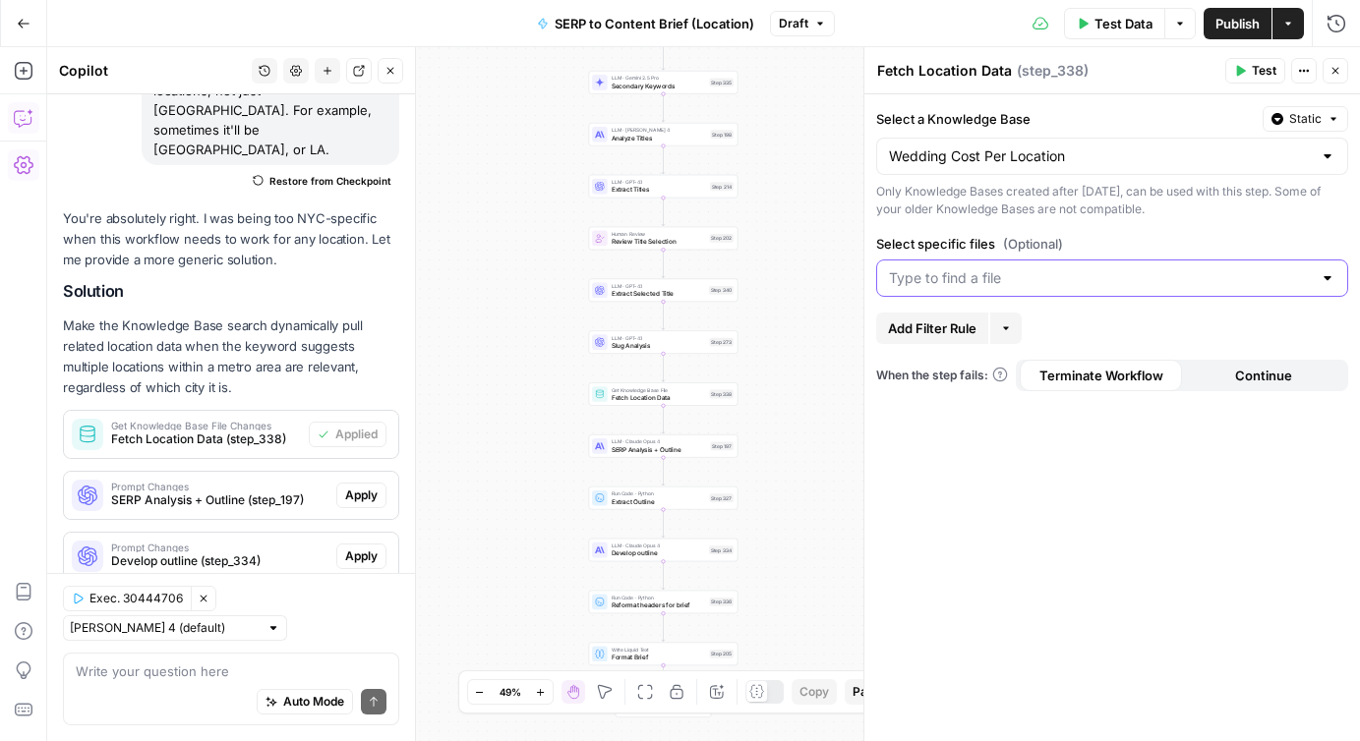
click at [916, 280] on input "Select specific files (Optional)" at bounding box center [1100, 278] width 423 height 20
click at [223, 421] on span "Get Knowledge Base File Changes" at bounding box center [206, 426] width 190 height 10
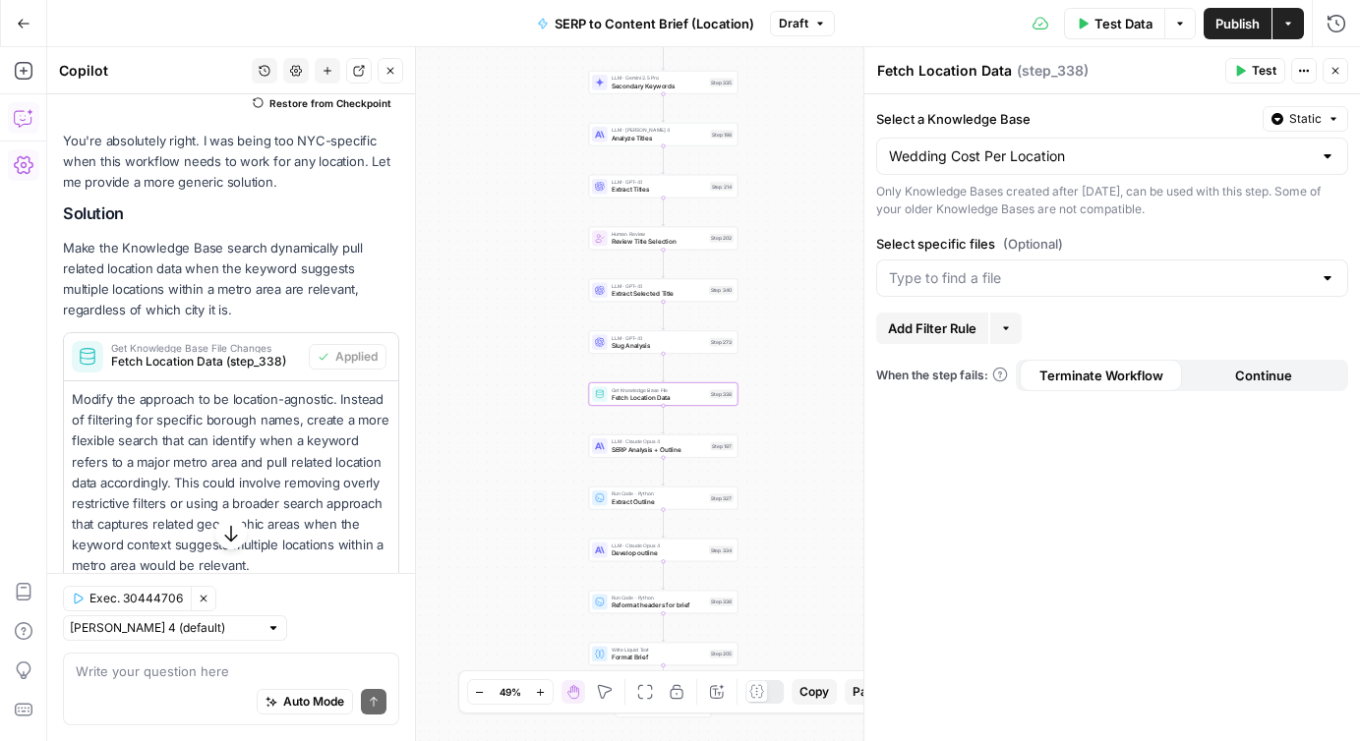
scroll to position [2559, 0]
click at [216, 617] on span "SERP Analysis + Outline (step_197)" at bounding box center [219, 626] width 217 height 18
click at [621, 346] on span "Fetch Location Data" at bounding box center [659, 346] width 94 height 10
click at [618, 341] on span "Fetch Location Data" at bounding box center [659, 346] width 94 height 10
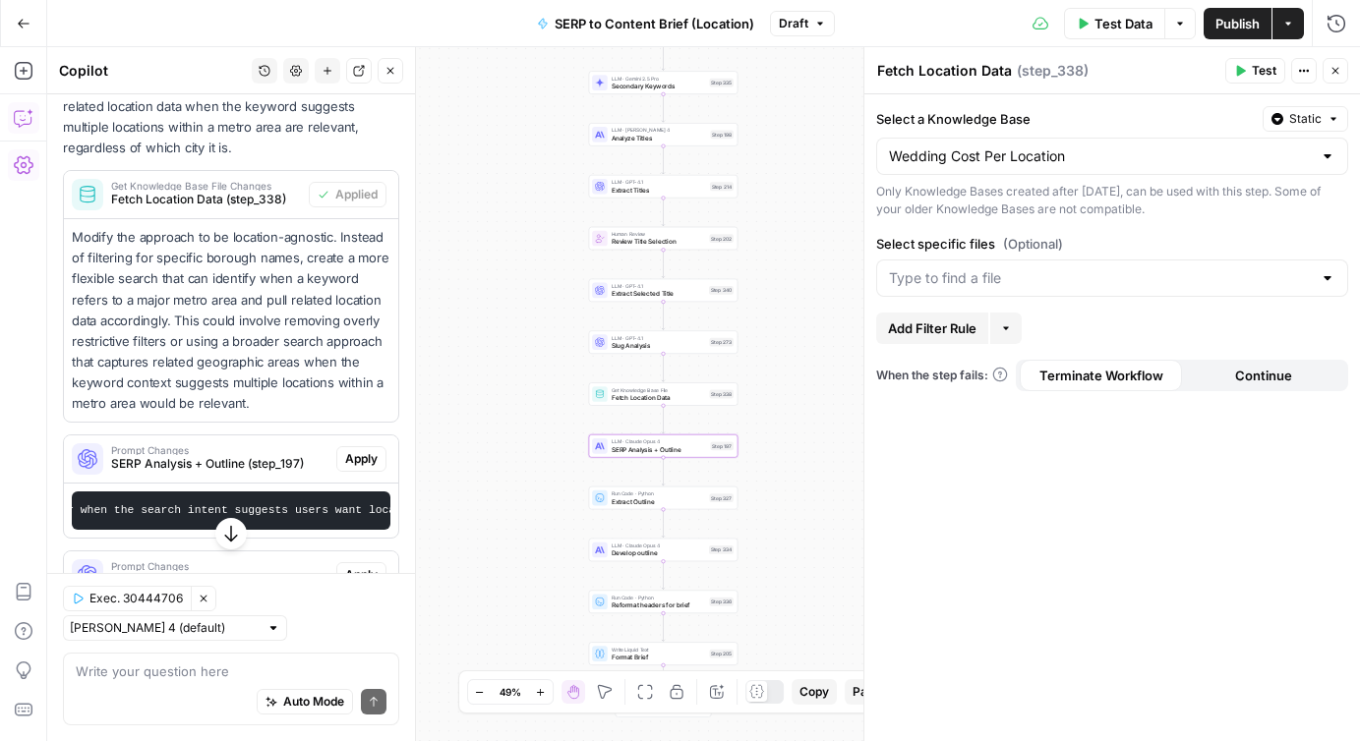
scroll to position [2739, 0]
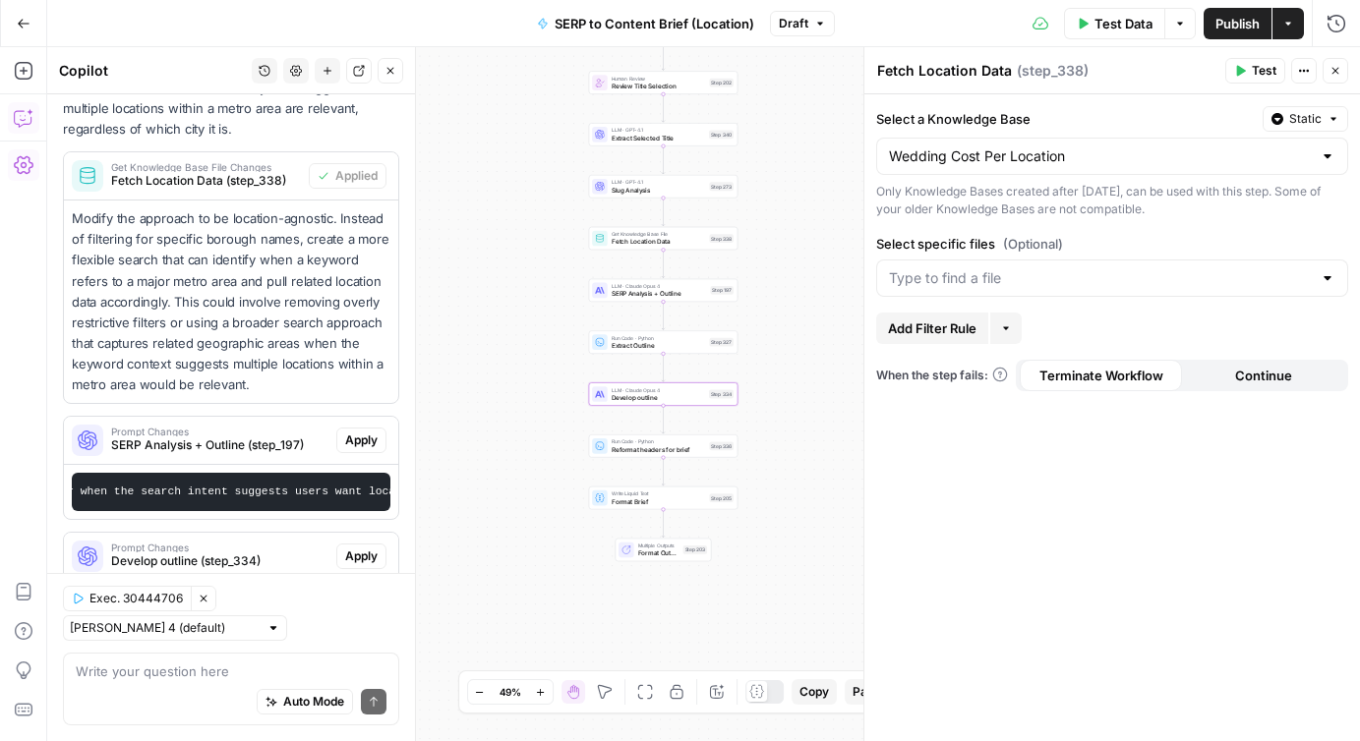
click at [191, 553] on span "Develop outline (step_334)" at bounding box center [219, 562] width 217 height 18
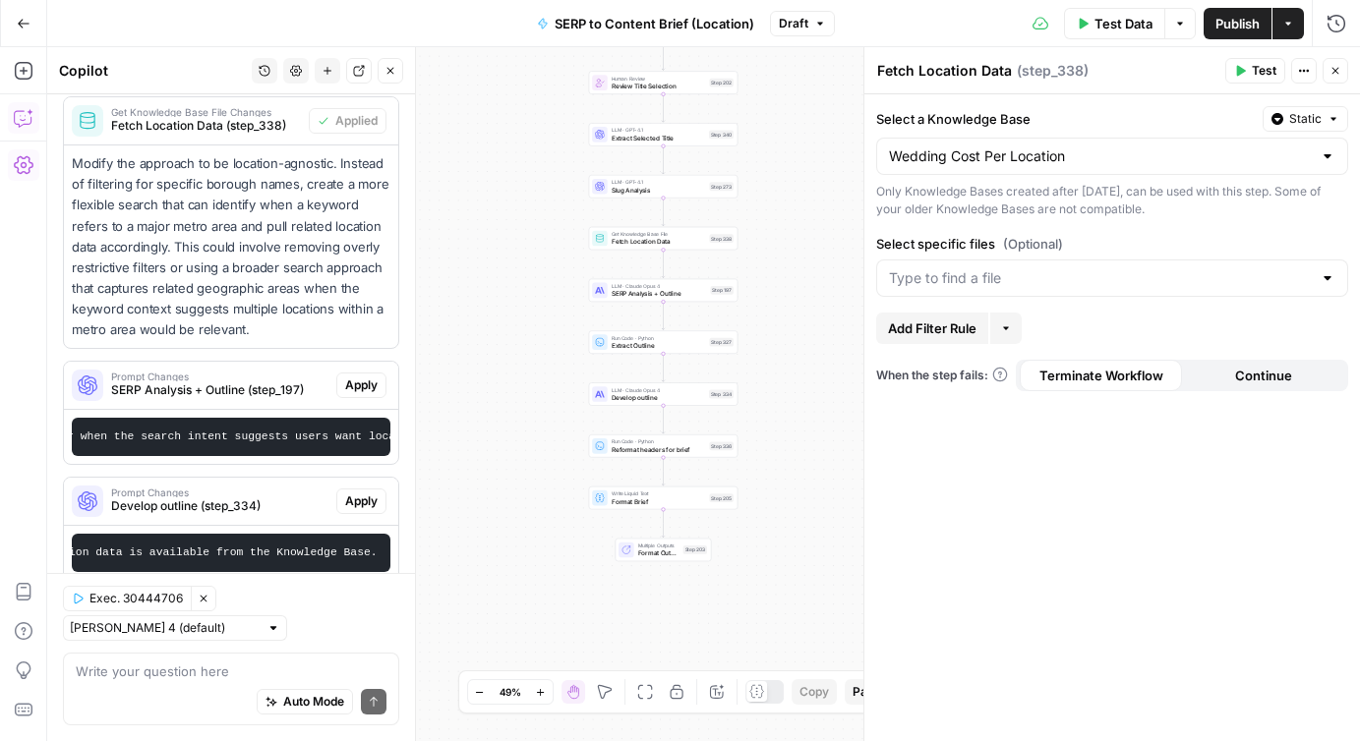
click at [796, 23] on span "Draft" at bounding box center [794, 24] width 30 height 18
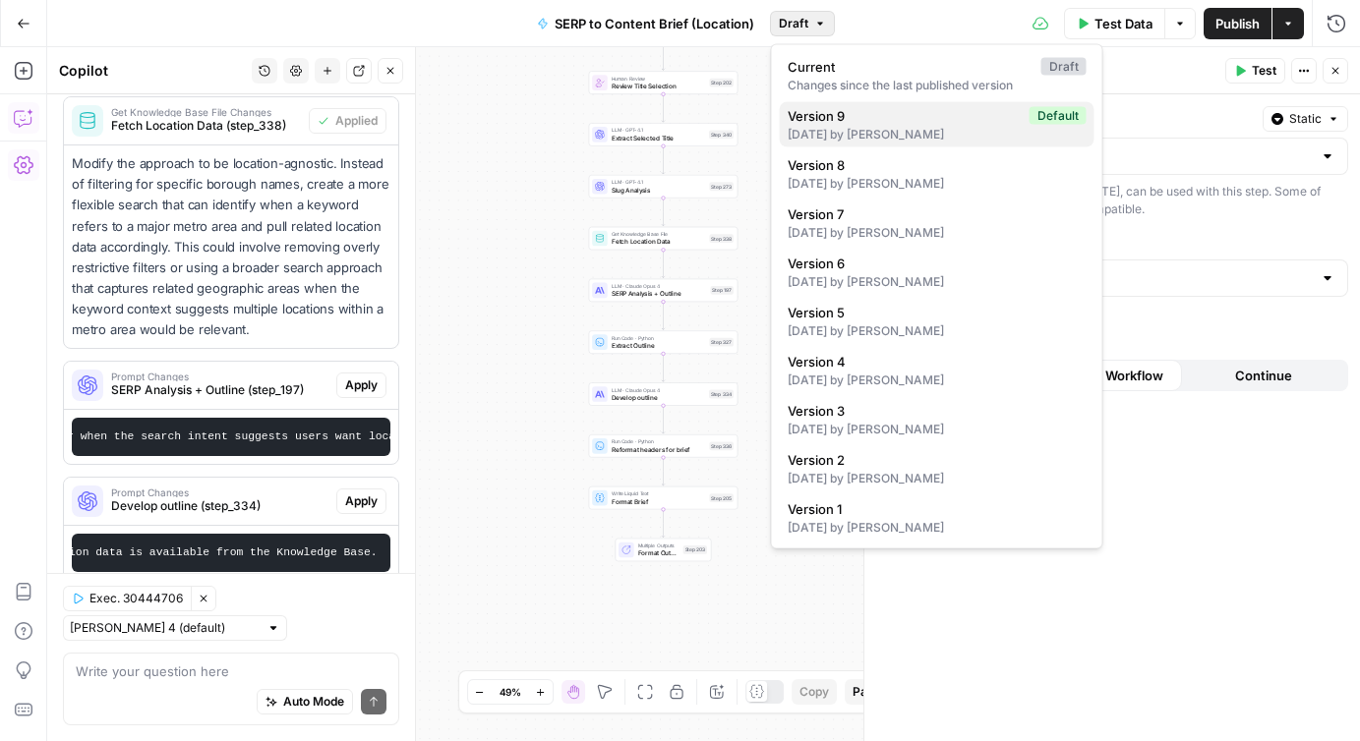
click at [844, 120] on span "Version 9" at bounding box center [905, 116] width 234 height 20
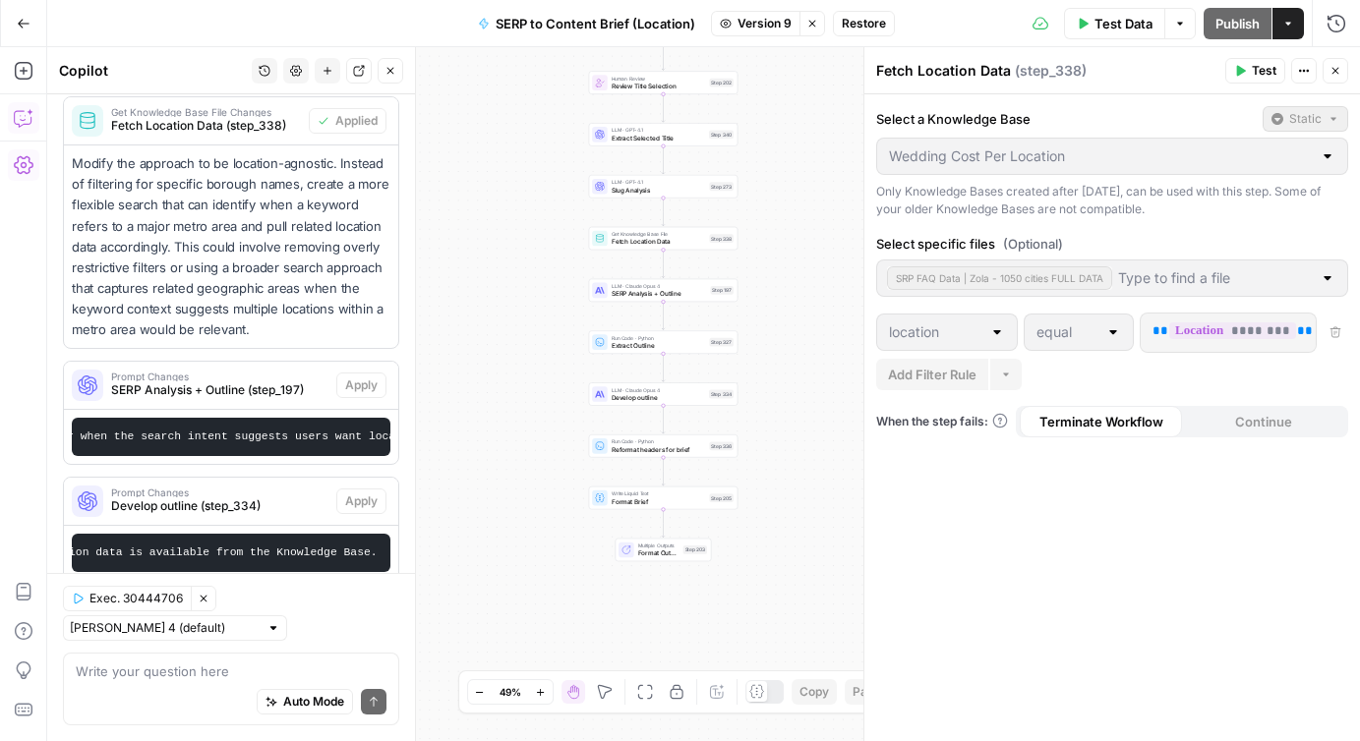
click at [867, 21] on span "Restore" at bounding box center [864, 24] width 44 height 18
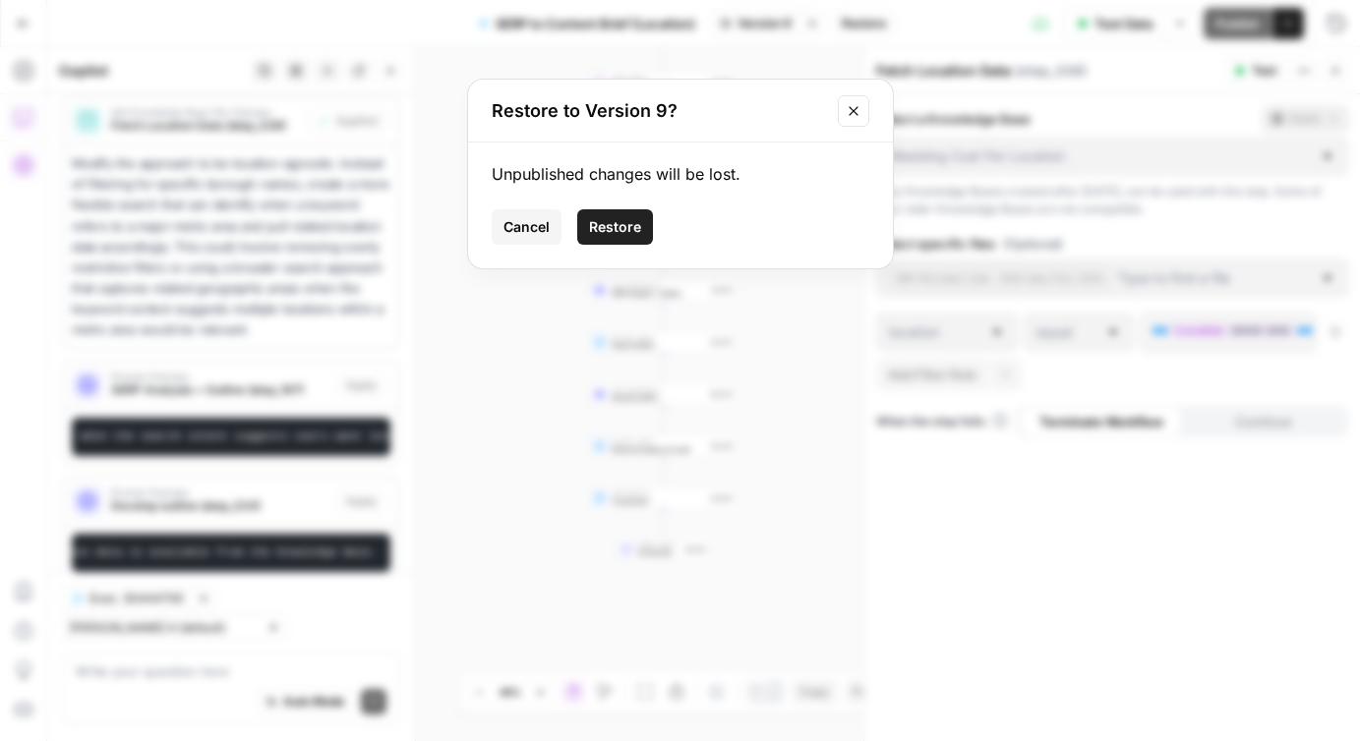
click at [622, 219] on span "Restore" at bounding box center [615, 227] width 52 height 20
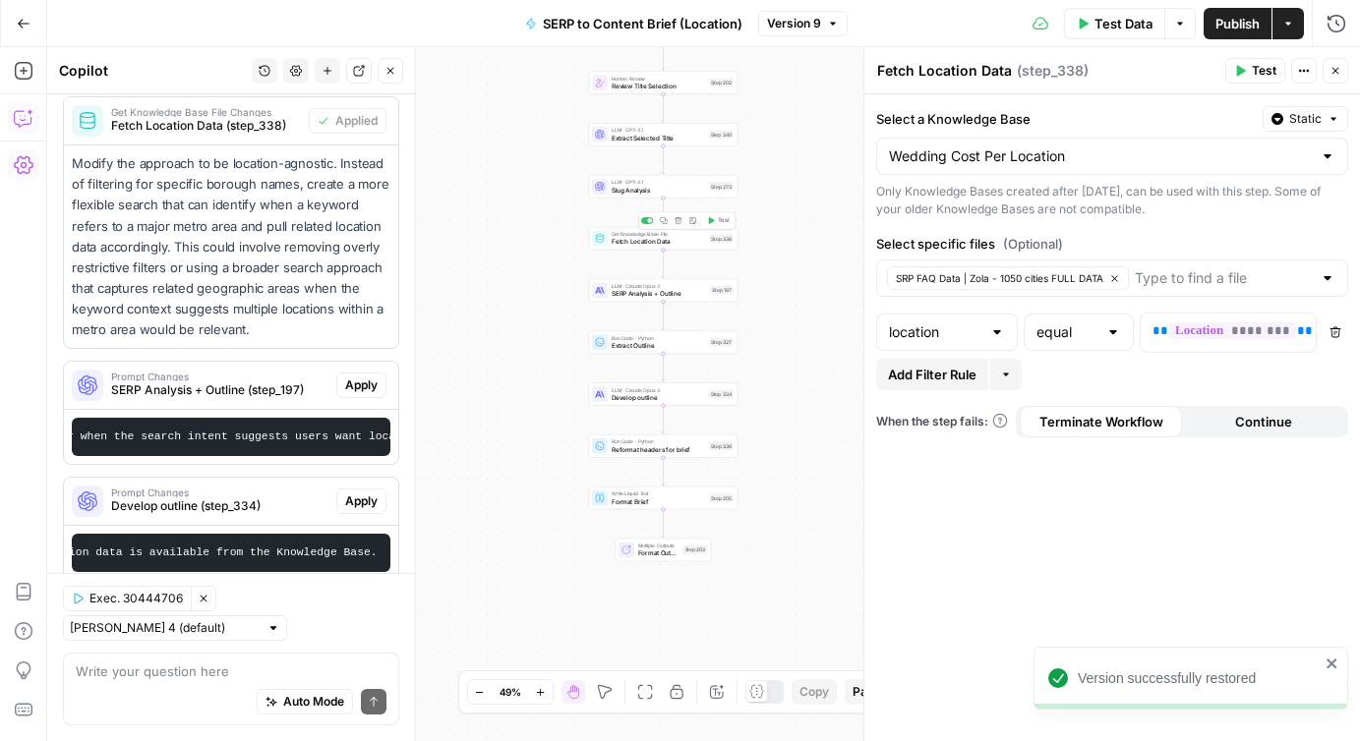
click at [628, 241] on span "Fetch Location Data" at bounding box center [659, 242] width 94 height 10
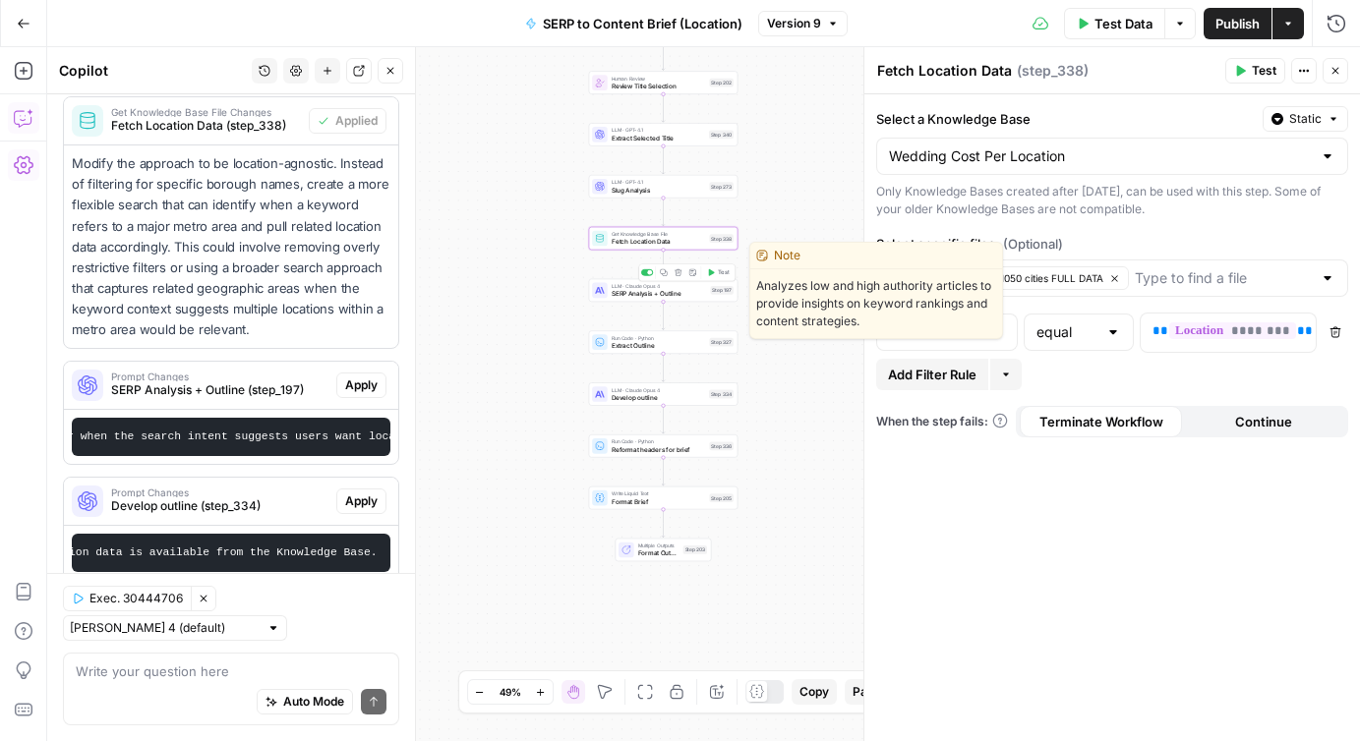
click at [649, 291] on span "SERP Analysis + Outline" at bounding box center [659, 294] width 95 height 10
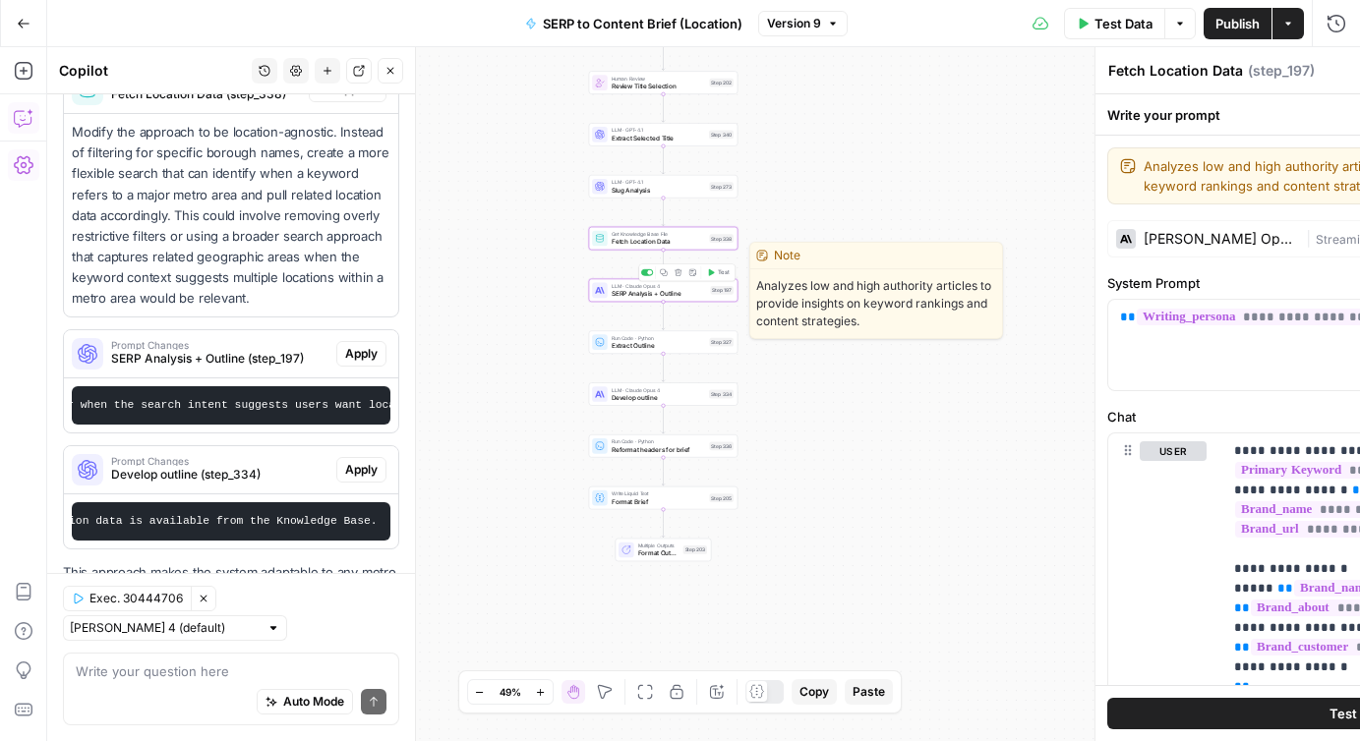
type textarea "SERP Analysis + Outline"
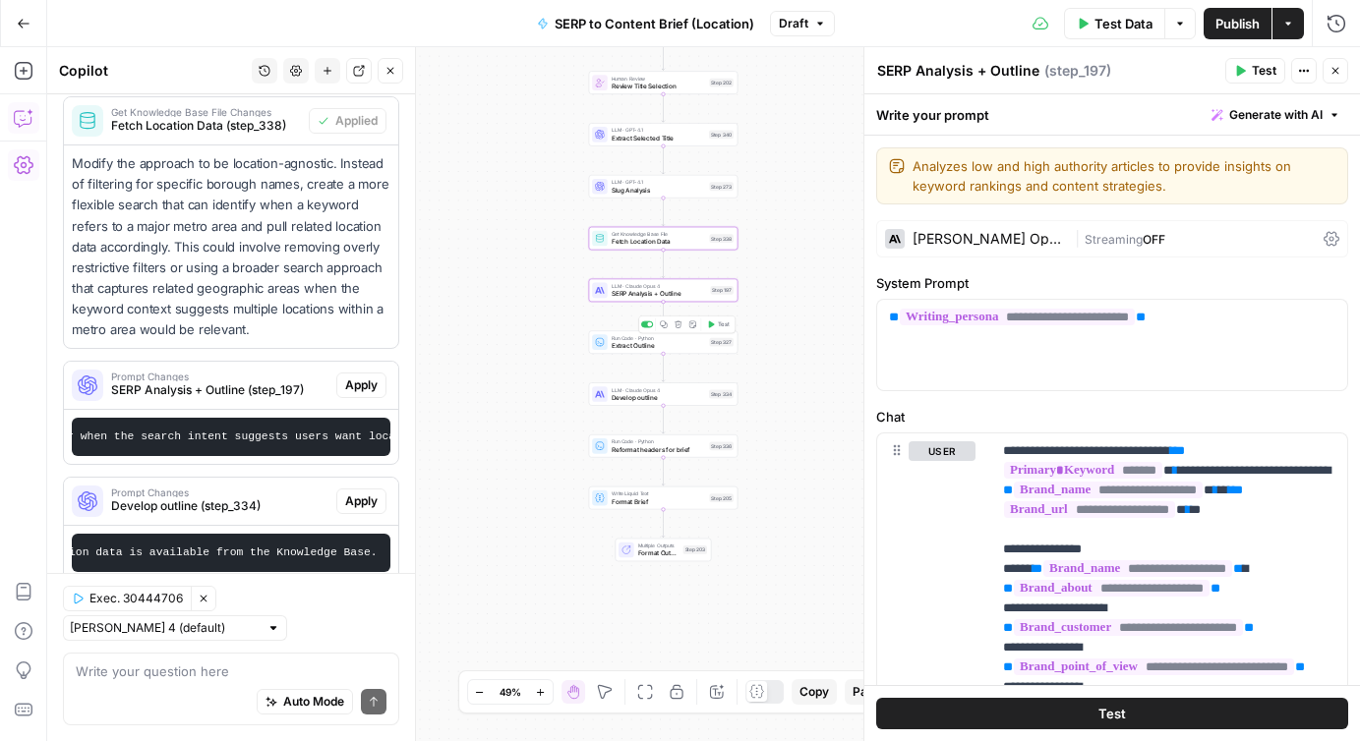
click at [626, 342] on span "Extract Outline" at bounding box center [659, 346] width 94 height 10
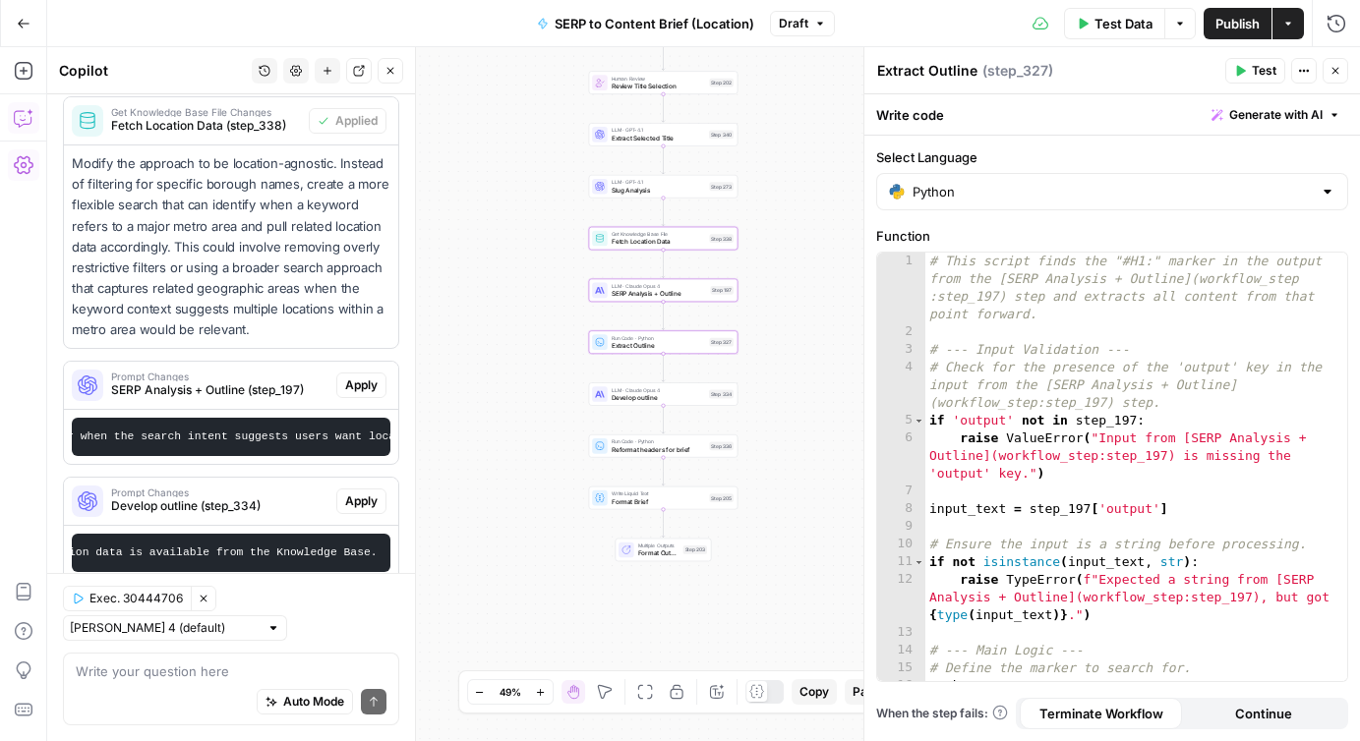
click at [1307, 72] on icon "button" at bounding box center [1304, 71] width 12 height 12
click at [1179, 25] on icon "button" at bounding box center [1180, 24] width 12 height 12
click at [1129, 95] on span "View Last Test" at bounding box center [1125, 98] width 87 height 20
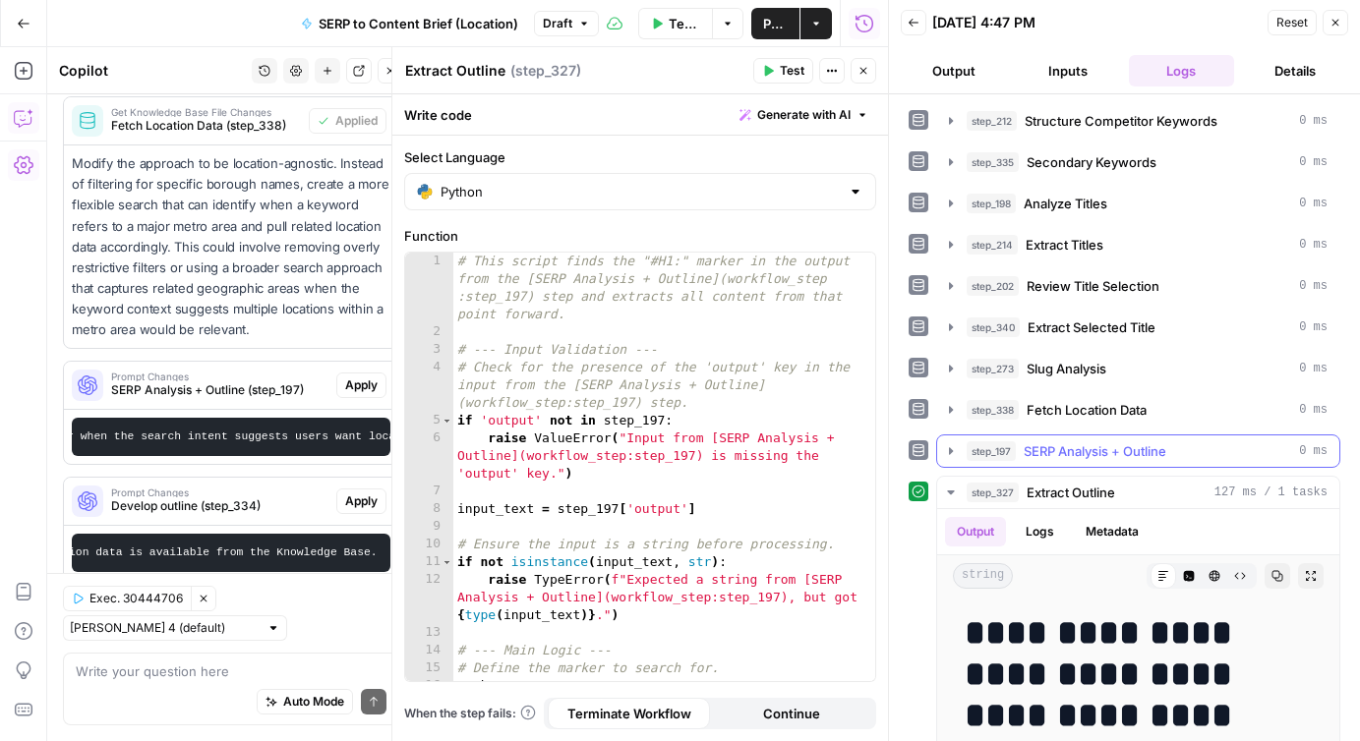
scroll to position [270, 0]
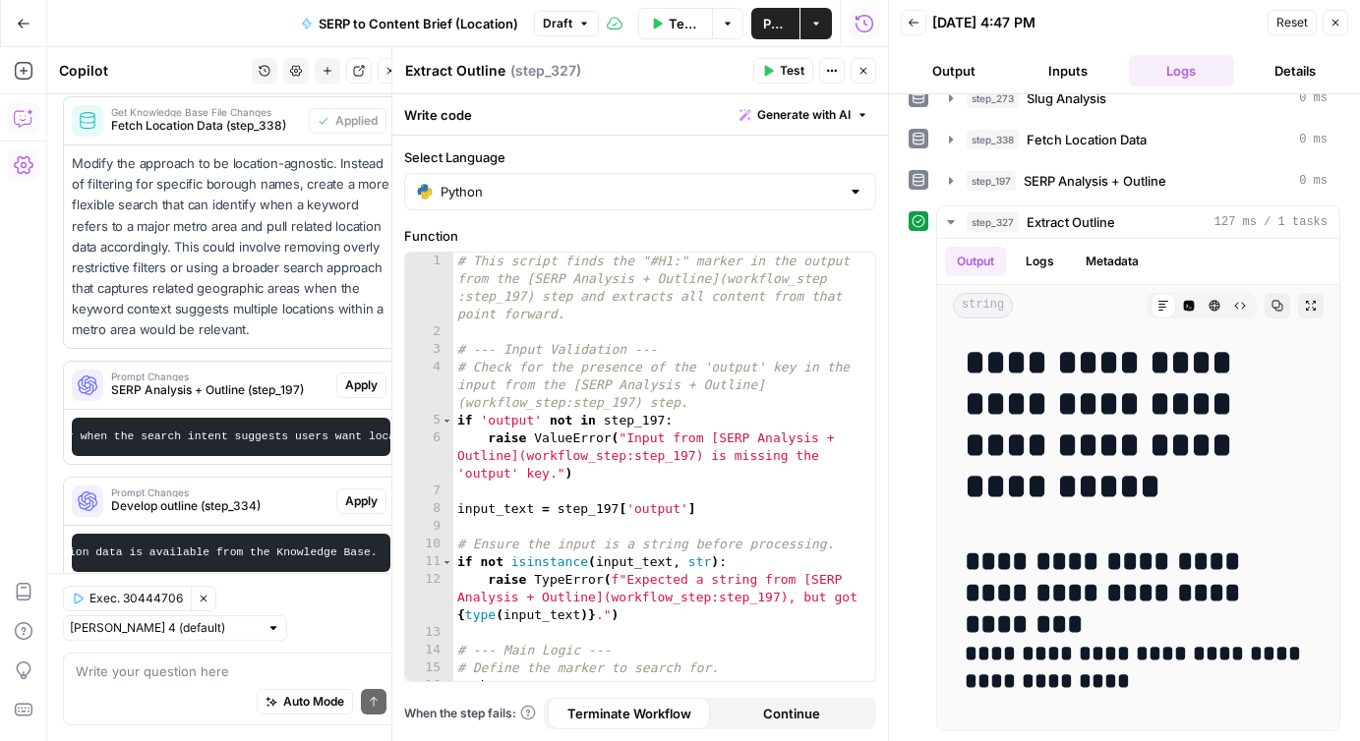
click at [864, 78] on button "Close" at bounding box center [864, 71] width 26 height 26
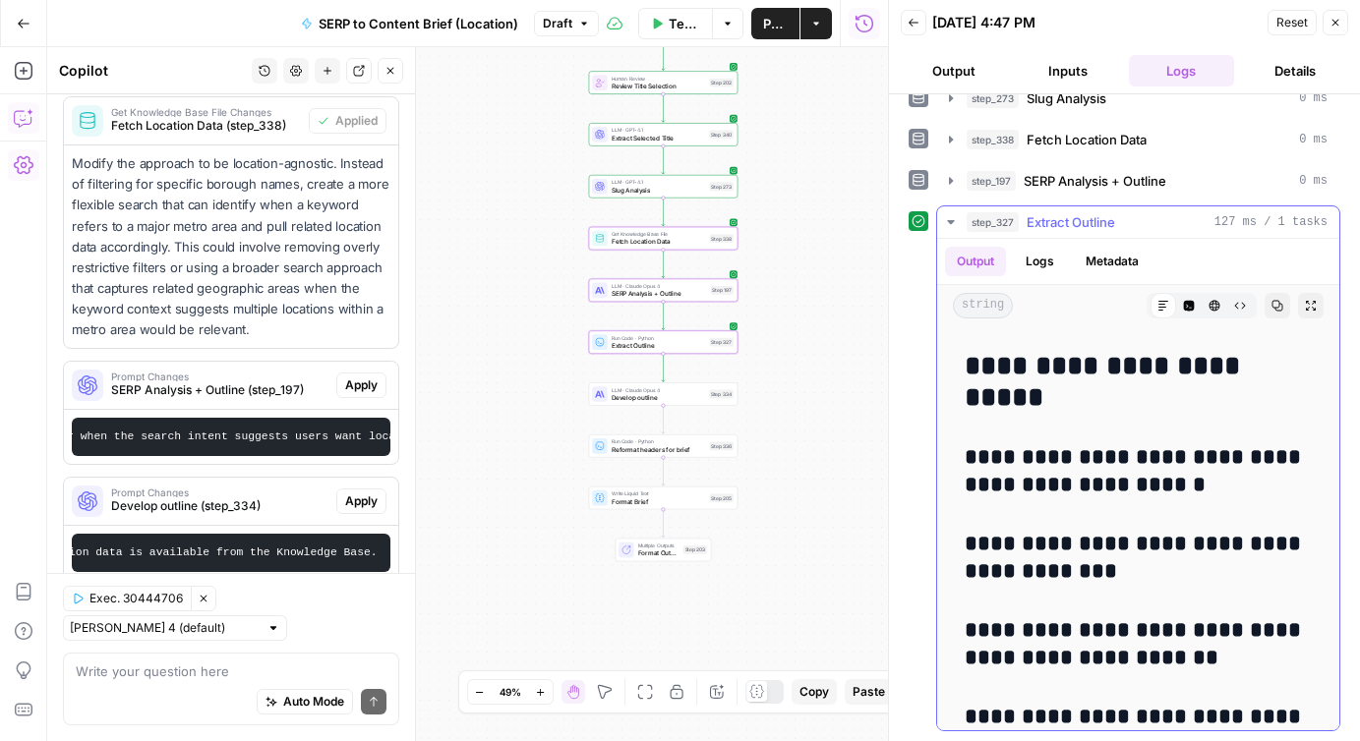
scroll to position [1769, 0]
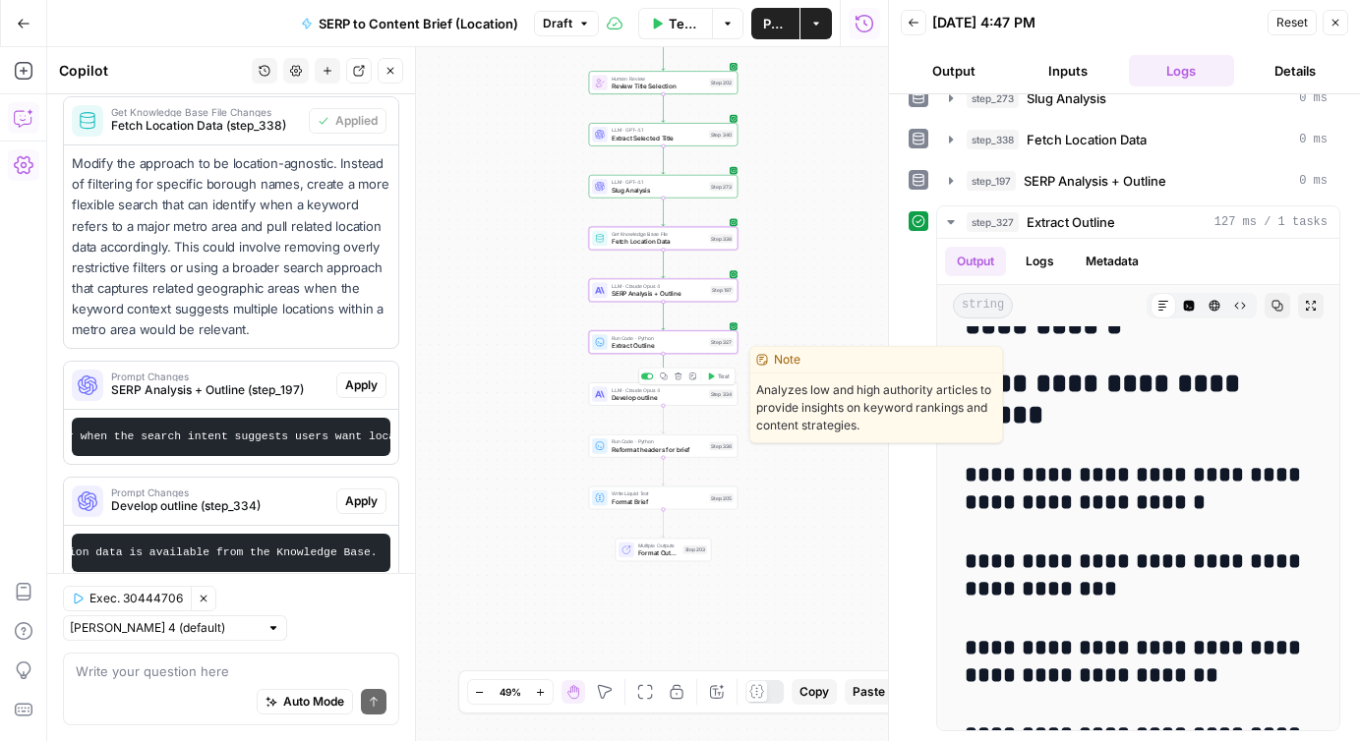
click at [711, 375] on icon "button" at bounding box center [712, 376] width 6 height 7
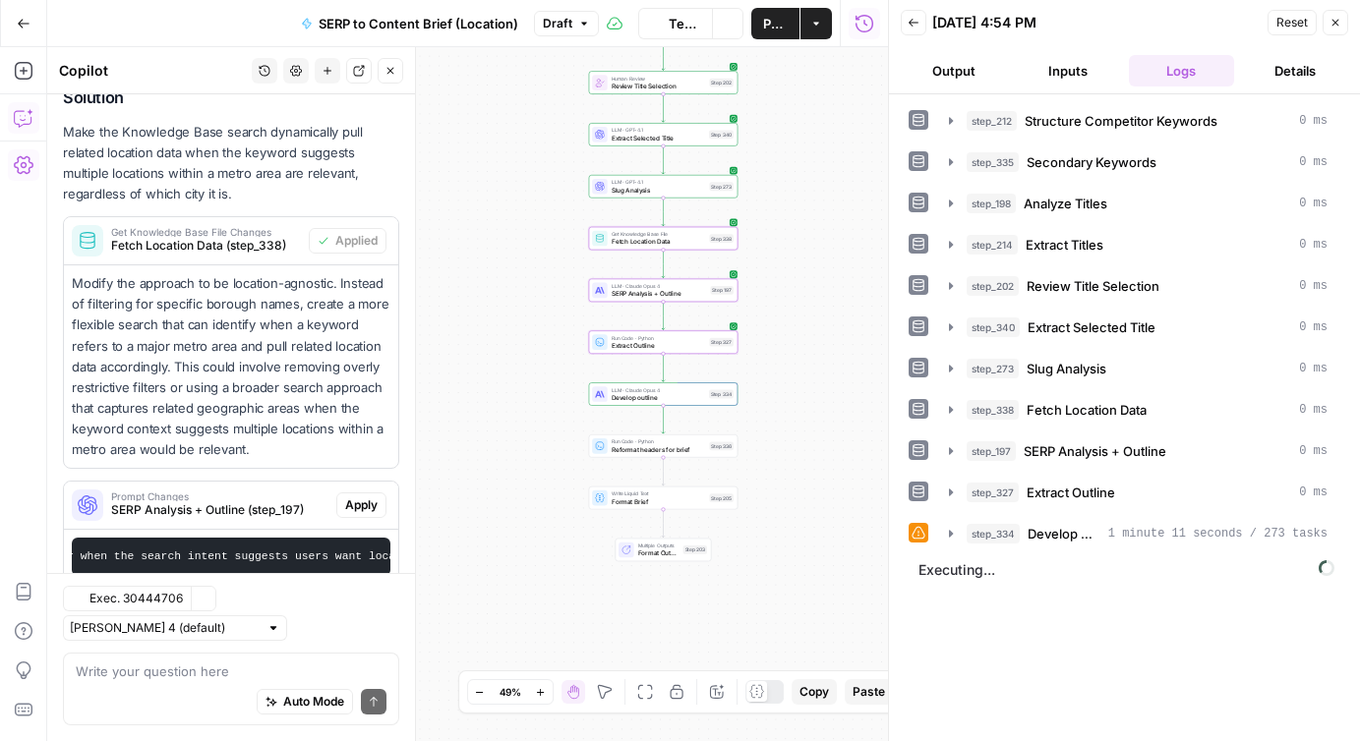
scroll to position [2762, 0]
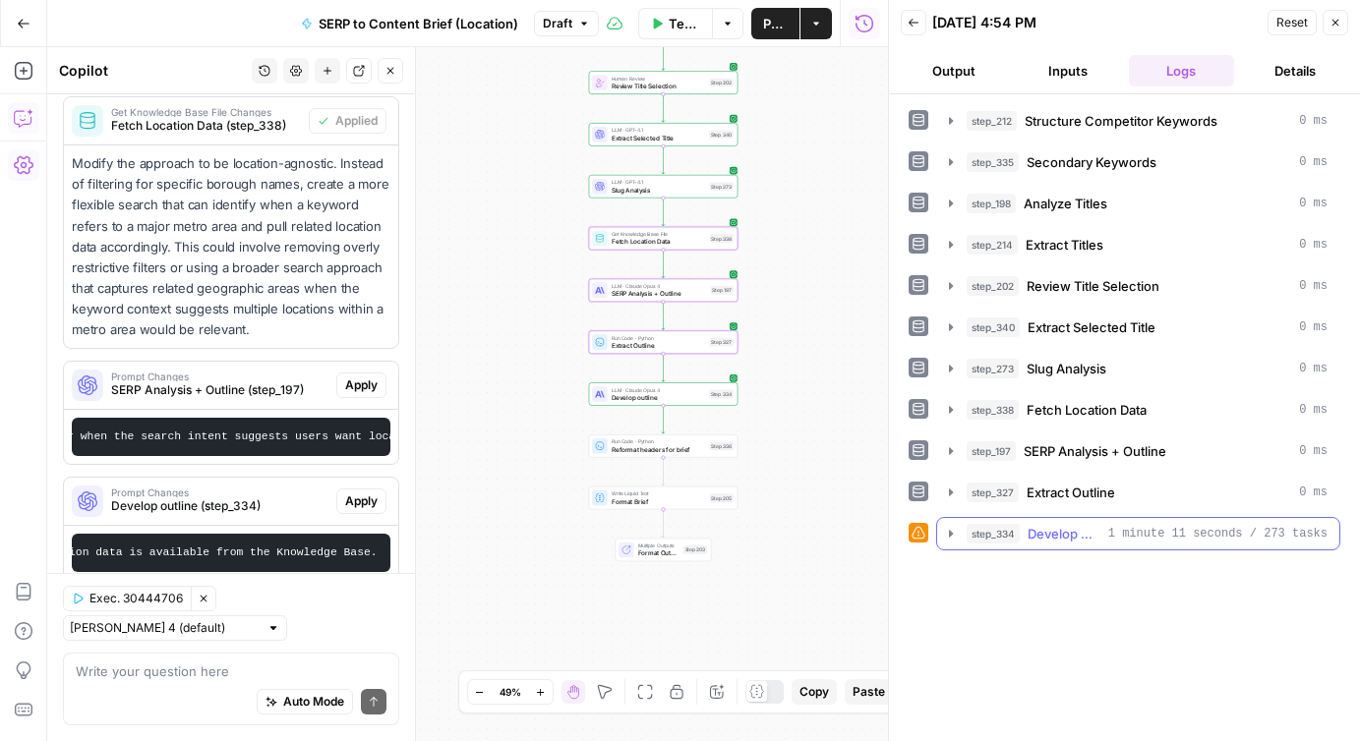
click at [944, 533] on icon "button" at bounding box center [951, 534] width 16 height 16
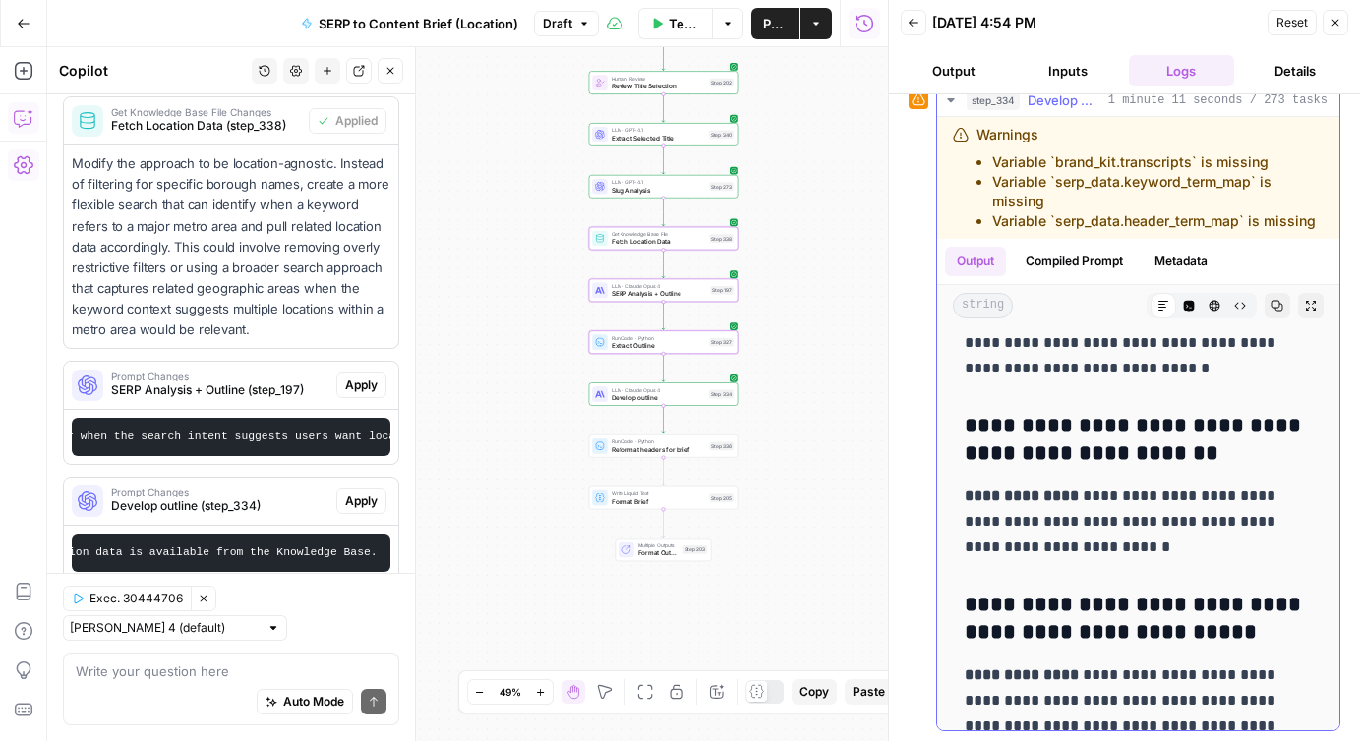
scroll to position [8055, 0]
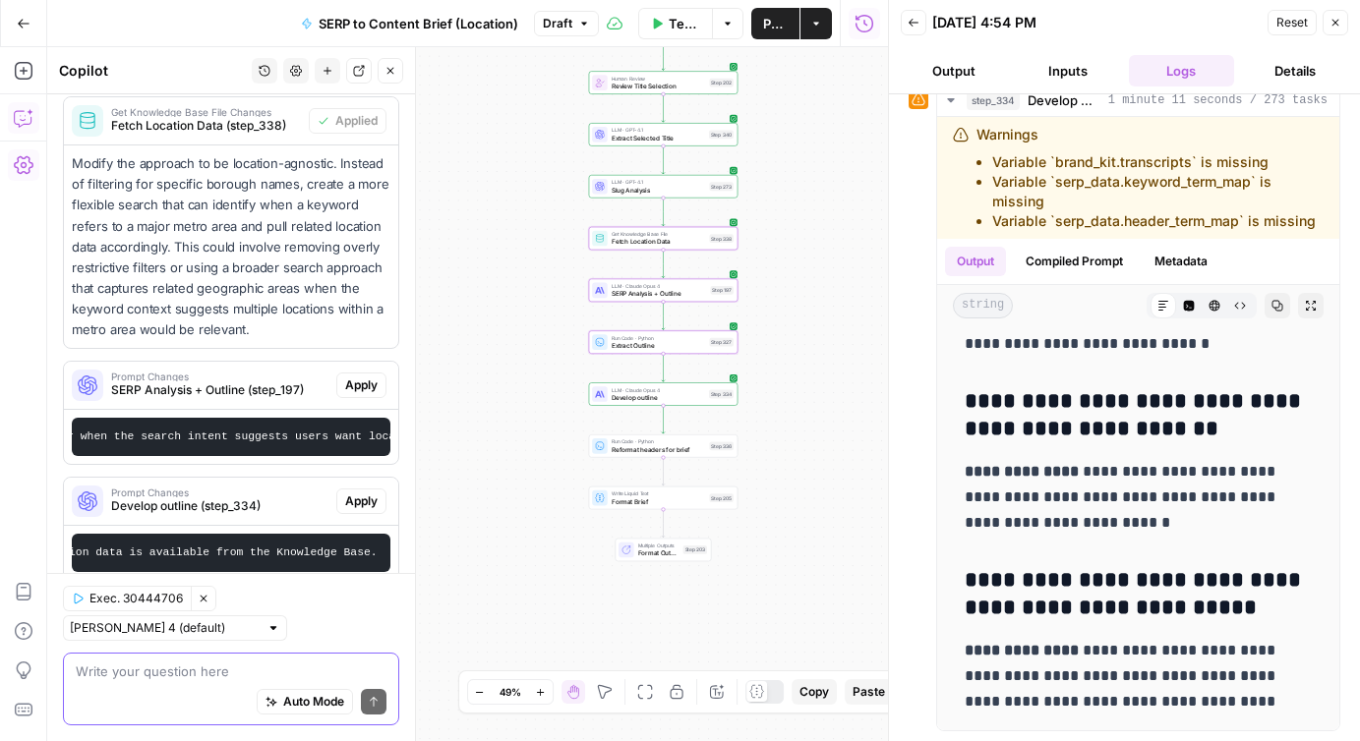
click at [214, 674] on textarea at bounding box center [231, 672] width 311 height 20
type textarea "I feel like the outline is missing"
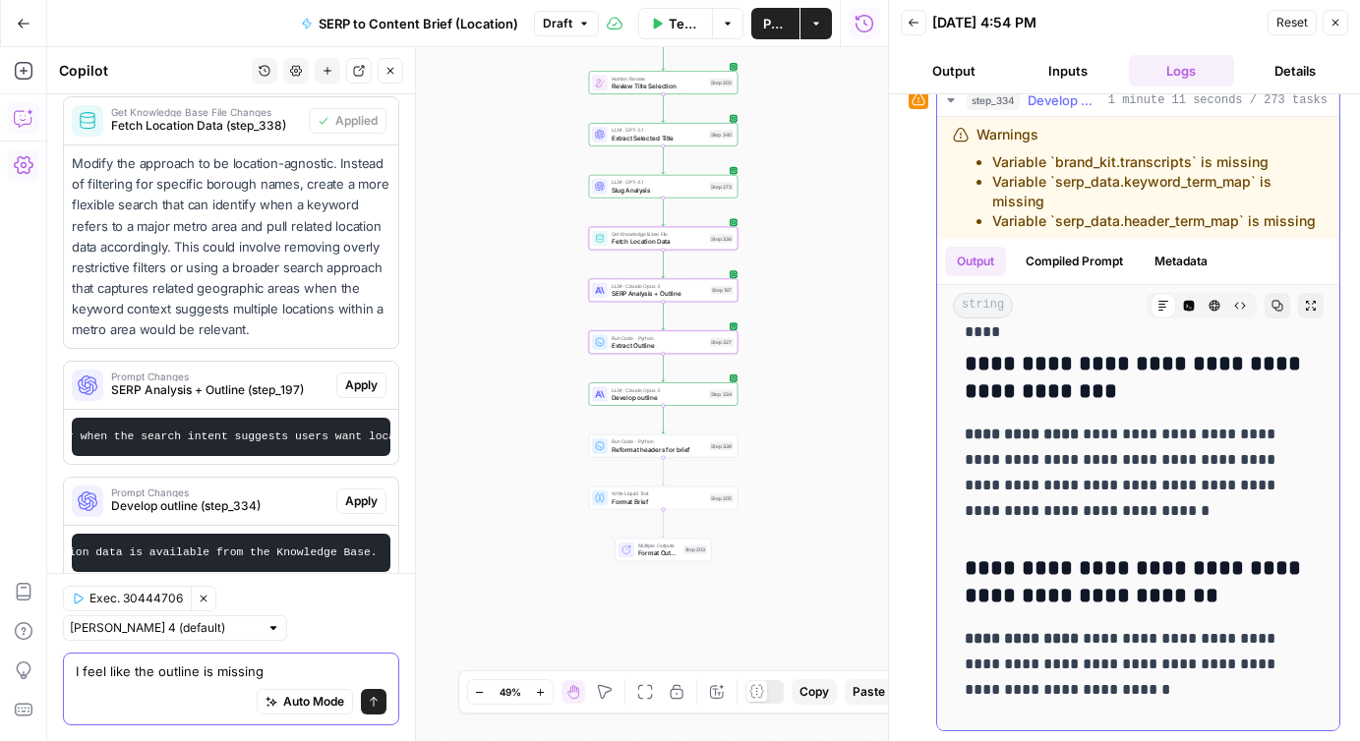
scroll to position [7881, 0]
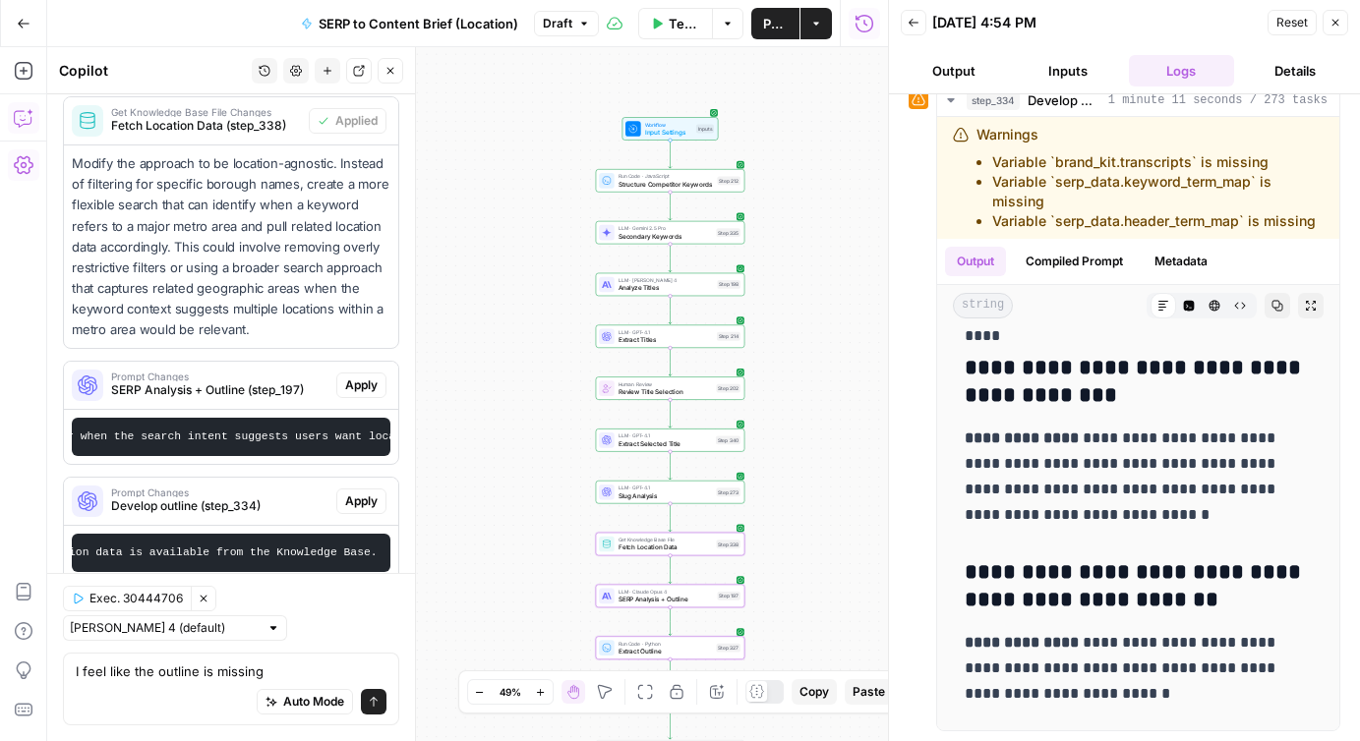
drag, startPoint x: 810, startPoint y: 171, endPoint x: 817, endPoint y: 477, distance: 305.9
click at [817, 477] on div "Workflow Input Settings Inputs Run Code · JavaScript Structure Competitor Keywo…" at bounding box center [467, 394] width 841 height 694
click at [635, 185] on span "Structure Competitor Keywords" at bounding box center [666, 184] width 95 height 10
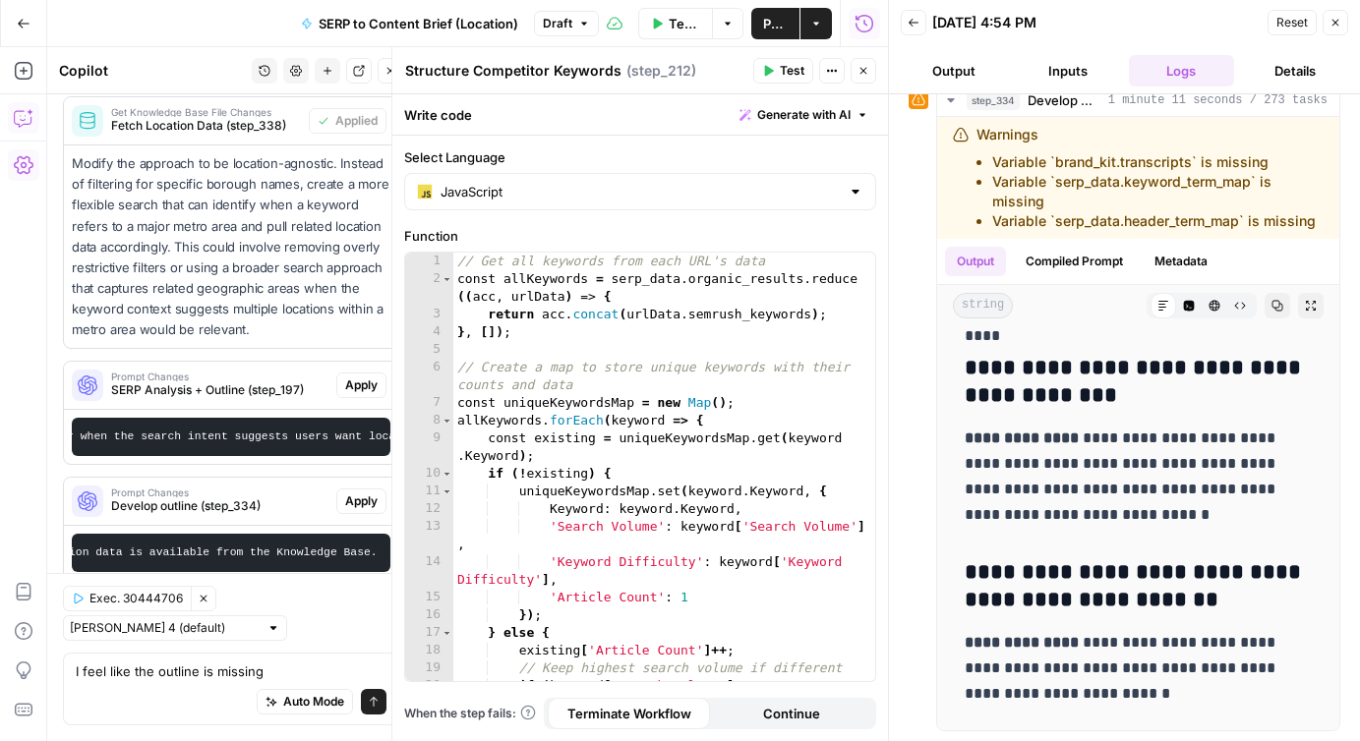
click at [857, 65] on icon "button" at bounding box center [863, 71] width 12 height 12
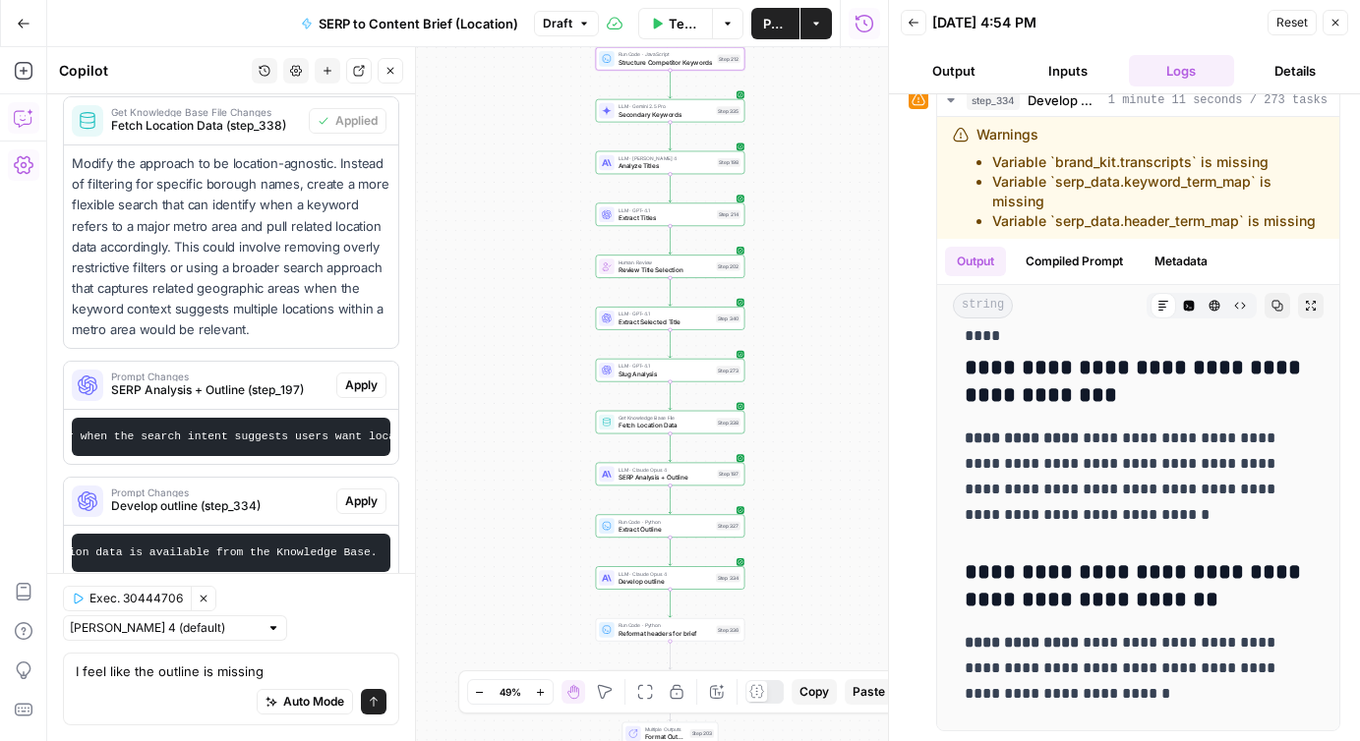
drag, startPoint x: 826, startPoint y: 432, endPoint x: 826, endPoint y: 285, distance: 146.5
click at [826, 285] on div "Workflow Input Settings Inputs Run Code · JavaScript Structure Competitor Keywo…" at bounding box center [467, 394] width 841 height 694
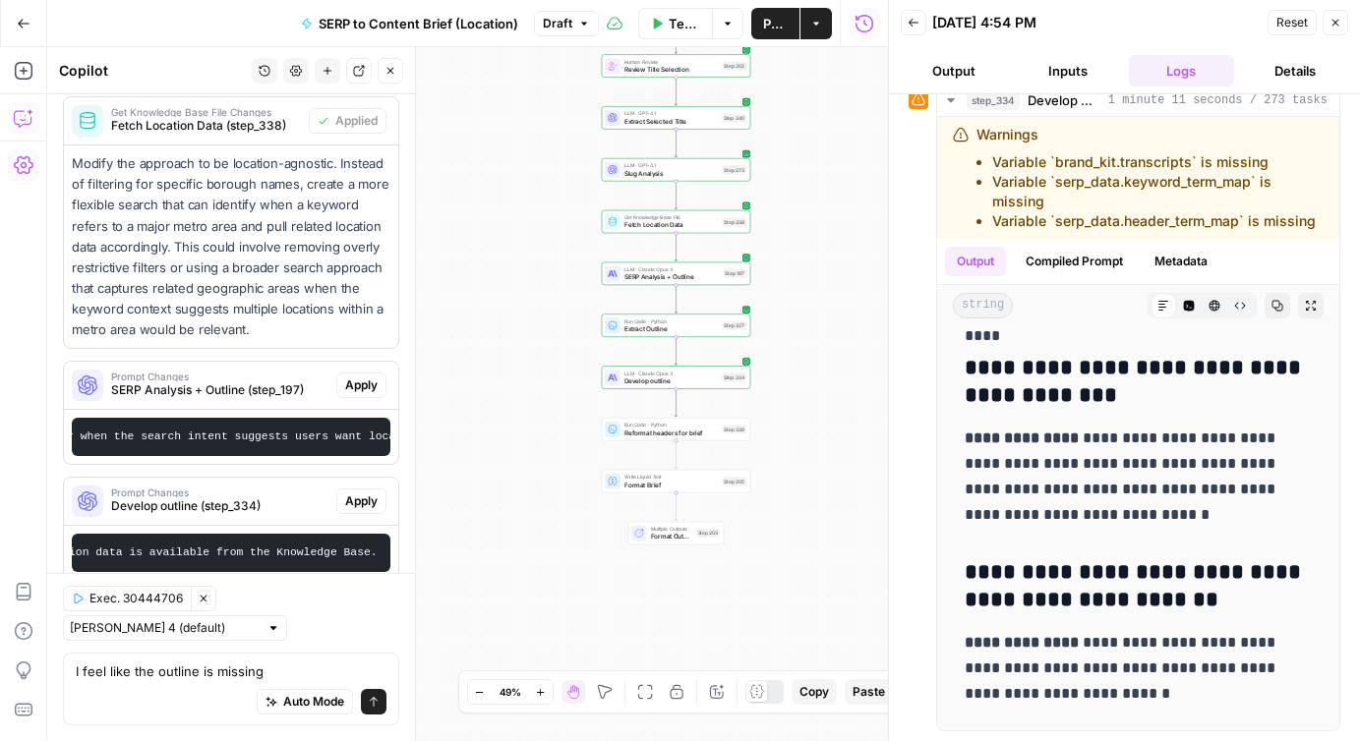
drag, startPoint x: 825, startPoint y: 436, endPoint x: 831, endPoint y: 260, distance: 176.1
click at [831, 260] on div "Workflow Input Settings Inputs Run Code · JavaScript Structure Competitor Keywo…" at bounding box center [467, 394] width 841 height 694
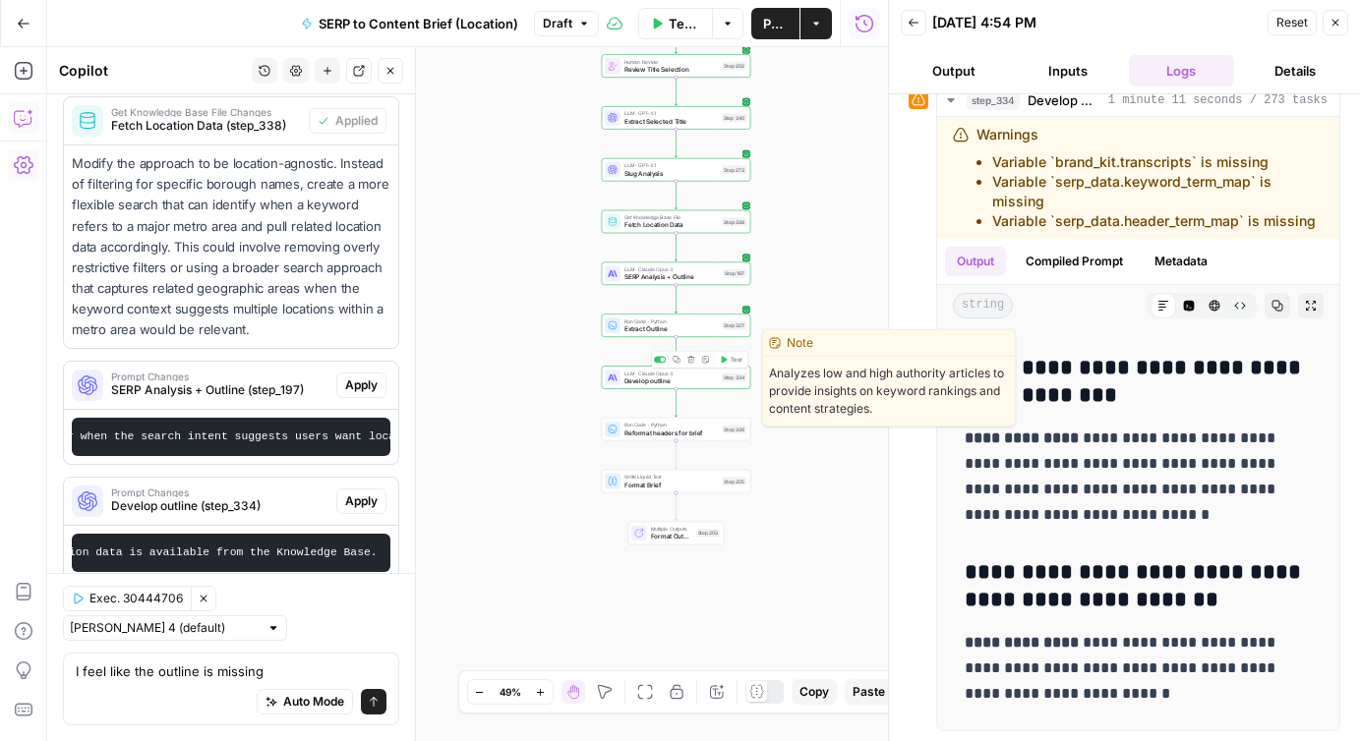
click at [676, 381] on span "Develop outline" at bounding box center [670, 382] width 93 height 10
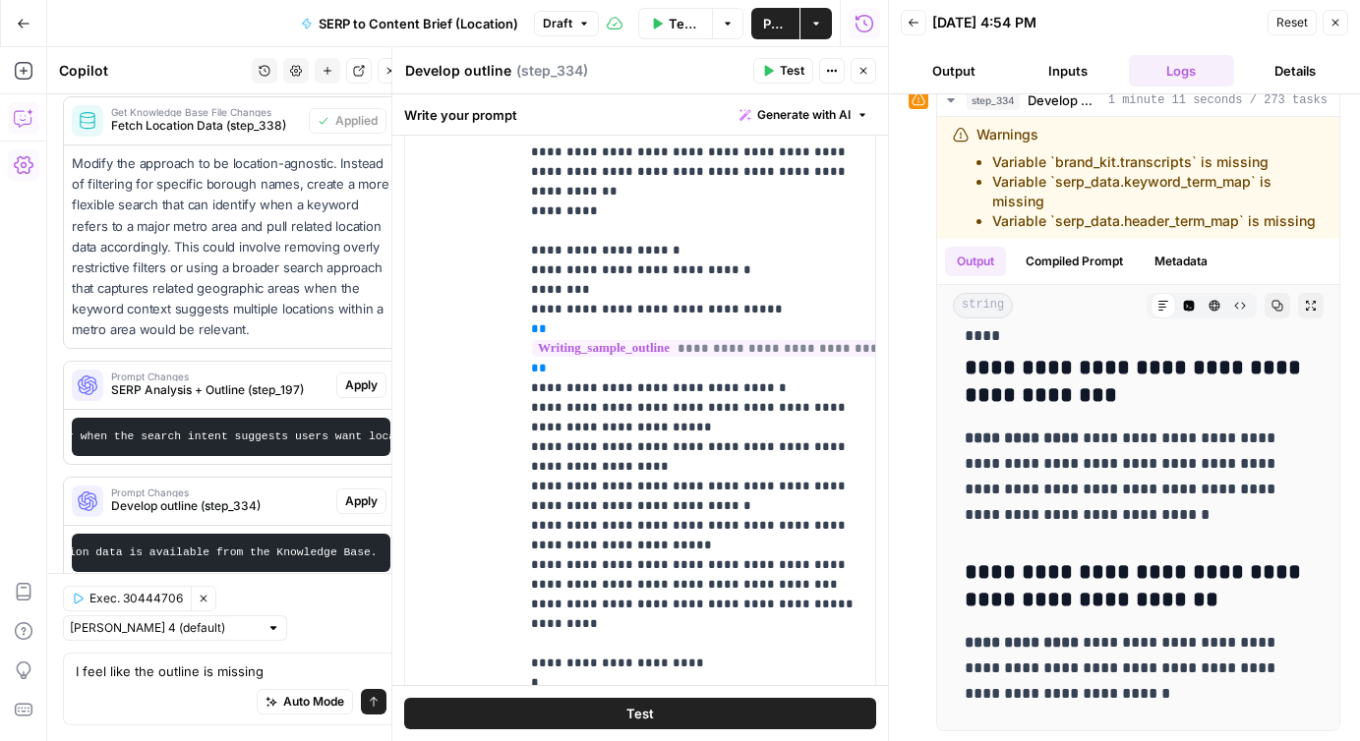
scroll to position [492, 0]
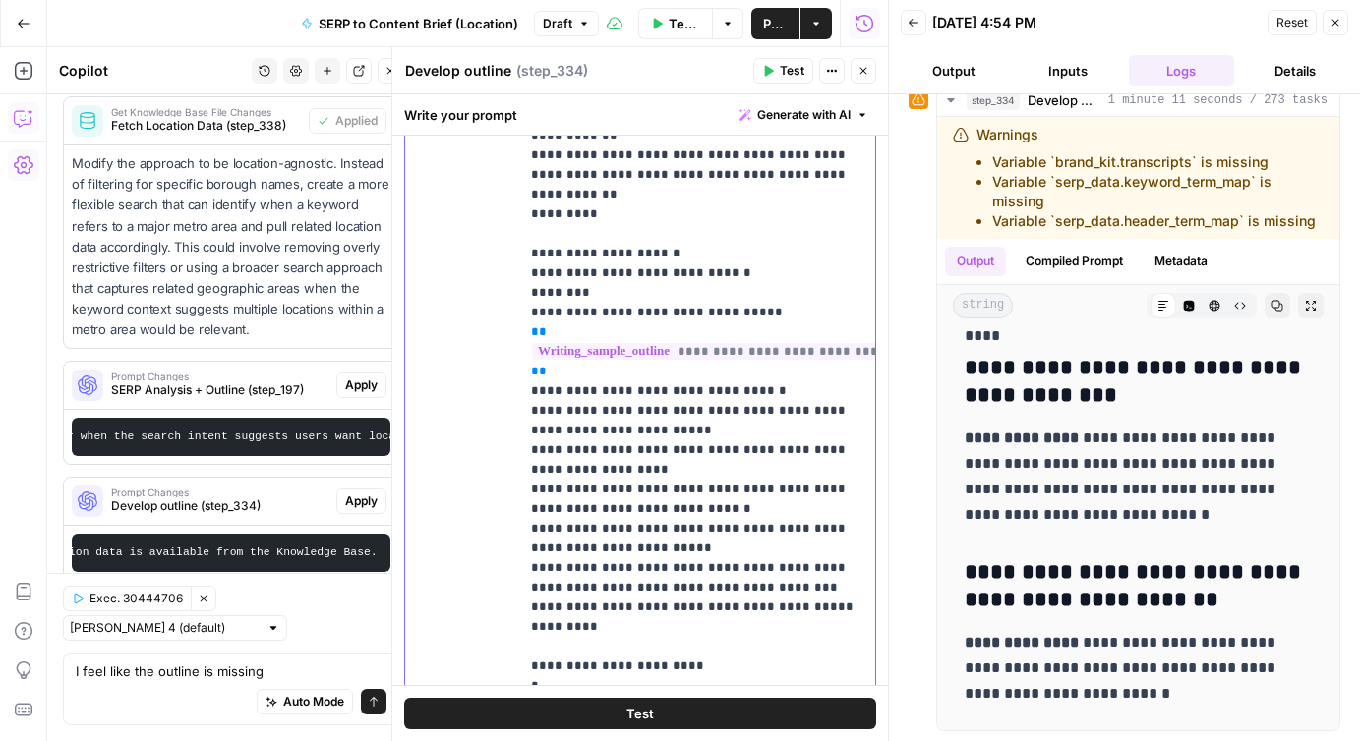
drag, startPoint x: 797, startPoint y: 252, endPoint x: 554, endPoint y: 236, distance: 244.4
click at [775, 17] on span "Publish" at bounding box center [775, 24] width 25 height 20
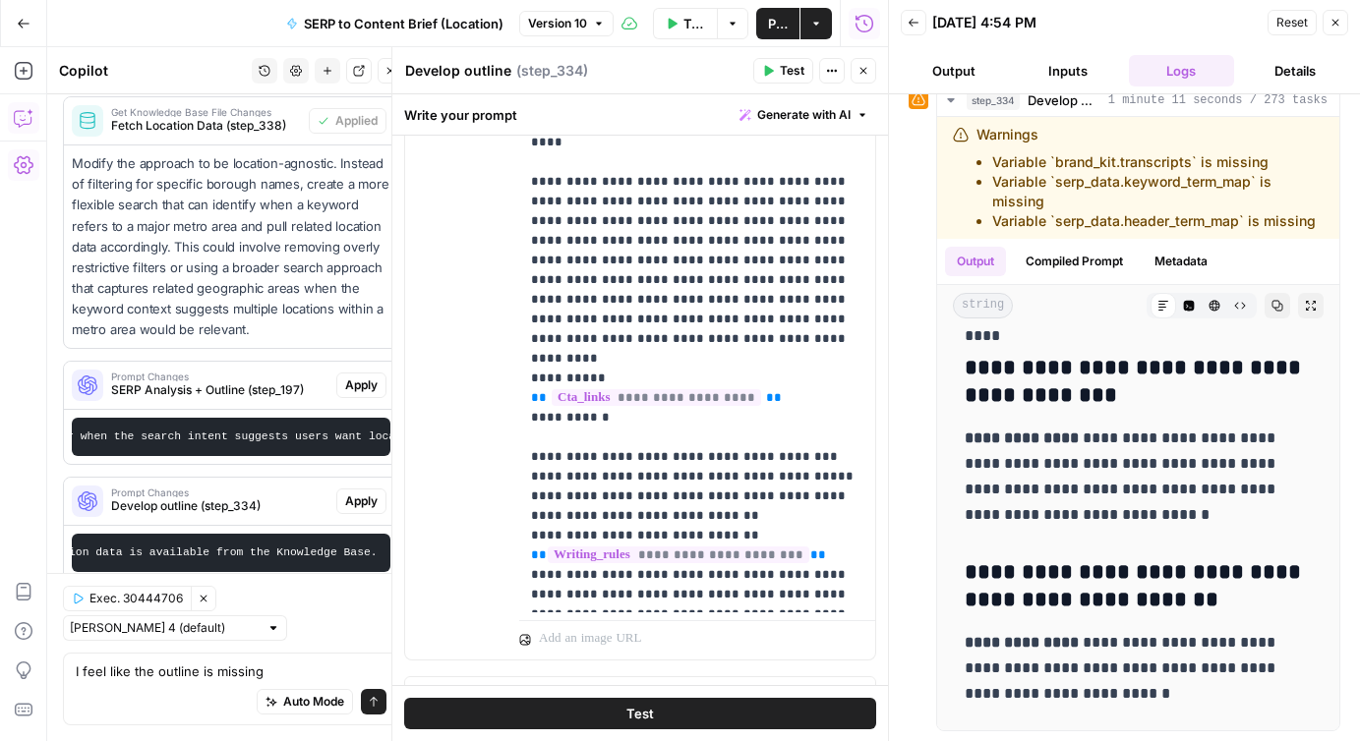
scroll to position [1673, 0]
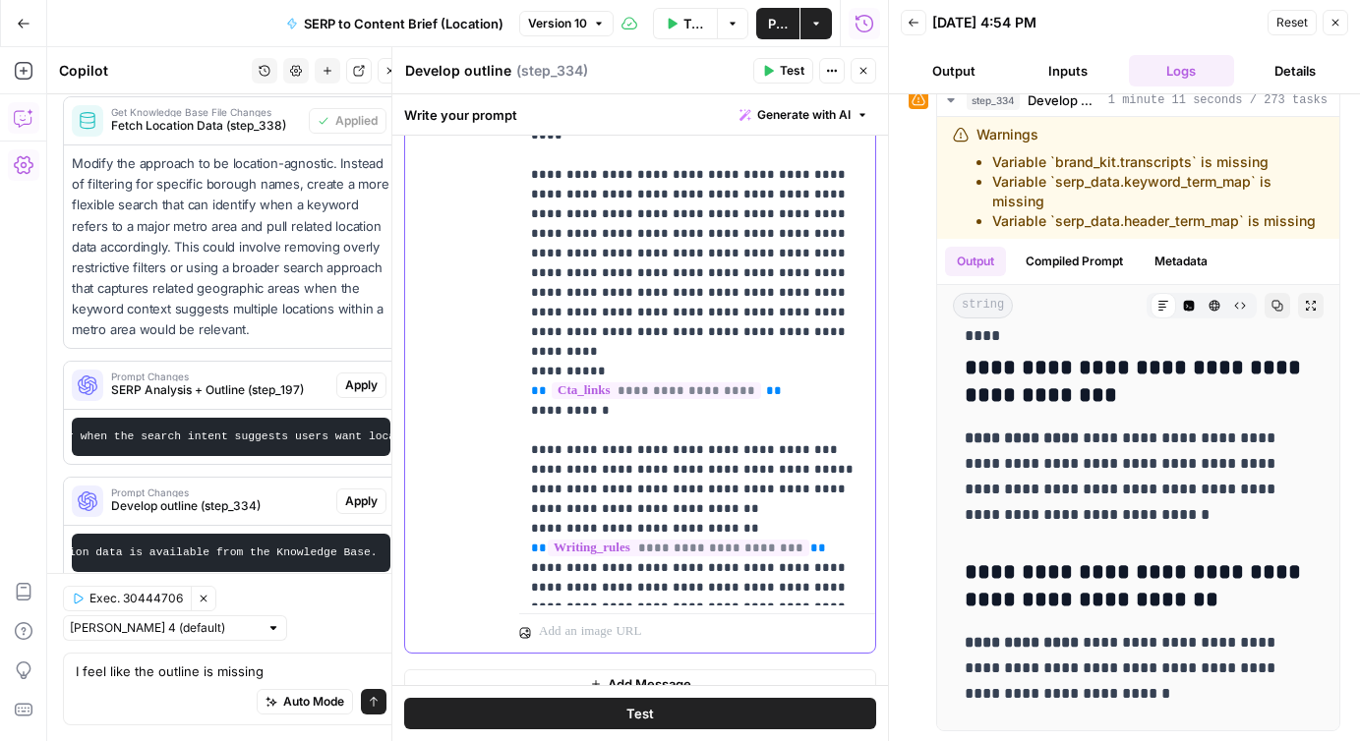
drag, startPoint x: 531, startPoint y: 177, endPoint x: 809, endPoint y: 319, distance: 312.2
click at [809, 319] on p "**********" at bounding box center [697, 155] width 332 height 885
copy p "**********"
click at [291, 676] on textarea "I feel like the outline is missing" at bounding box center [231, 672] width 311 height 20
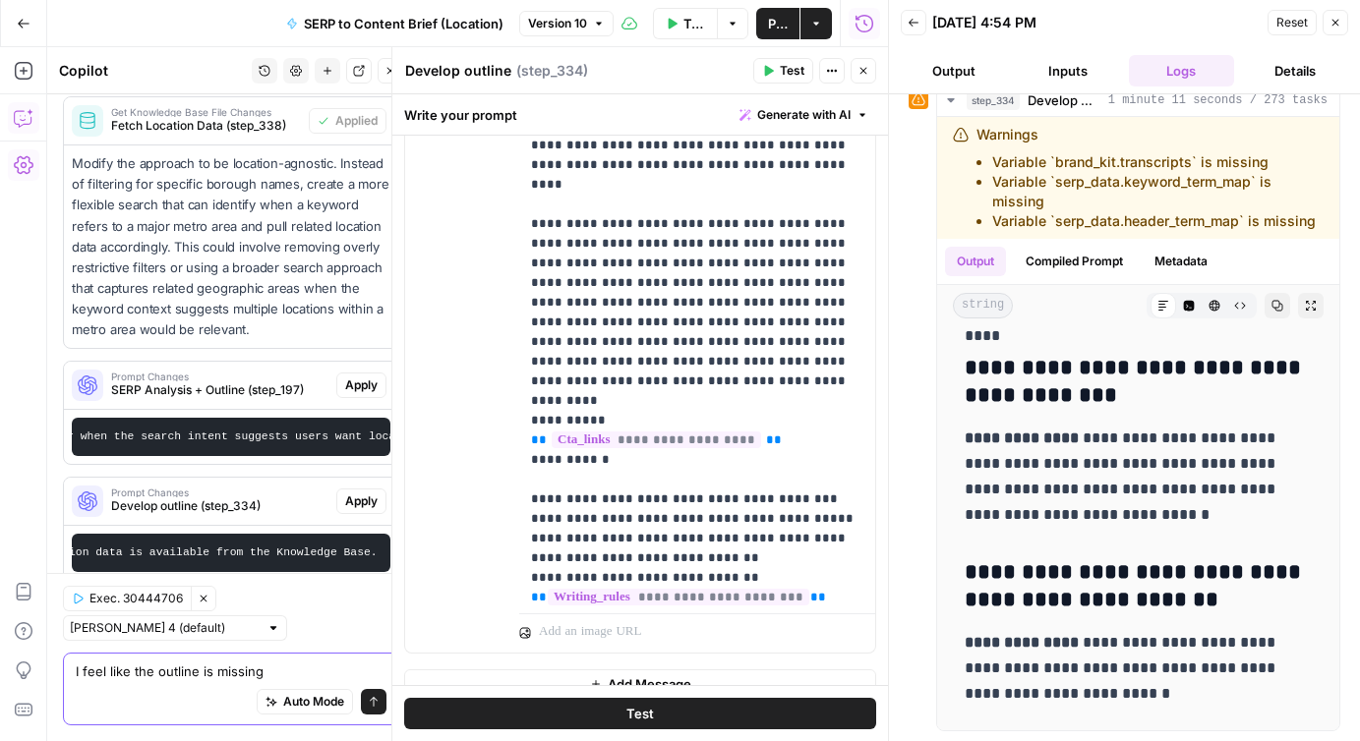
scroll to position [57, 0]
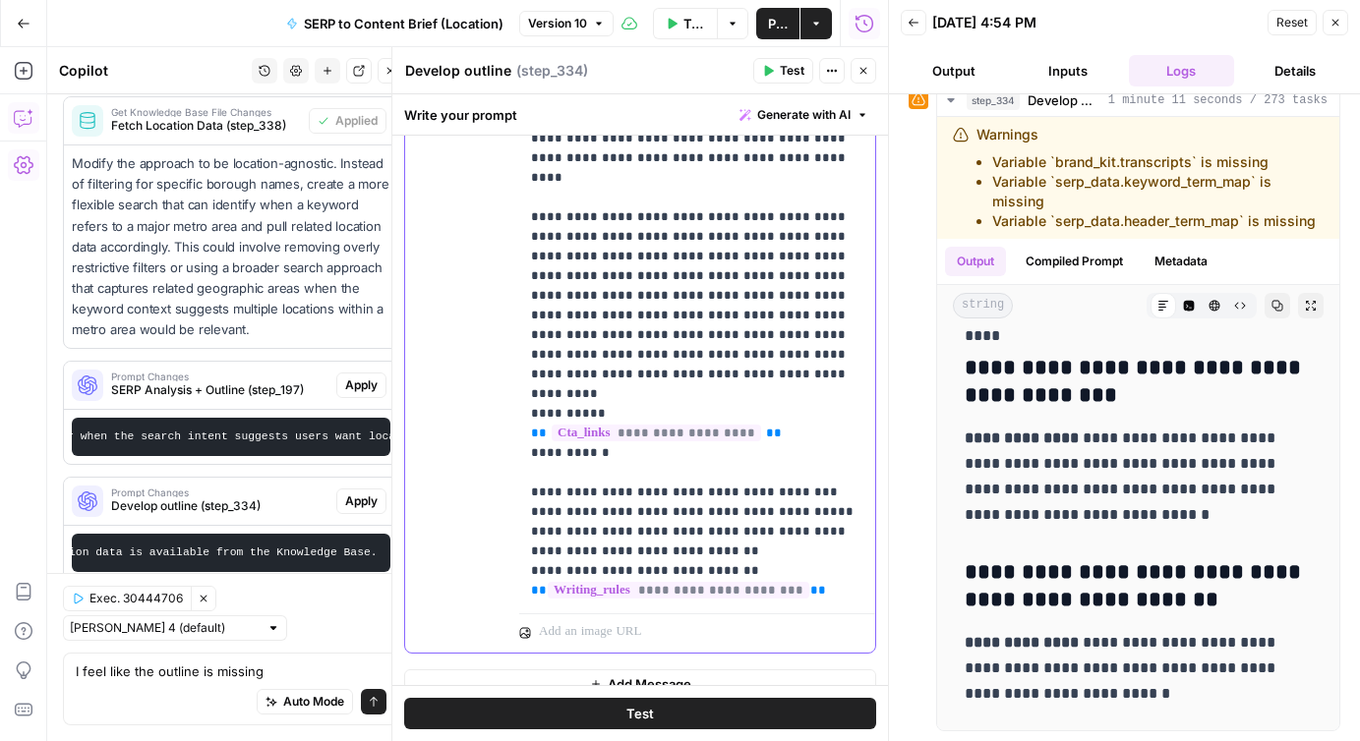
drag, startPoint x: 609, startPoint y: 218, endPoint x: 573, endPoint y: 240, distance: 41.5
click at [573, 240] on p "**********" at bounding box center [697, 197] width 332 height 885
copy p "**********"
drag, startPoint x: 274, startPoint y: 674, endPoint x: 200, endPoint y: 675, distance: 74.7
click at [200, 675] on textarea "I feel like the outline is missing" at bounding box center [231, 672] width 311 height 20
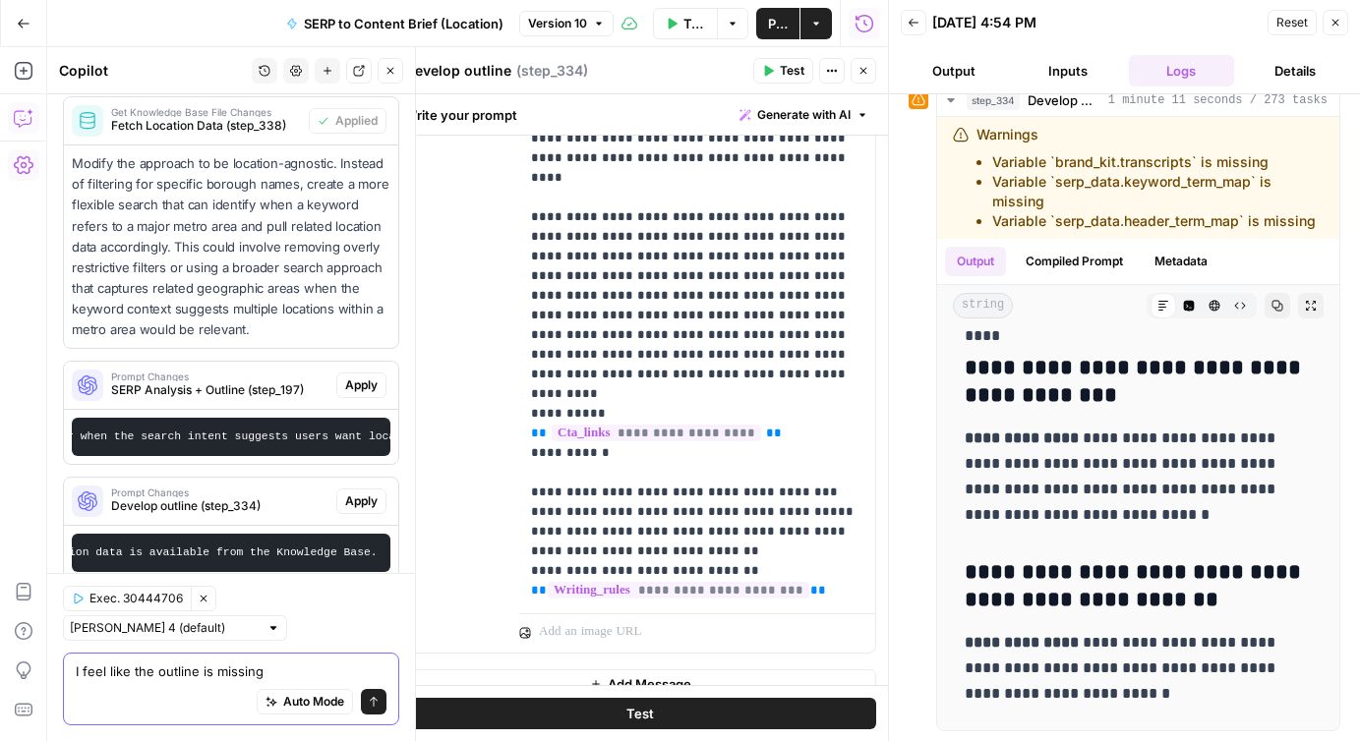
paste textarea "the final H2 section before the FAQ section"
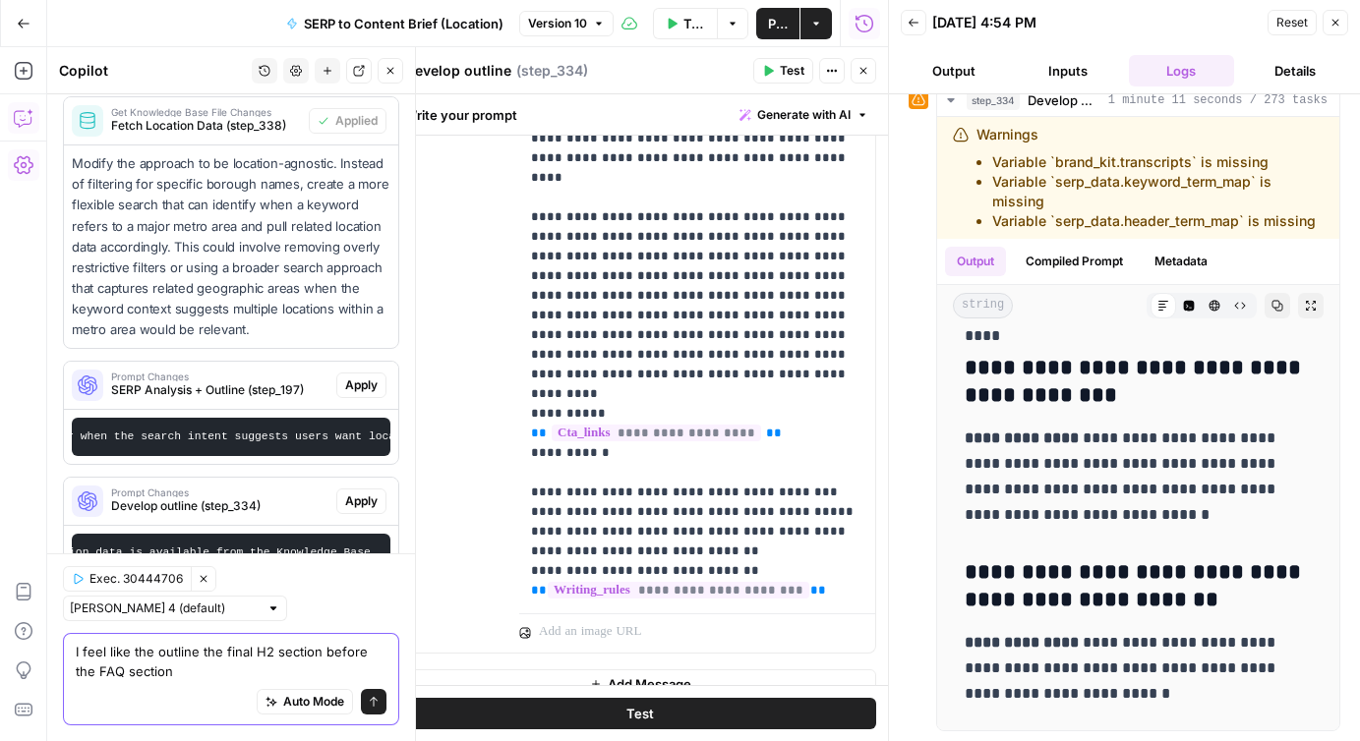
scroll to position [2813, 0]
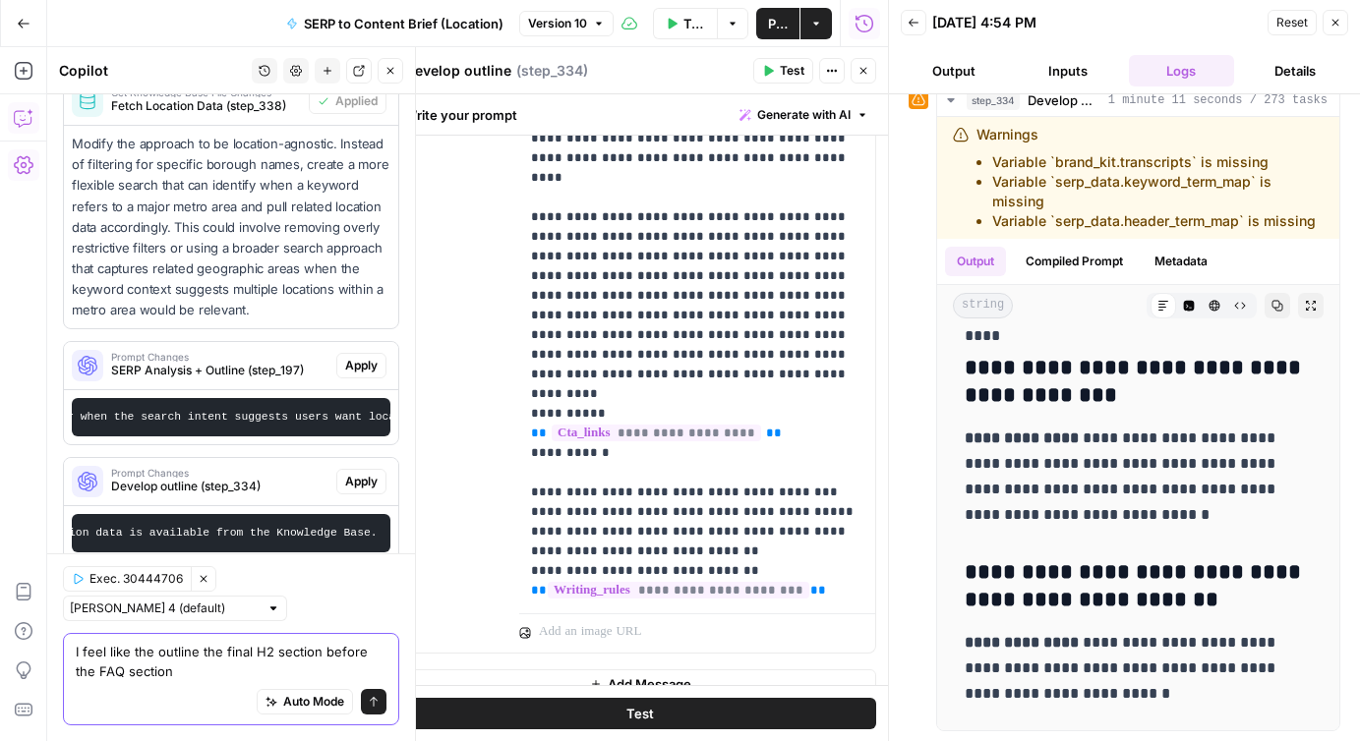
click at [155, 657] on textarea "I feel like the outline the final H2 section before the FAQ section" at bounding box center [231, 661] width 311 height 39
click at [234, 656] on textarea "I feel like the in the outline the final H2 section before the FAQ section" at bounding box center [231, 661] width 311 height 39
click at [240, 673] on textarea "I feel like the in the outline, the final H2 section before the FAQ section" at bounding box center [231, 661] width 311 height 39
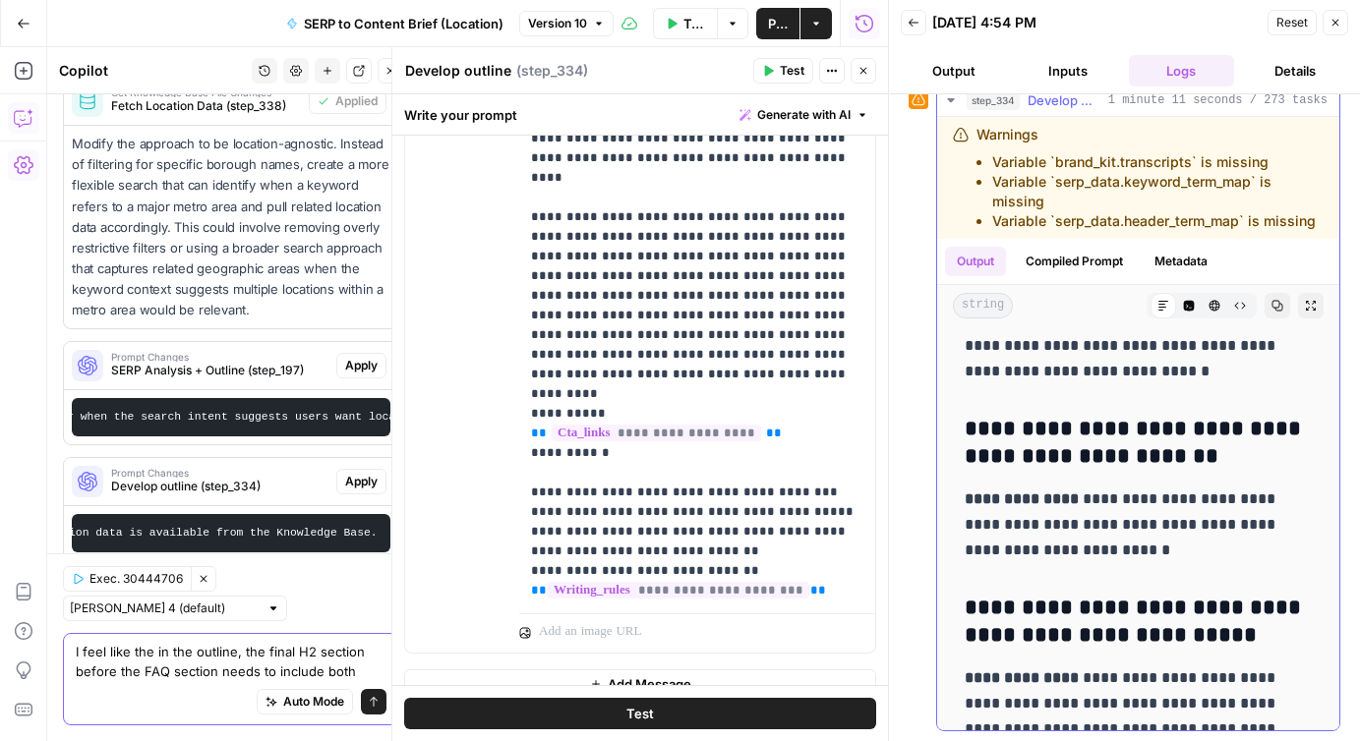
scroll to position [8055, 0]
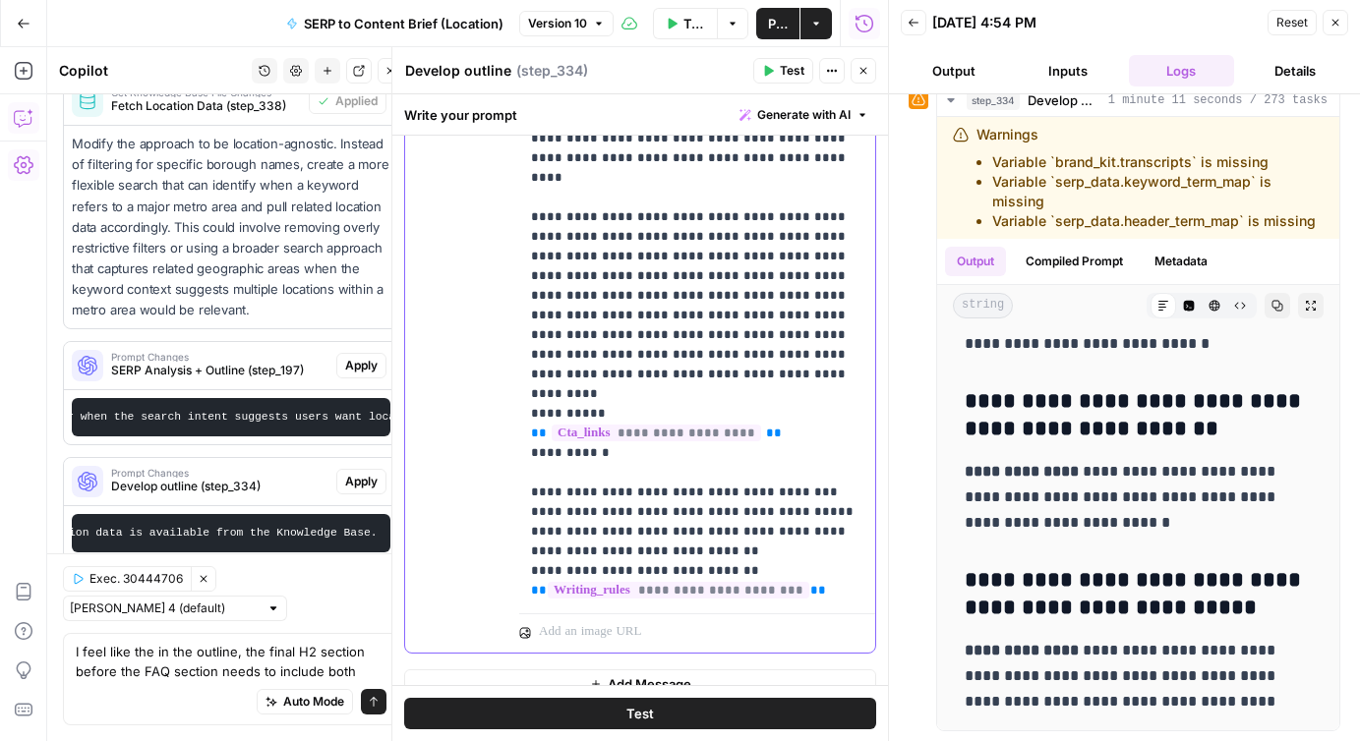
drag, startPoint x: 536, startPoint y: 217, endPoint x: 597, endPoint y: 352, distance: 147.9
click at [598, 352] on p "**********" at bounding box center [697, 197] width 332 height 885
copy p "**********"
click at [362, 671] on textarea "I feel like the in the outline, the final H2 section before the FAQ section nee…" at bounding box center [231, 661] width 311 height 39
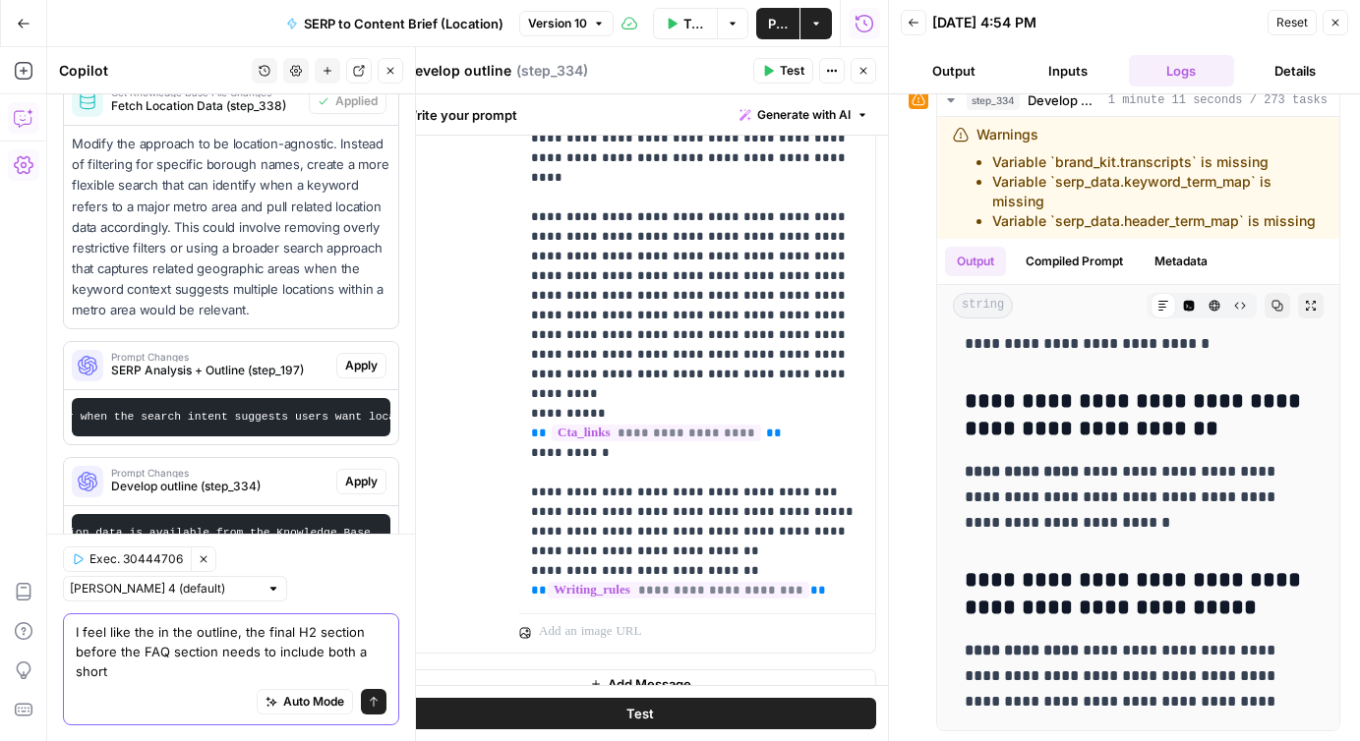
scroll to position [2833, 0]
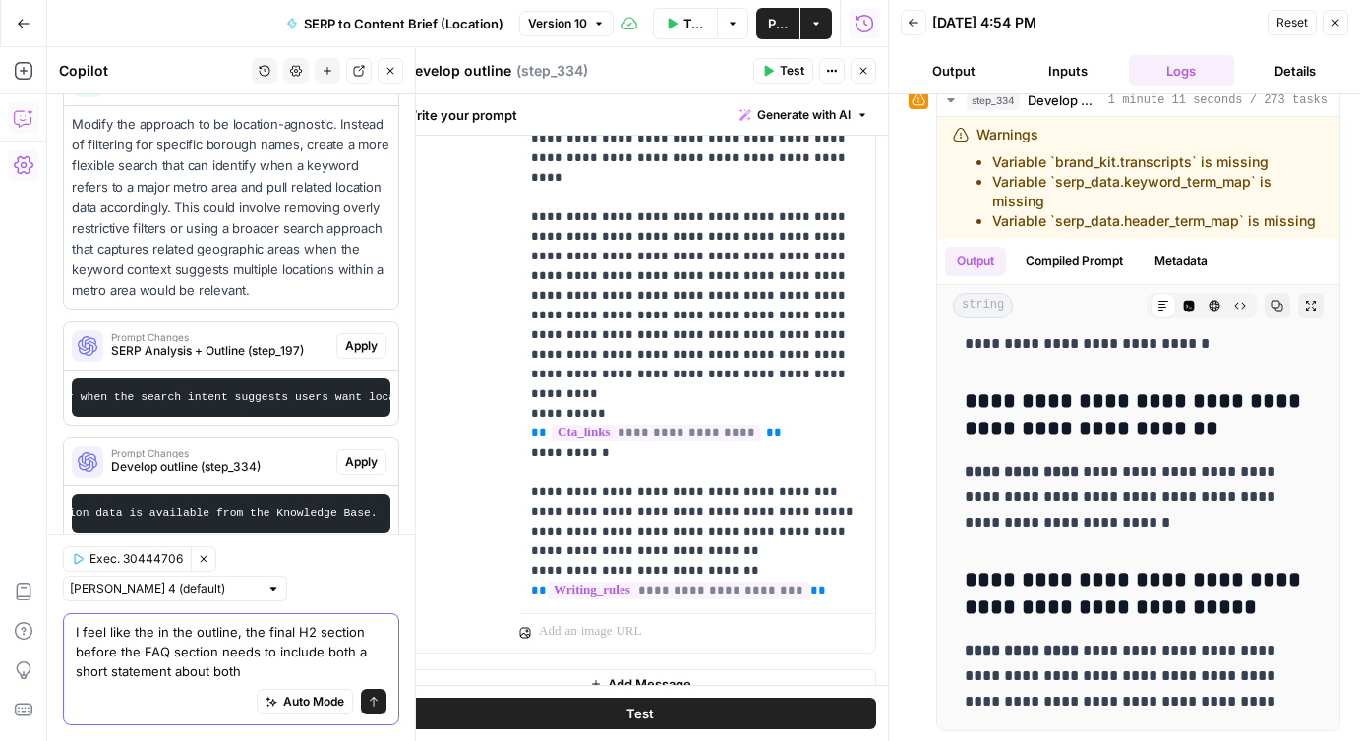
paste textarea "wedding-vendors"
click at [242, 676] on textarea "I feel like the in the outline, the final H2 section before the FAQ section nee…" at bounding box center [231, 651] width 311 height 59
click at [326, 674] on textarea "I feel like the in the outline, the final H2 section before the FAQ section nee…" at bounding box center [231, 651] width 311 height 59
click at [383, 673] on textarea "I feel like the in the outline, the final H2 section before the FAQ section nee…" at bounding box center [231, 651] width 311 height 59
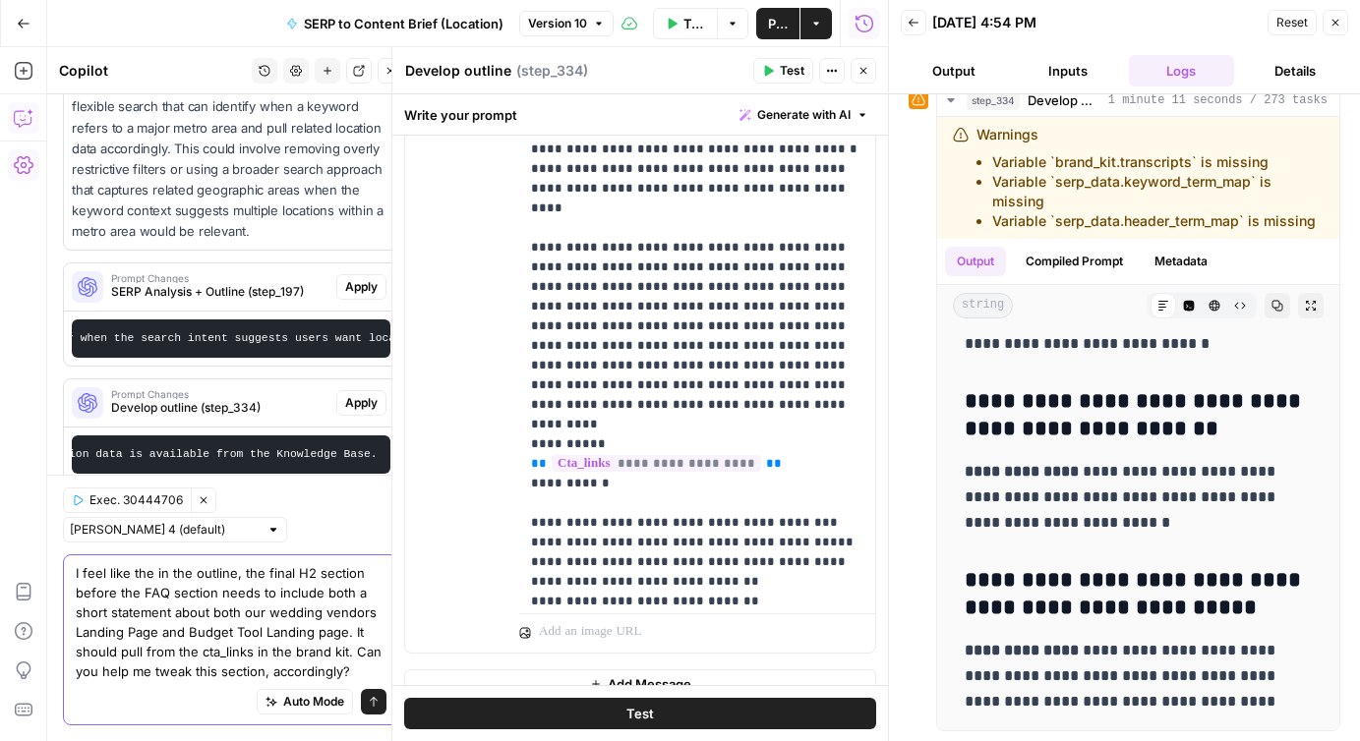
scroll to position [25, 0]
drag, startPoint x: 623, startPoint y: 387, endPoint x: 515, endPoint y: 252, distance: 173.5
click at [515, 252] on div "**********" at bounding box center [640, 228] width 470 height 848
copy p "**********"
click at [362, 670] on textarea "I feel like the in the outline, the final H2 section before the FAQ section nee…" at bounding box center [231, 622] width 311 height 118
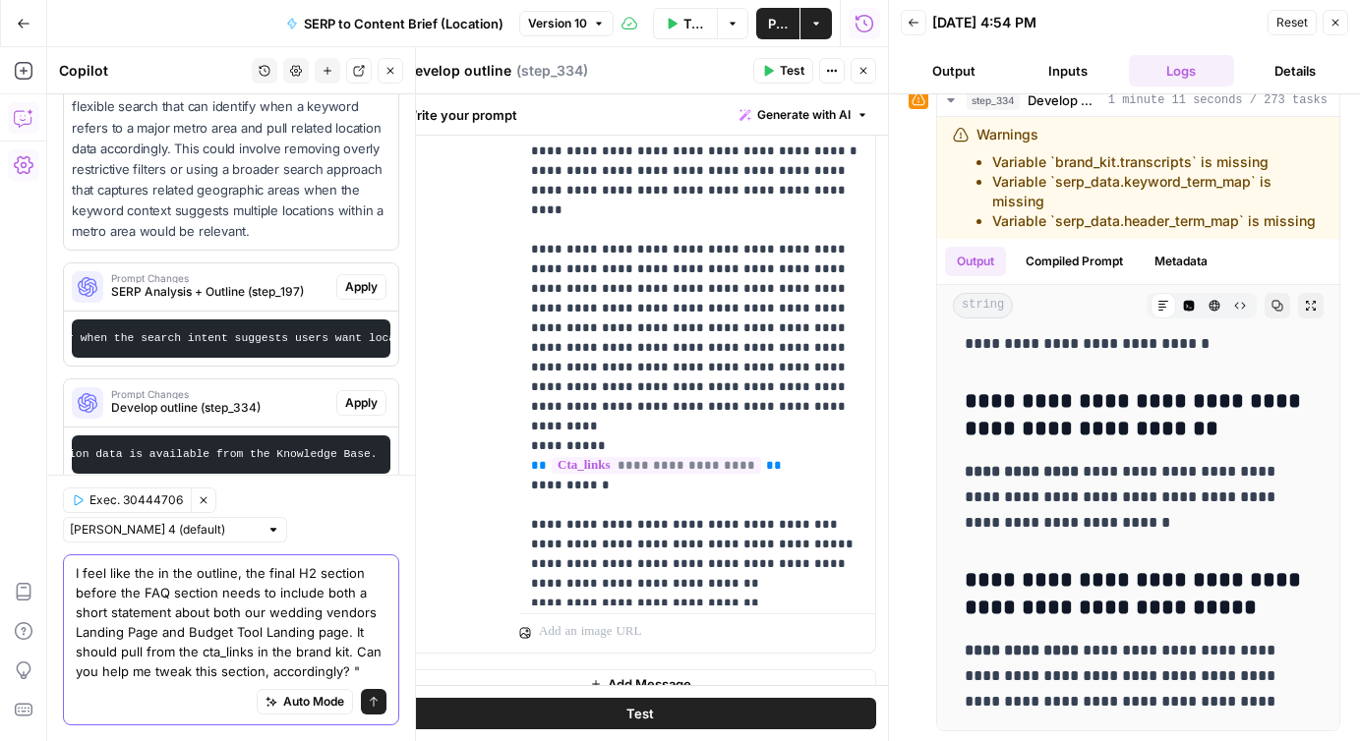
paste textarea "Additionally, the final H2 section before the FAQ section should function as a …"
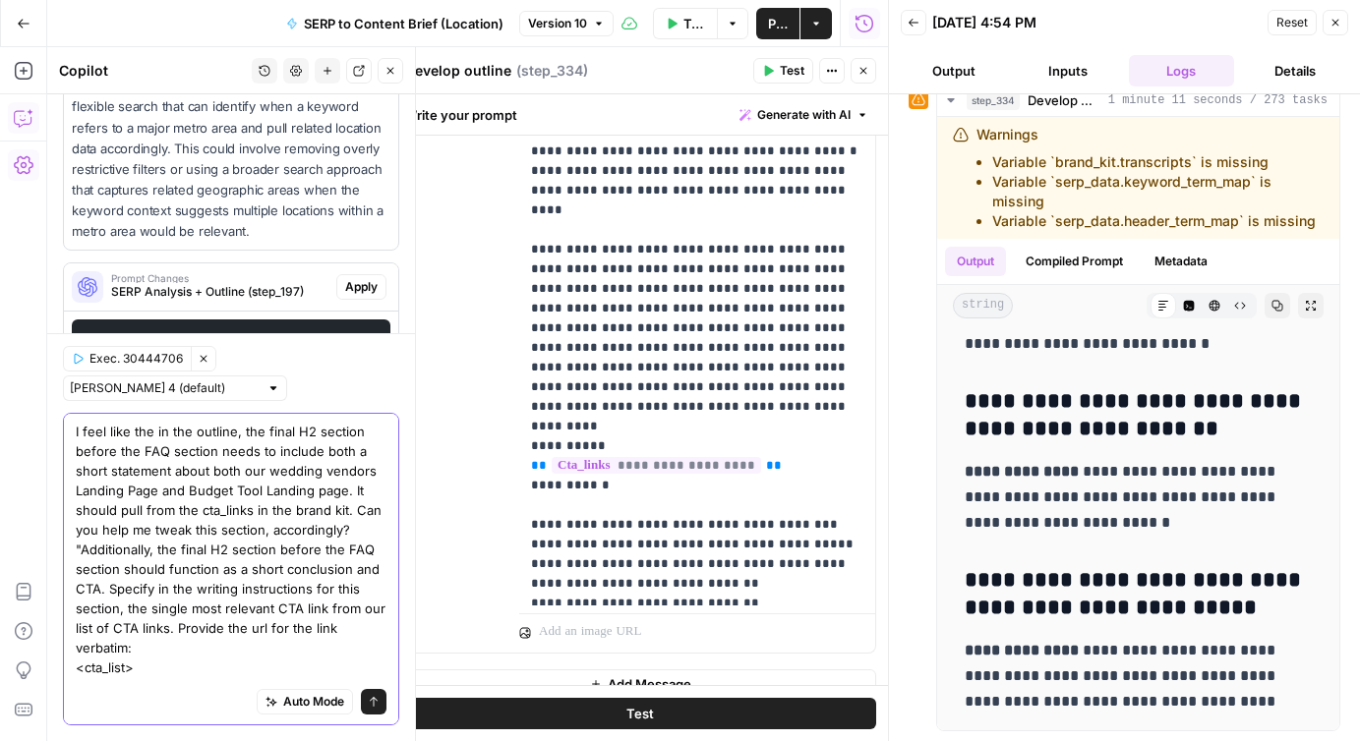
scroll to position [3034, 0]
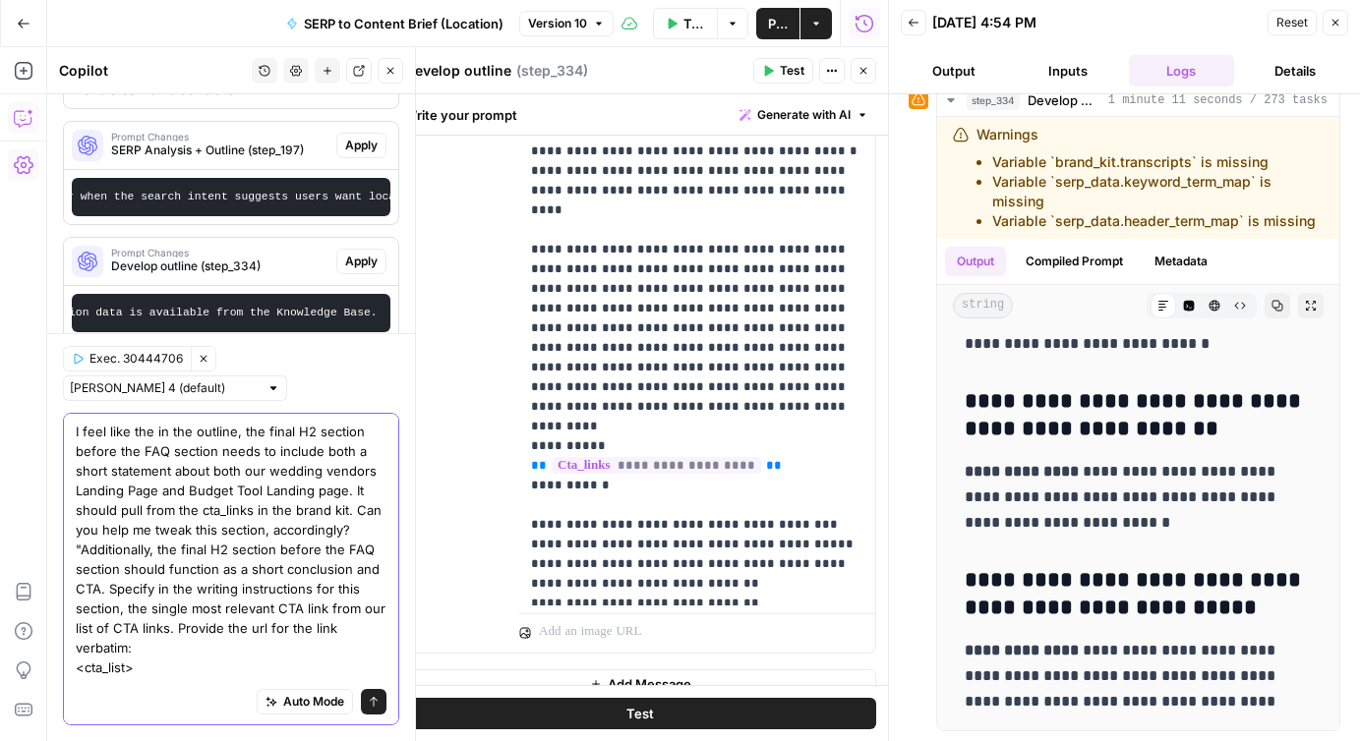
click at [251, 655] on textarea "I feel like the in the outline, the final H2 section before the FAQ section nee…" at bounding box center [231, 569] width 311 height 295
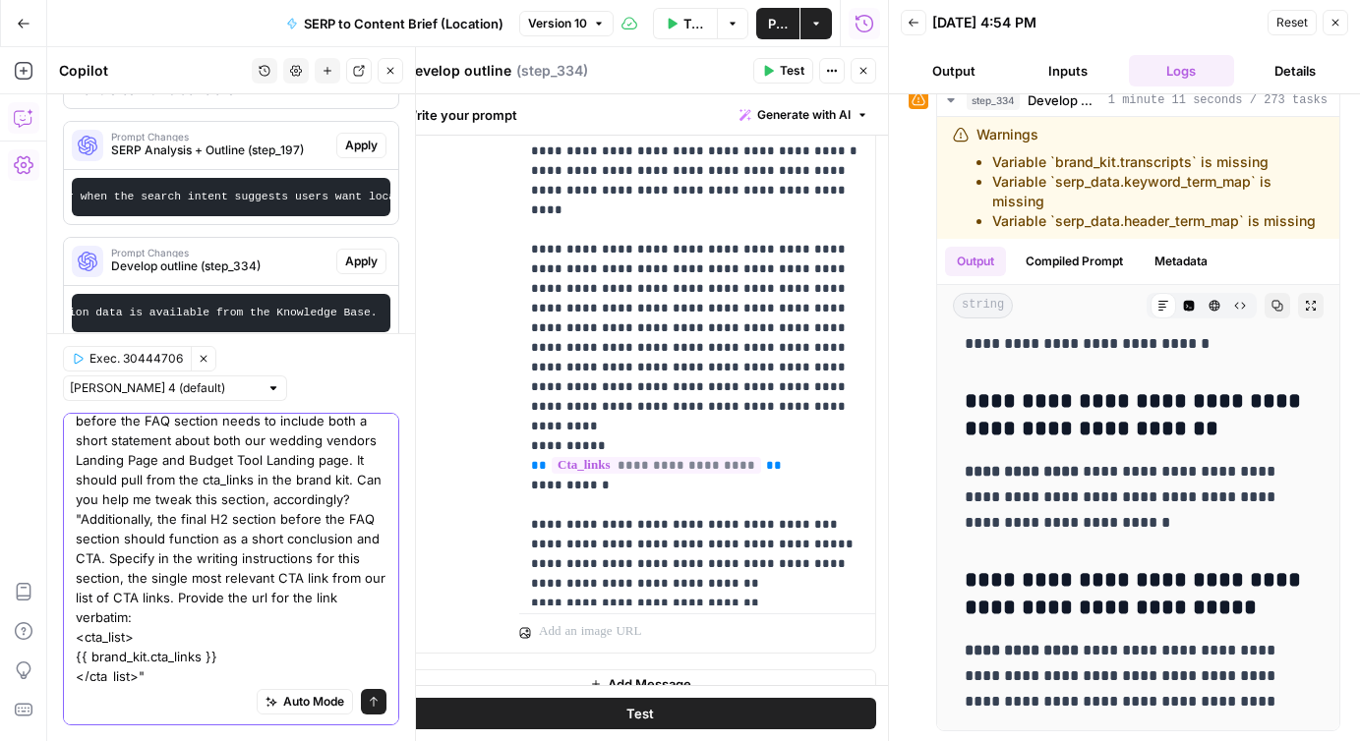
scroll to position [35, 0]
click at [164, 672] on textarea "I feel like the in the outline, the final H2 section before the FAQ section nee…" at bounding box center [231, 533] width 311 height 295
type textarea "I feel like the in the outline, the final H2 section before the FAQ section nee…"
click at [368, 699] on icon "submit" at bounding box center [374, 702] width 12 height 12
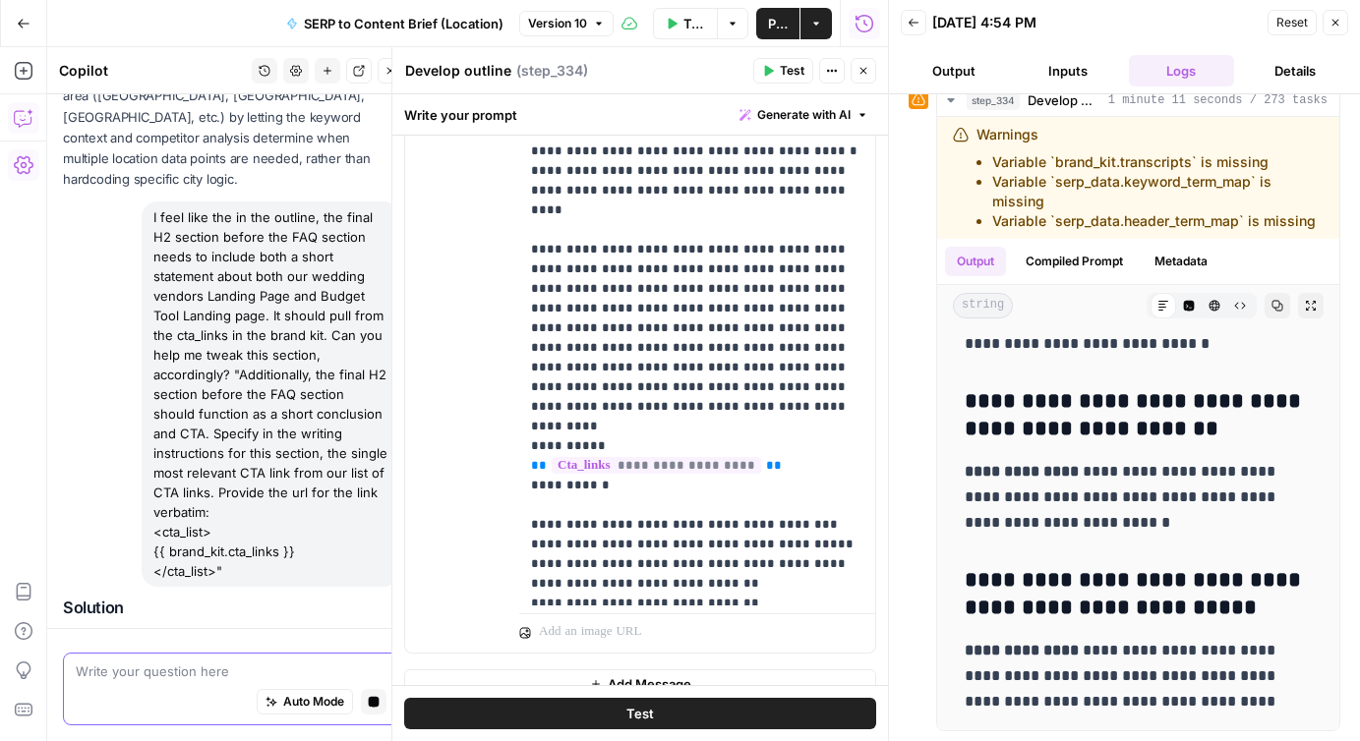
scroll to position [3284, 0]
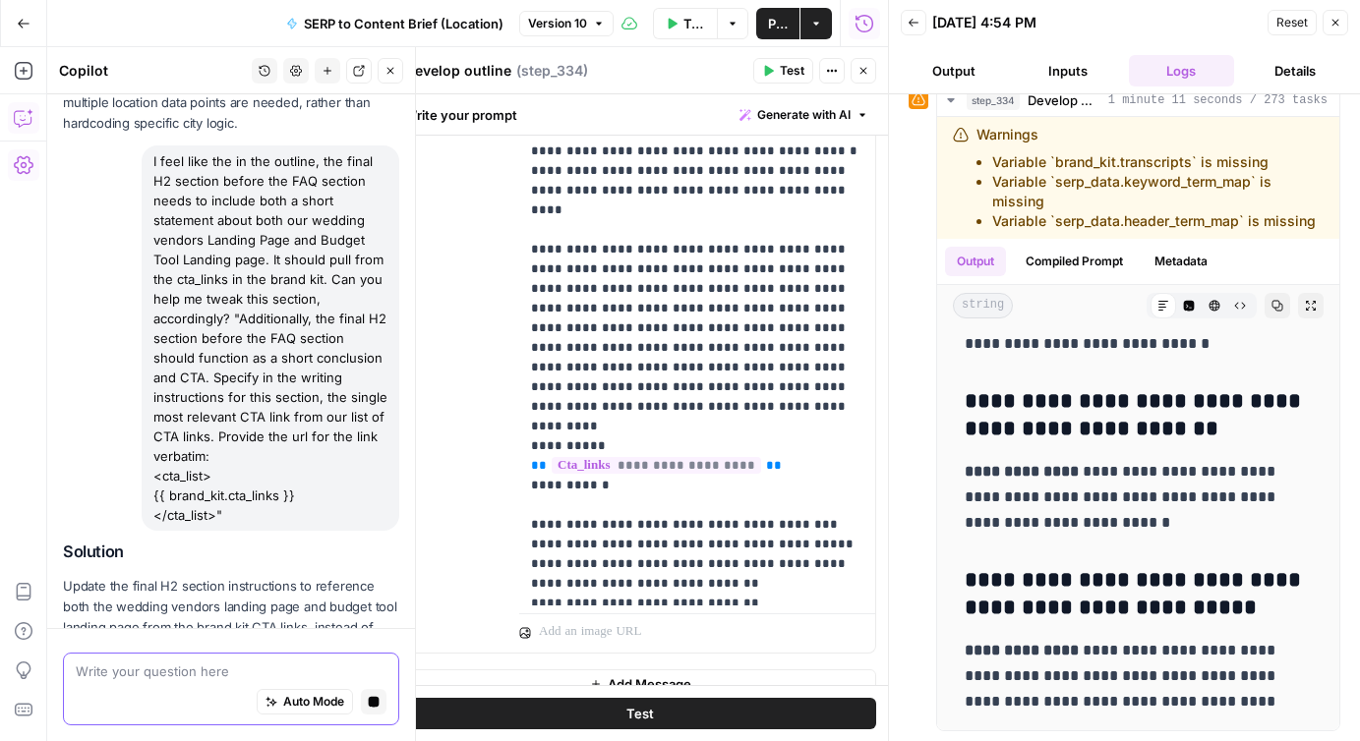
click at [273, 681] on span "Prompt Changes" at bounding box center [219, 686] width 217 height 10
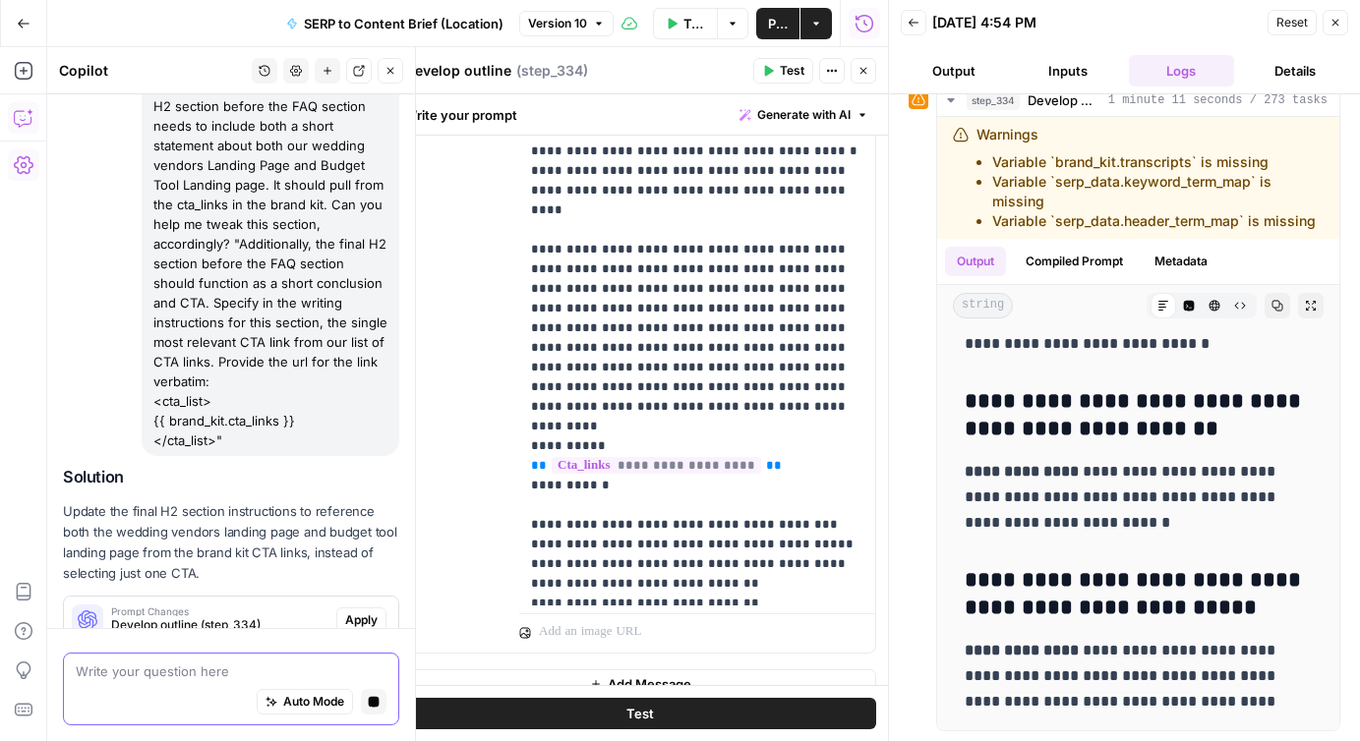
scroll to position [3400, 0]
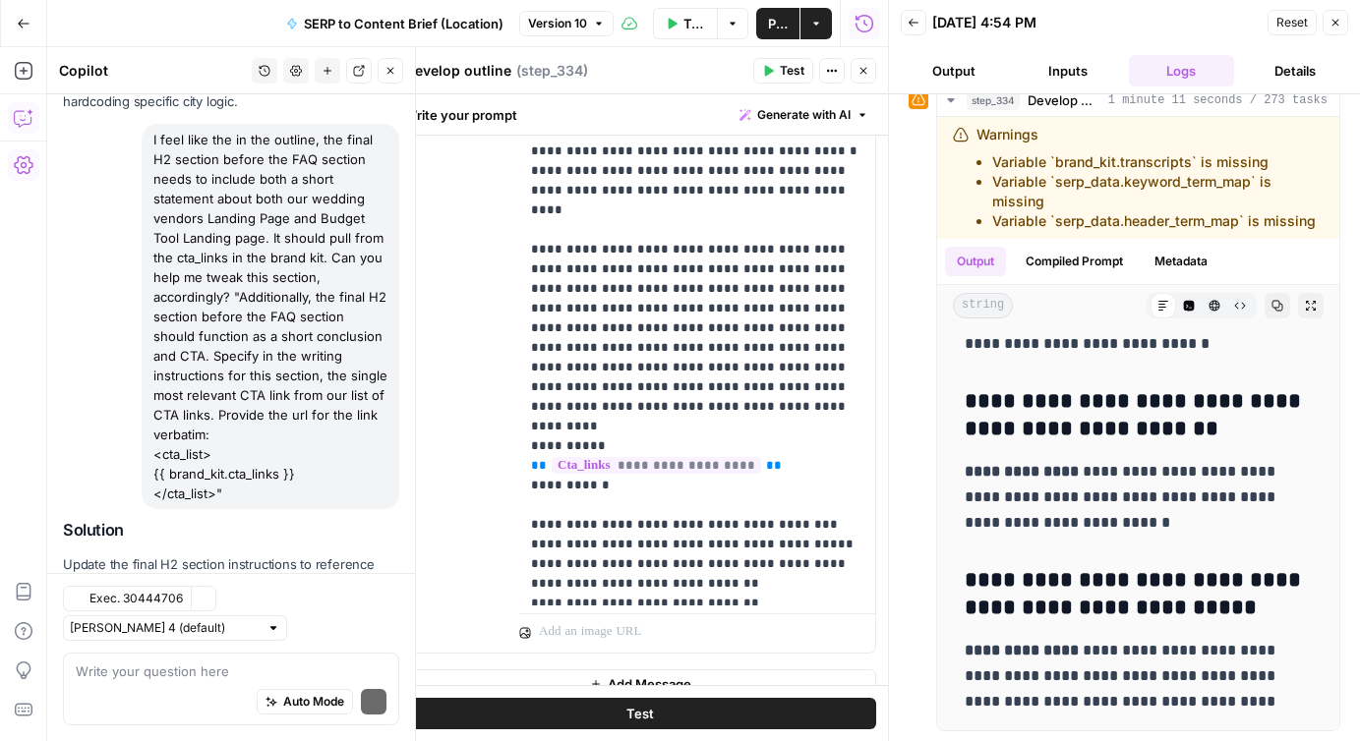
scroll to position [3552, 0]
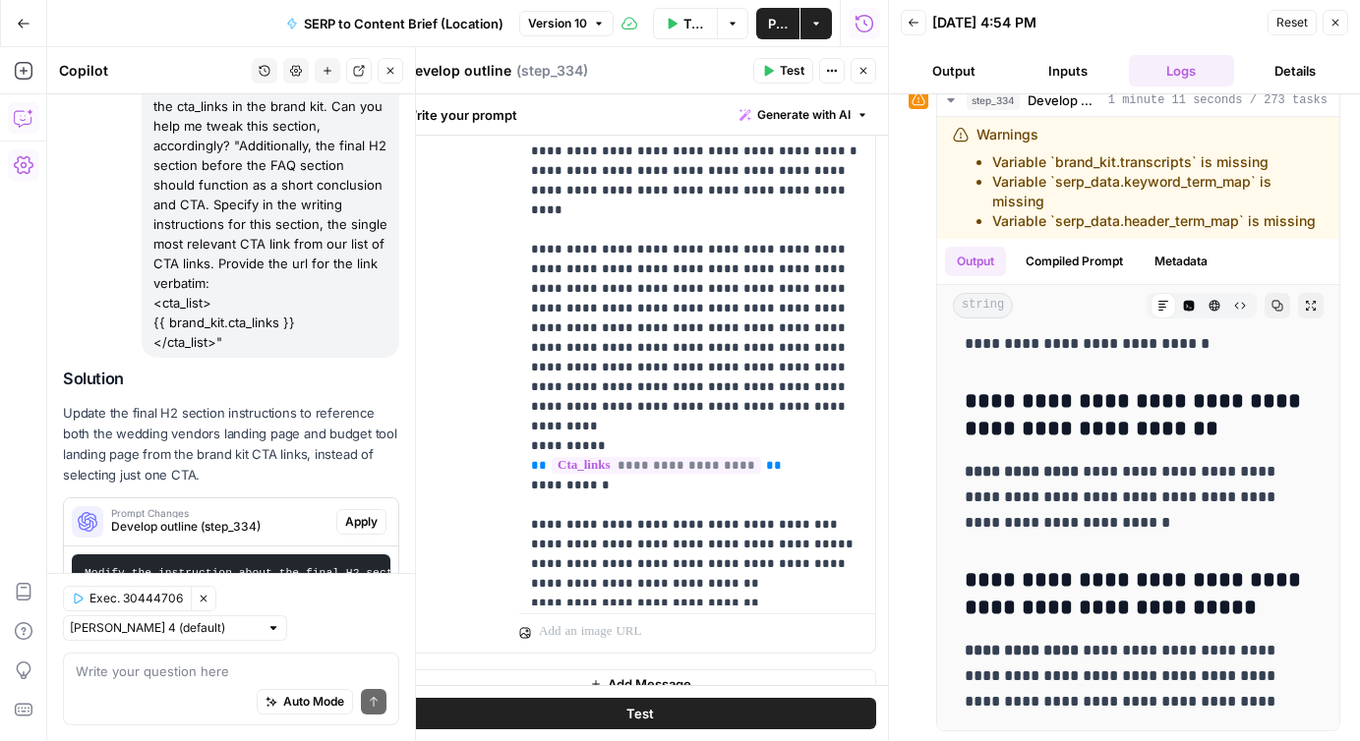
click at [366, 513] on span "Apply" at bounding box center [361, 522] width 32 height 18
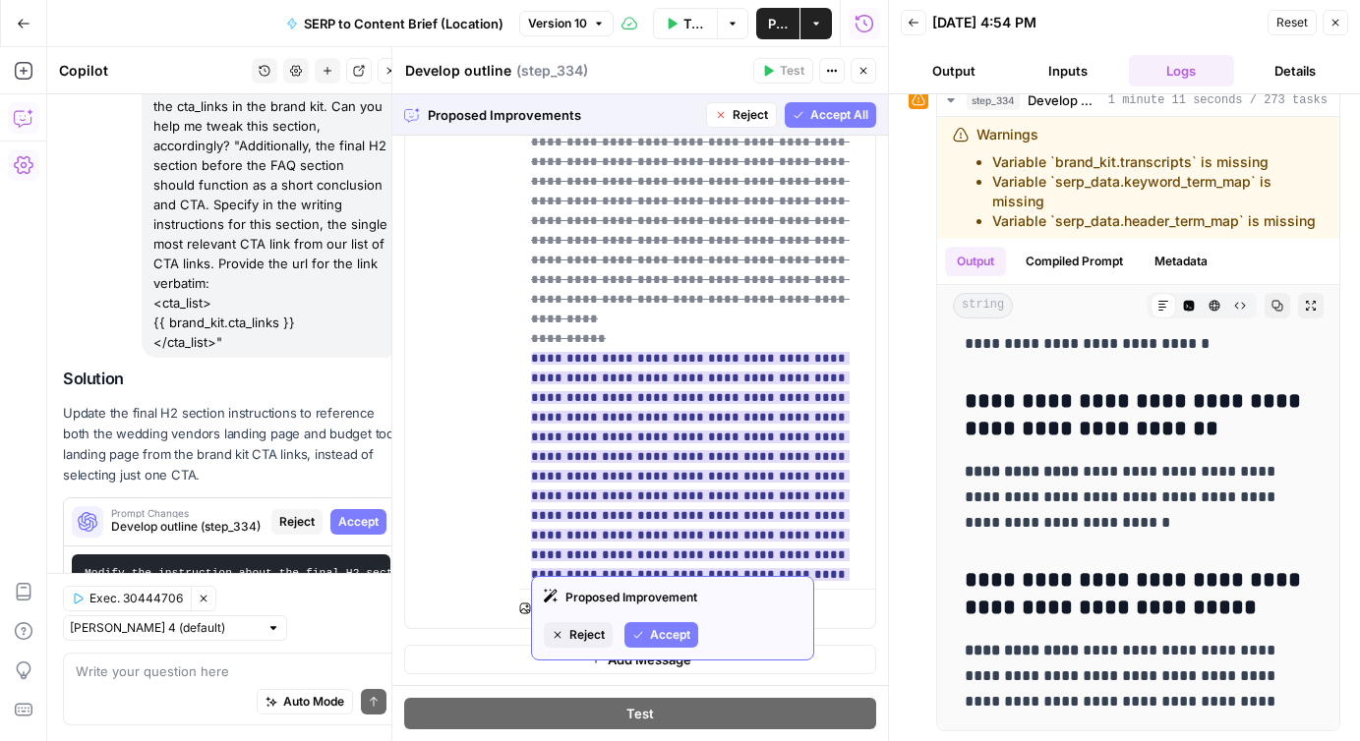
scroll to position [82, 0]
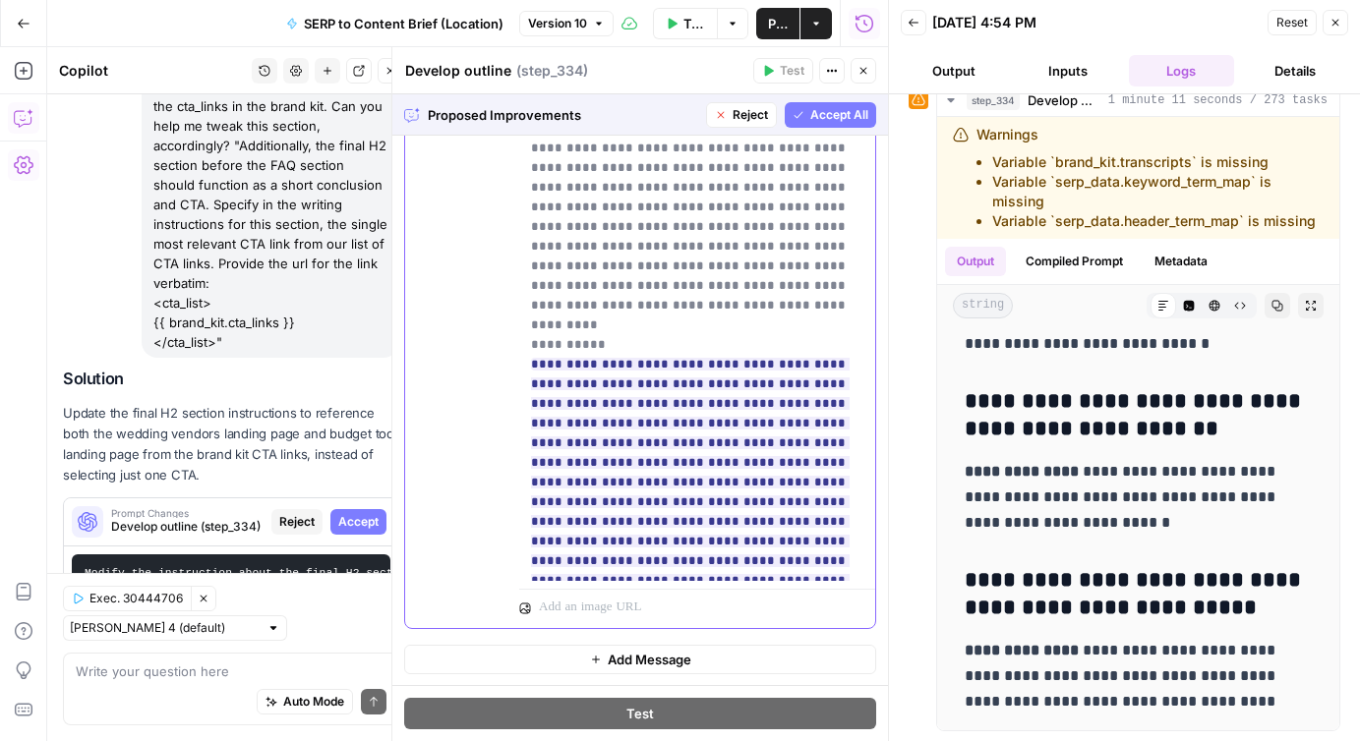
click at [571, 228] on del "**********" at bounding box center [690, 246] width 319 height 209
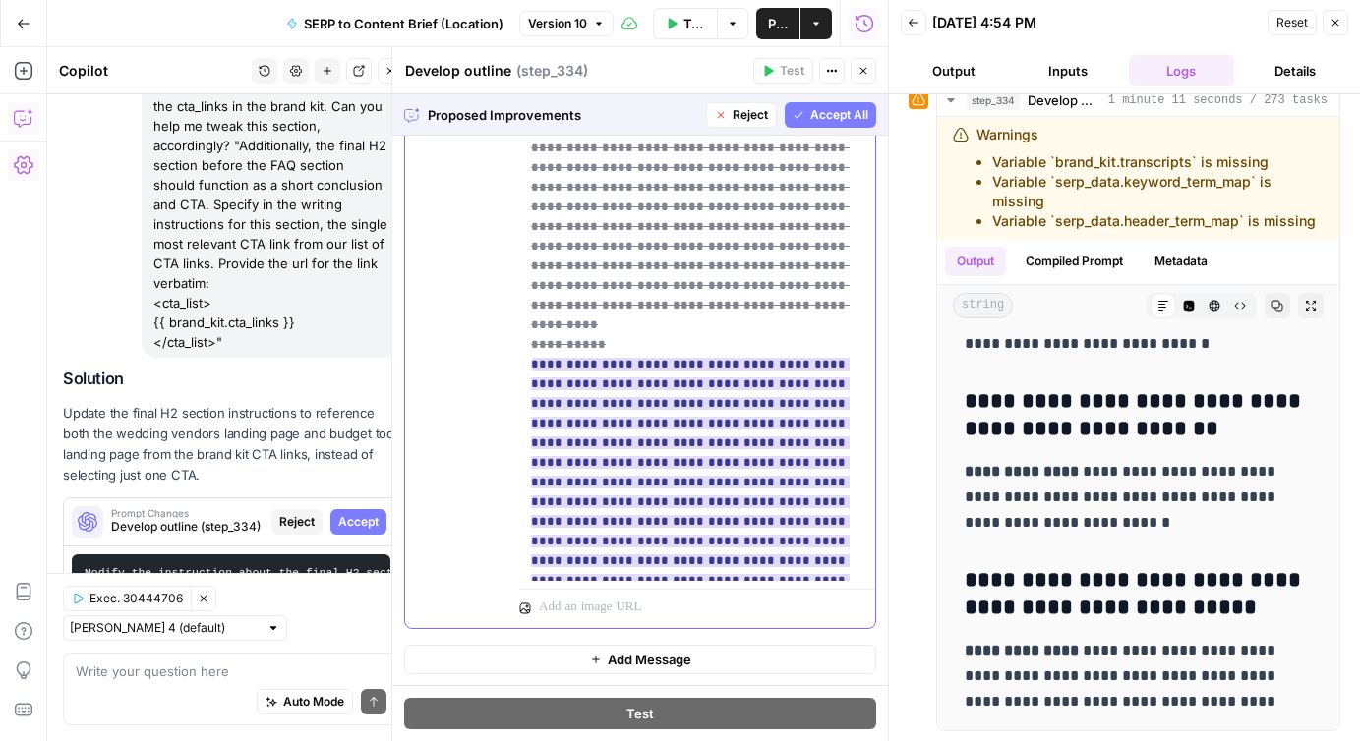
click at [697, 447] on ins "**********" at bounding box center [694, 521] width 326 height 327
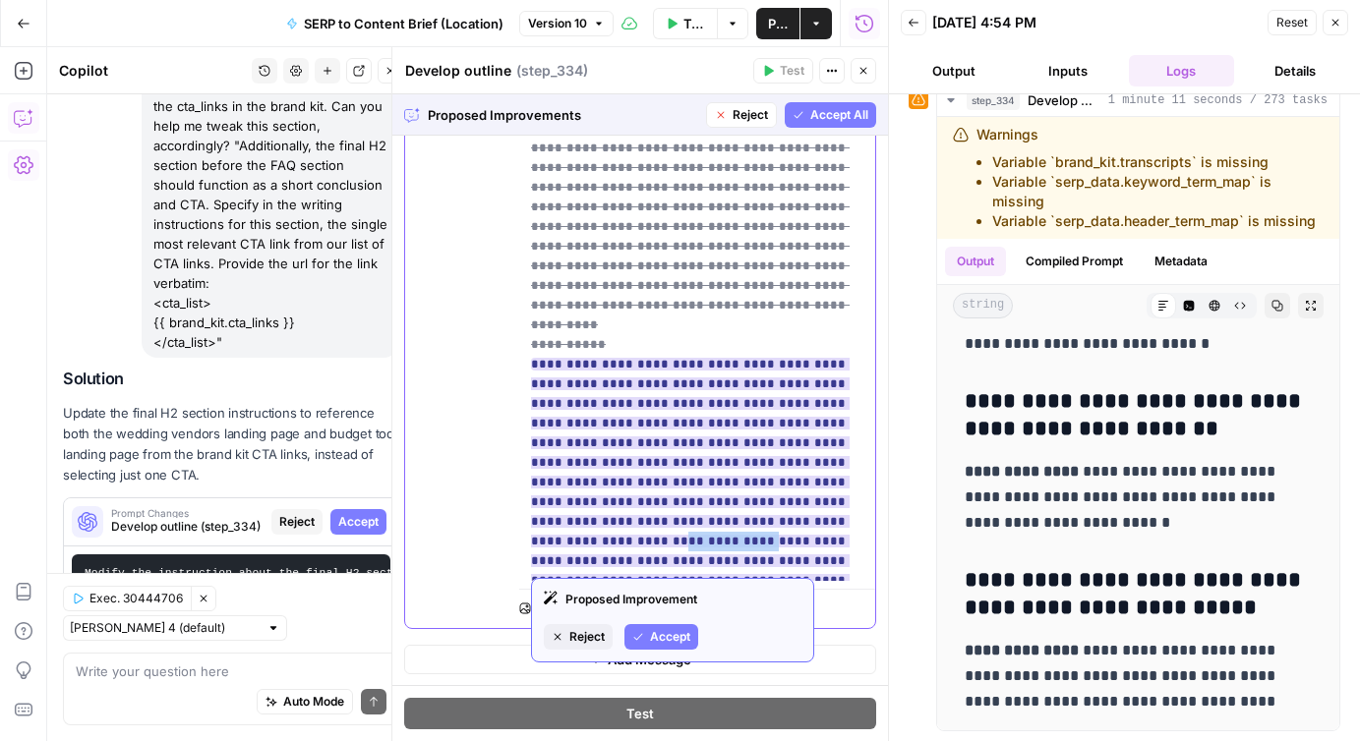
drag, startPoint x: 599, startPoint y: 444, endPoint x: 679, endPoint y: 444, distance: 79.7
click at [679, 444] on ins "**********" at bounding box center [694, 521] width 326 height 327
drag, startPoint x: 740, startPoint y: 444, endPoint x: 819, endPoint y: 440, distance: 78.8
click at [819, 440] on ins "**********" at bounding box center [694, 521] width 326 height 327
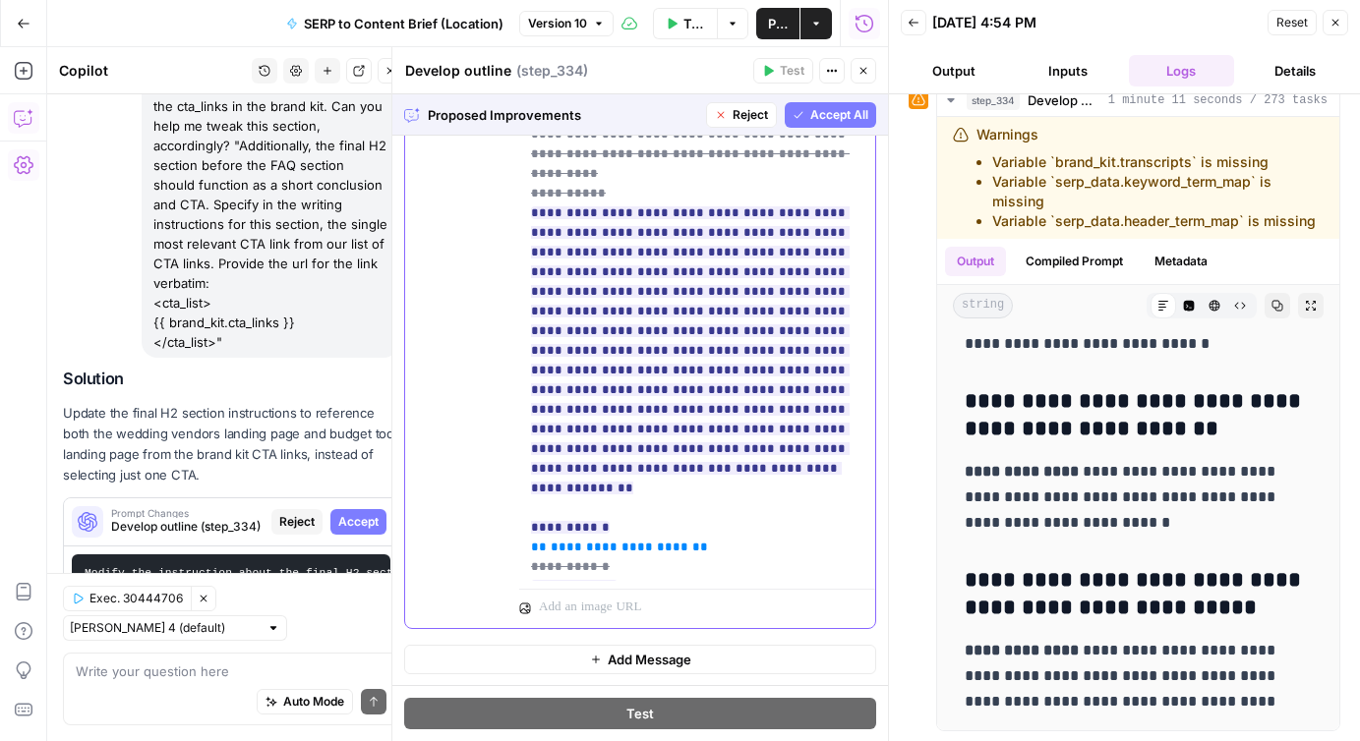
scroll to position [235, 0]
click at [831, 114] on span "Accept All" at bounding box center [839, 115] width 58 height 18
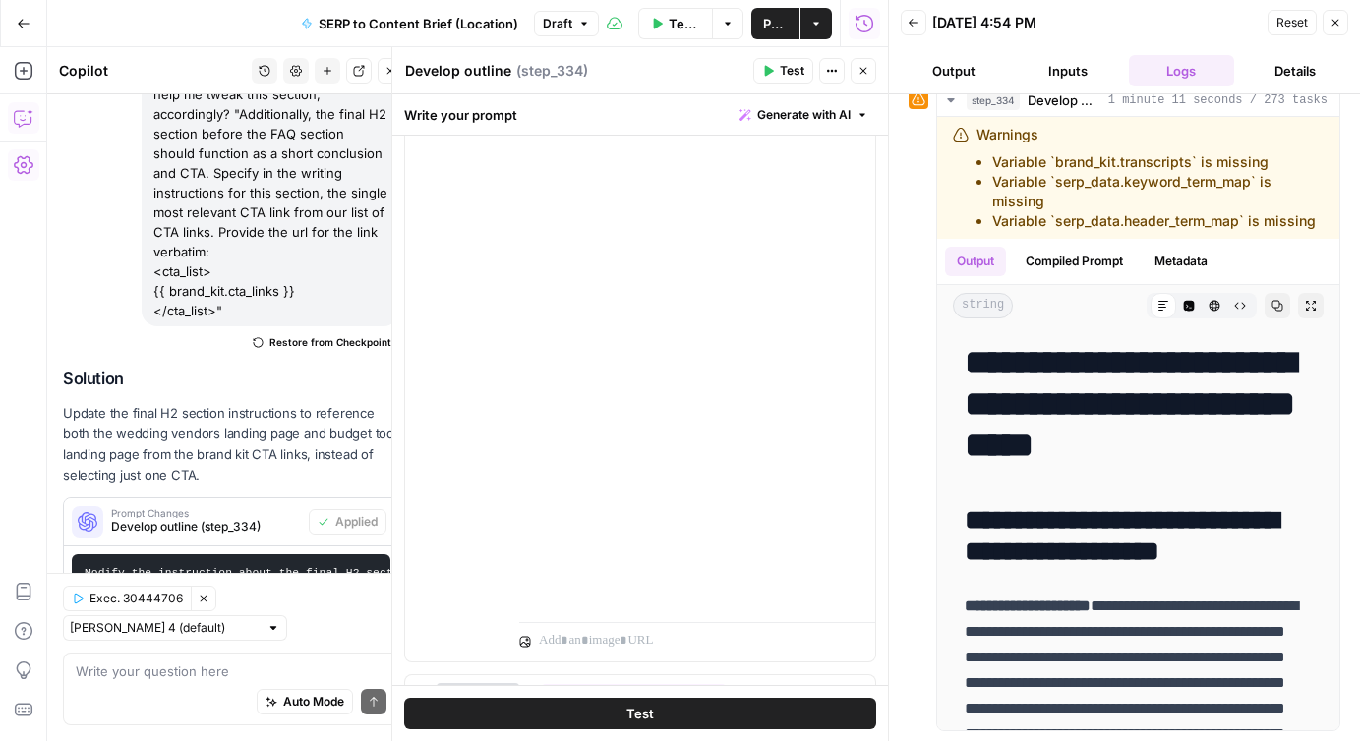
scroll to position [3875, 0]
click at [653, 704] on button "Test" at bounding box center [640, 713] width 472 height 31
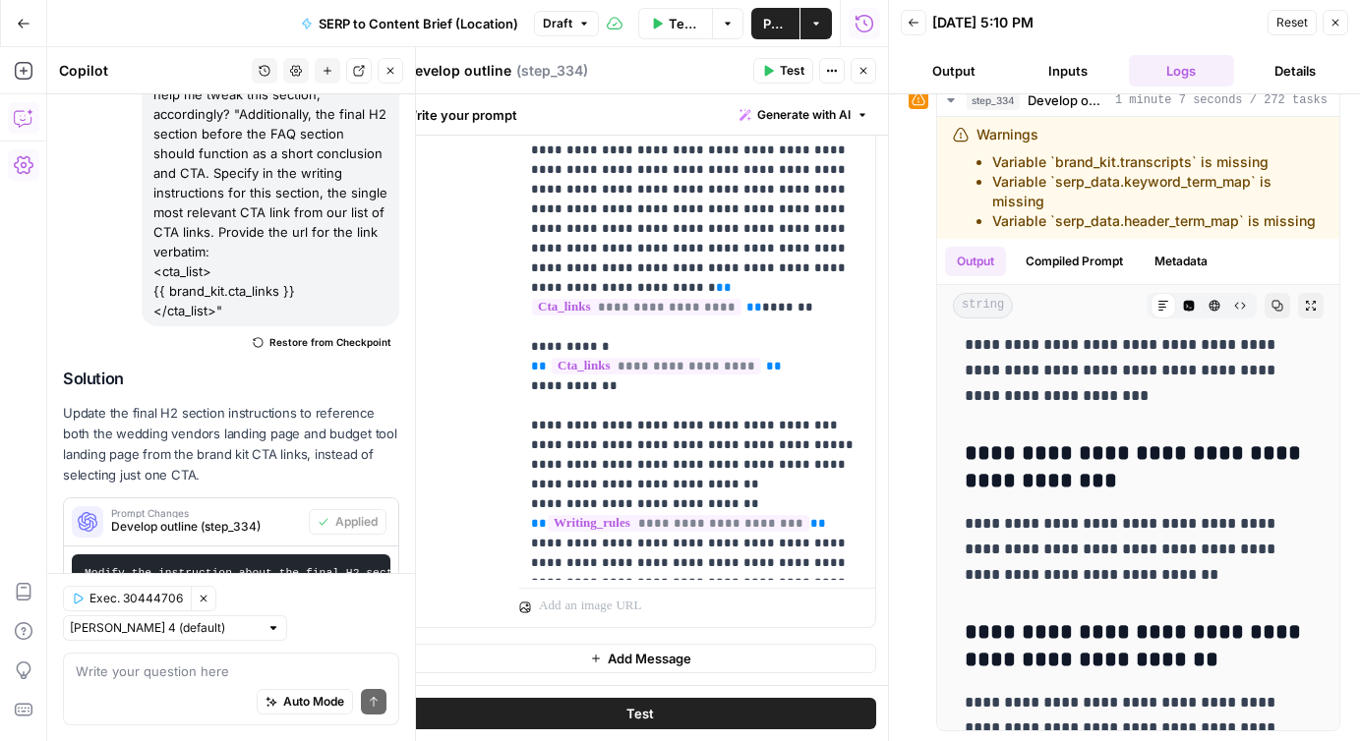
scroll to position [6706, 0]
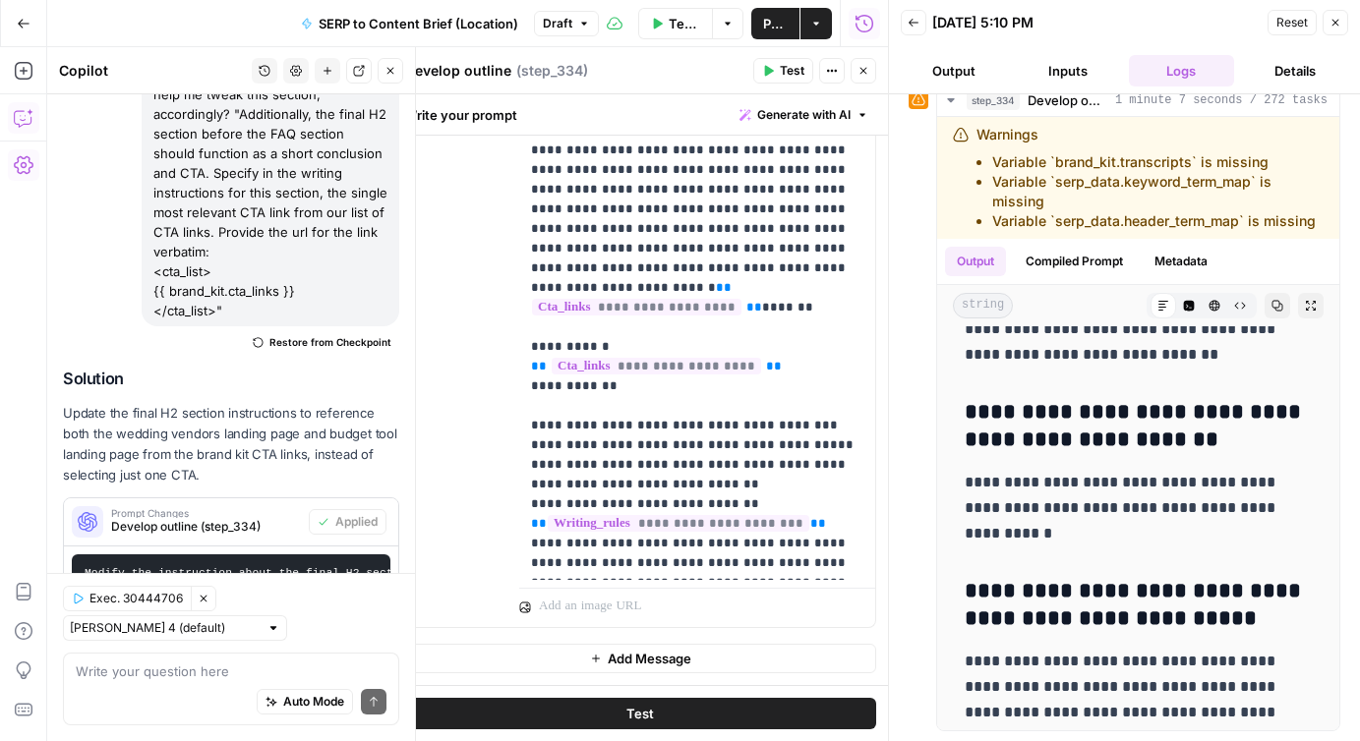
click at [1338, 23] on icon "button" at bounding box center [1335, 23] width 12 height 12
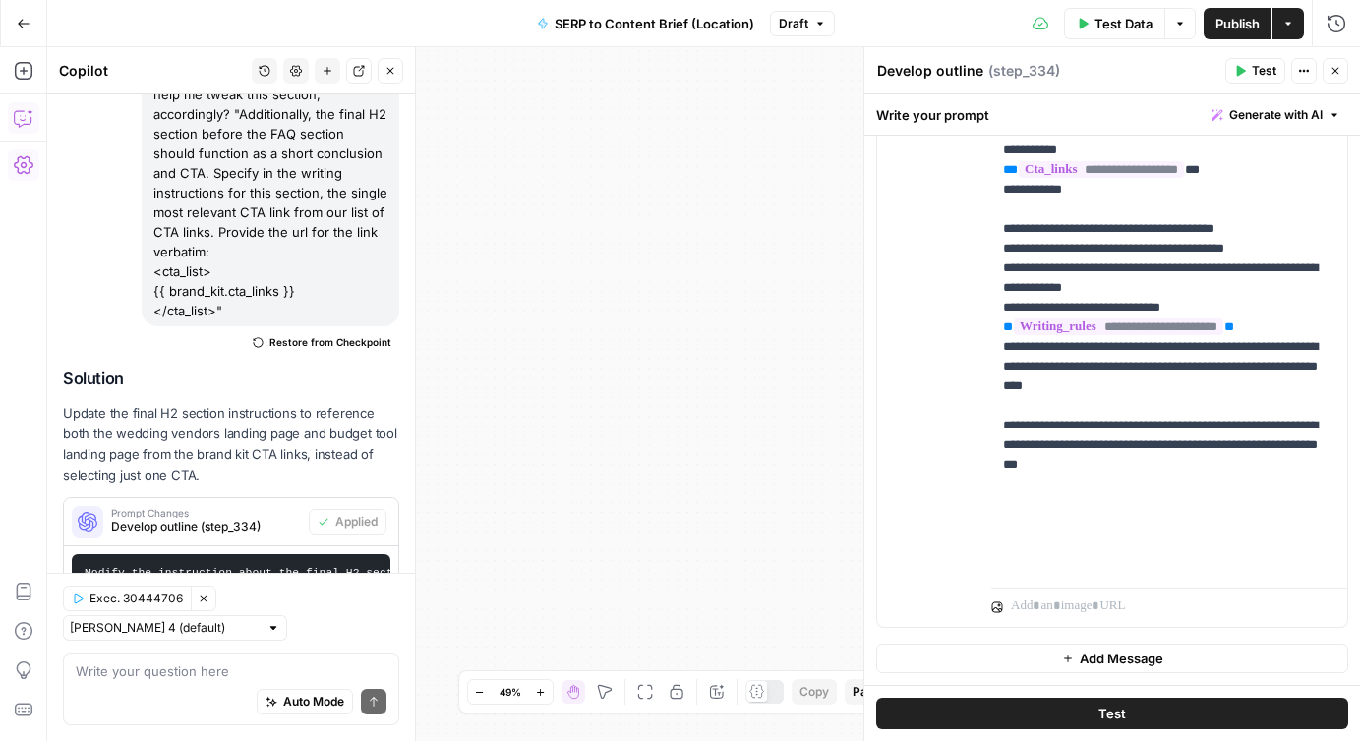
click at [1233, 23] on span "Publish" at bounding box center [1237, 24] width 44 height 20
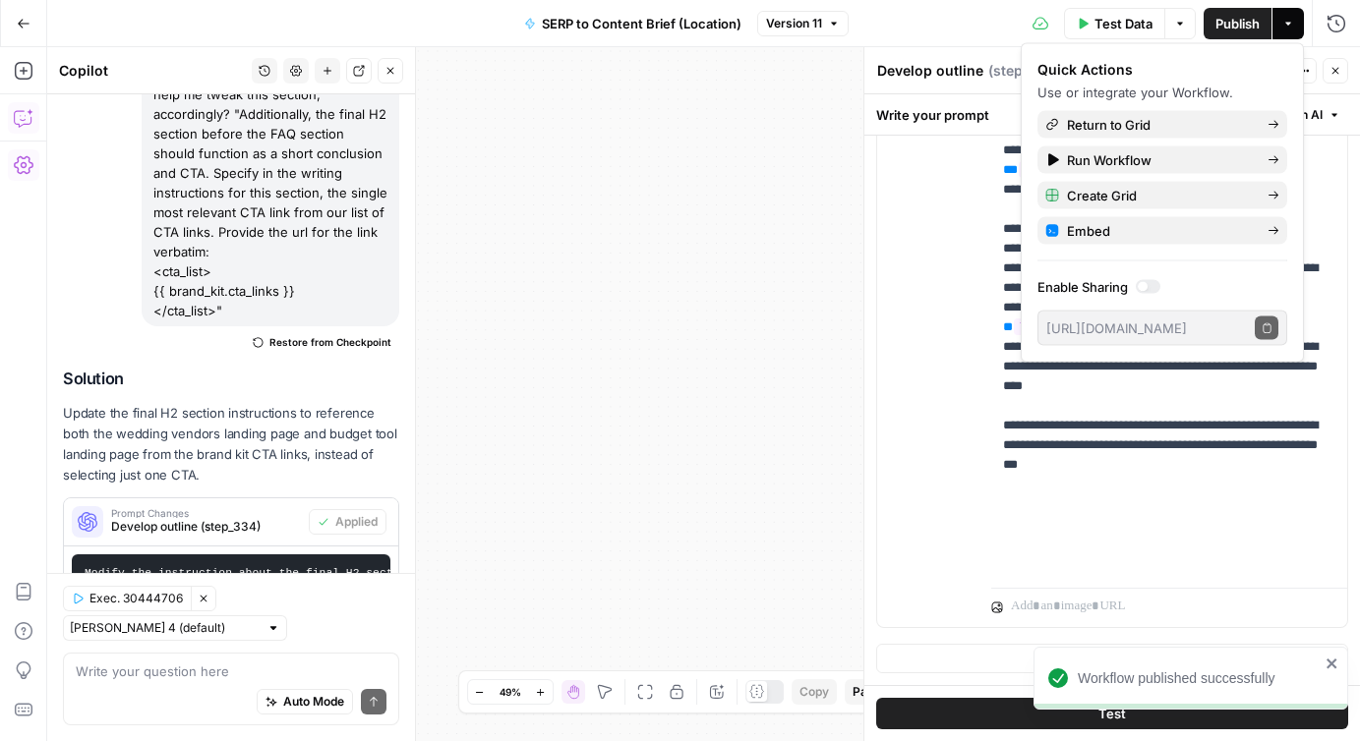
click at [1338, 68] on icon "button" at bounding box center [1335, 71] width 12 height 12
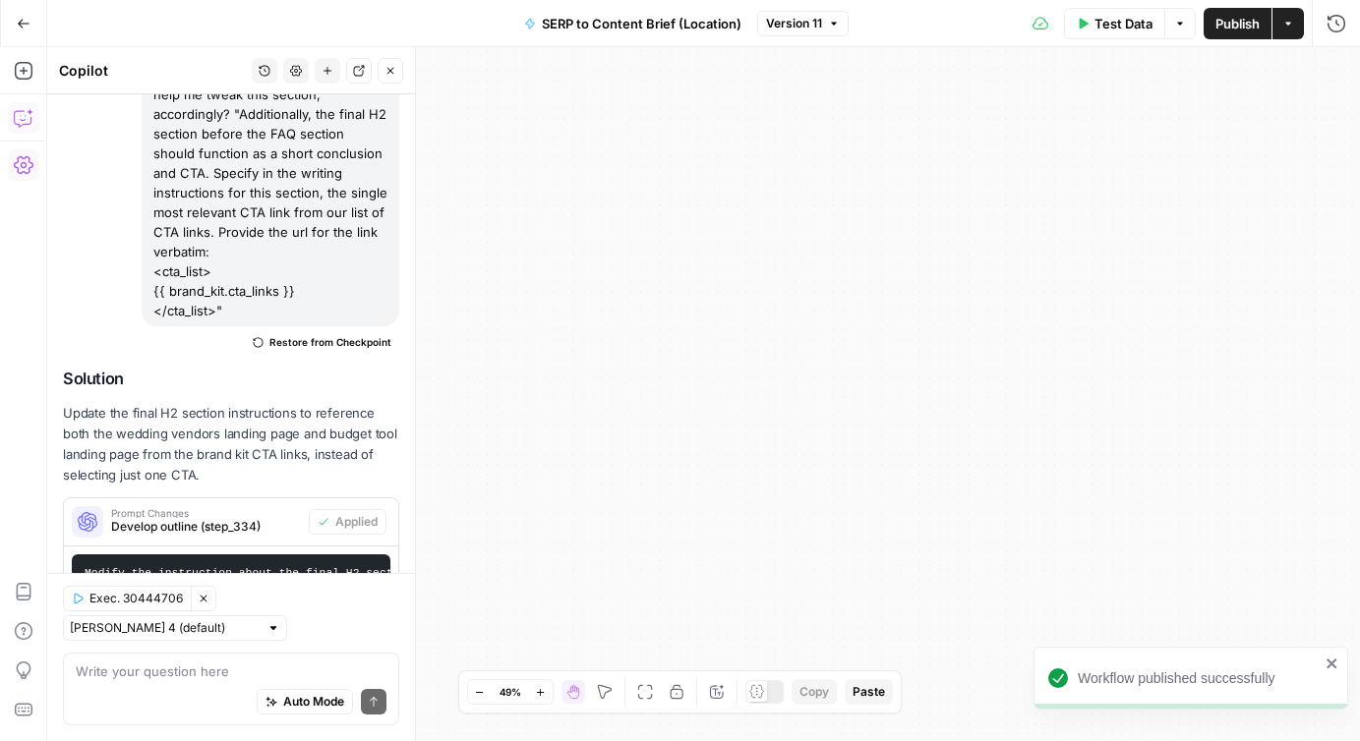
drag, startPoint x: 1223, startPoint y: 392, endPoint x: 821, endPoint y: 374, distance: 402.6
click at [821, 374] on div "Workflow Input Settings Inputs Run Code · JavaScript Structure Competitor Keywo…" at bounding box center [703, 394] width 1313 height 694
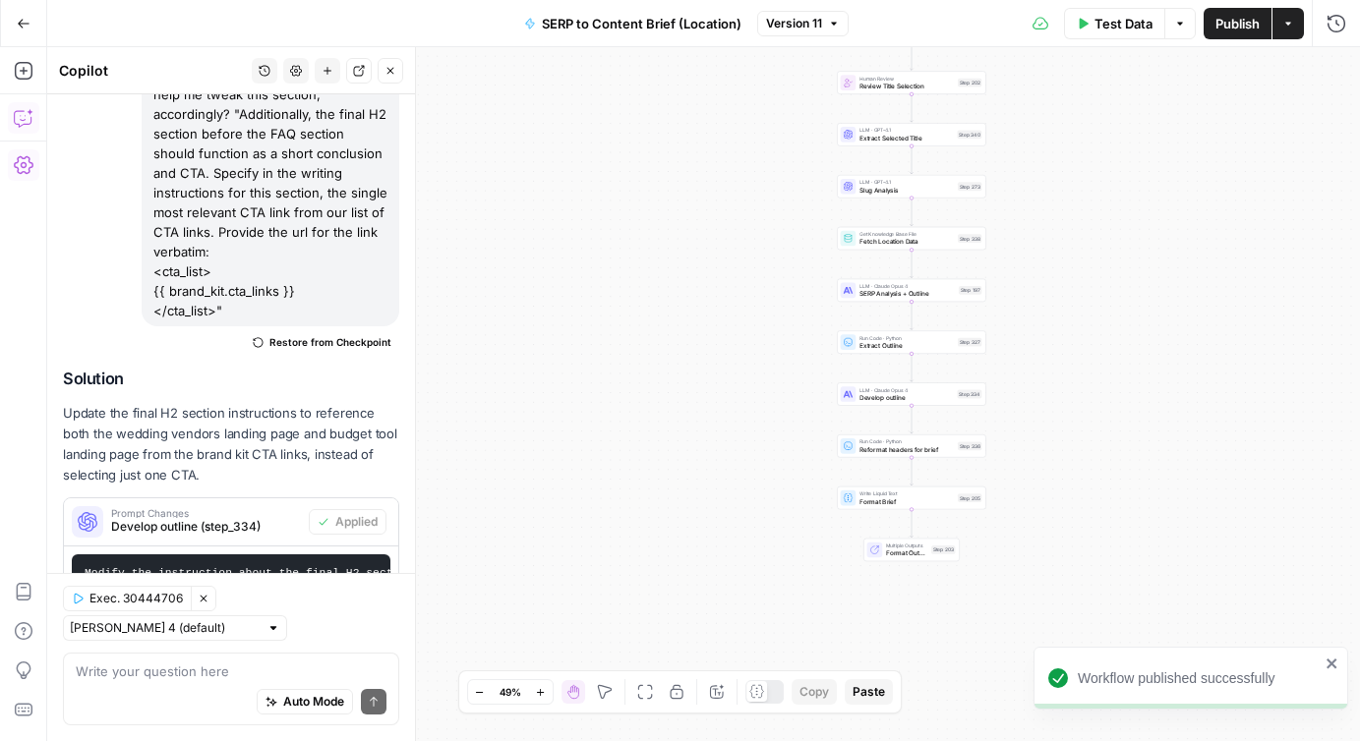
click at [540, 695] on icon "button" at bounding box center [540, 692] width 11 height 11
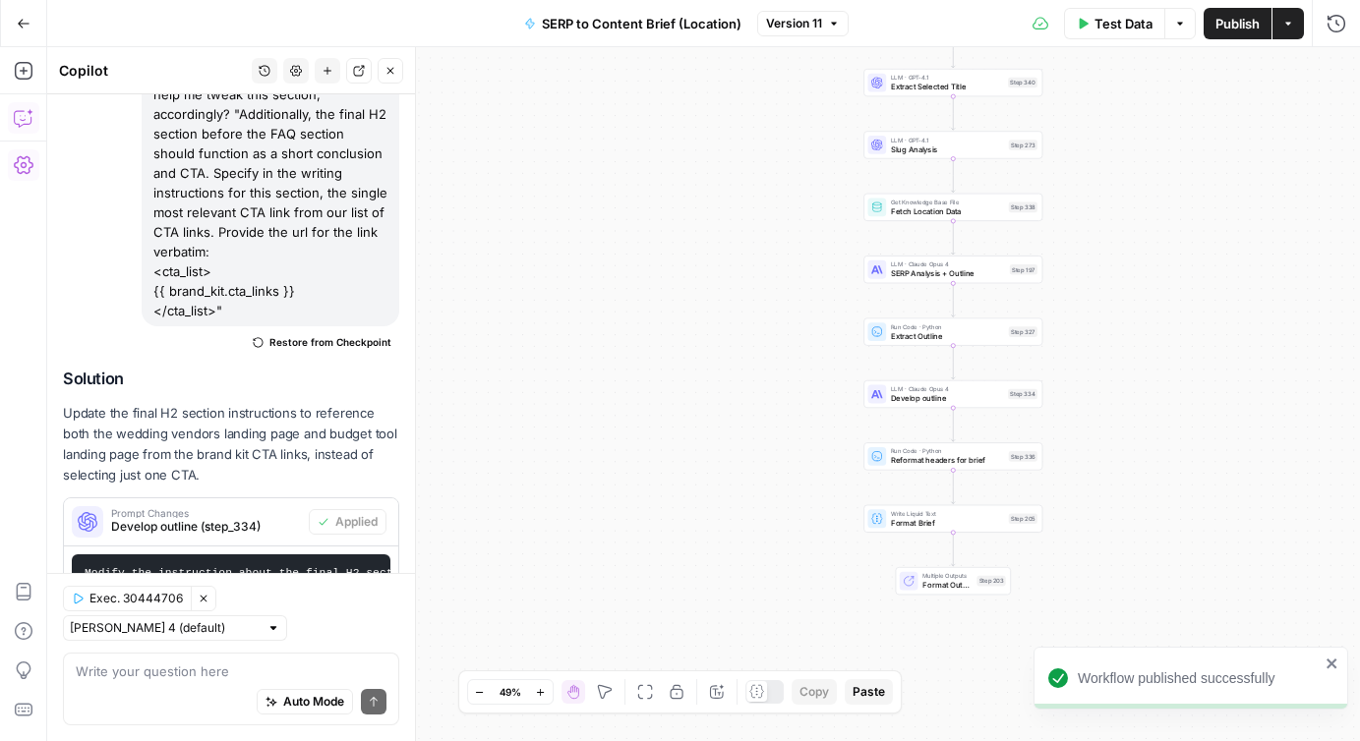
click at [540, 695] on icon "button" at bounding box center [540, 692] width 11 height 11
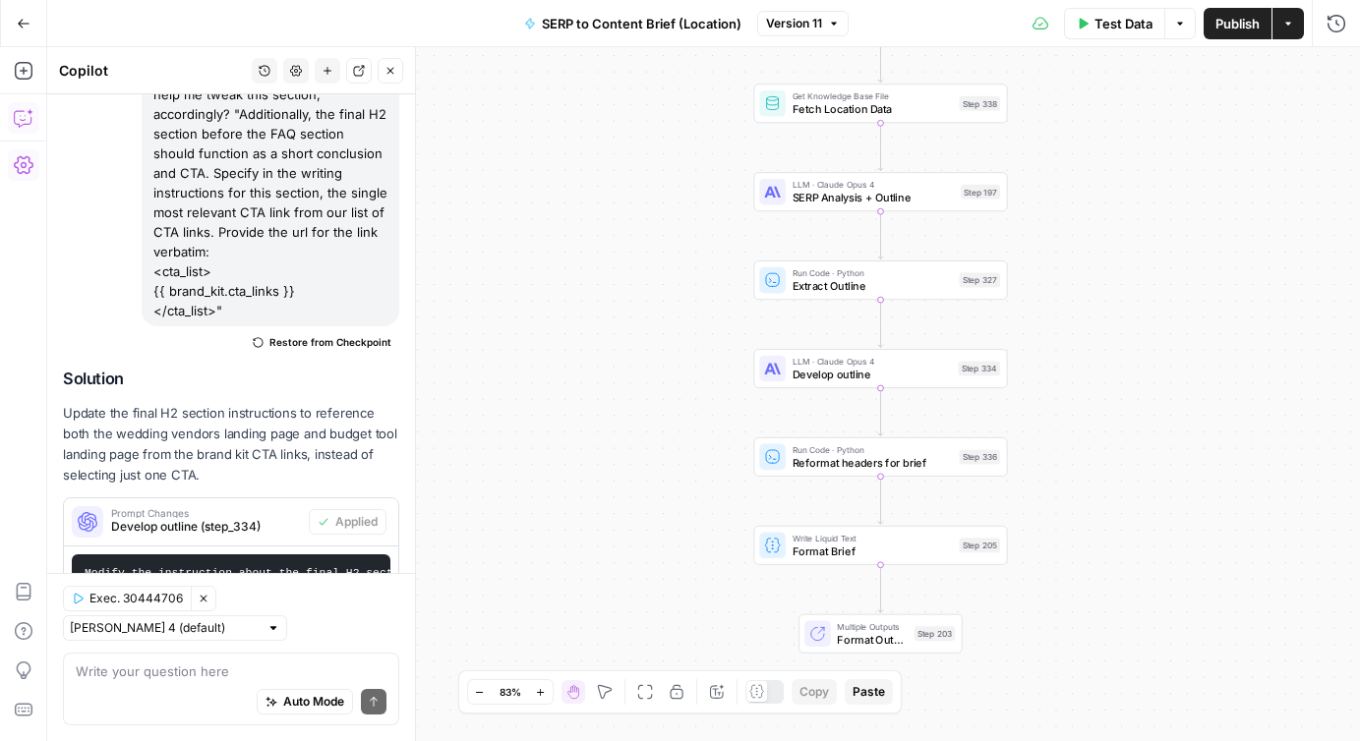
drag, startPoint x: 804, startPoint y: 441, endPoint x: 588, endPoint y: 357, distance: 231.9
click at [588, 357] on div "Workflow Input Settings Inputs Run Code · JavaScript Structure Competitor Keywo…" at bounding box center [703, 394] width 1313 height 694
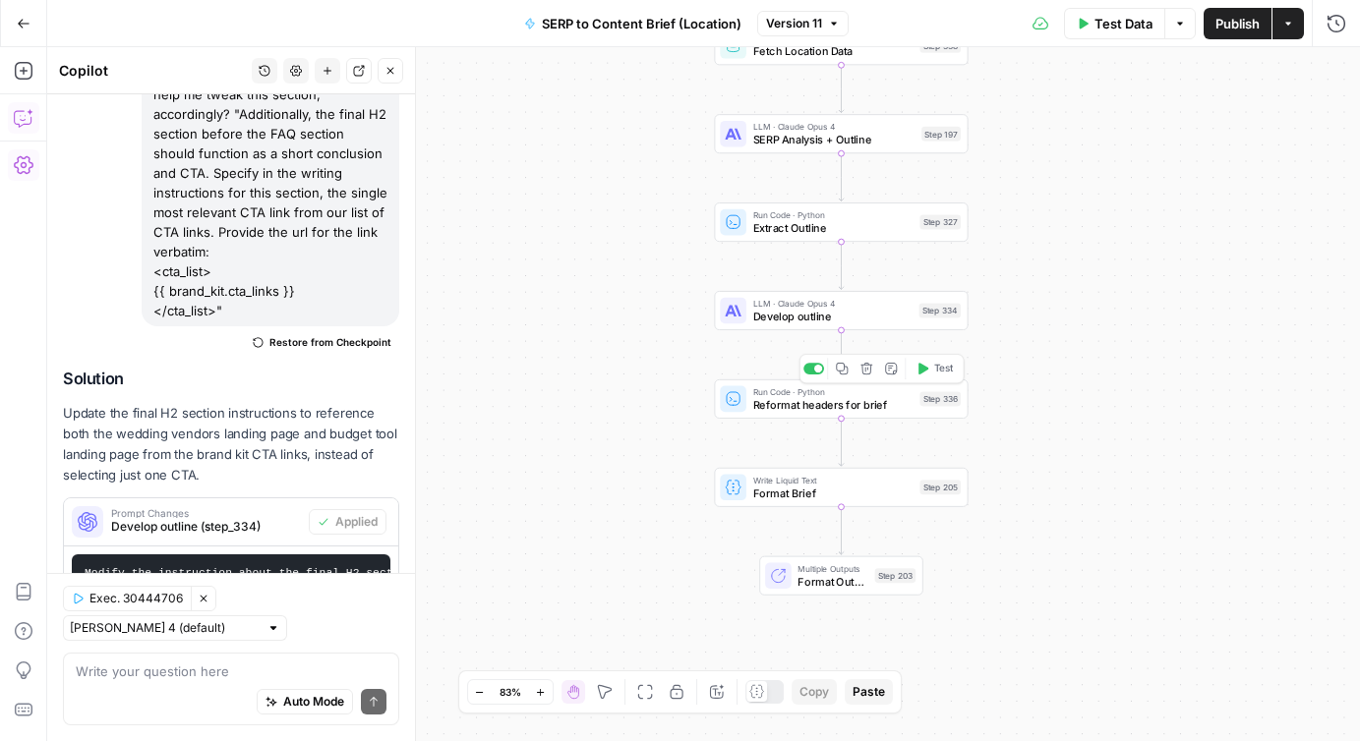
click at [851, 401] on span "Reformat headers for brief" at bounding box center [833, 404] width 160 height 17
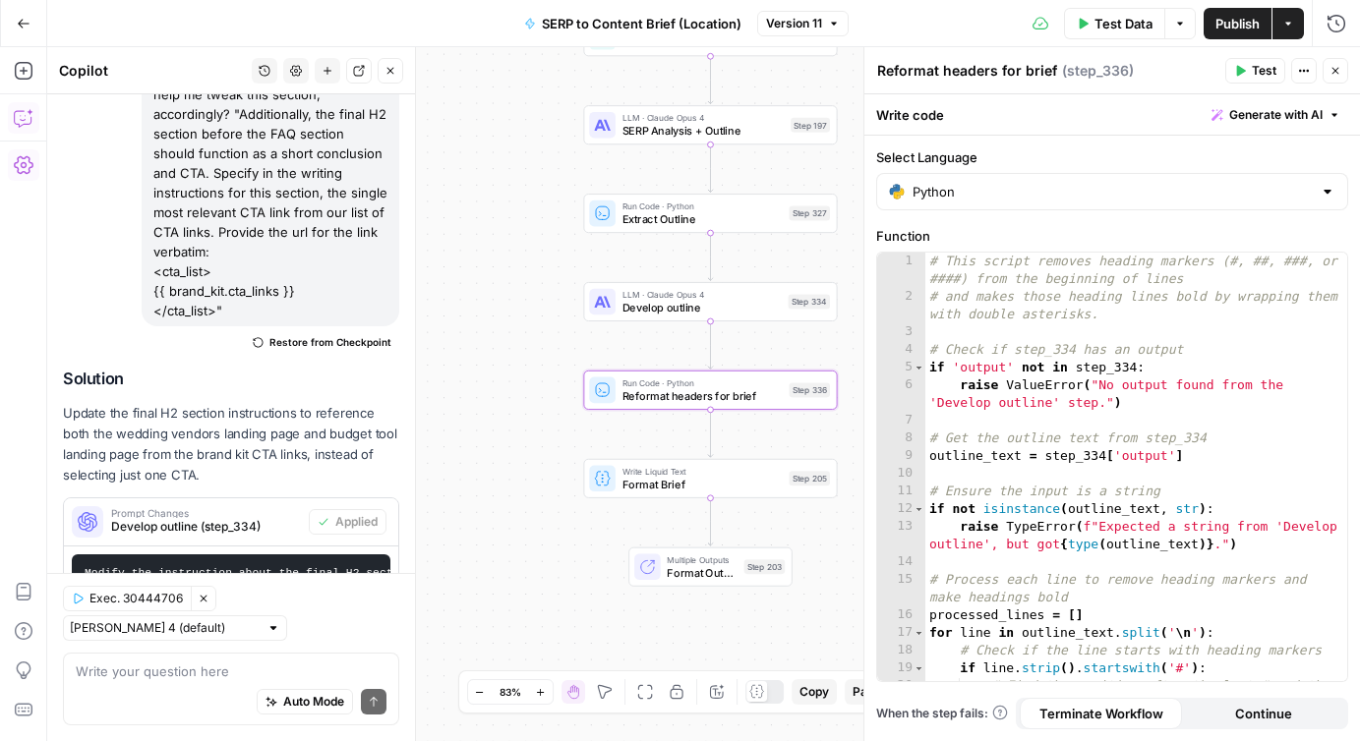
drag, startPoint x: 747, startPoint y: 437, endPoint x: 615, endPoint y: 427, distance: 133.1
click at [615, 427] on div "Workflow Input Settings Inputs Run Code · JavaScript Structure Competitor Keywo…" at bounding box center [703, 394] width 1313 height 694
click at [793, 362] on icon "button" at bounding box center [789, 358] width 13 height 13
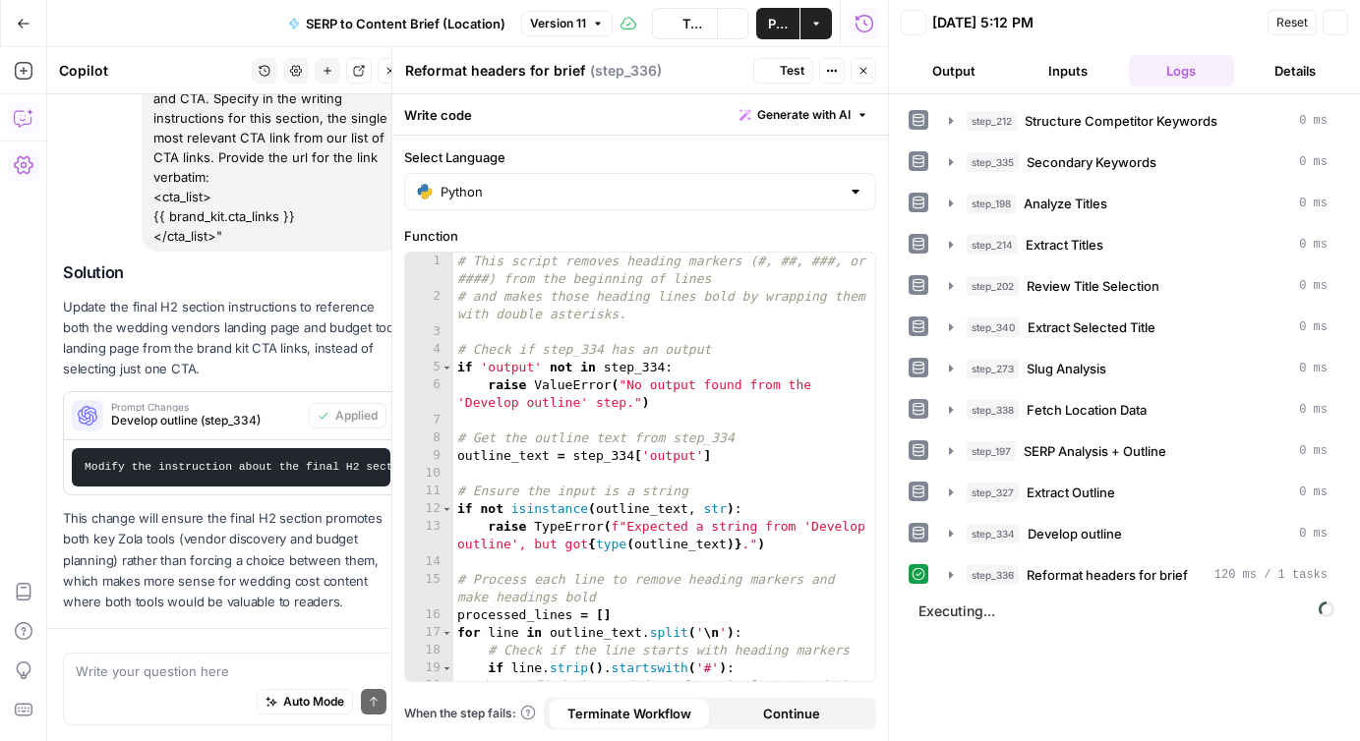
scroll to position [3583, 0]
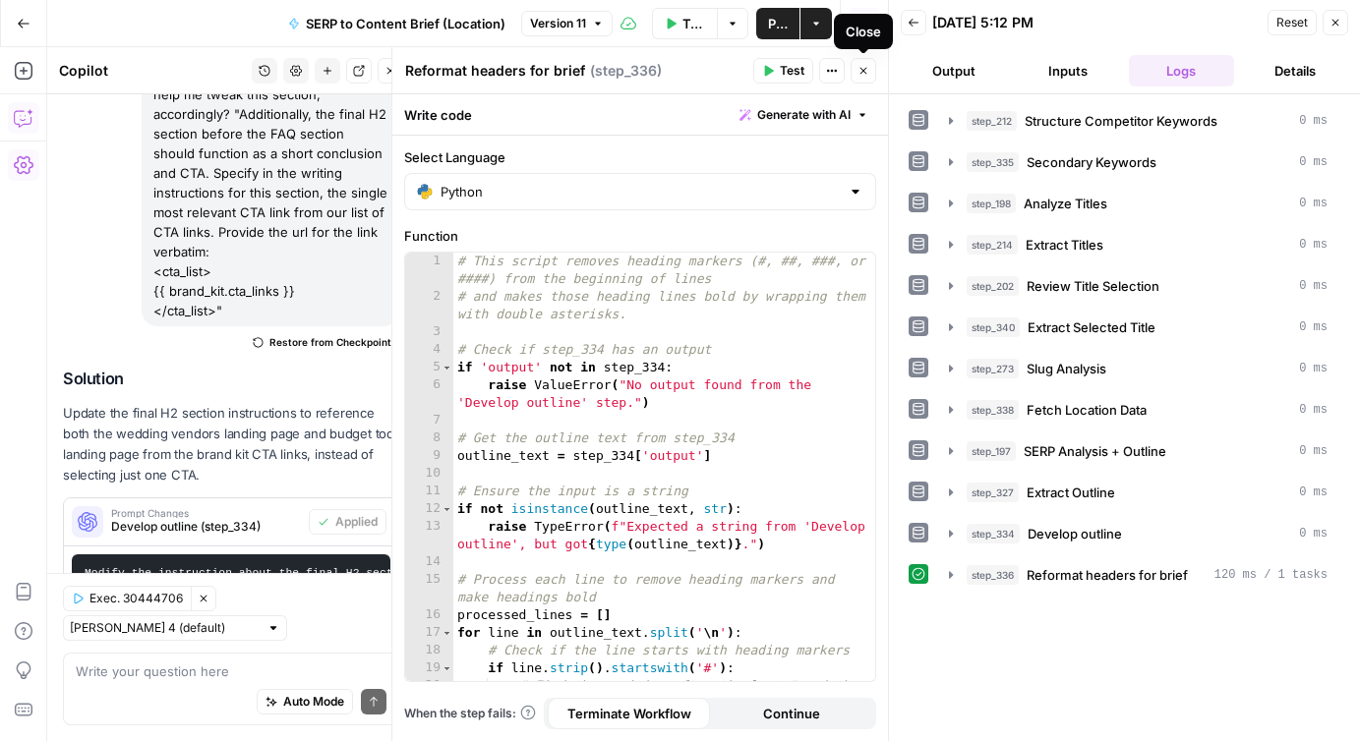
click at [864, 73] on icon "button" at bounding box center [863, 71] width 12 height 12
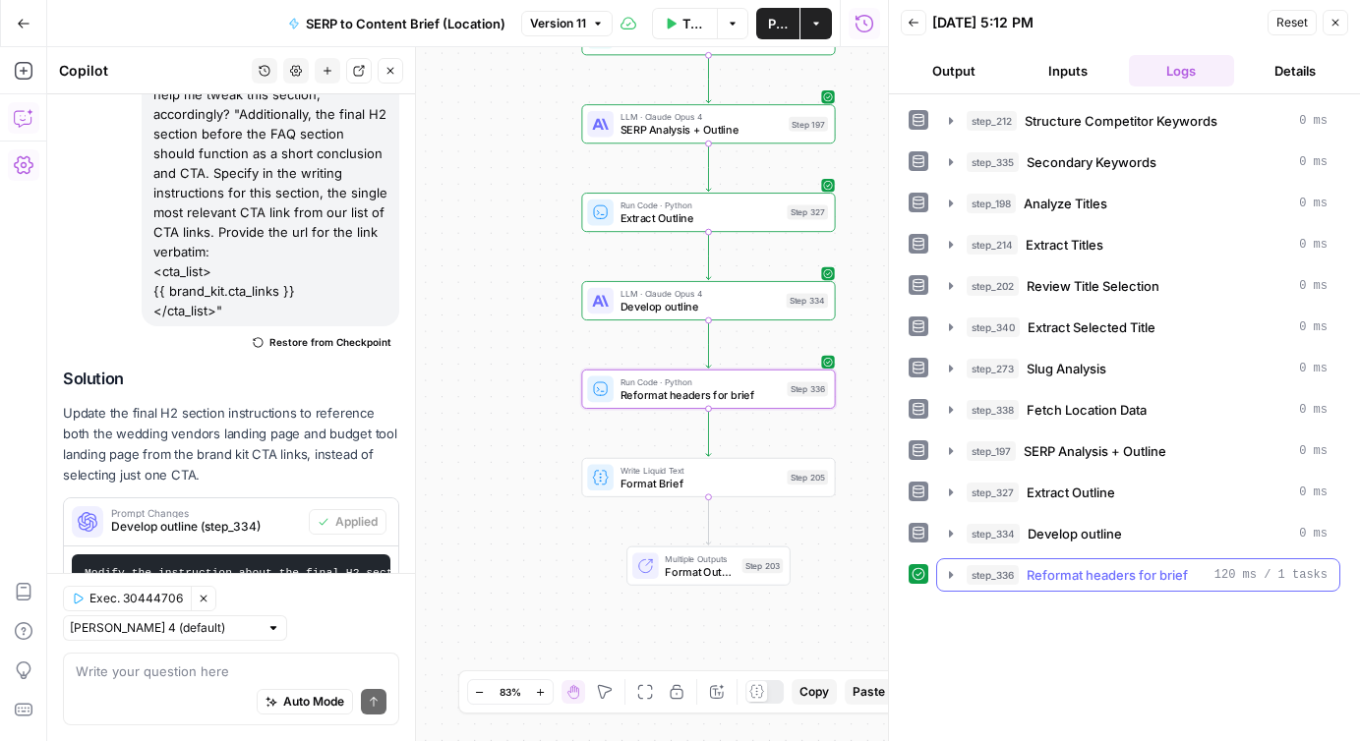
click at [950, 573] on icon "button" at bounding box center [951, 574] width 4 height 7
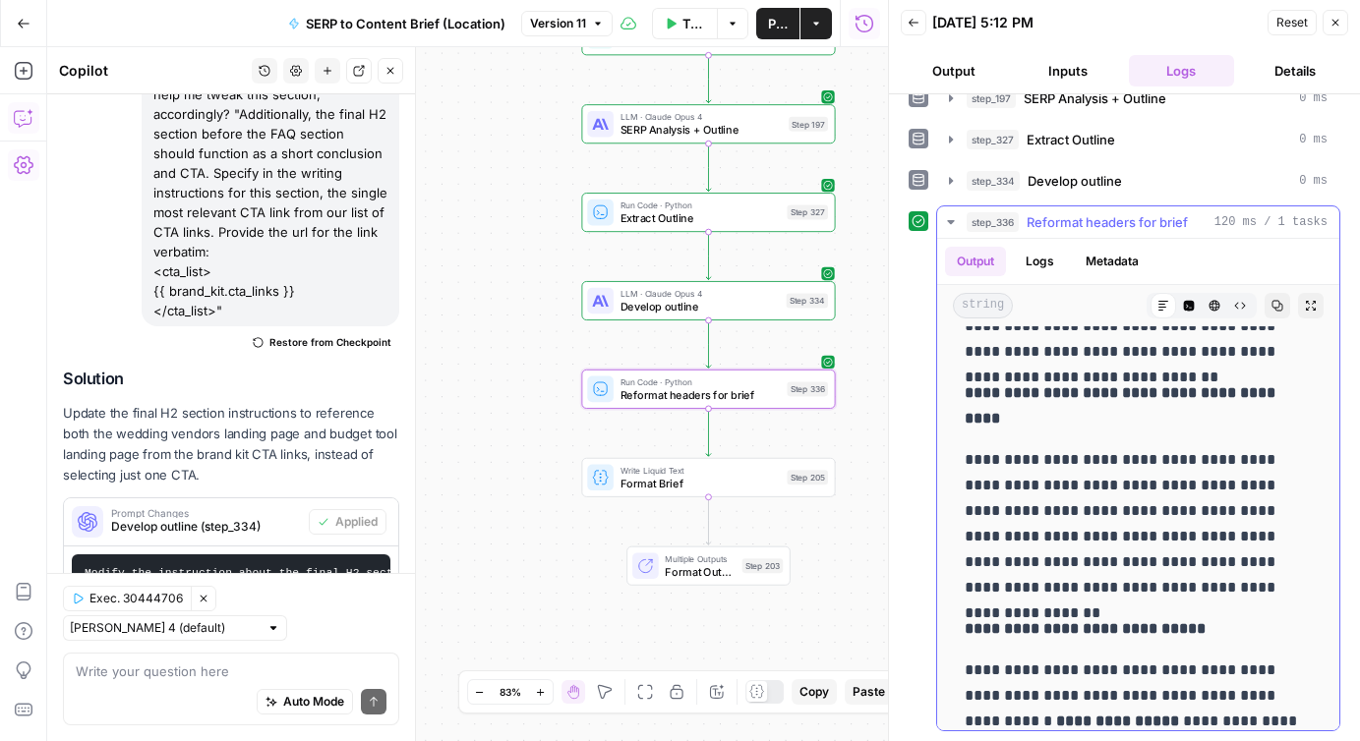
scroll to position [283, 0]
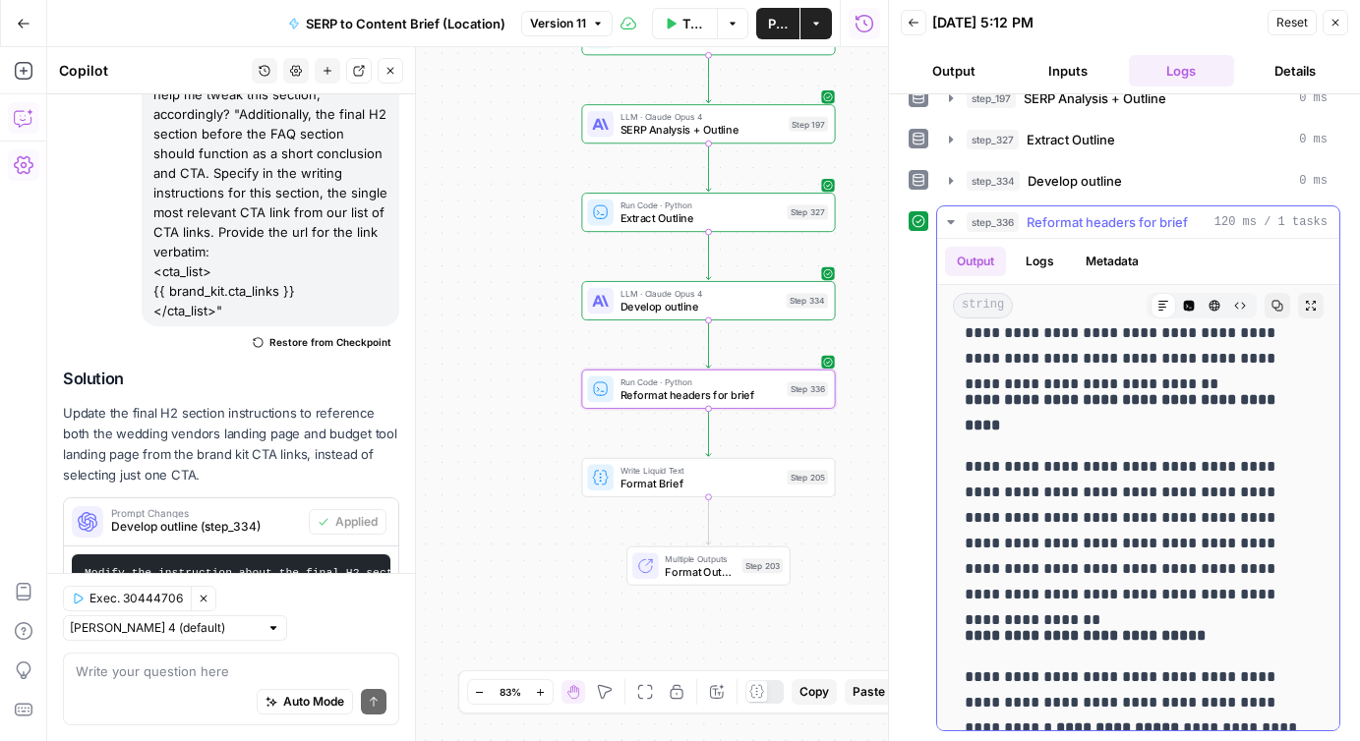
click at [953, 222] on icon "button" at bounding box center [951, 222] width 16 height 16
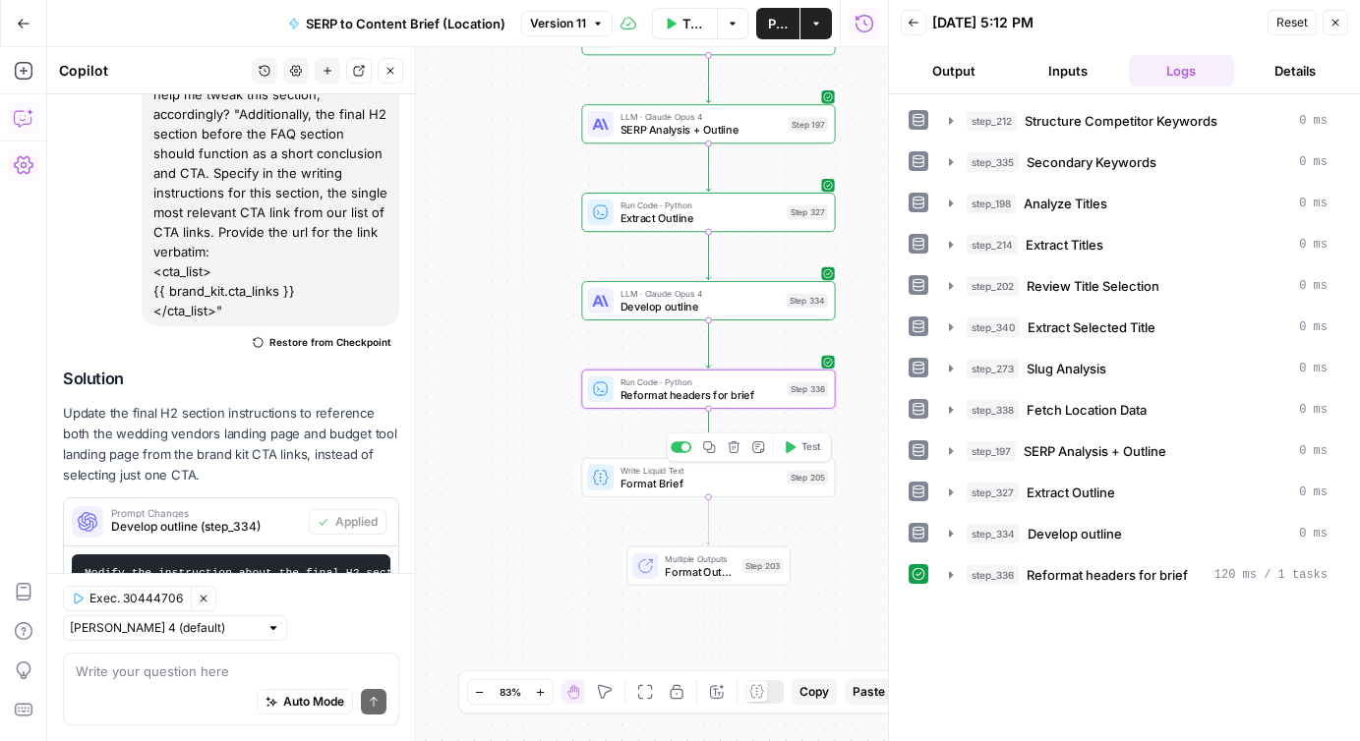
click at [797, 442] on button "Test" at bounding box center [802, 448] width 51 height 22
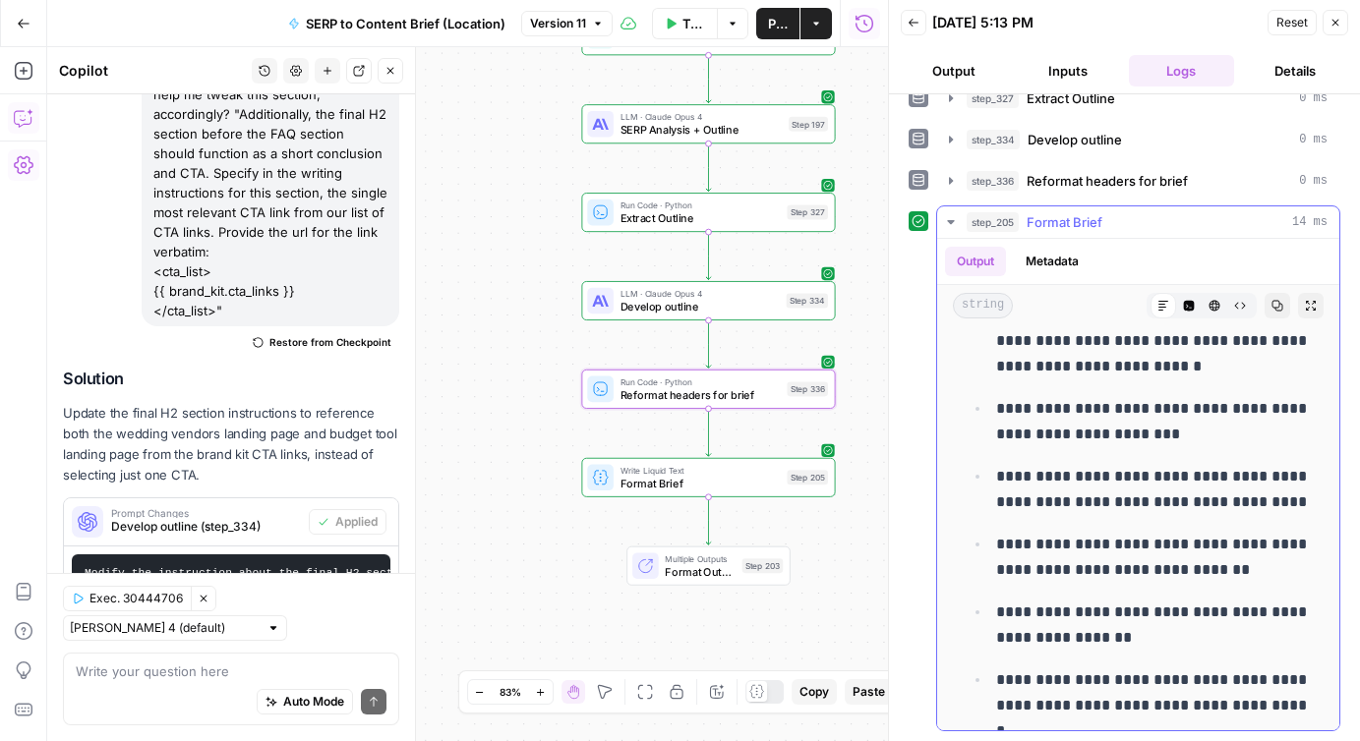
scroll to position [7393, 0]
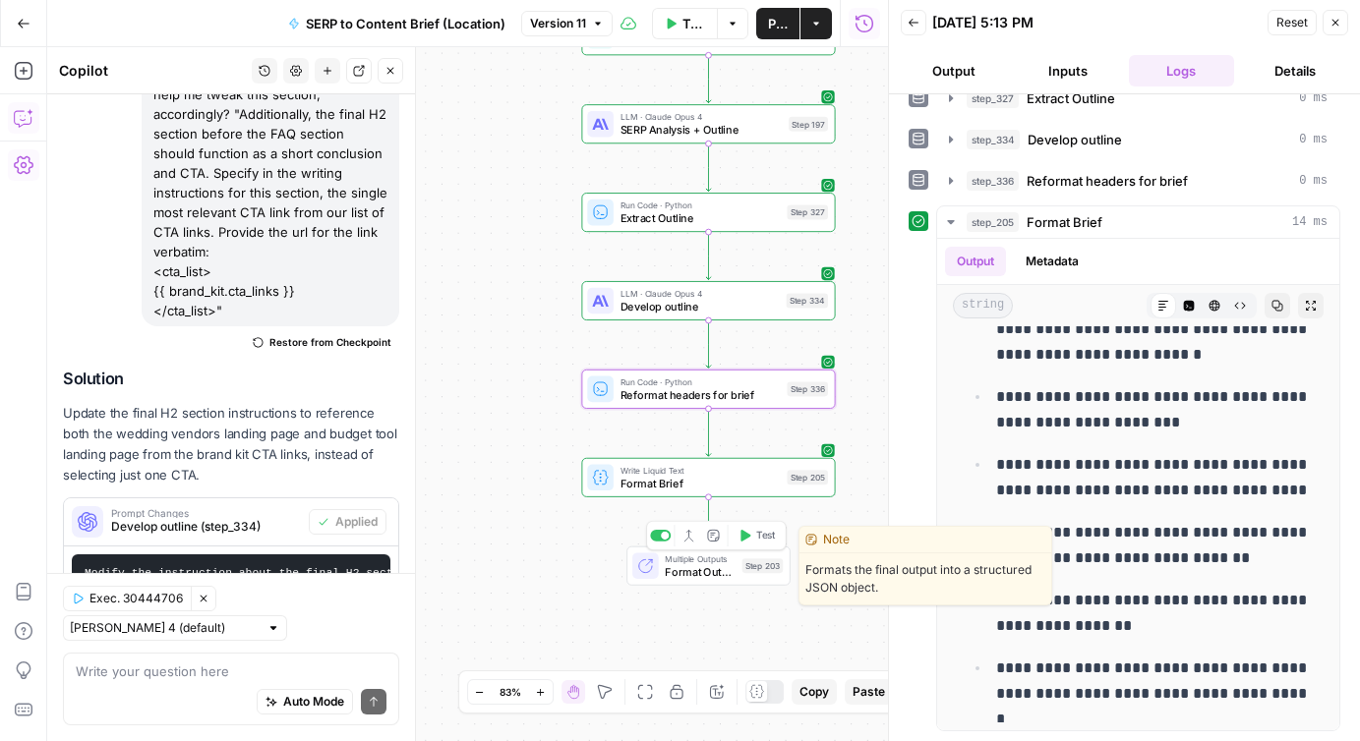
click at [743, 535] on icon "button" at bounding box center [745, 536] width 10 height 12
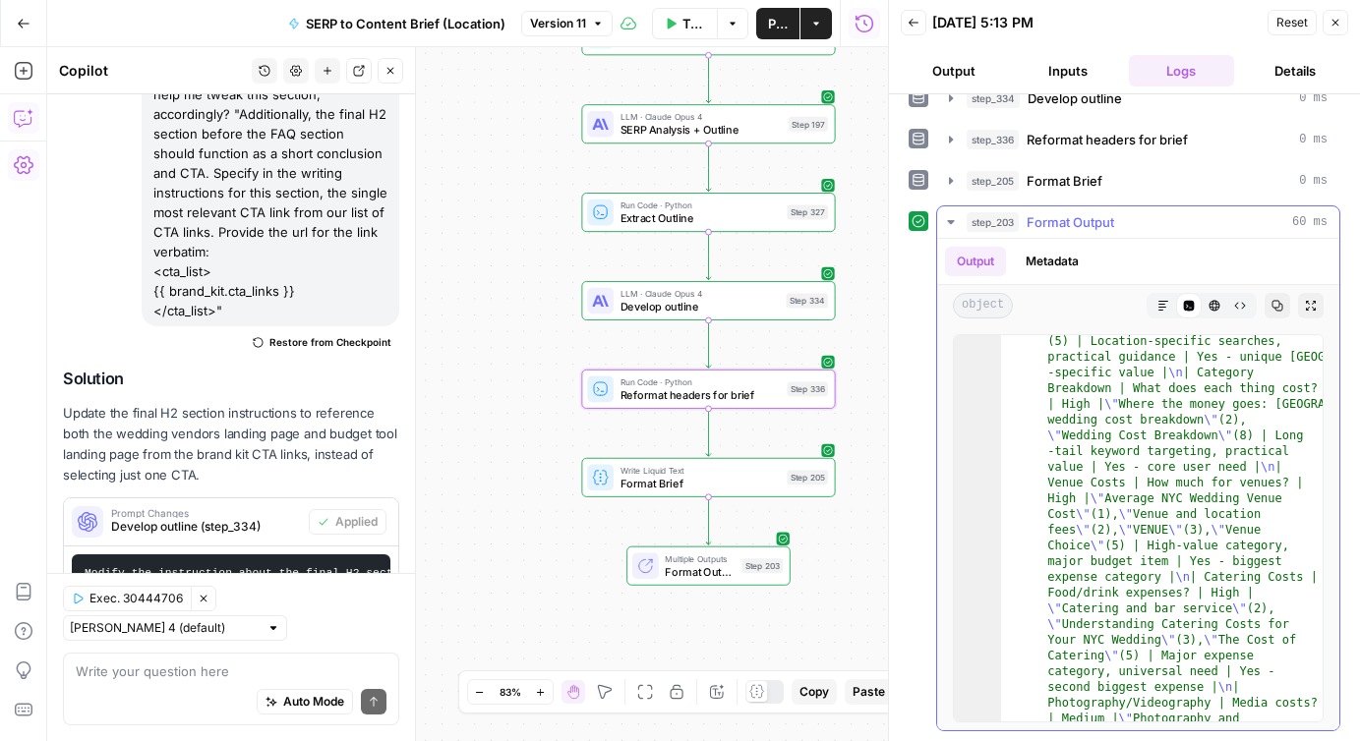
scroll to position [5839, 0]
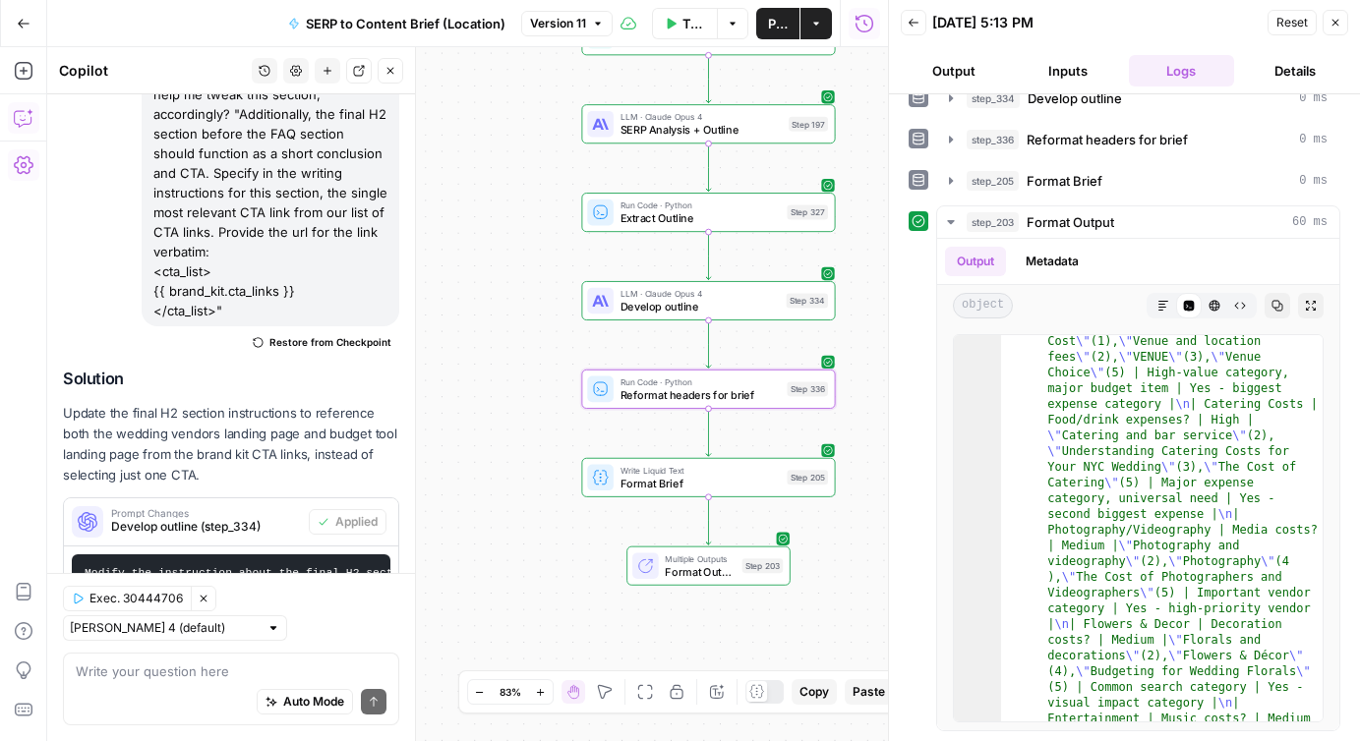
click at [1339, 19] on icon "button" at bounding box center [1335, 23] width 12 height 12
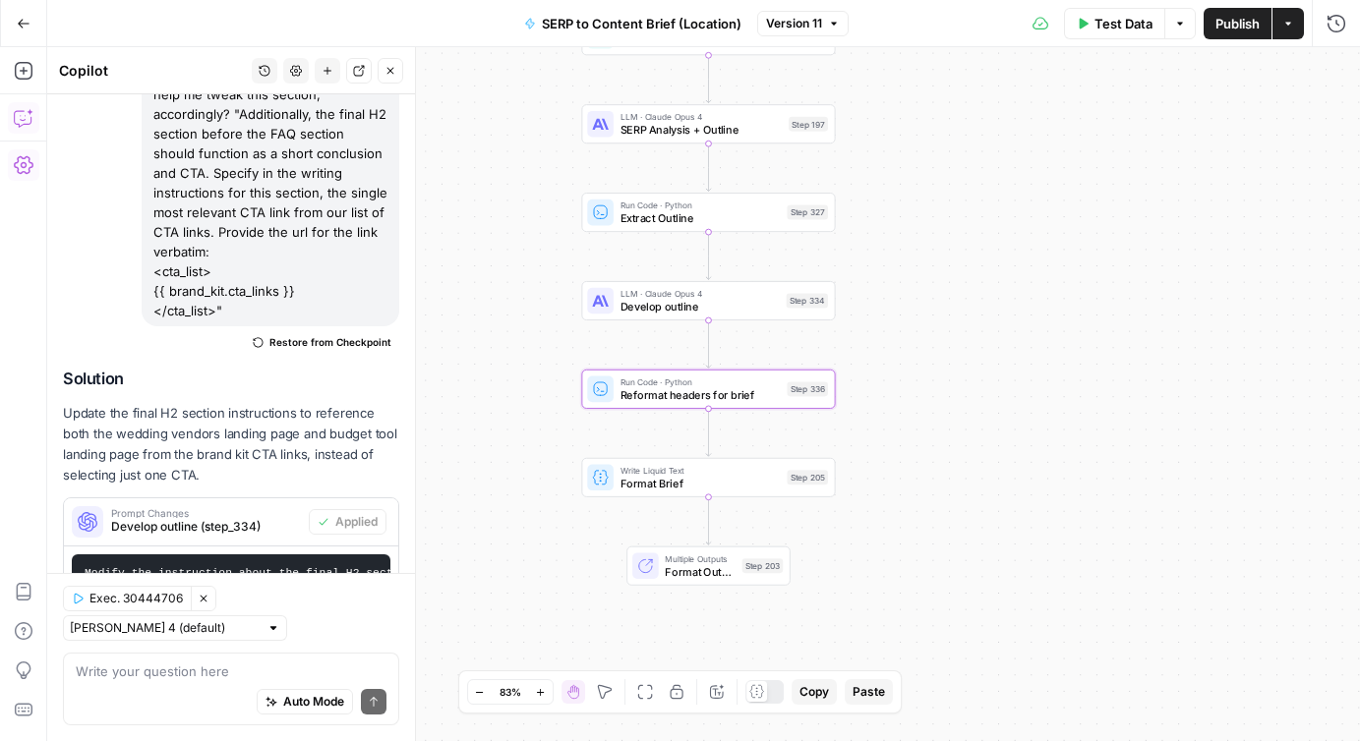
click at [1218, 21] on span "Publish" at bounding box center [1237, 24] width 44 height 20
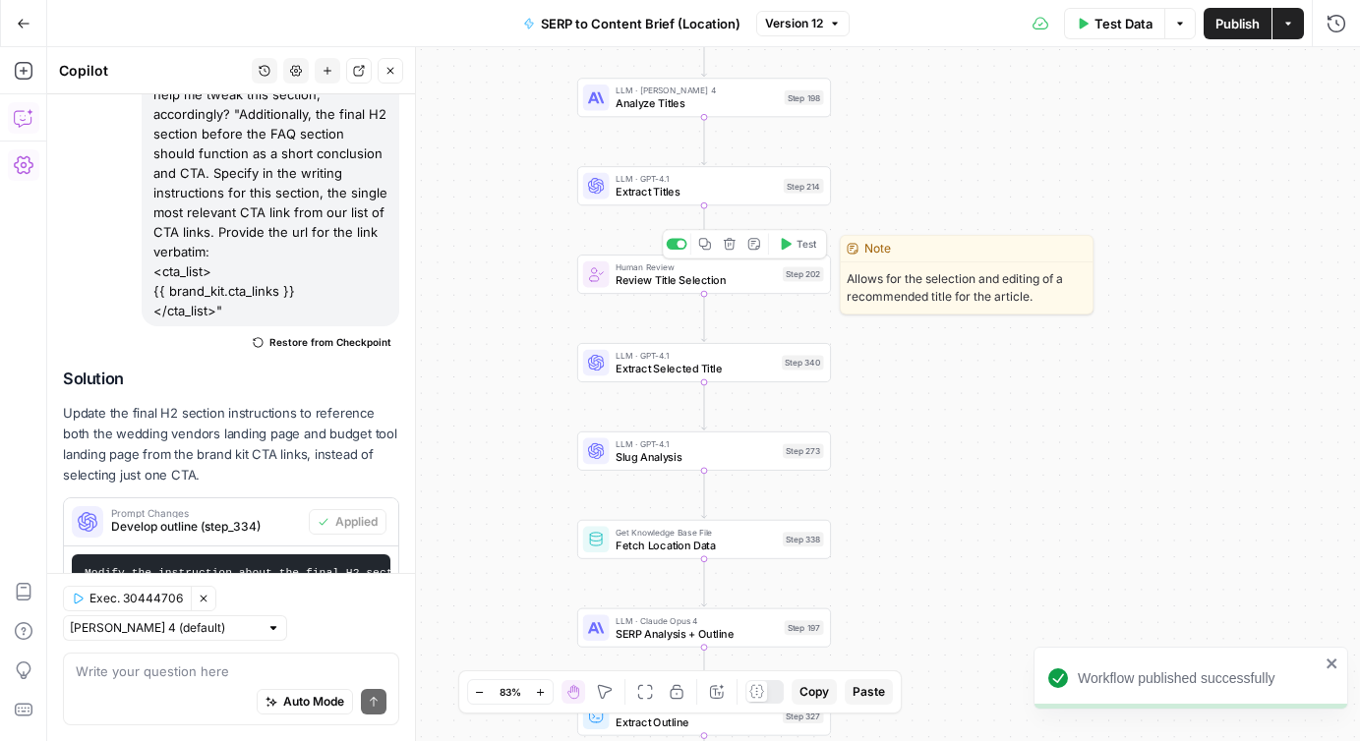
click at [703, 285] on span "Review Title Selection" at bounding box center [696, 280] width 160 height 17
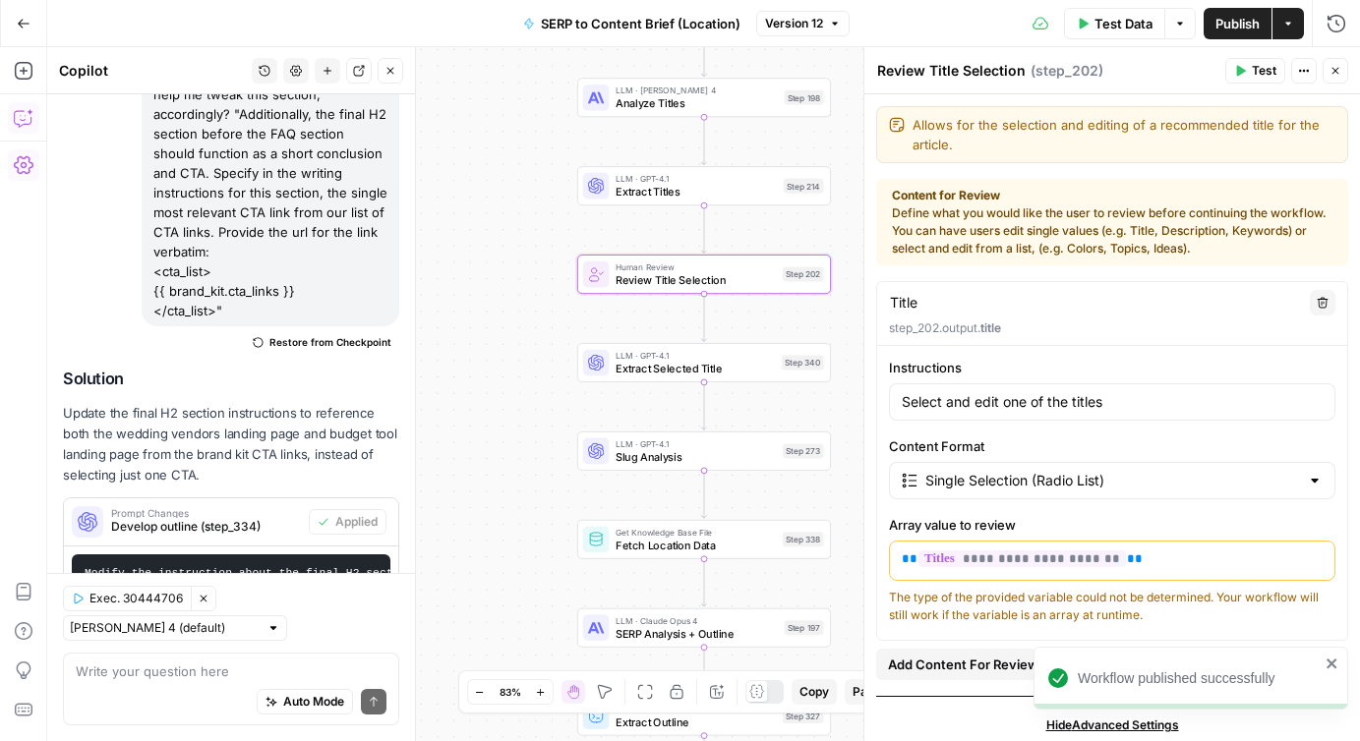
click at [1178, 25] on icon "button" at bounding box center [1180, 23] width 6 height 3
click at [1112, 110] on button "View Last Test" at bounding box center [1118, 98] width 132 height 28
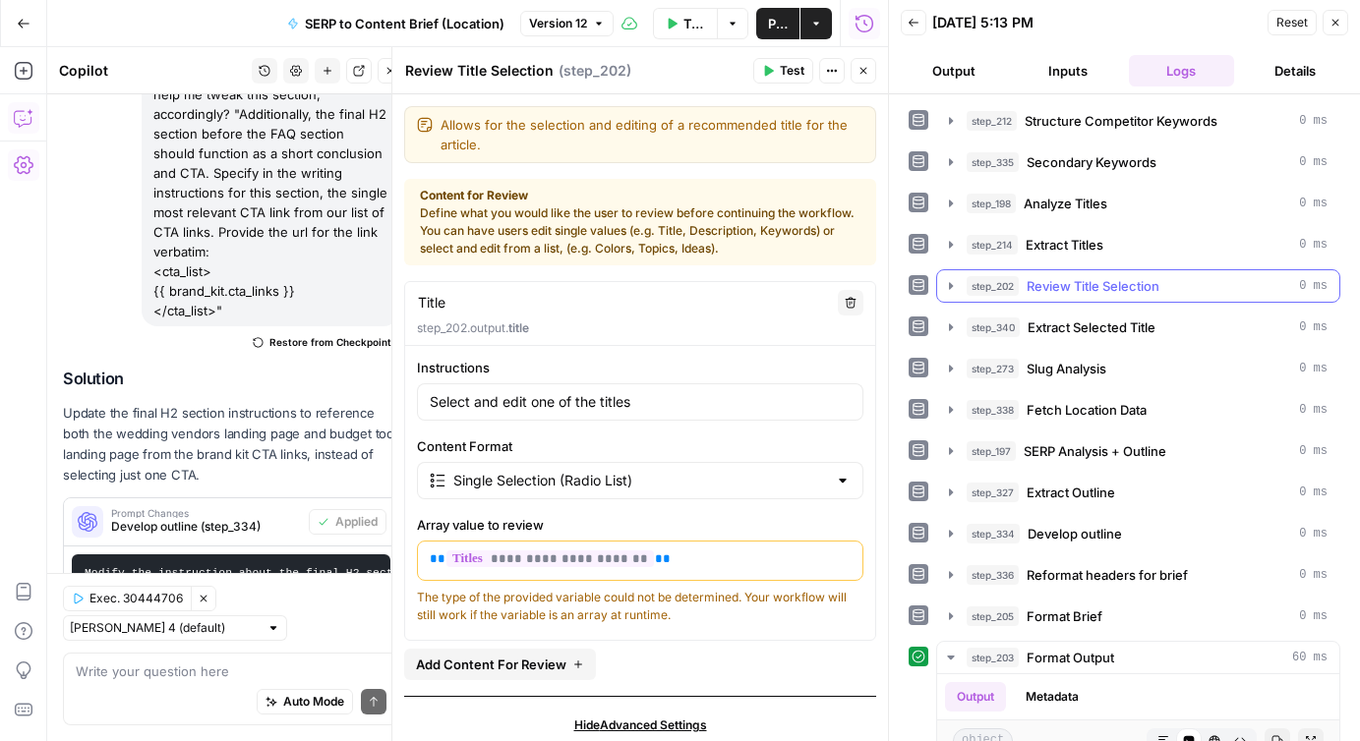
click at [949, 287] on icon "button" at bounding box center [951, 285] width 4 height 7
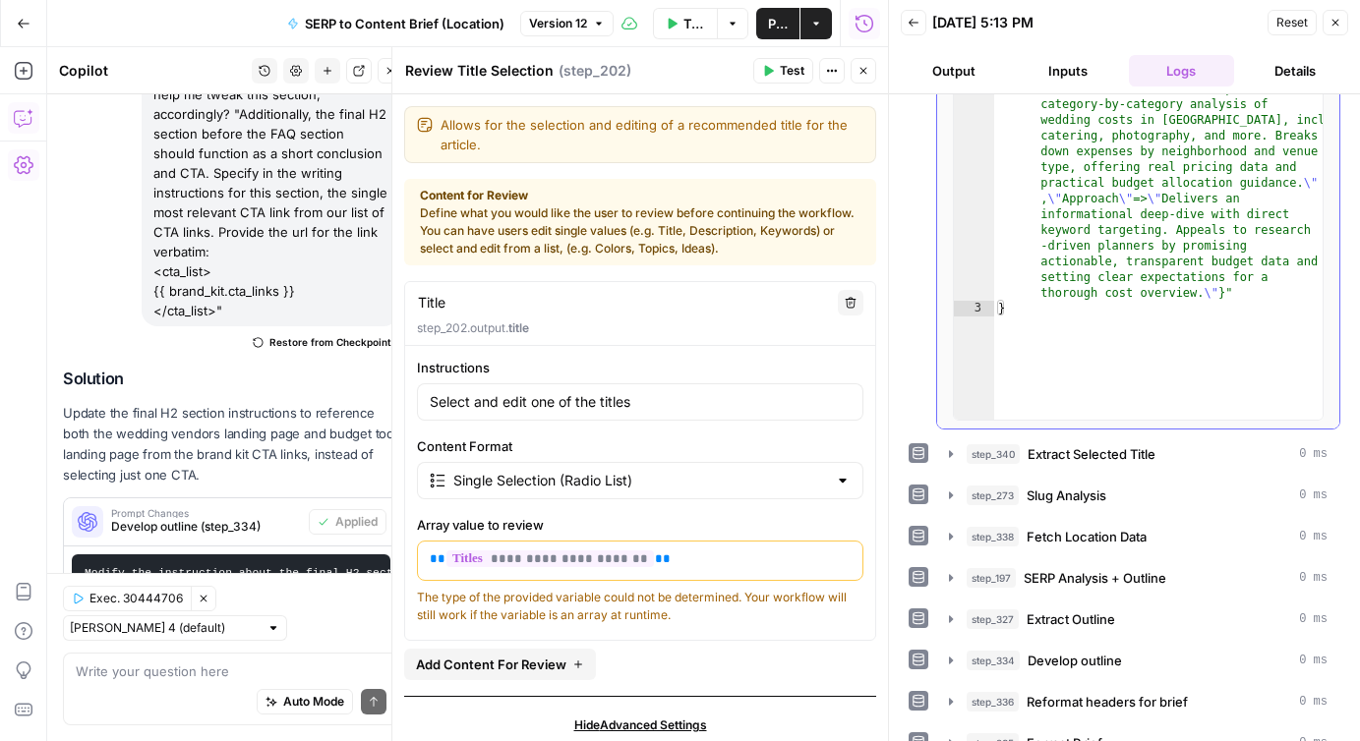
scroll to position [378, 0]
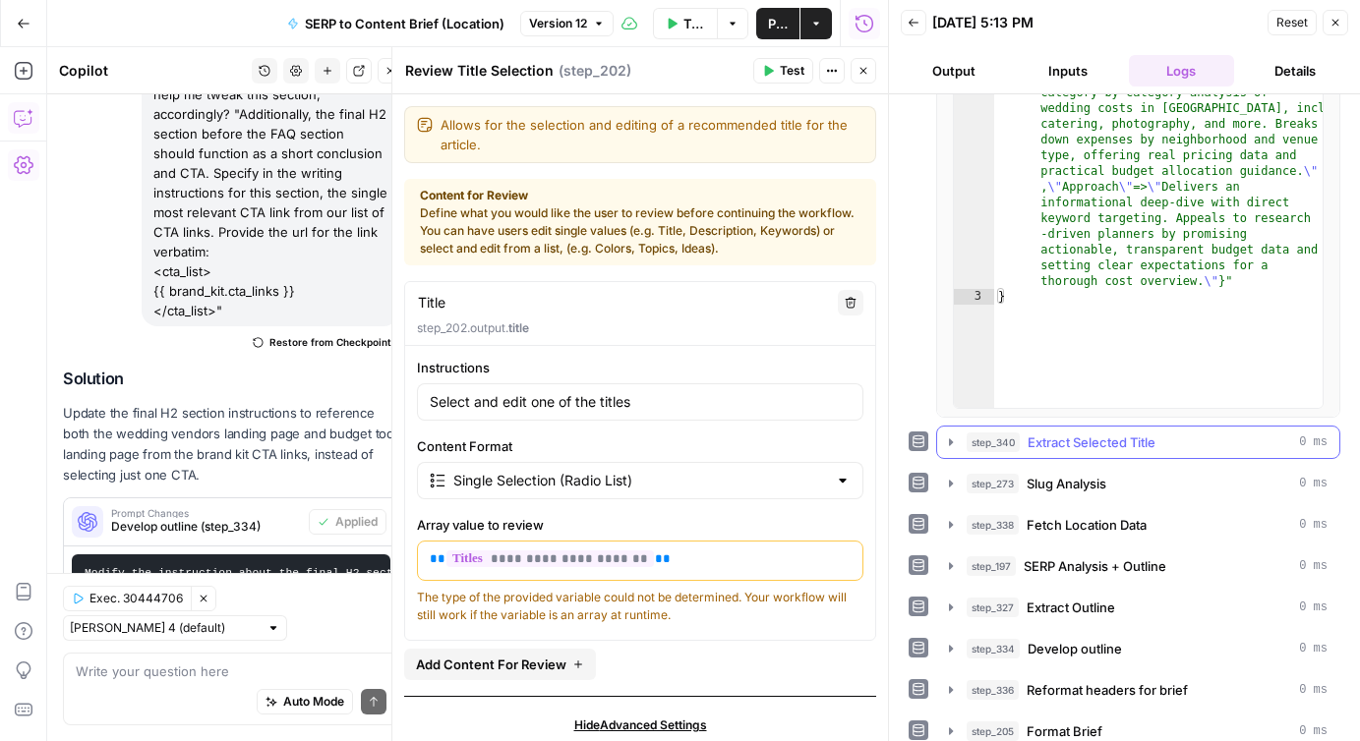
click at [950, 441] on icon "button" at bounding box center [951, 442] width 4 height 7
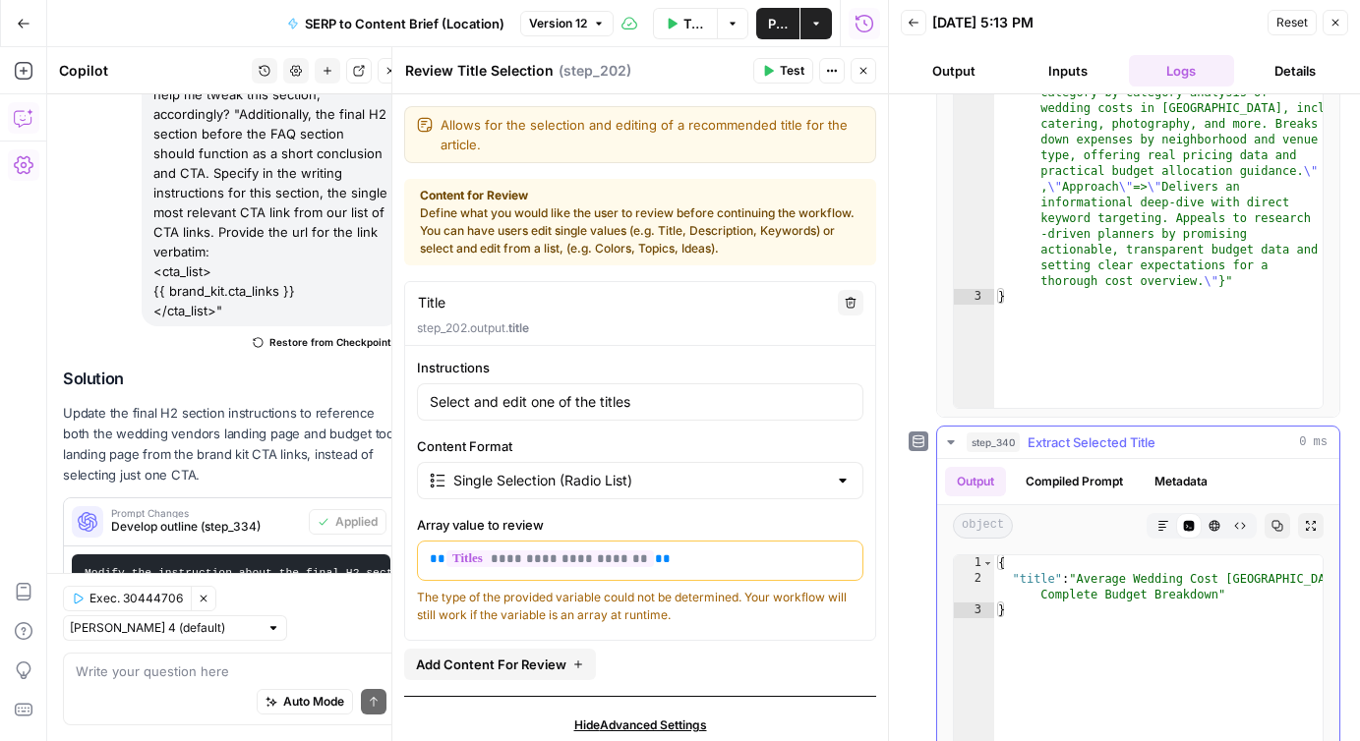
click at [949, 441] on icon "button" at bounding box center [950, 443] width 7 height 4
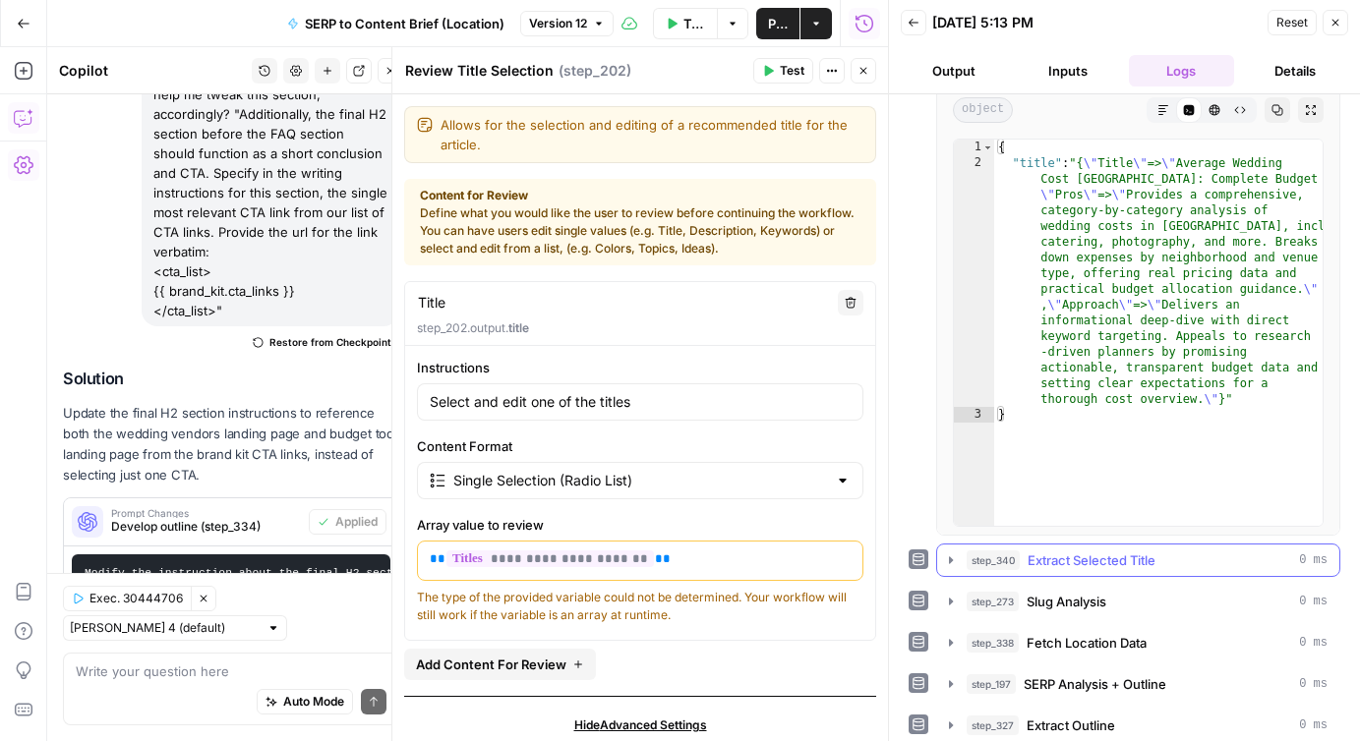
scroll to position [234, 0]
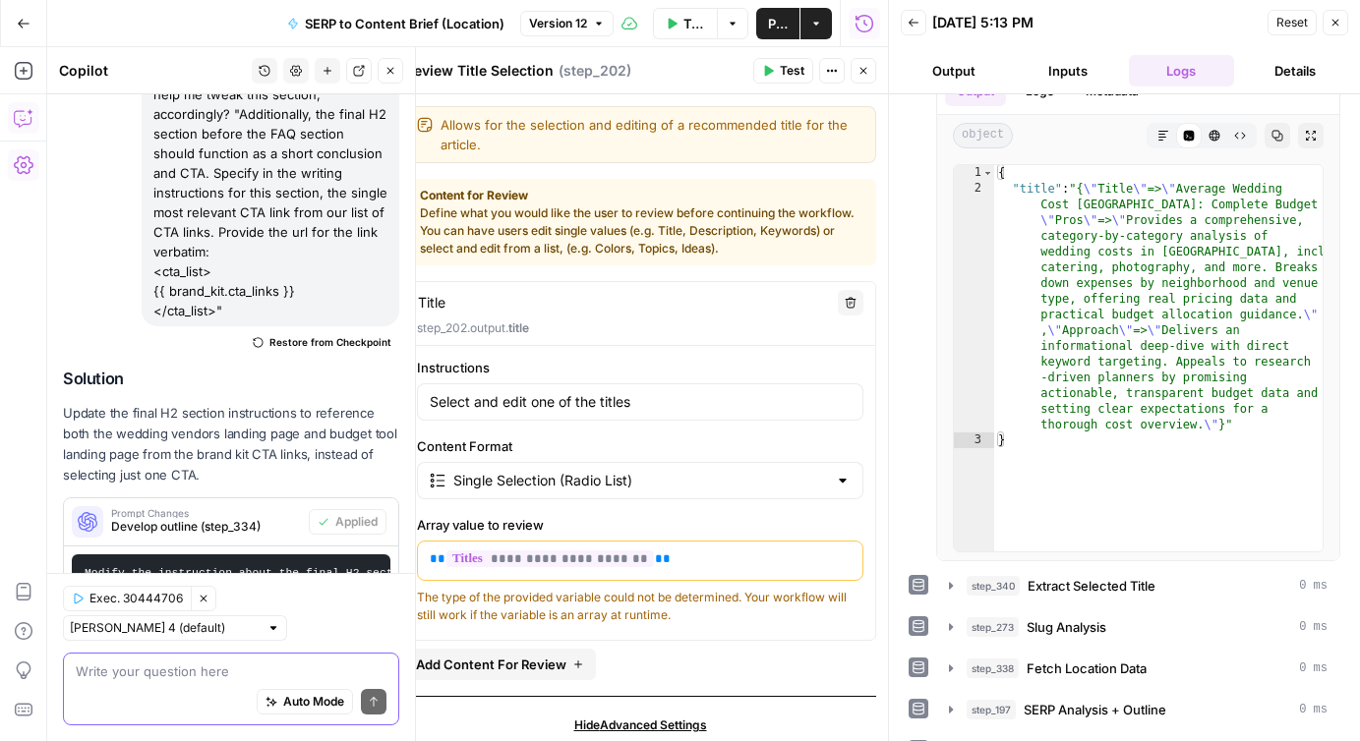
click at [169, 671] on textarea at bounding box center [231, 672] width 311 height 20
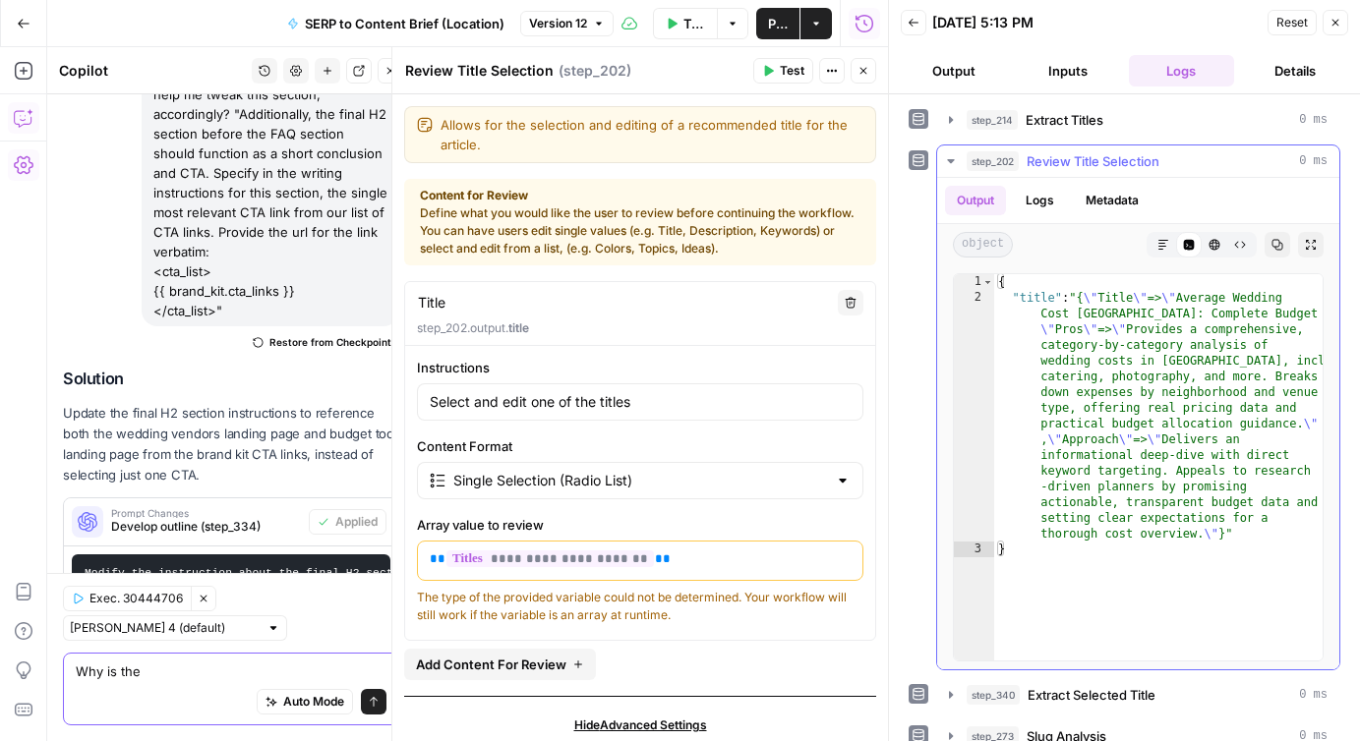
scroll to position [101, 0]
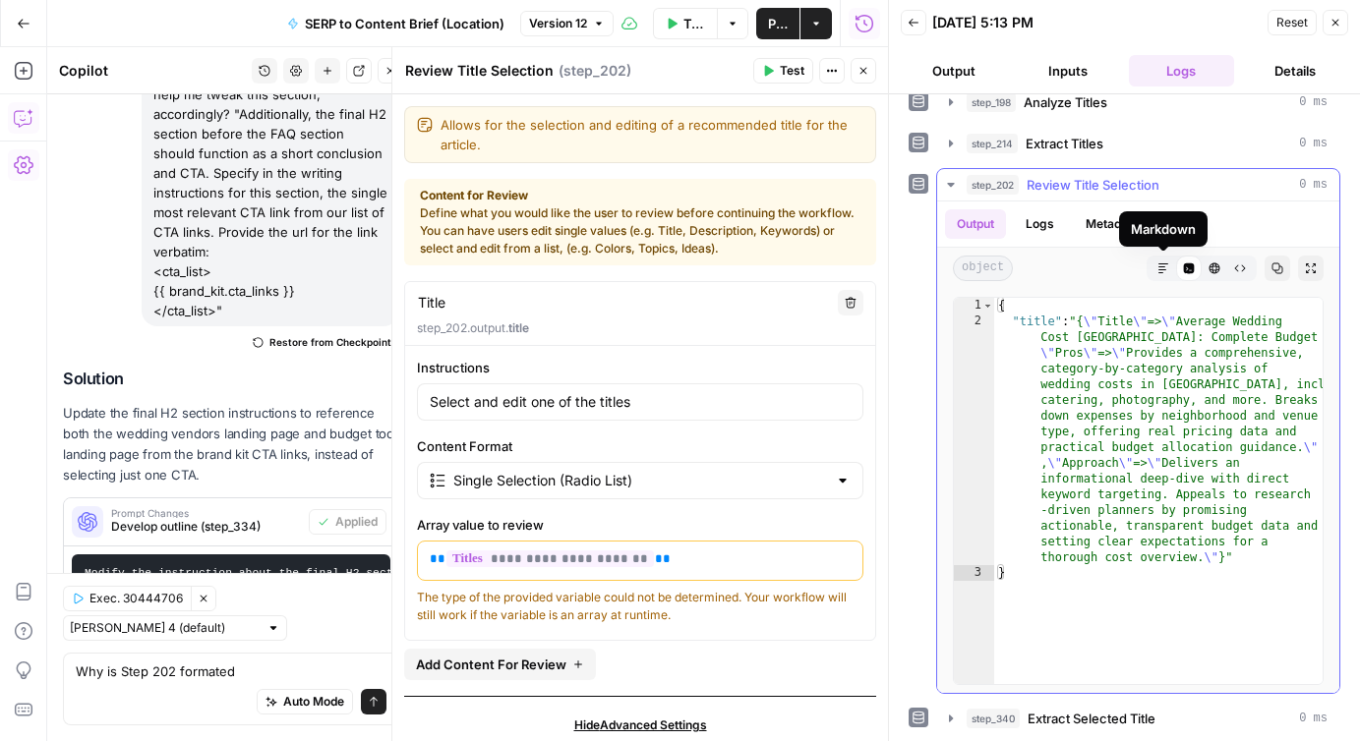
click at [1159, 271] on icon "button" at bounding box center [1163, 269] width 12 height 12
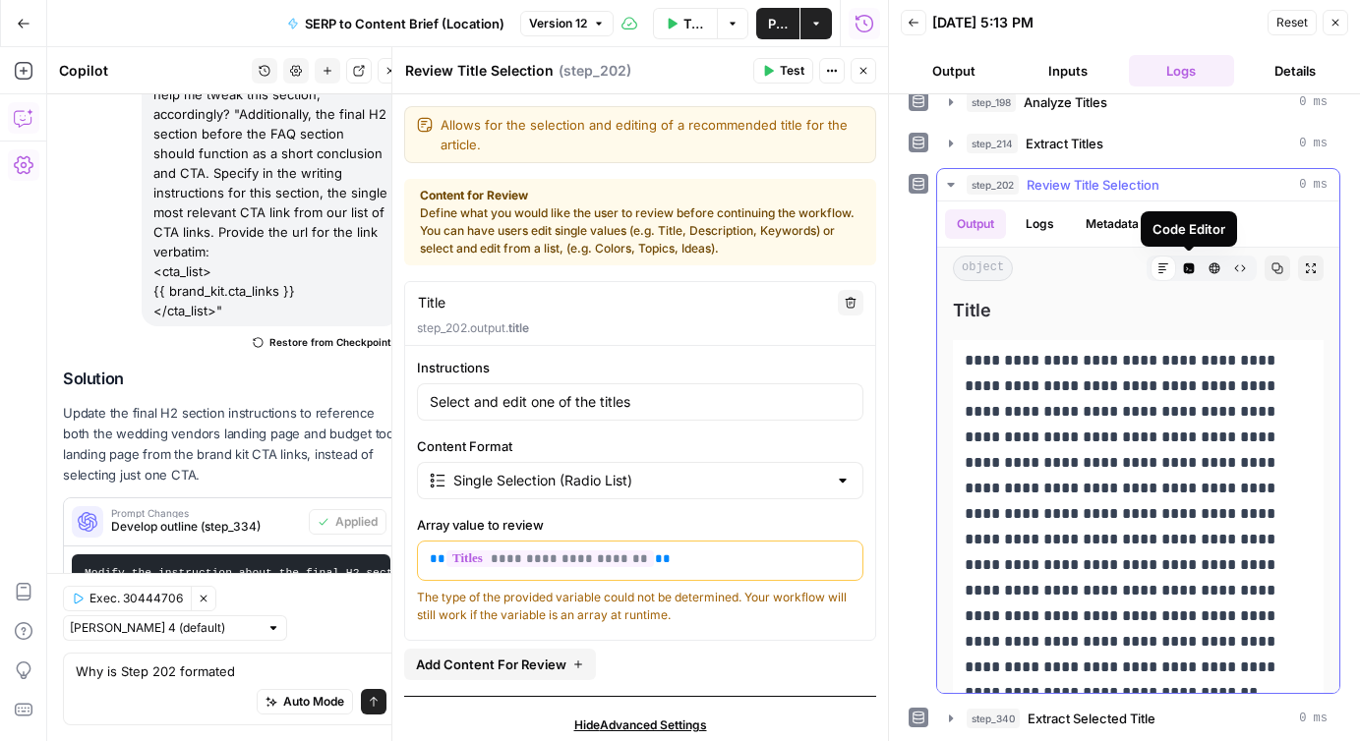
click at [1048, 216] on button "Logs" at bounding box center [1040, 224] width 52 height 30
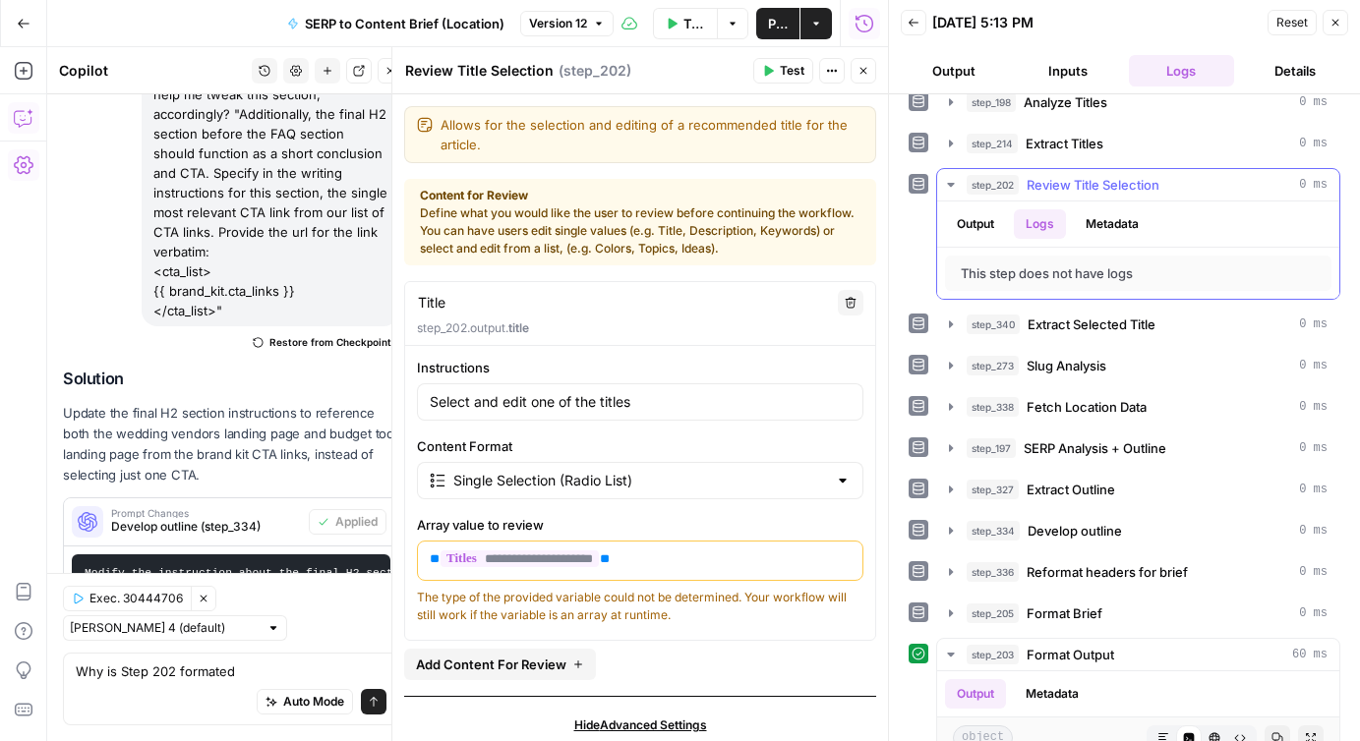
click at [973, 224] on button "Output" at bounding box center [975, 224] width 61 height 30
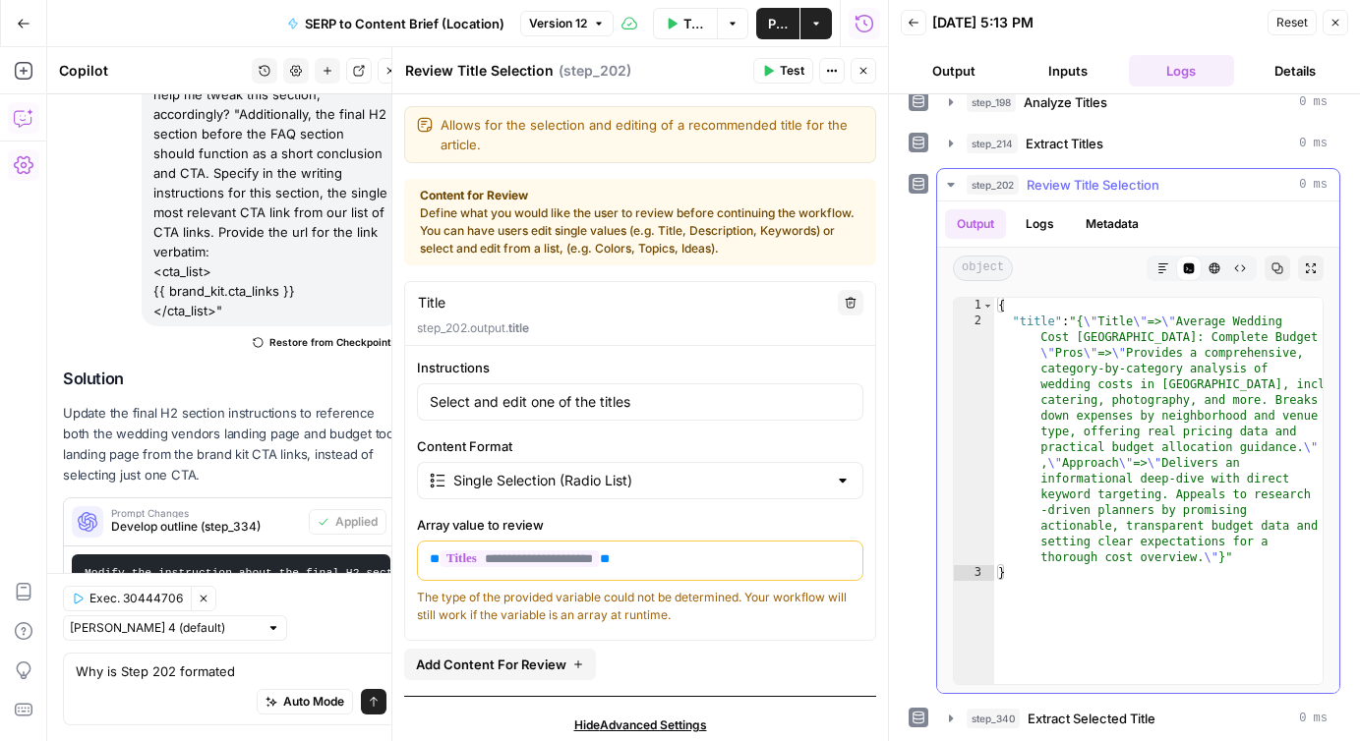
click at [1164, 271] on icon "button" at bounding box center [1163, 269] width 12 height 12
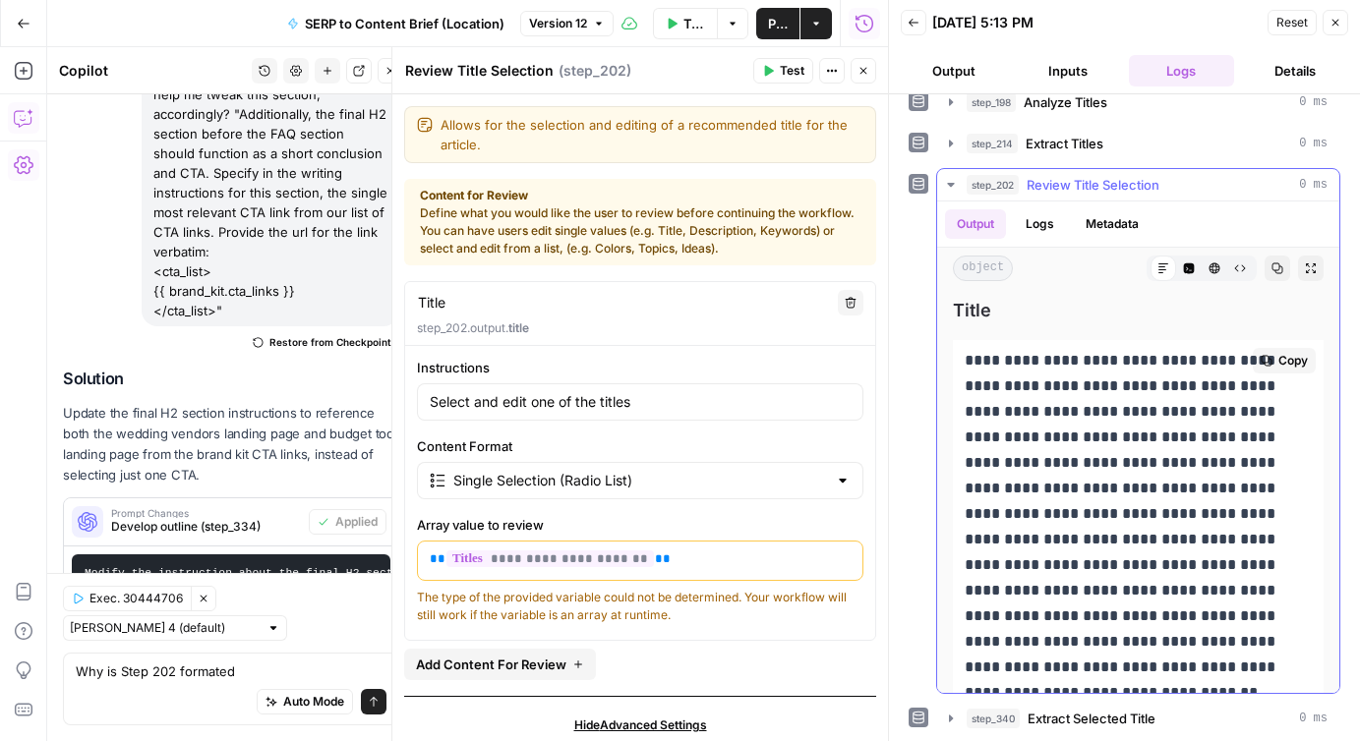
drag, startPoint x: 966, startPoint y: 357, endPoint x: 1272, endPoint y: 676, distance: 442.3
click at [1272, 676] on p "**********" at bounding box center [1138, 527] width 347 height 358
copy p "**********"
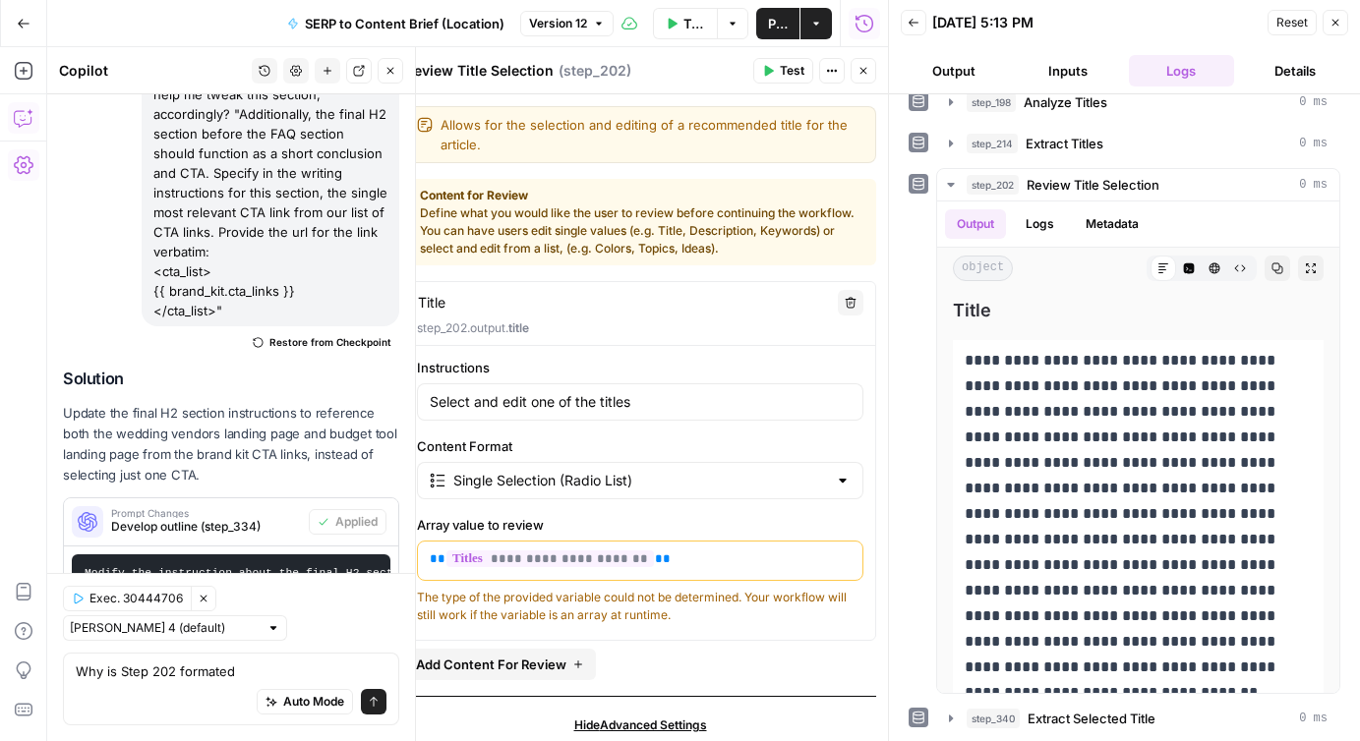
click at [283, 662] on div "Auto Mode will automatically modify and execute the workflow" at bounding box center [303, 652] width 267 height 36
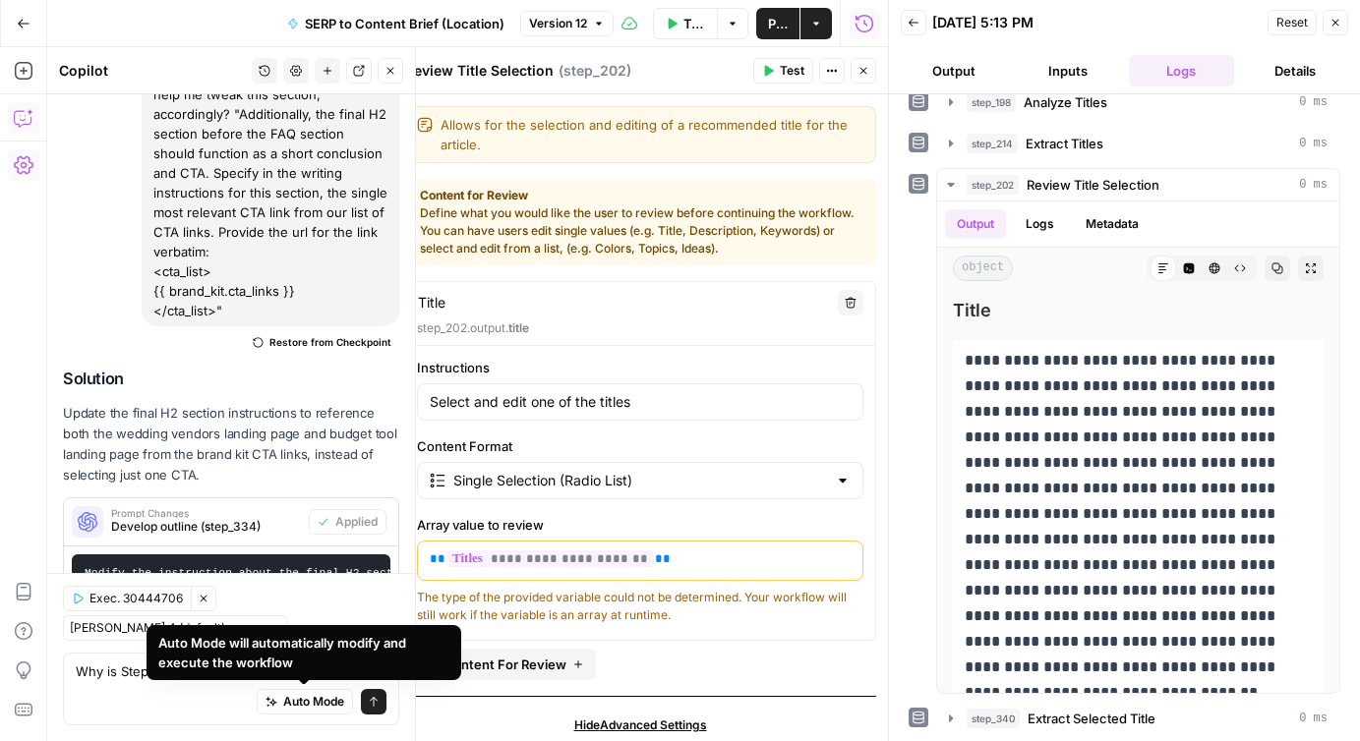
click at [176, 693] on div "Auto Mode Send" at bounding box center [231, 702] width 311 height 43
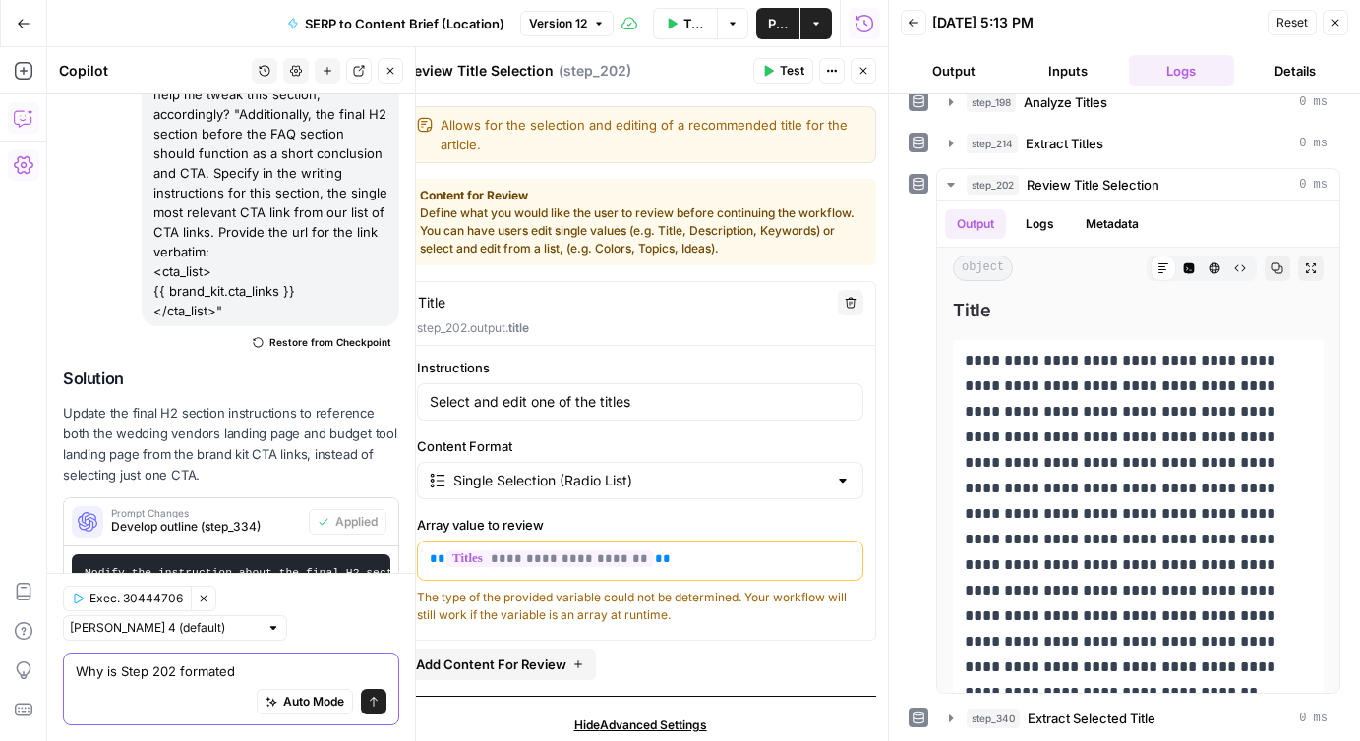
click at [238, 673] on textarea "Why is Step 202 formated" at bounding box center [231, 672] width 311 height 20
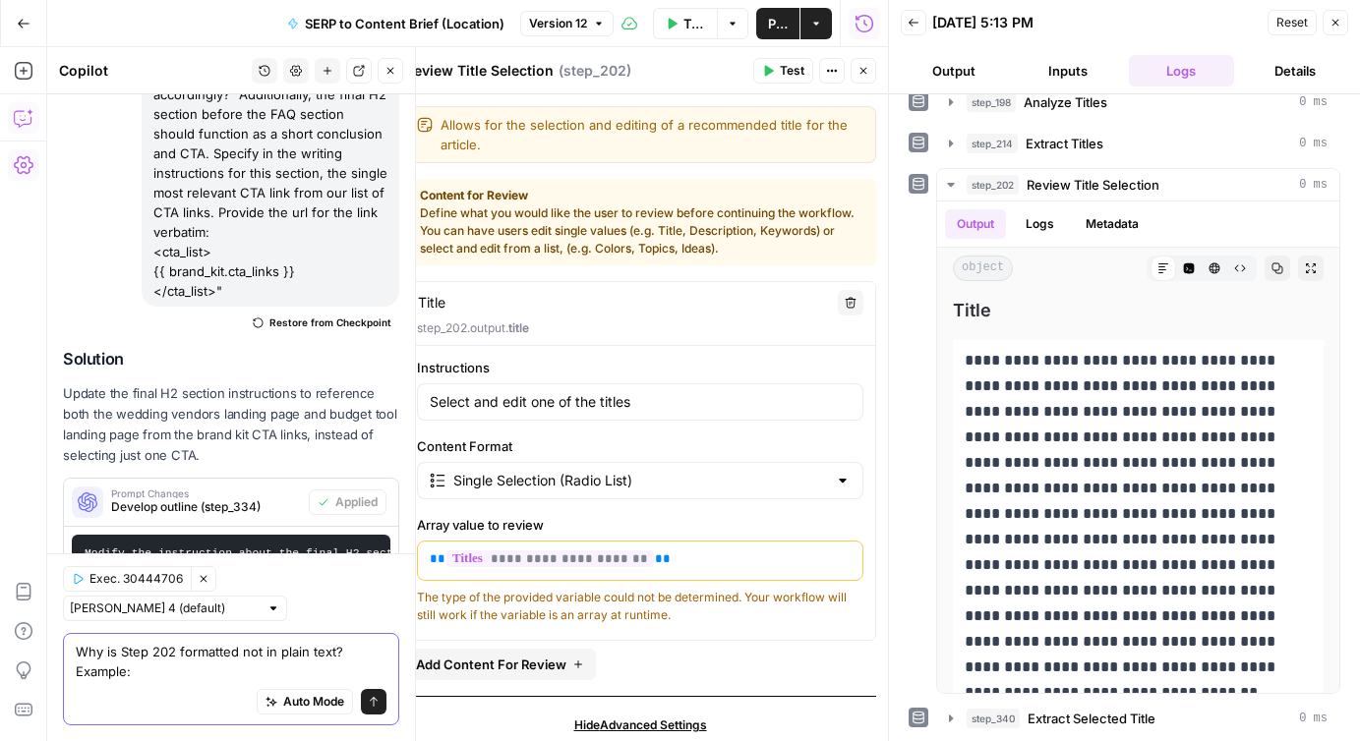
paste textarea "{"Title"=>"Average Wedding Cost NYC: Complete Budget Breakdown", "Pros"=>"Provi…"
type textarea "Why is Step 202 formatted not in plain text? Example: {"Title"=>"Average Weddin…"
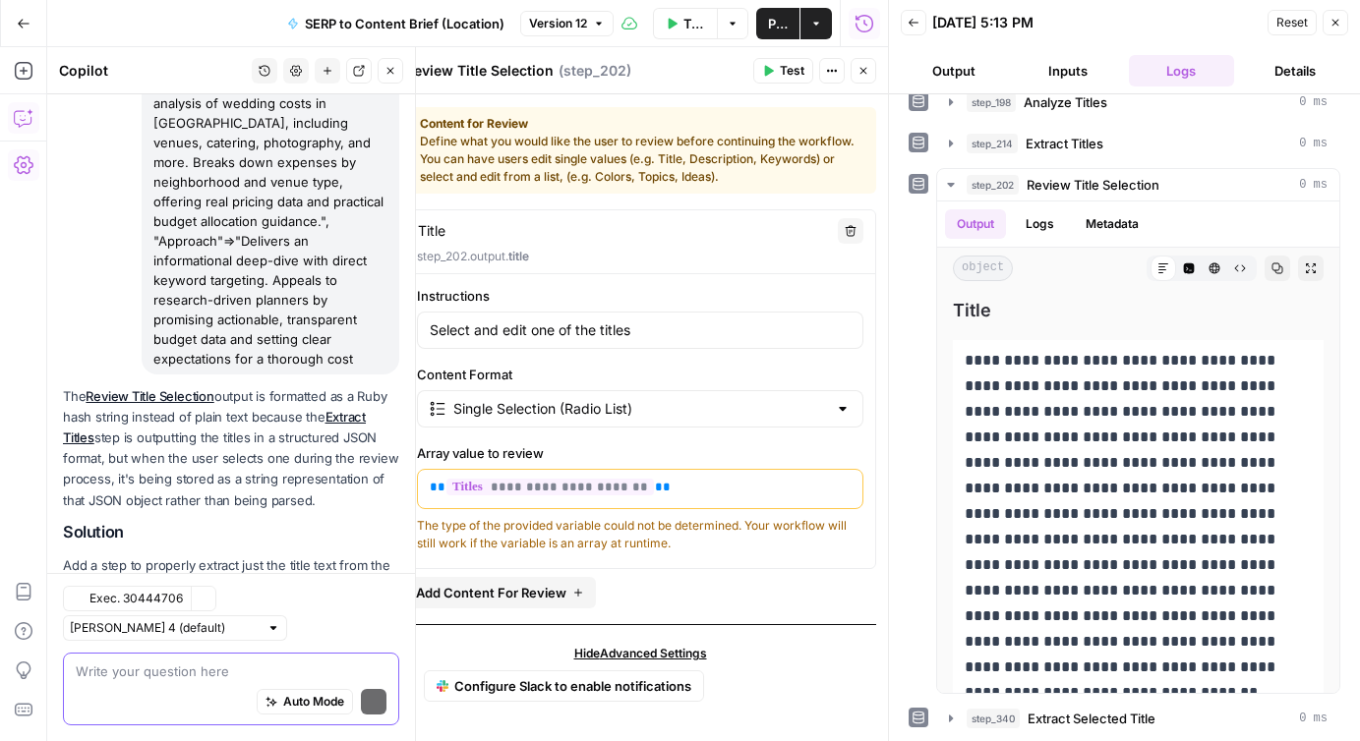
scroll to position [4515, 0]
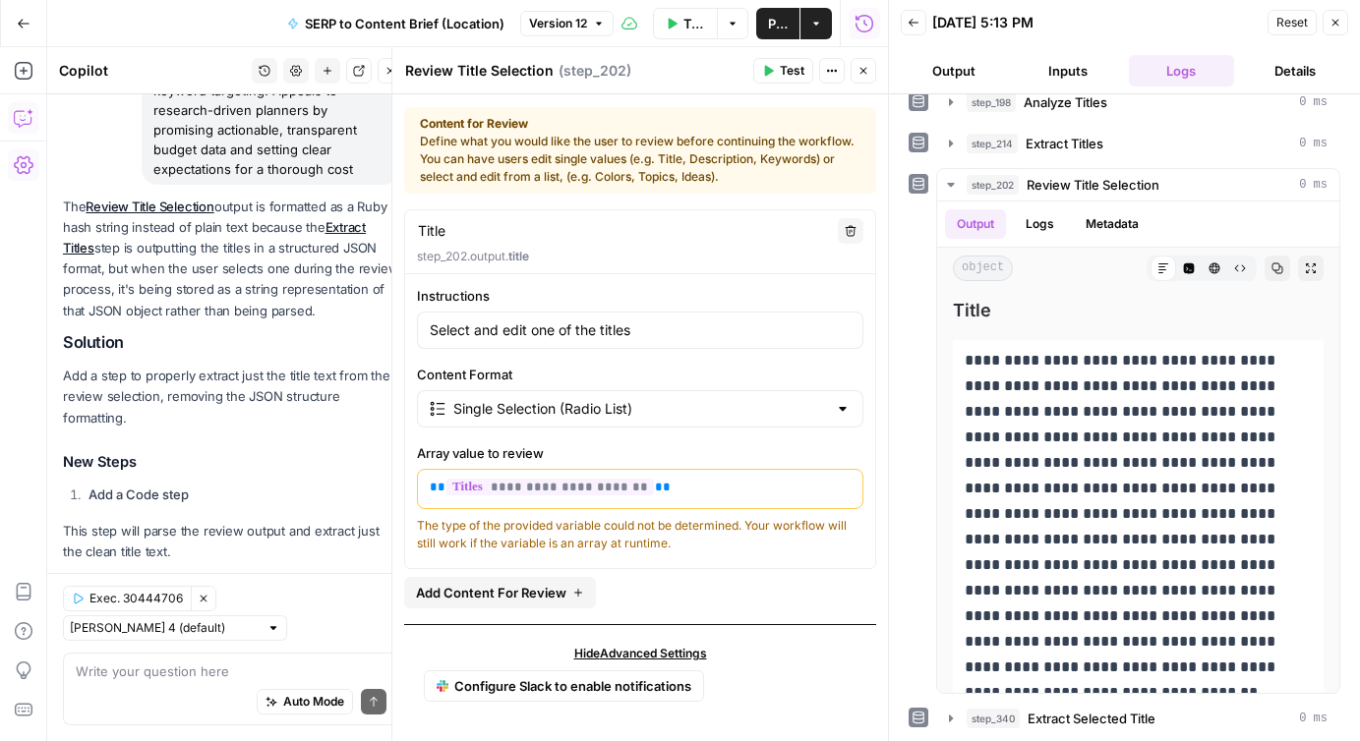
click at [861, 67] on icon "button" at bounding box center [863, 71] width 12 height 12
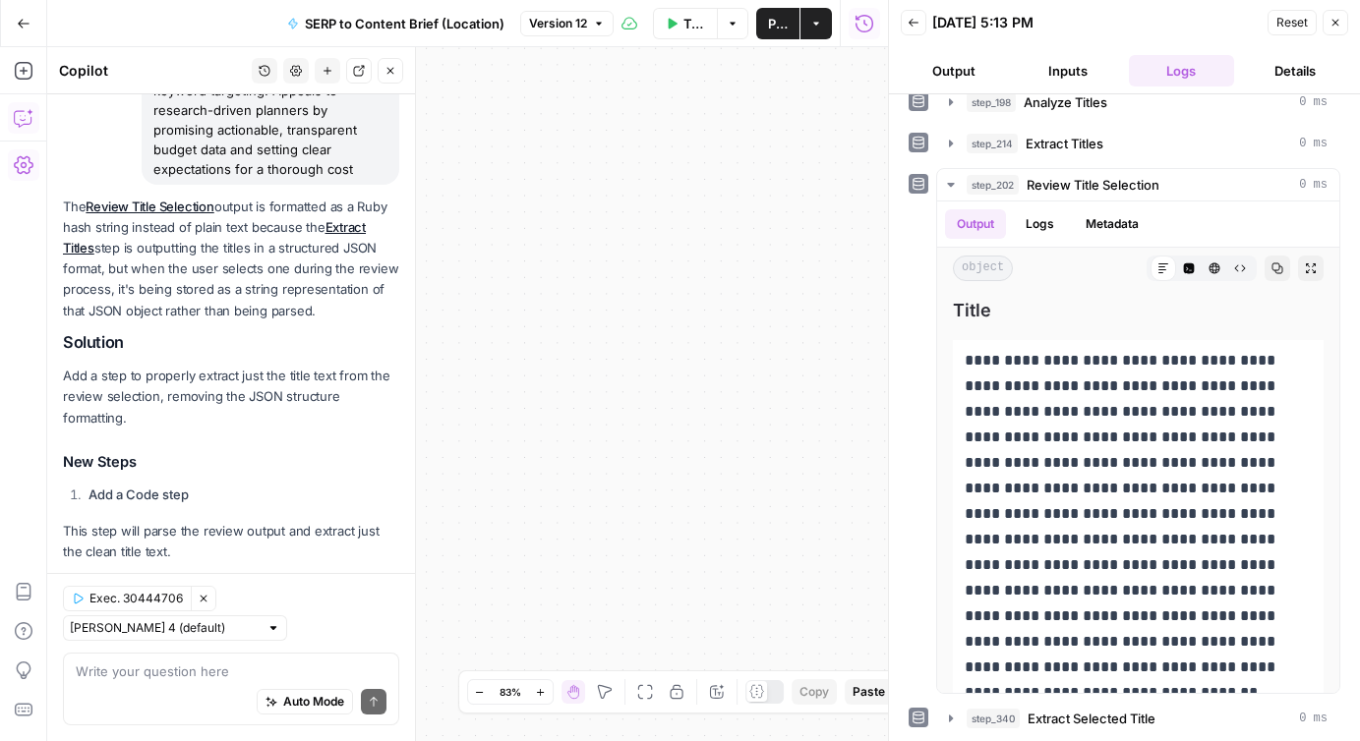
click at [1335, 24] on icon "button" at bounding box center [1335, 23] width 7 height 7
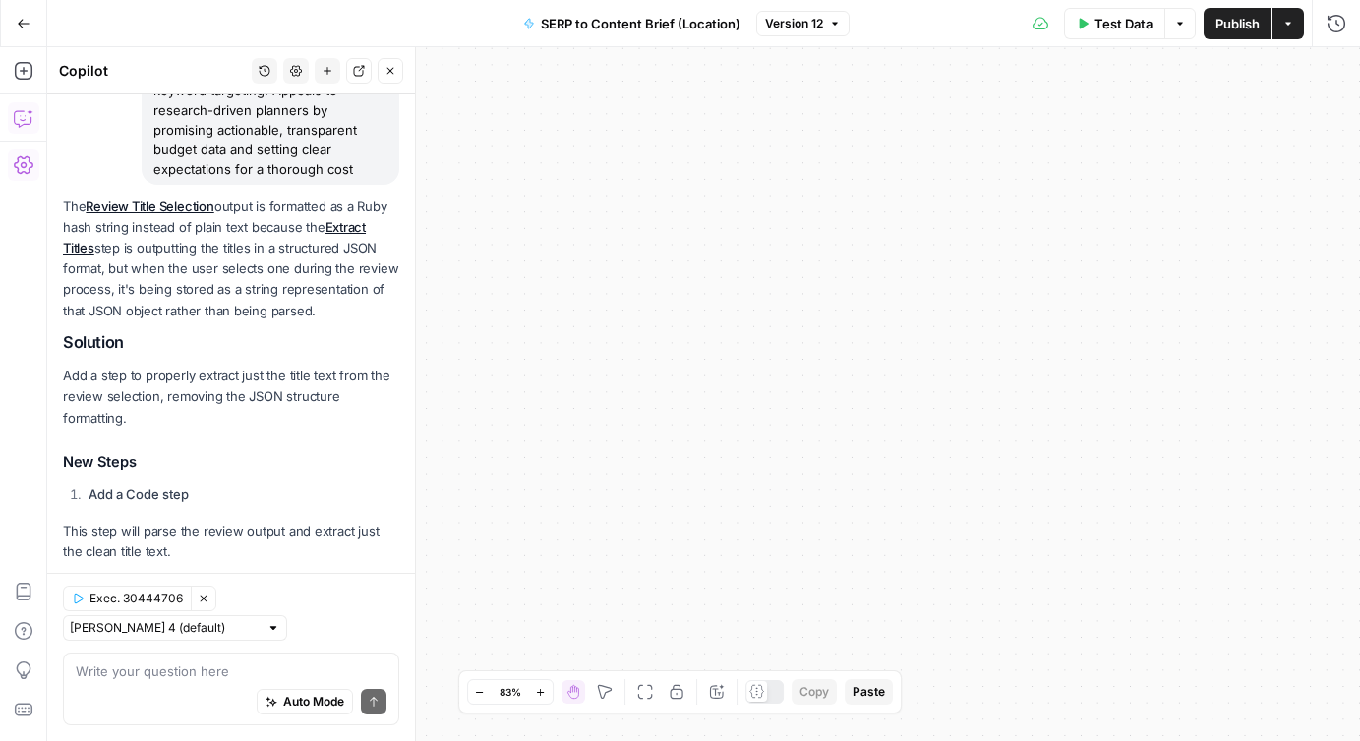
click at [476, 690] on icon "button" at bounding box center [479, 692] width 11 height 11
click at [543, 690] on icon "button" at bounding box center [540, 692] width 11 height 11
click at [597, 689] on icon "button" at bounding box center [605, 692] width 16 height 16
click at [578, 690] on icon "button" at bounding box center [573, 692] width 16 height 16
click at [603, 699] on icon "button" at bounding box center [605, 692] width 16 height 16
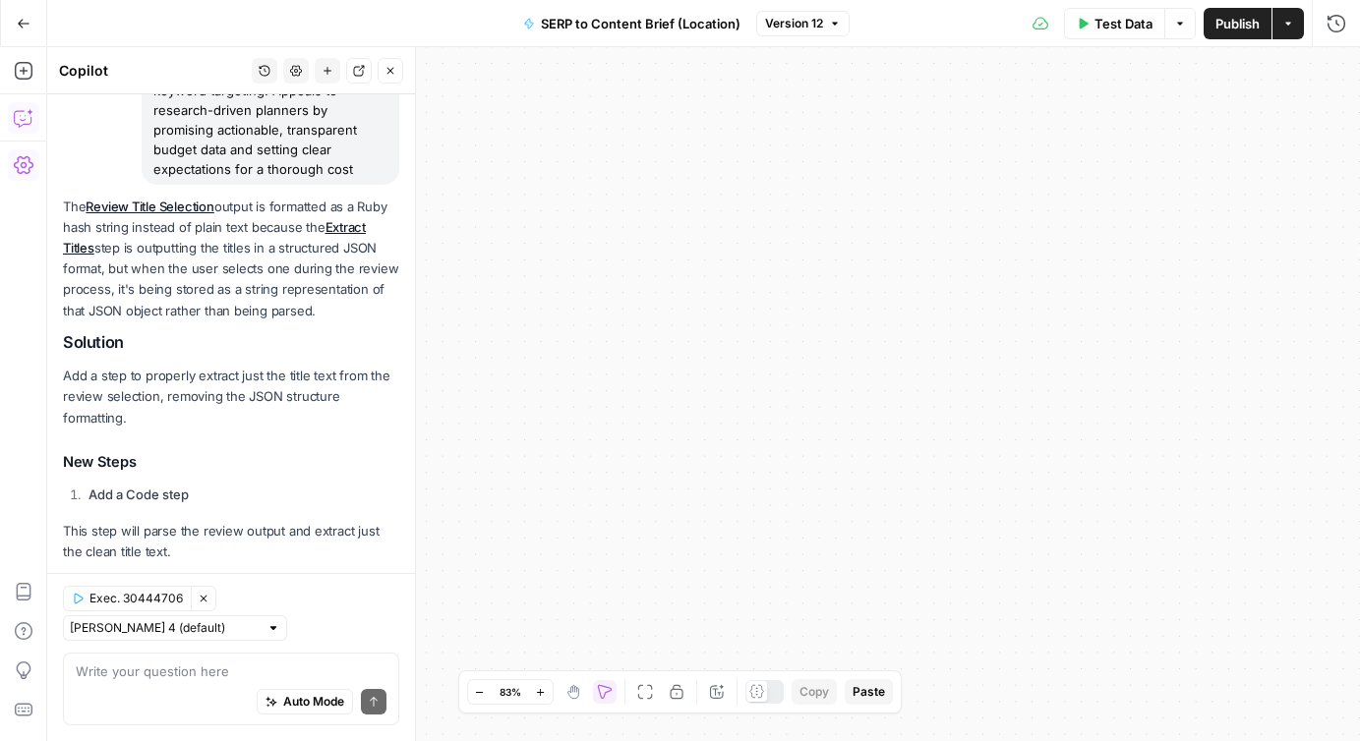
click at [572, 688] on icon "button" at bounding box center [571, 690] width 2 height 6
drag, startPoint x: 793, startPoint y: 614, endPoint x: 615, endPoint y: 561, distance: 185.7
click at [615, 561] on div "Workflow Input Settings Inputs Run Code · JavaScript Structure Competitor Keywo…" at bounding box center [703, 394] width 1313 height 694
click at [601, 685] on icon "button" at bounding box center [604, 692] width 14 height 14
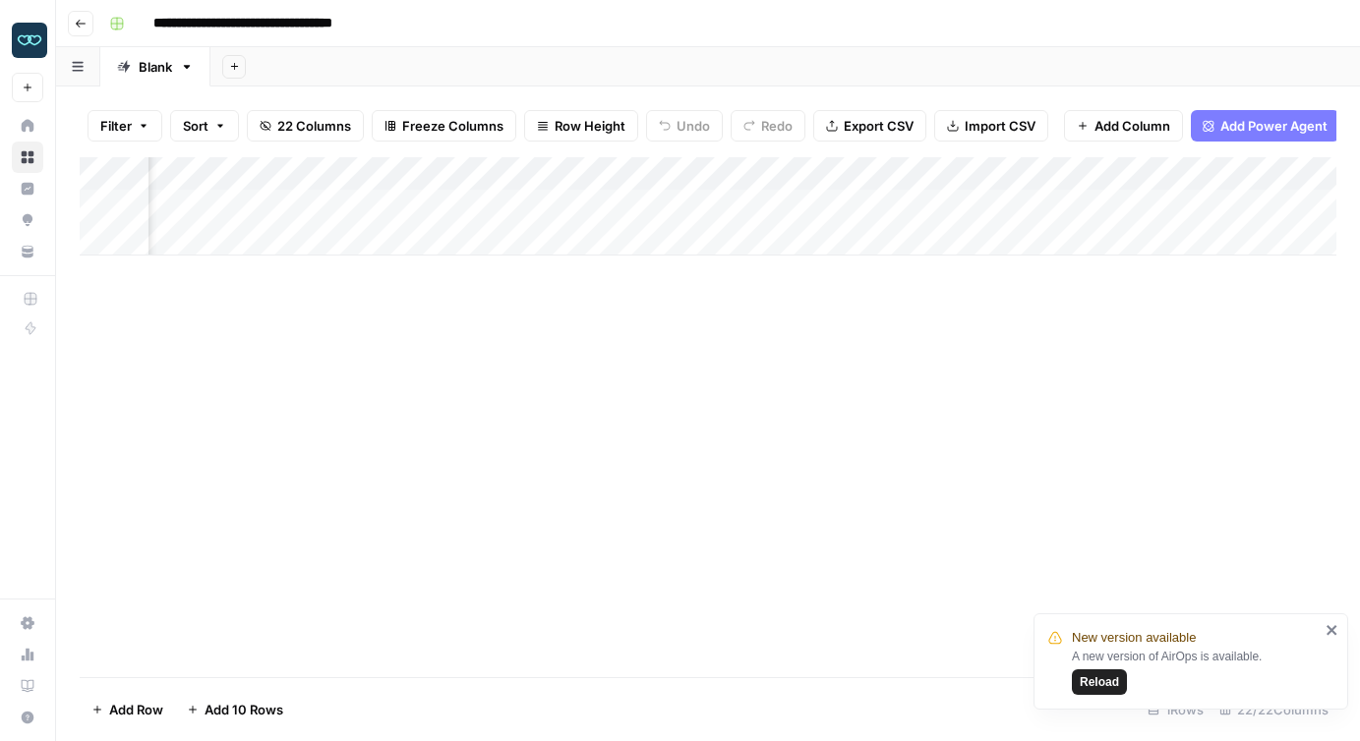
scroll to position [0, 614]
click at [566, 203] on div "Add Column" at bounding box center [708, 206] width 1257 height 98
click at [695, 207] on div "Add Column" at bounding box center [708, 206] width 1257 height 98
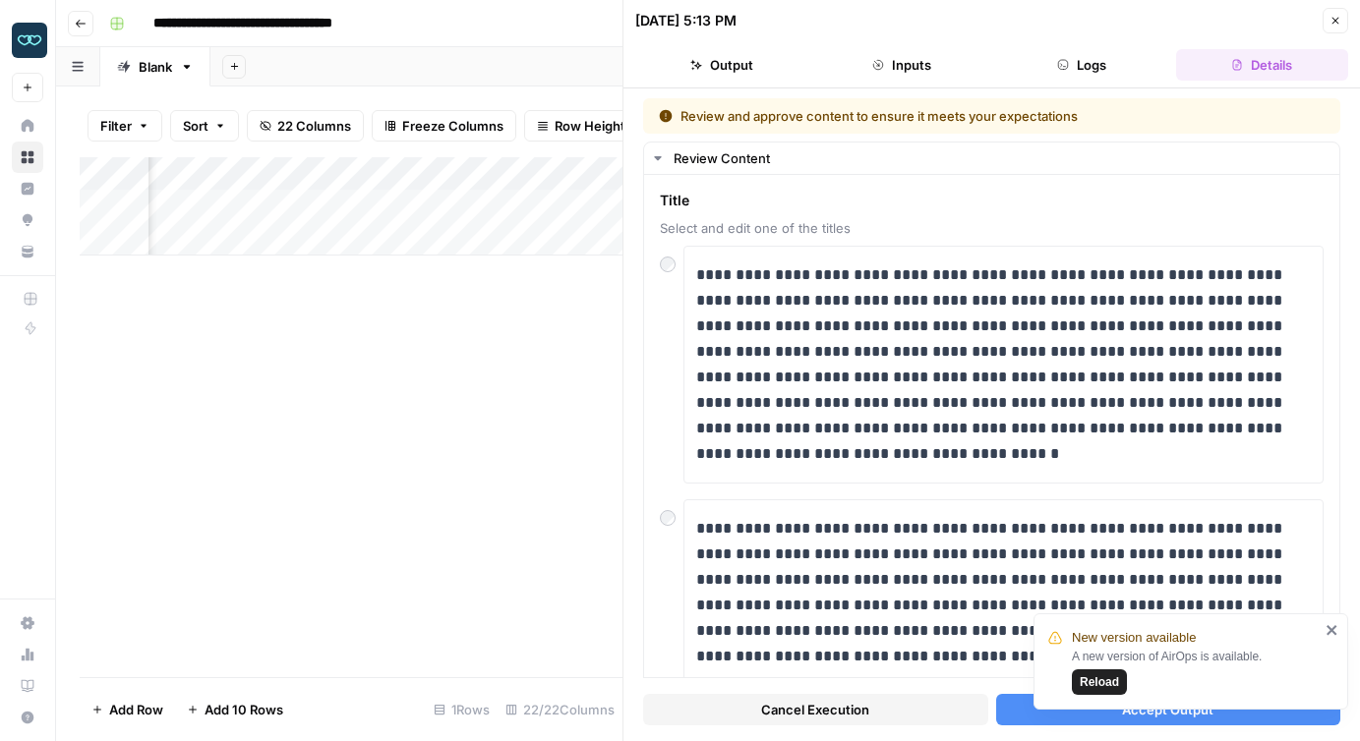
click at [1332, 632] on icon "close" at bounding box center [1332, 630] width 10 height 10
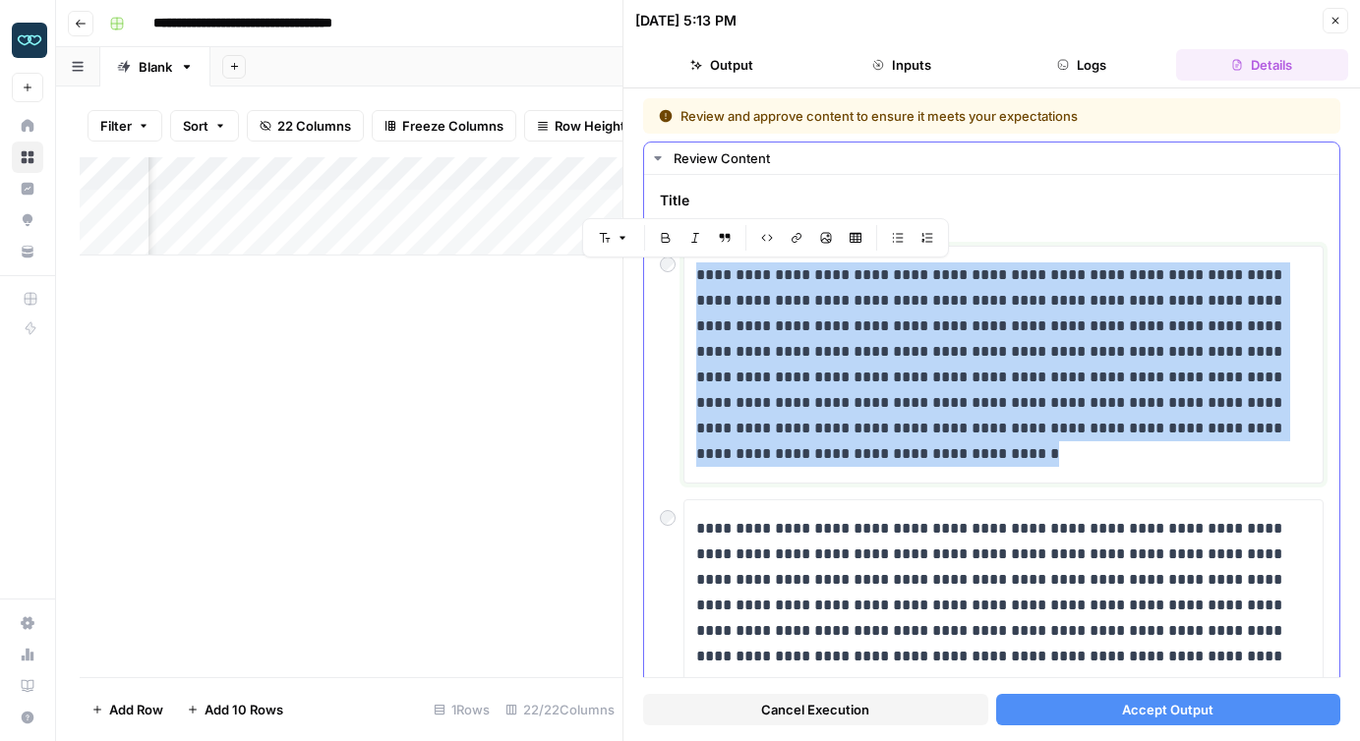
drag, startPoint x: 696, startPoint y: 271, endPoint x: 858, endPoint y: 469, distance: 255.7
click at [859, 469] on div "**********" at bounding box center [1003, 365] width 615 height 220
copy p "**********"
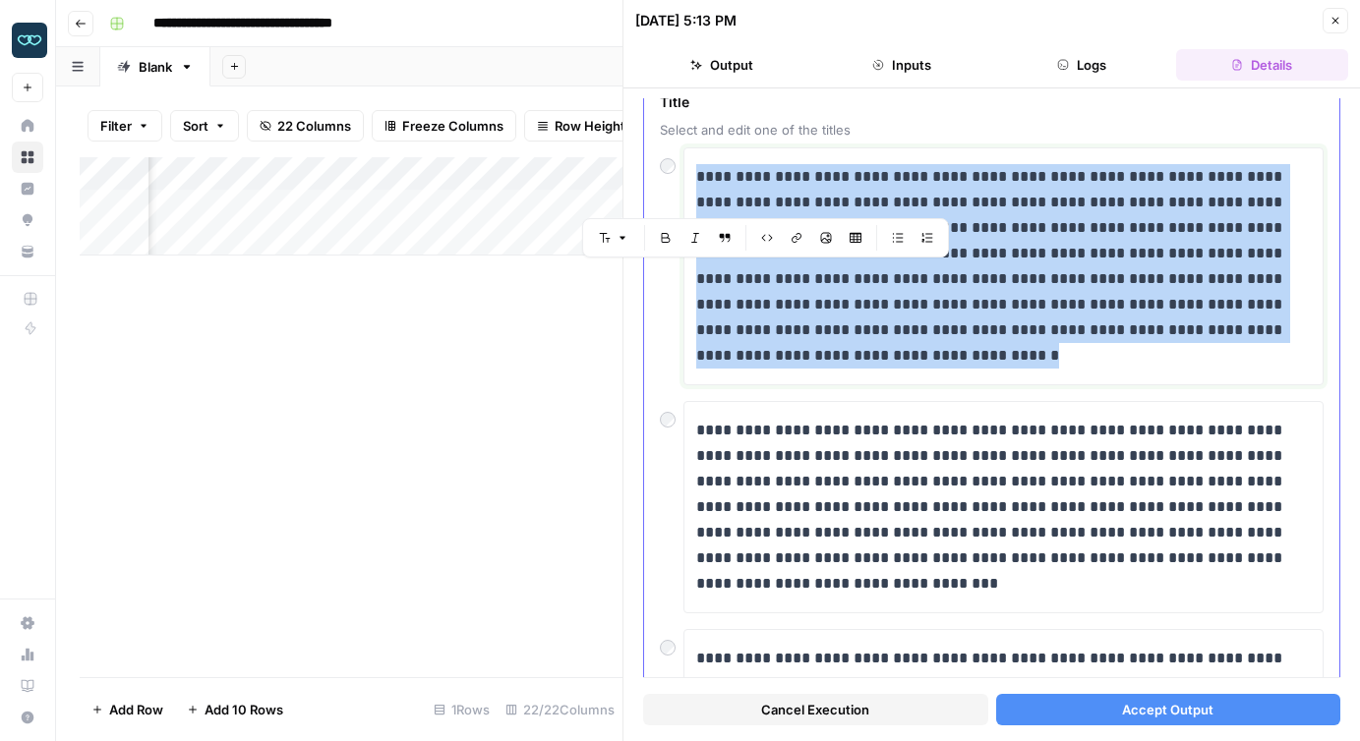
scroll to position [99, 0]
click at [935, 306] on p "**********" at bounding box center [1003, 265] width 615 height 205
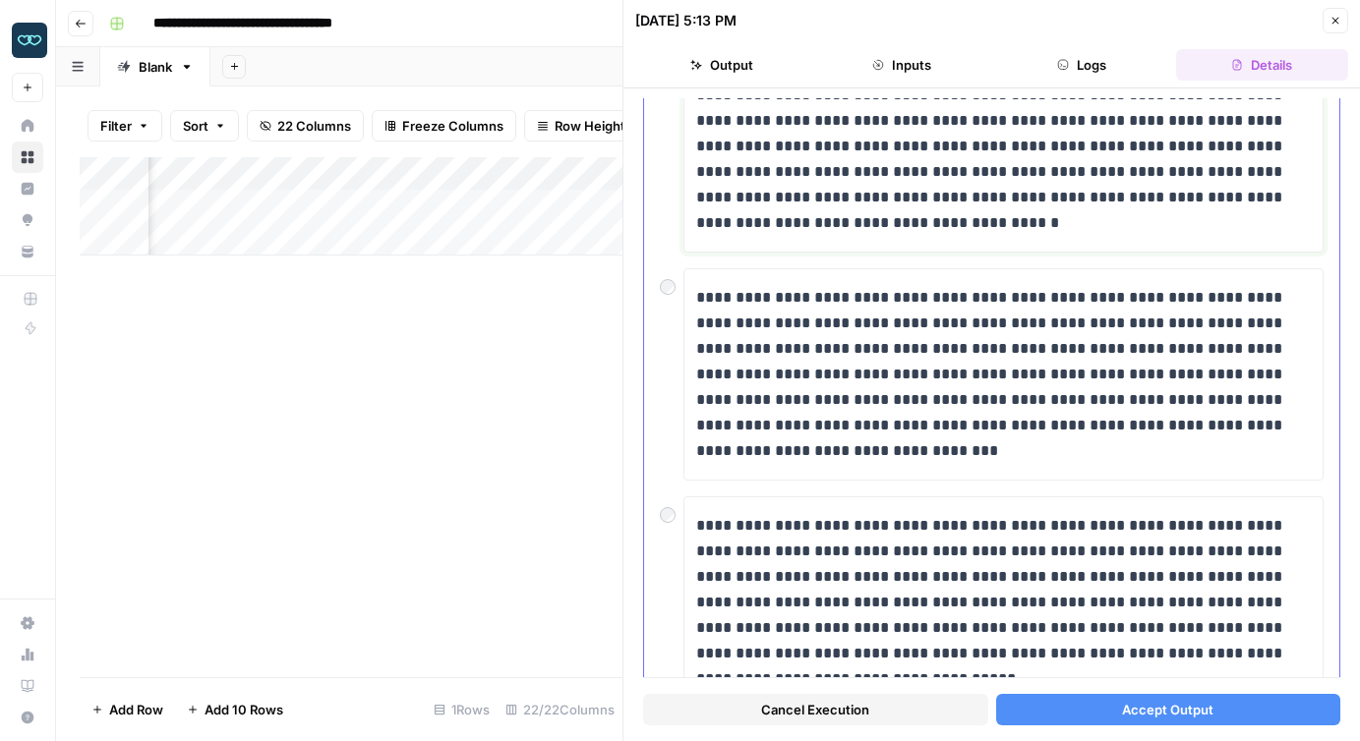
scroll to position [0, 0]
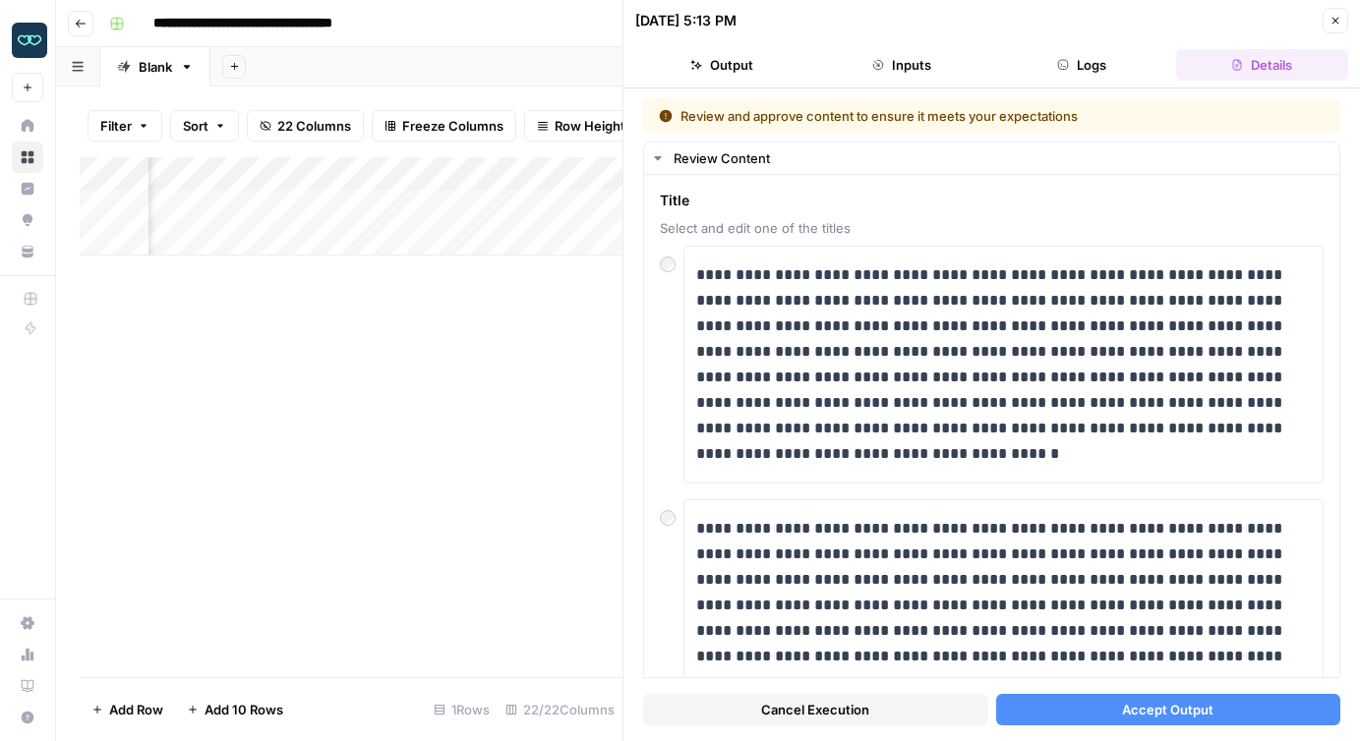
click at [1148, 709] on span "Accept Output" at bounding box center [1167, 710] width 91 height 20
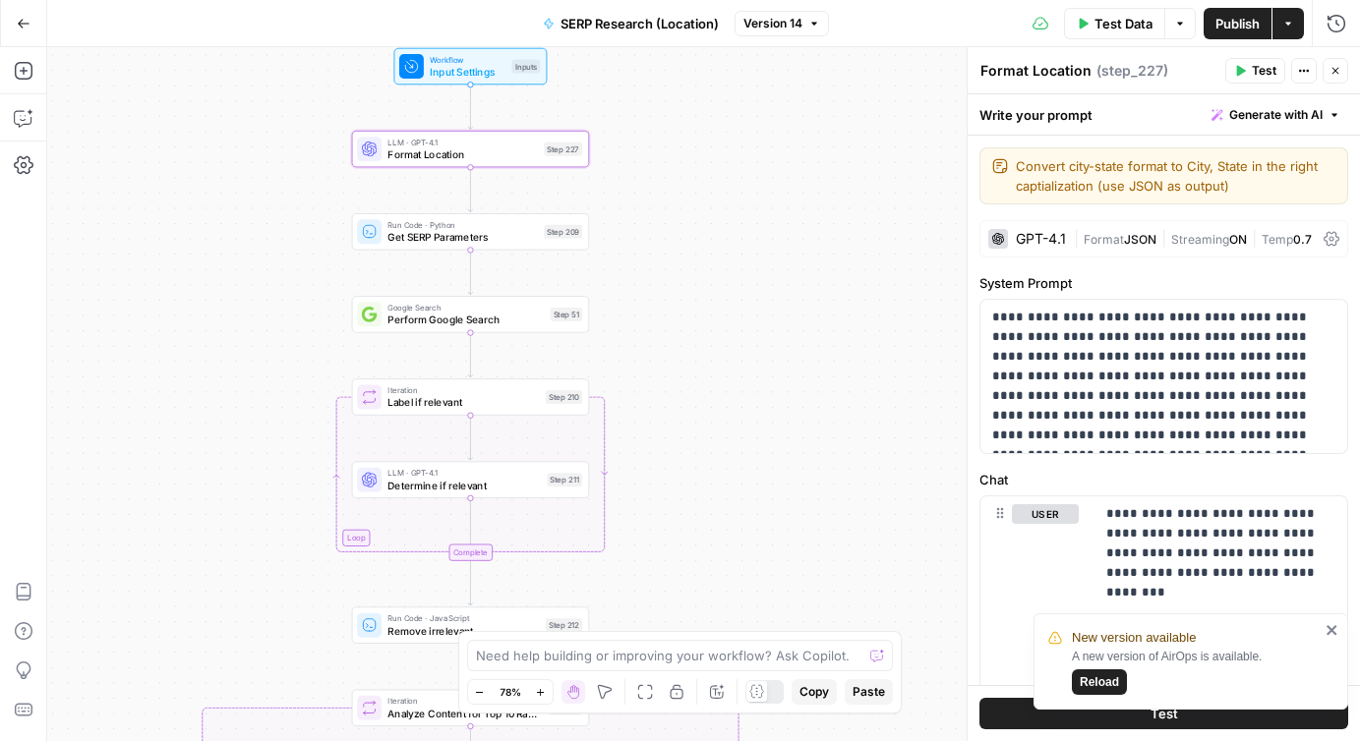
scroll to position [40, 0]
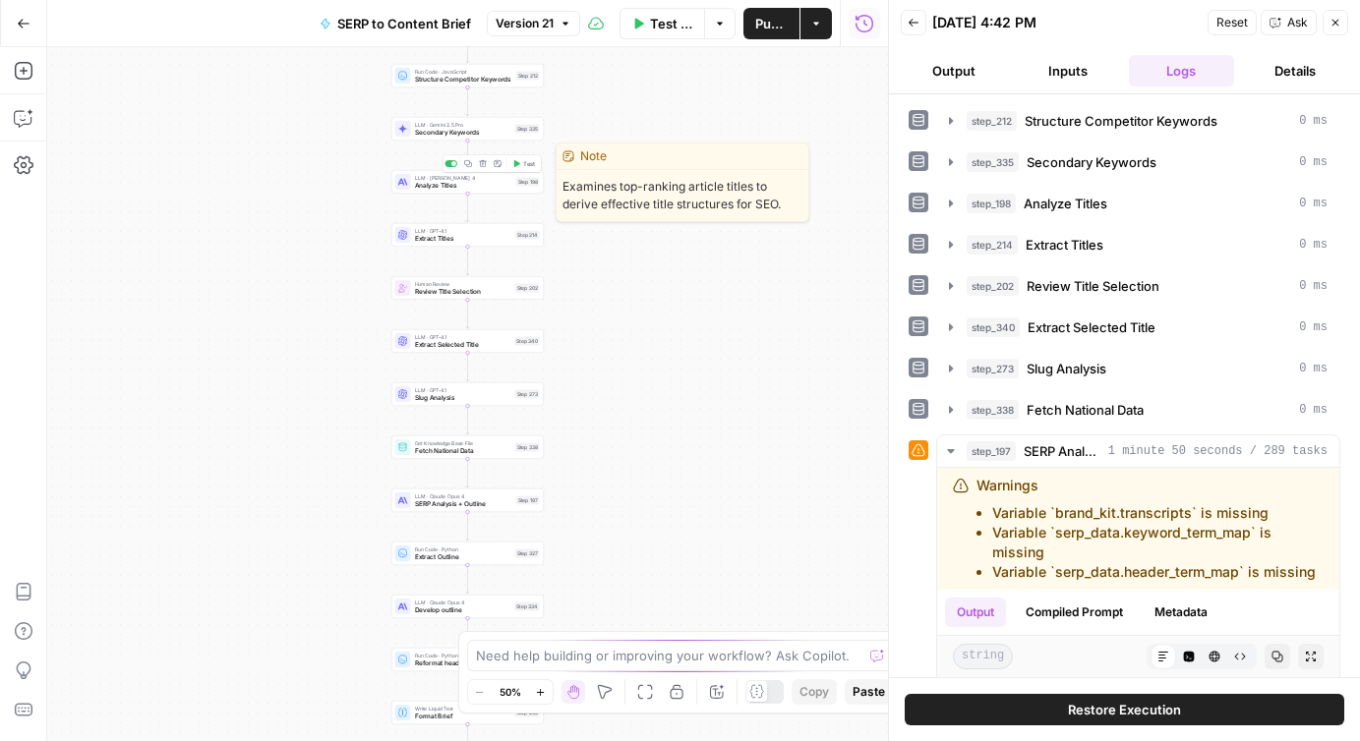
click at [443, 186] on span "Analyze Titles" at bounding box center [463, 186] width 97 height 10
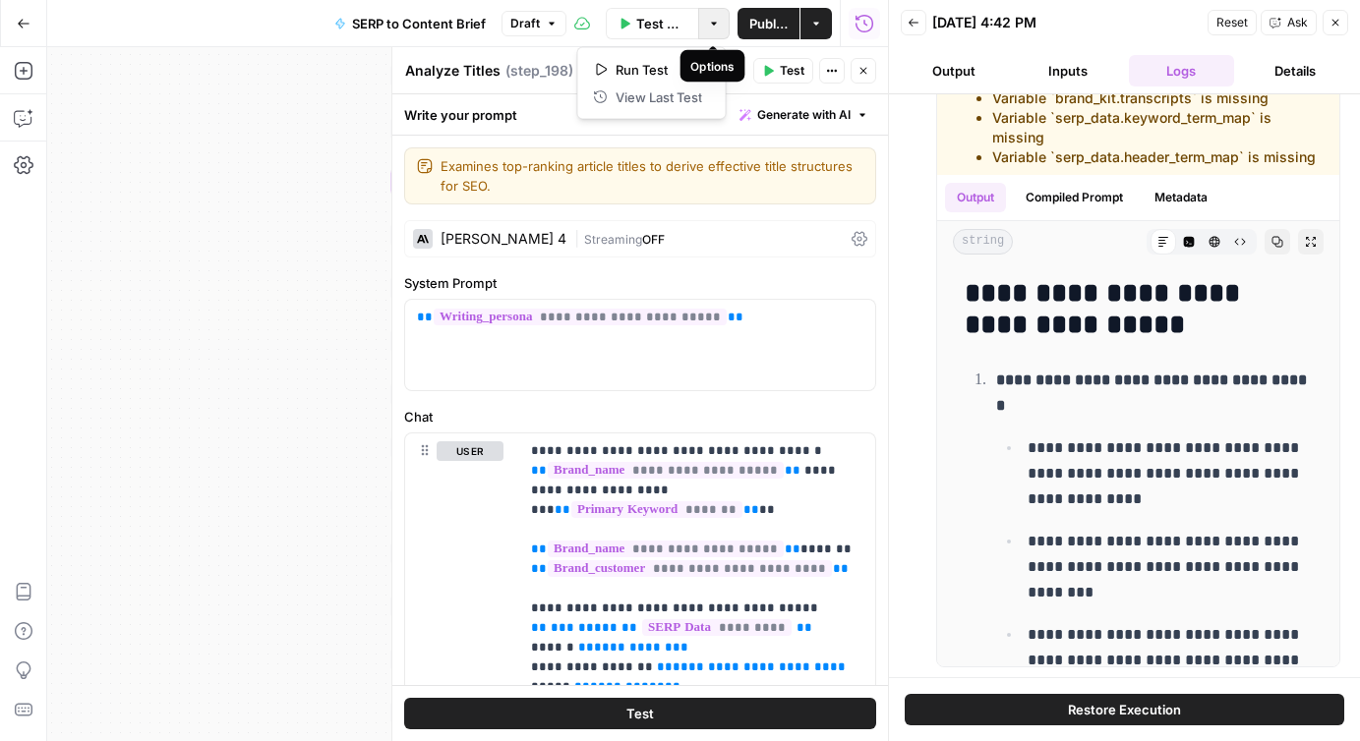
click at [721, 15] on button "Options" at bounding box center [713, 23] width 31 height 31
click at [860, 70] on icon "button" at bounding box center [863, 71] width 12 height 12
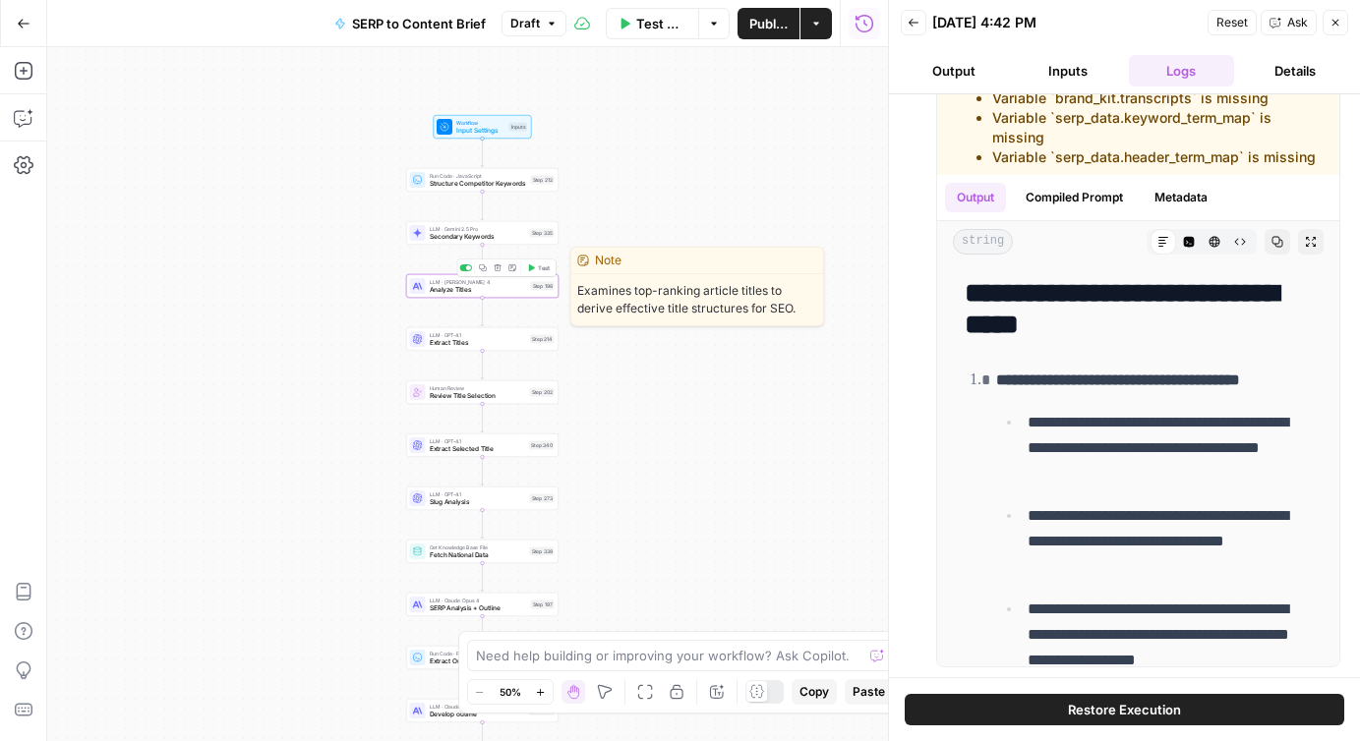
click at [529, 266] on icon "button" at bounding box center [532, 268] width 6 height 7
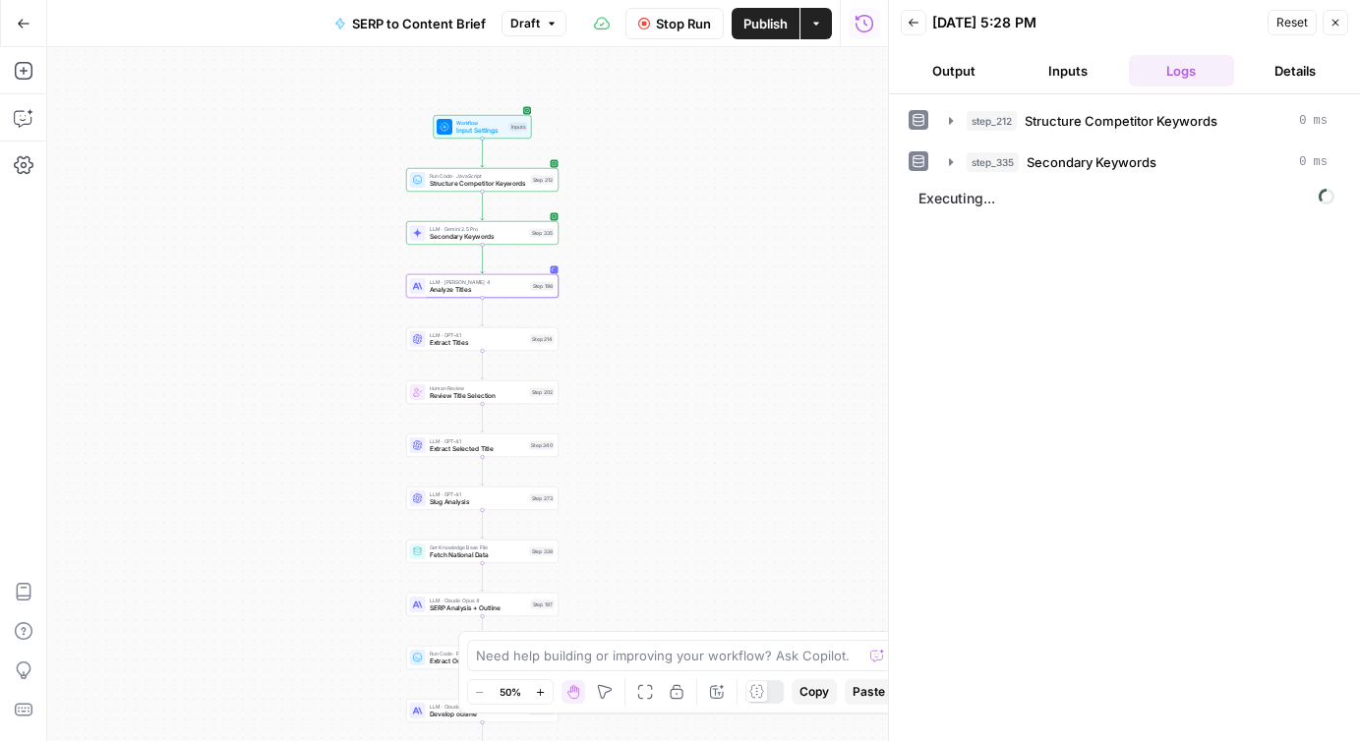
click at [662, 21] on span "Stop Run" at bounding box center [683, 24] width 55 height 20
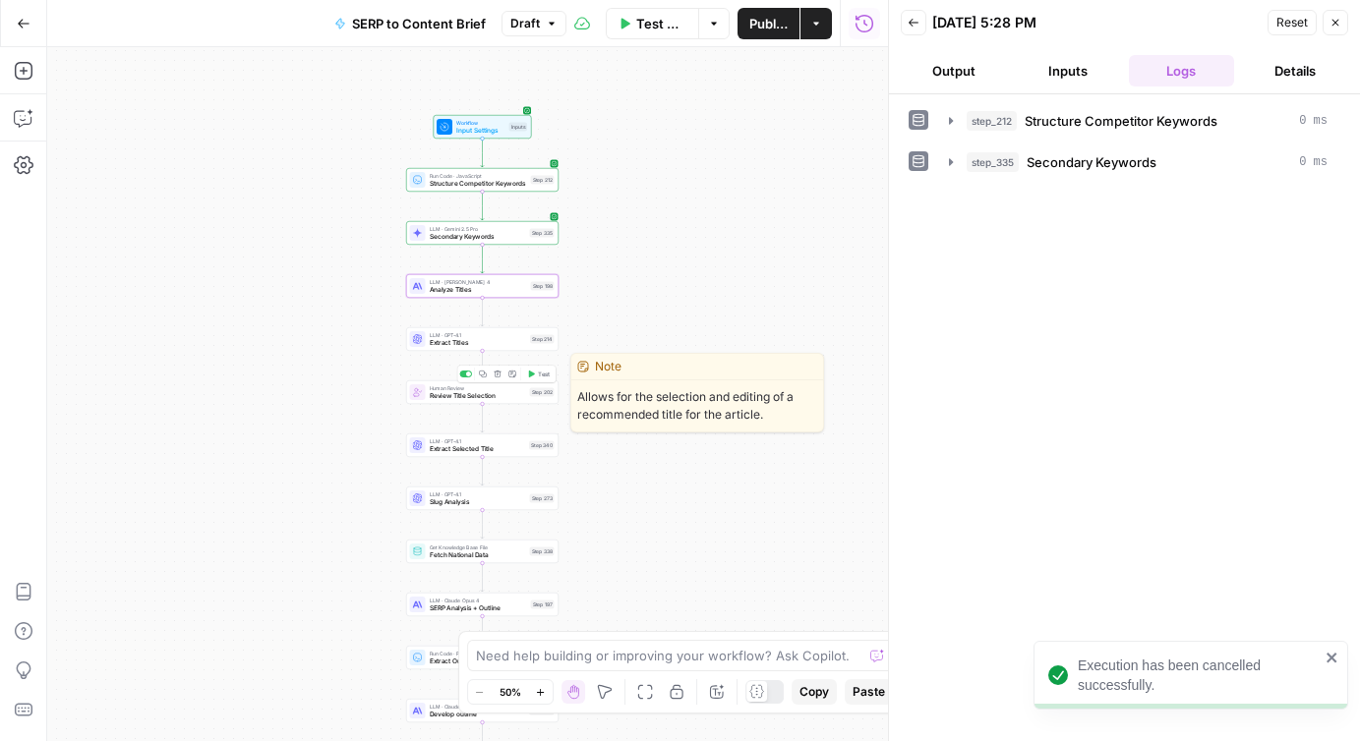
click at [533, 374] on icon "button" at bounding box center [532, 374] width 6 height 7
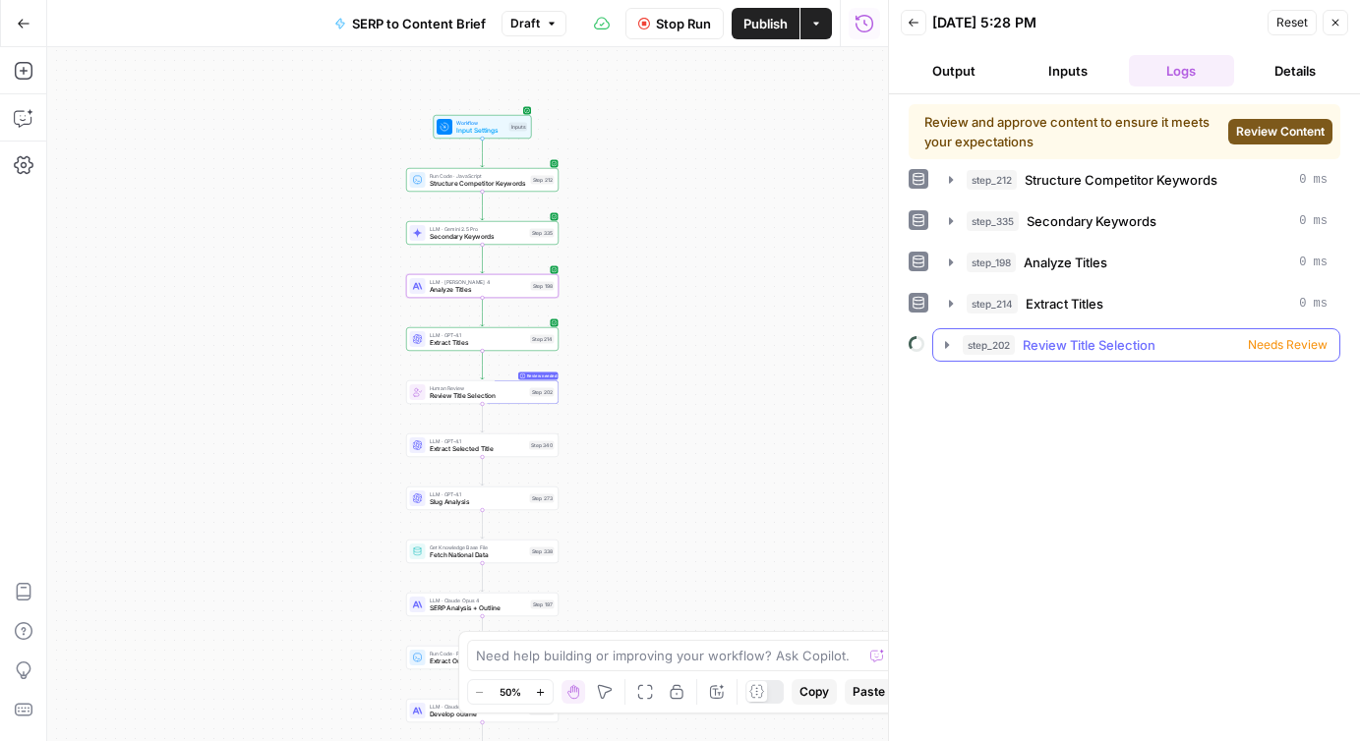
click at [945, 347] on icon "button" at bounding box center [947, 344] width 4 height 7
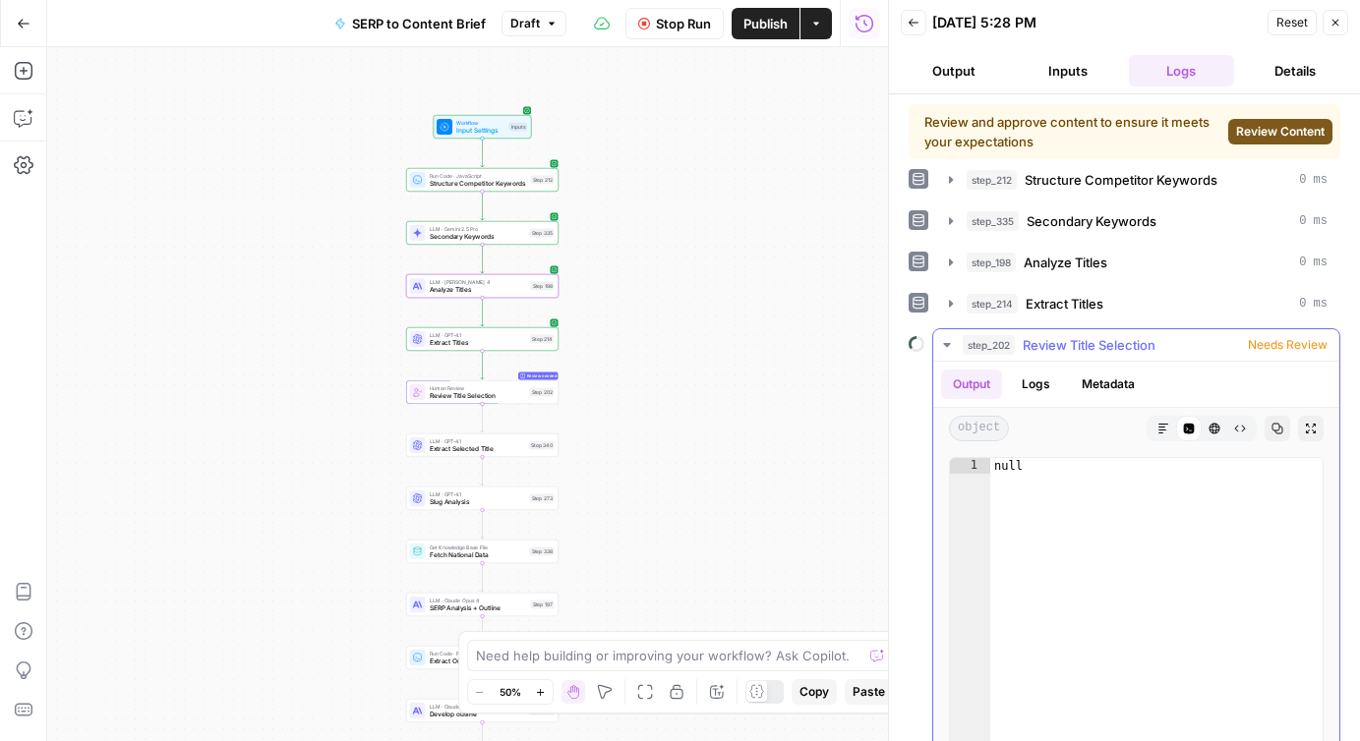
click at [945, 346] on icon "button" at bounding box center [947, 345] width 16 height 16
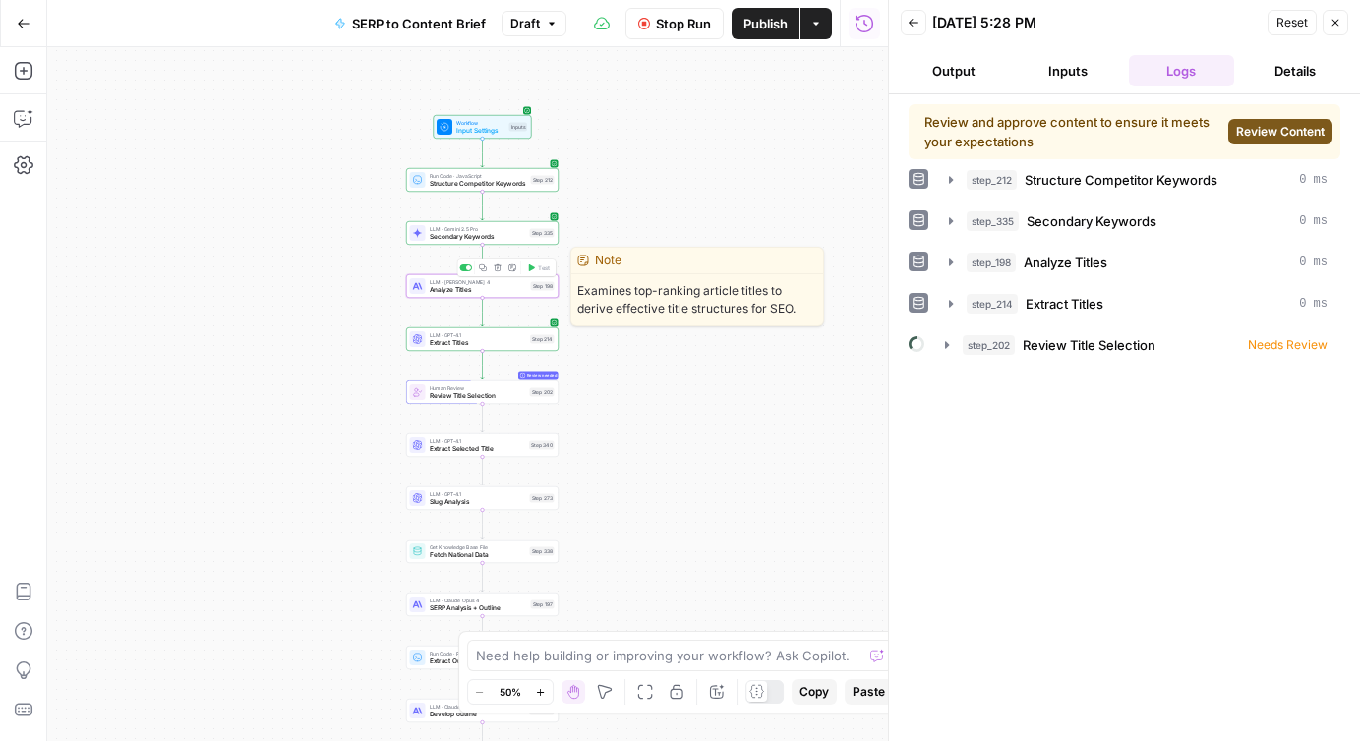
click at [482, 291] on span "Analyze Titles" at bounding box center [478, 290] width 97 height 10
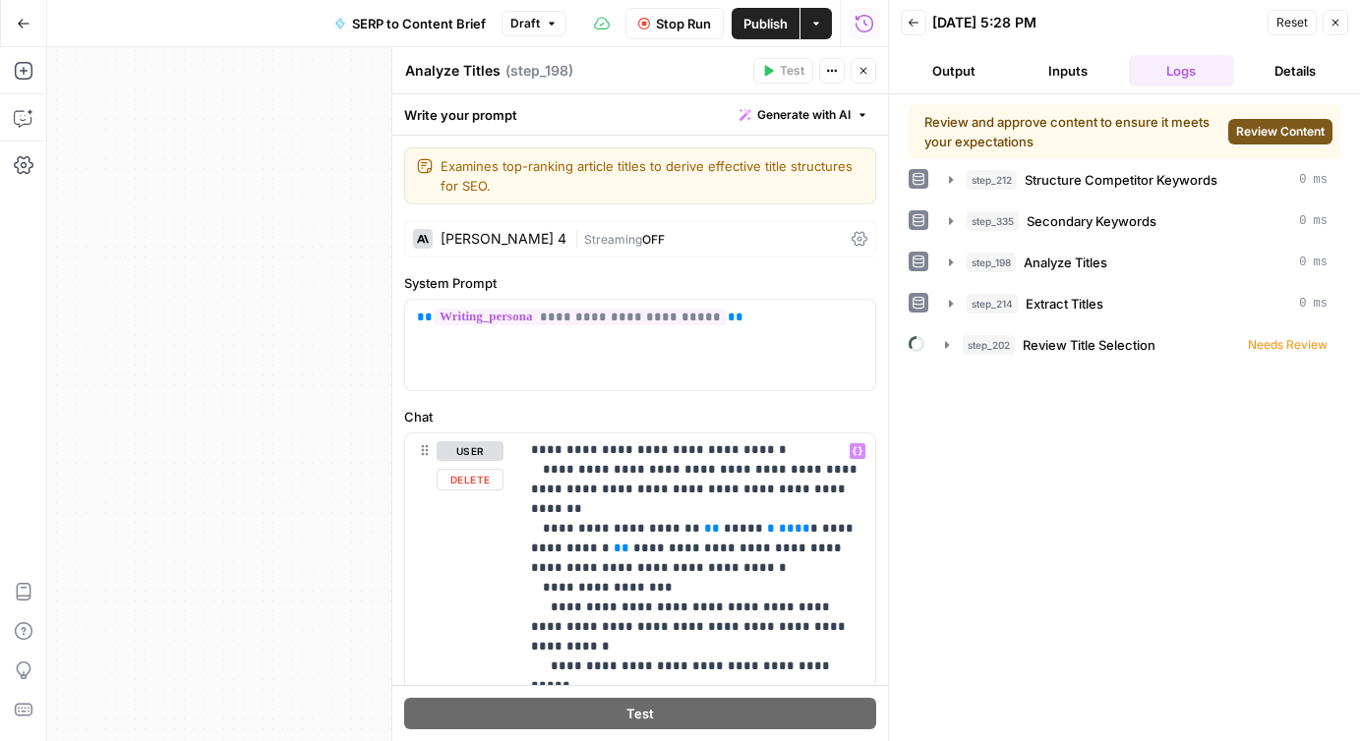
scroll to position [965, 0]
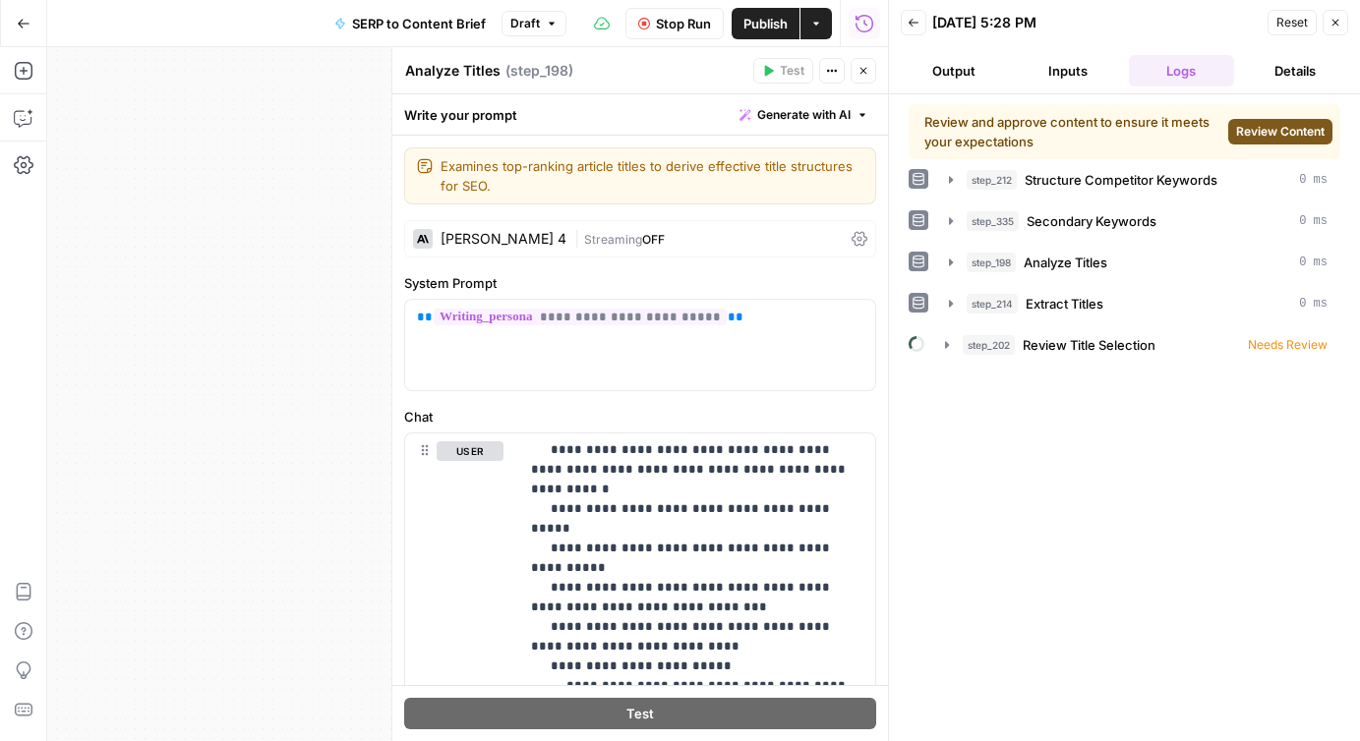
click at [862, 71] on icon "button" at bounding box center [863, 71] width 7 height 7
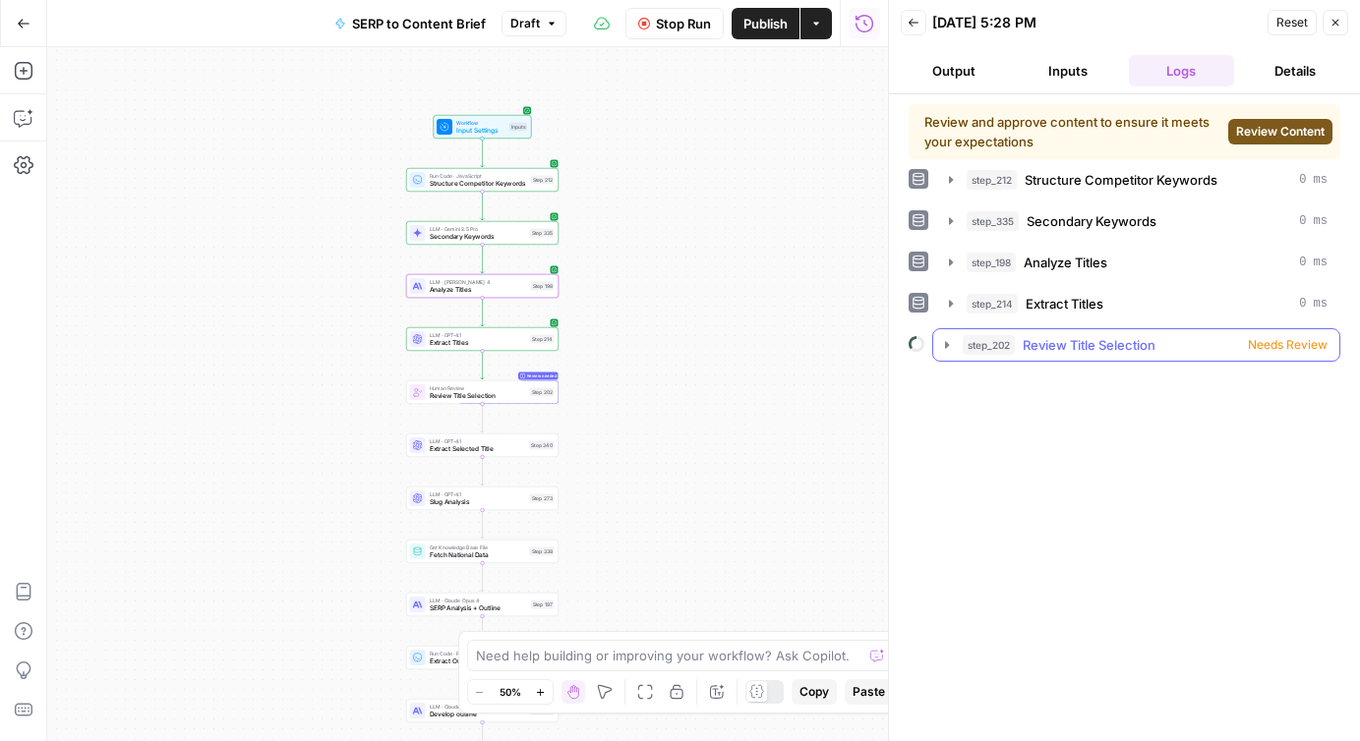
click at [942, 340] on icon "button" at bounding box center [947, 345] width 16 height 16
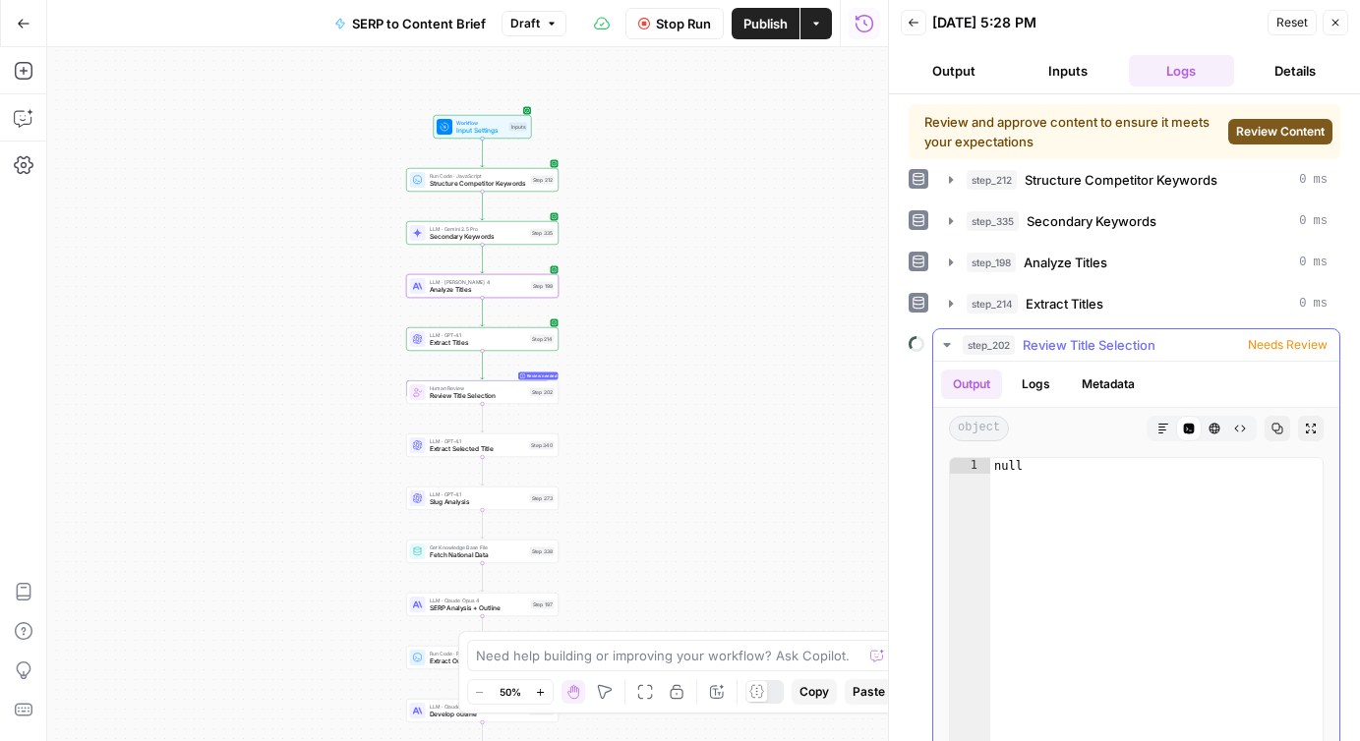
click at [1031, 387] on button "Logs" at bounding box center [1036, 385] width 52 height 30
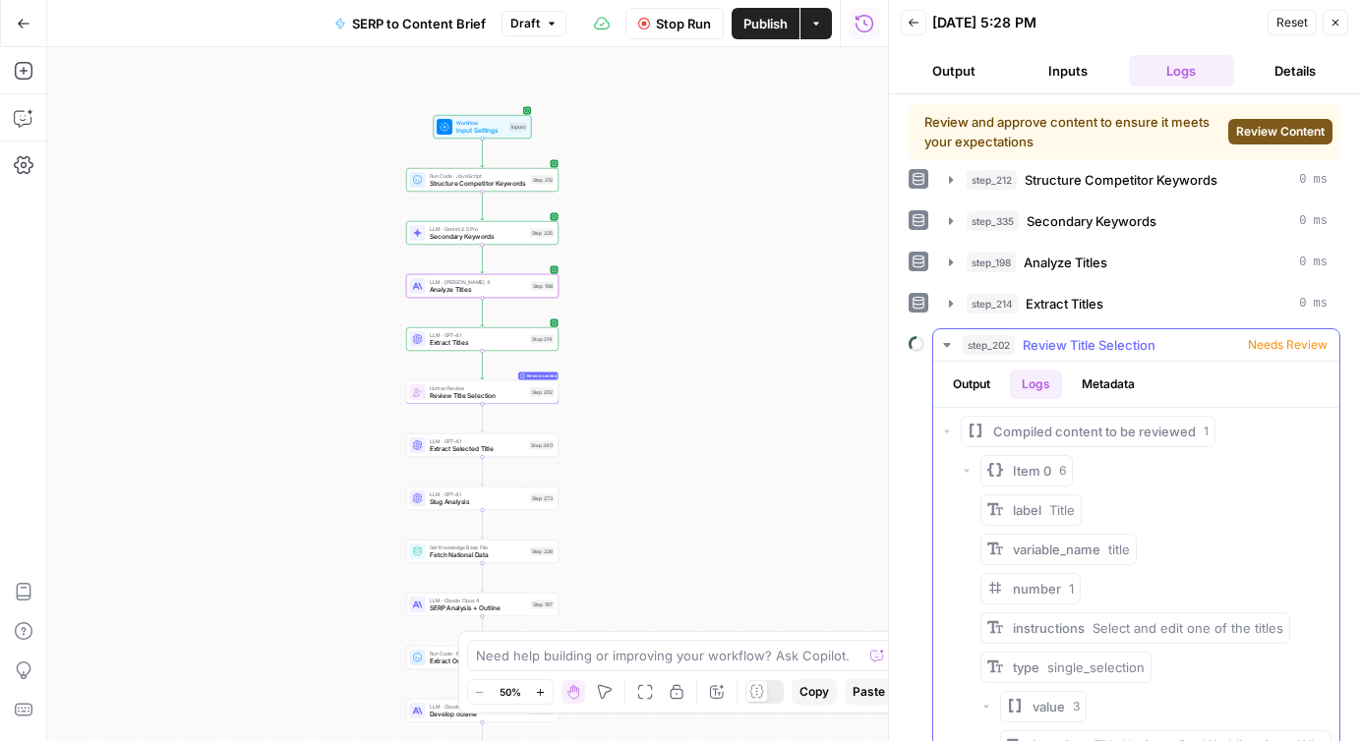
click at [943, 341] on icon "button" at bounding box center [947, 345] width 16 height 16
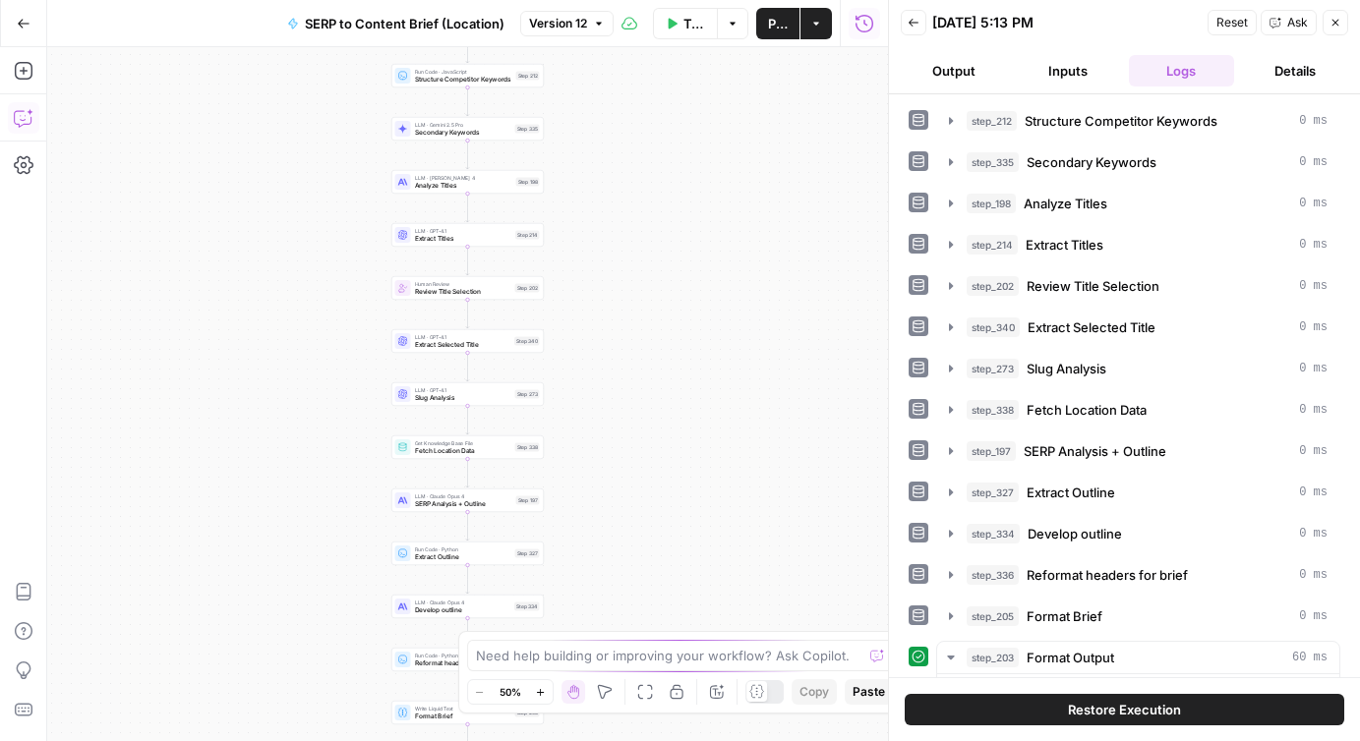
click at [27, 117] on icon "button" at bounding box center [24, 118] width 20 height 20
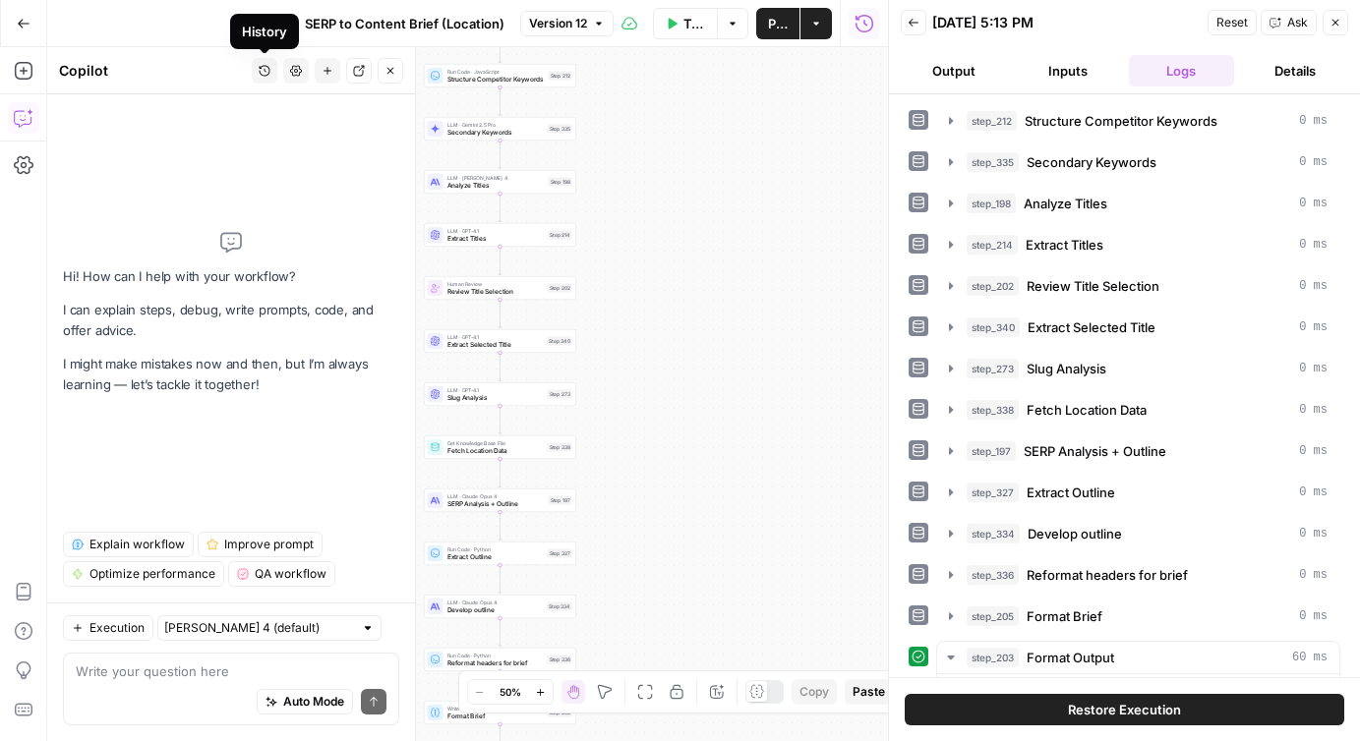
click at [263, 71] on icon "button" at bounding box center [265, 71] width 12 height 12
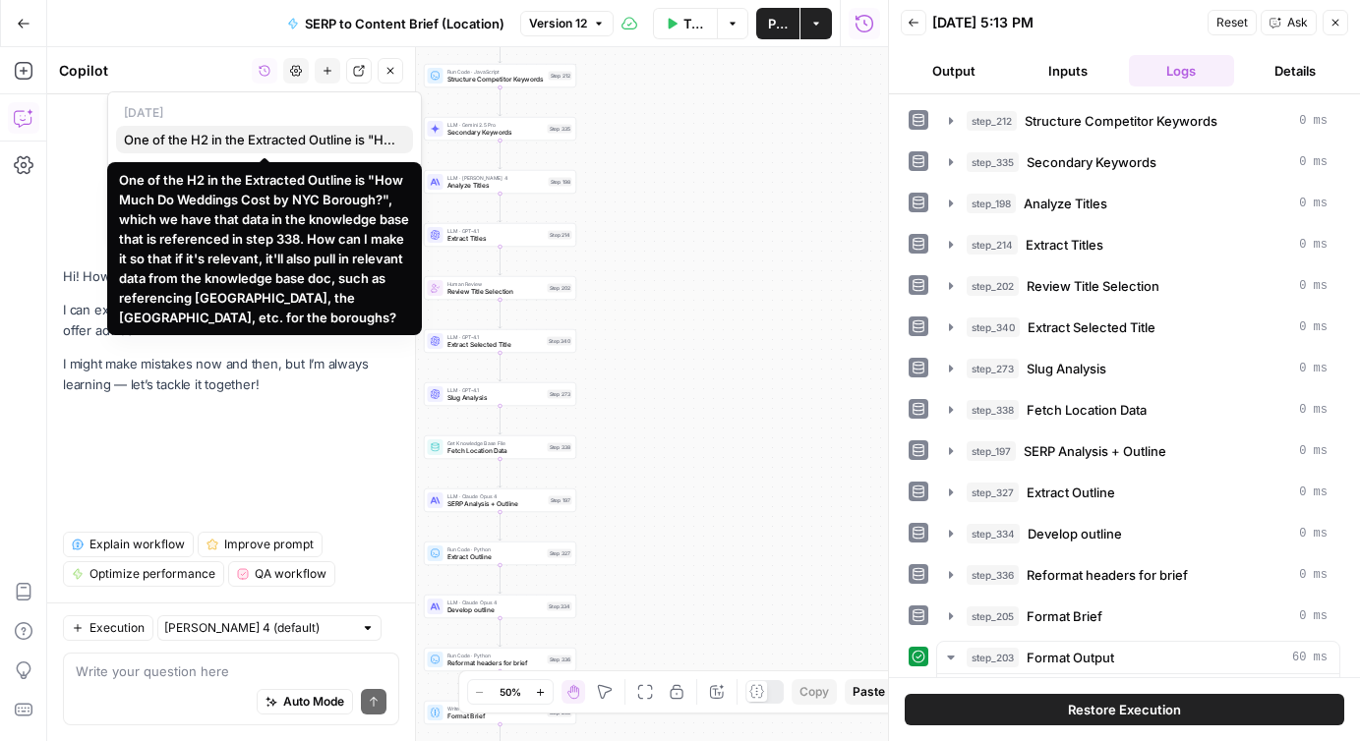
click at [221, 140] on span "One of the H2 in the Extracted Outline is "How Much Do Weddings Cost by NYC Bor…" at bounding box center [260, 140] width 273 height 20
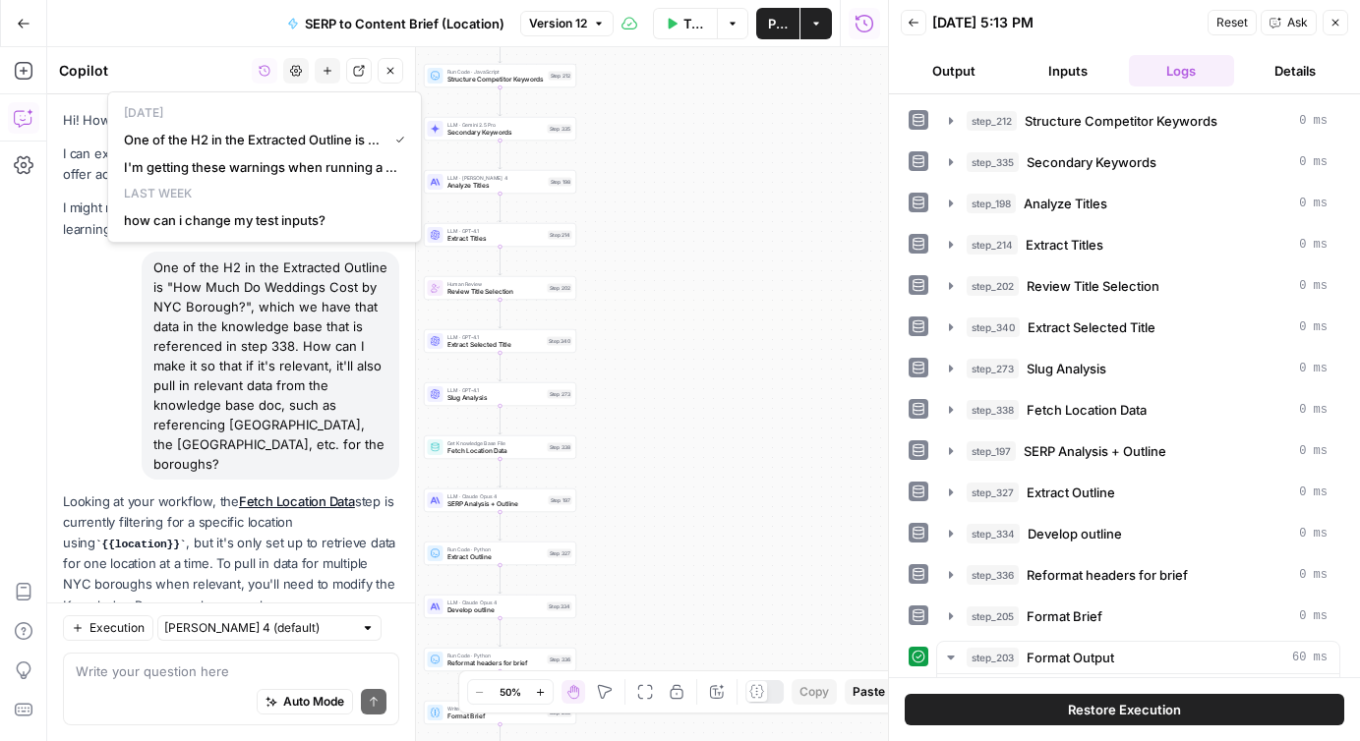
scroll to position [3592, 0]
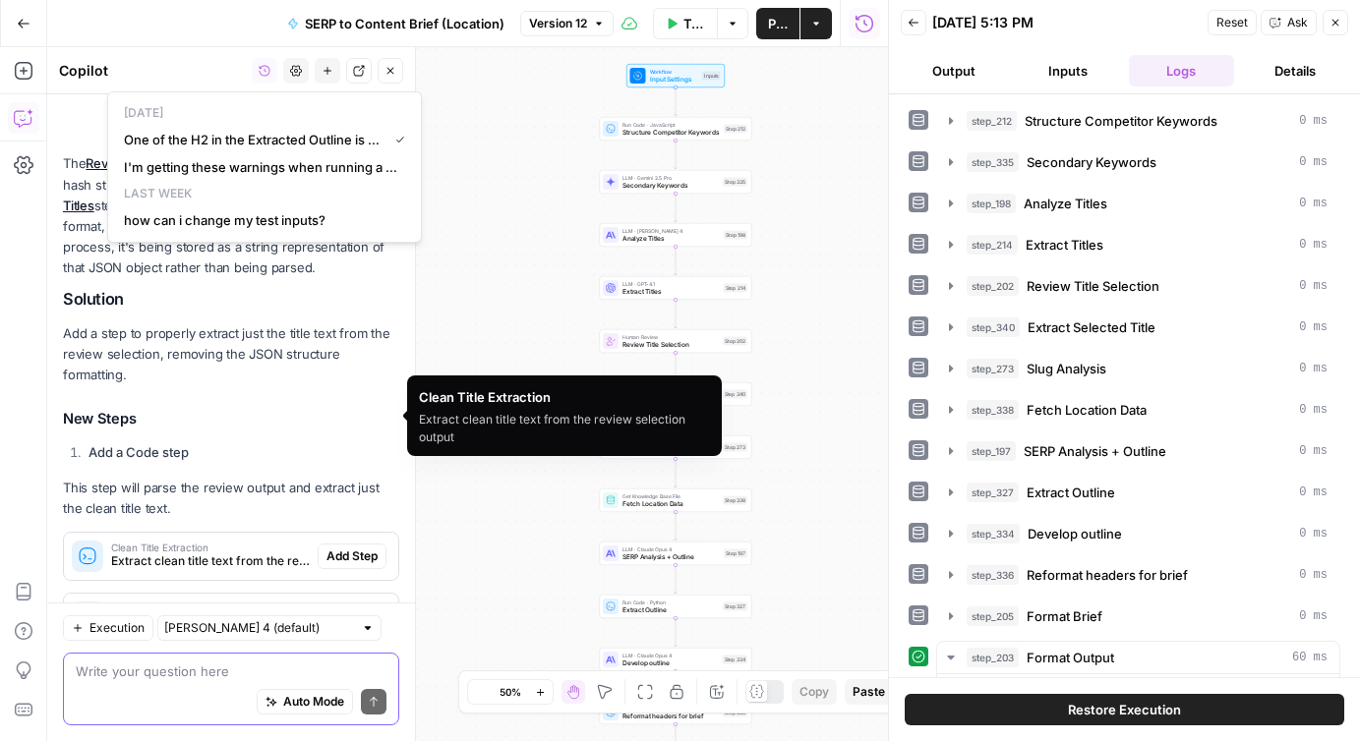
click at [188, 666] on textarea at bounding box center [231, 672] width 311 height 20
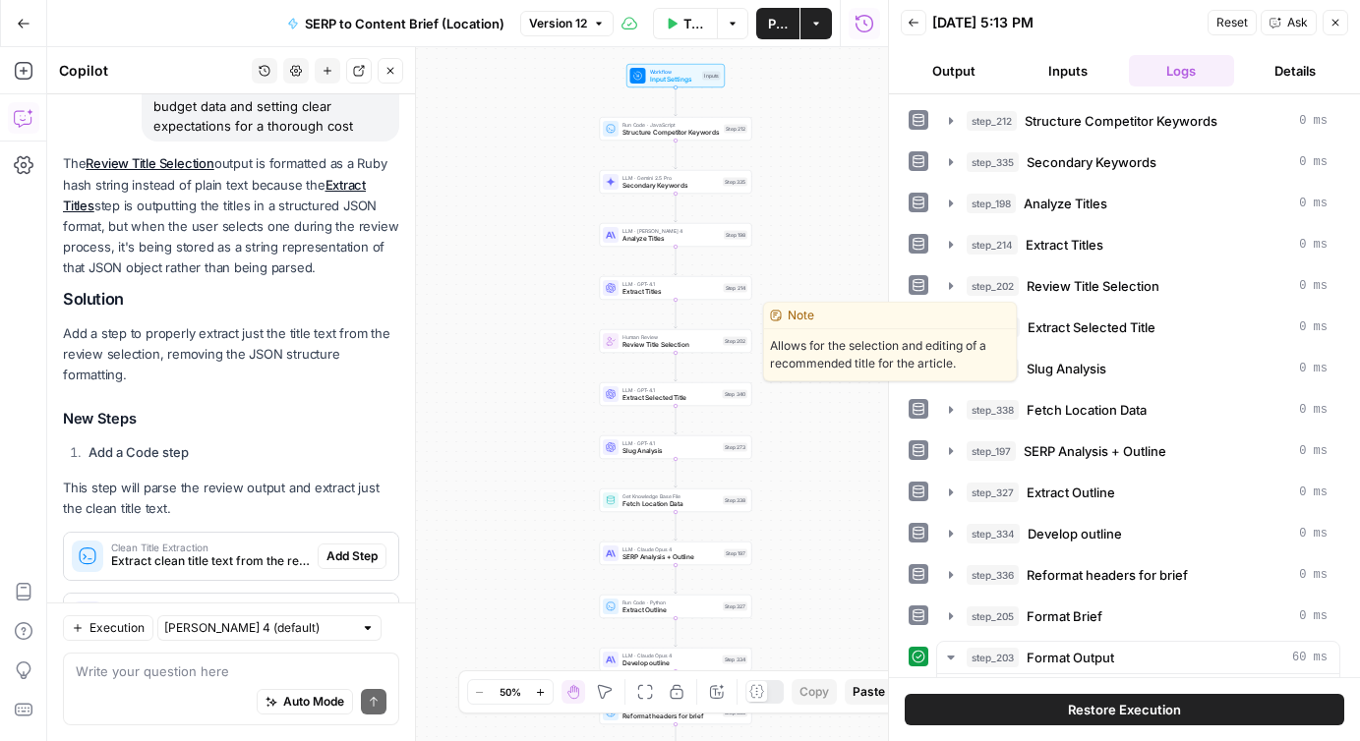
click at [638, 349] on div "Human Review Review Title Selection Step 202 Copy step Delete step Edit Note Te…" at bounding box center [676, 341] width 152 height 24
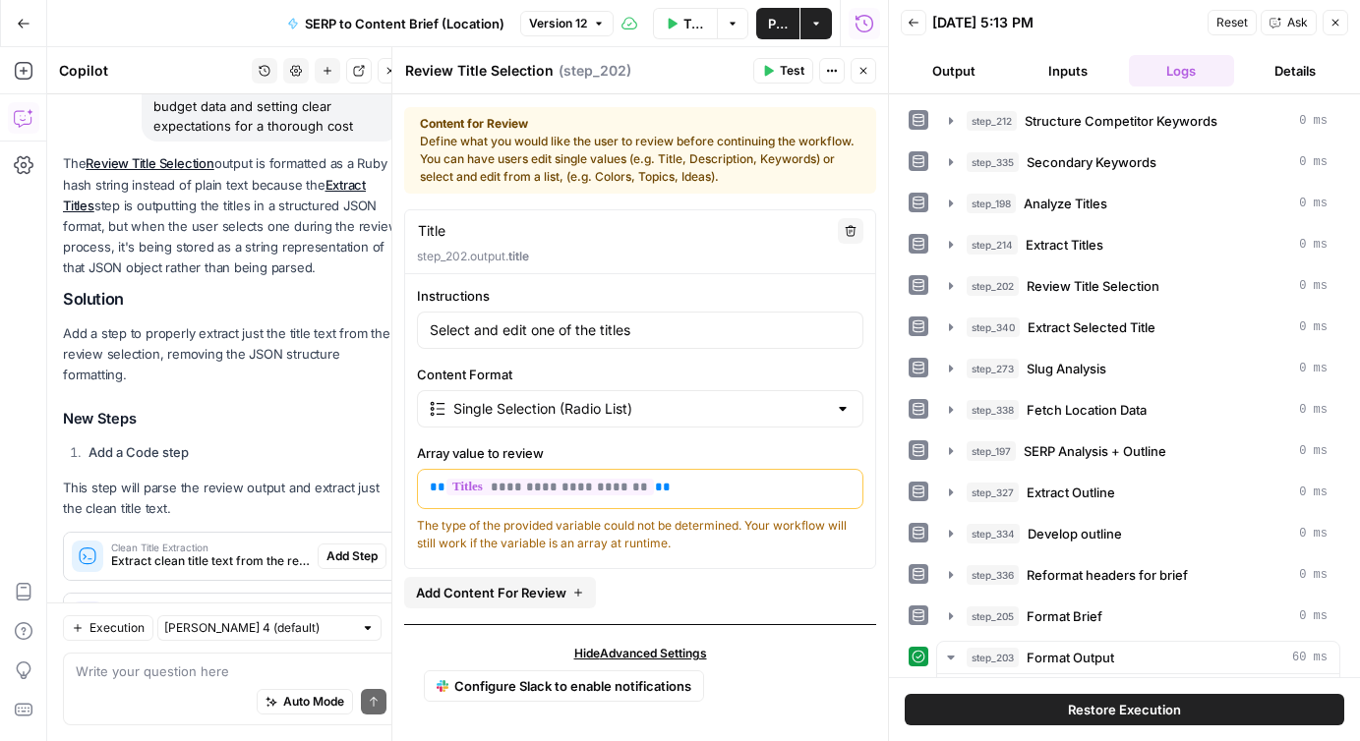
scroll to position [0, 0]
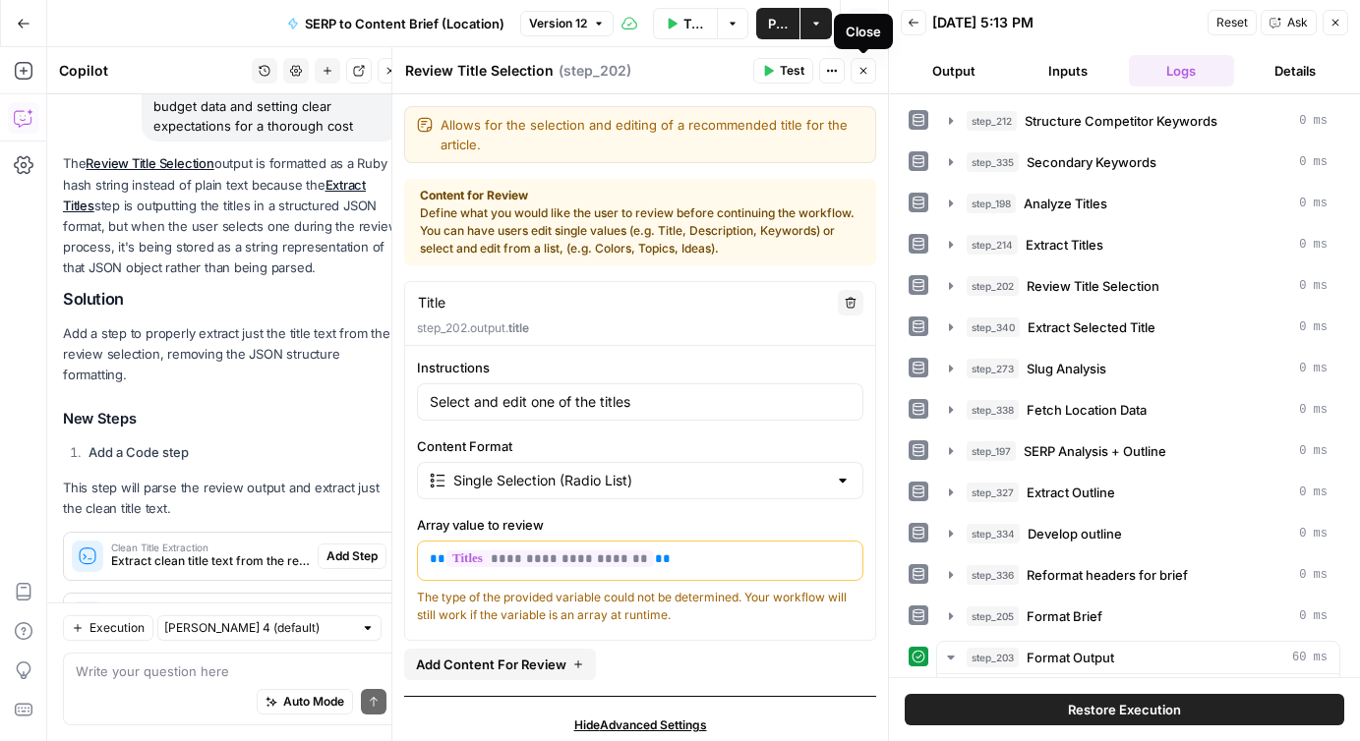
click at [865, 74] on icon "button" at bounding box center [863, 71] width 12 height 12
